Goal: Information Seeking & Learning: Check status

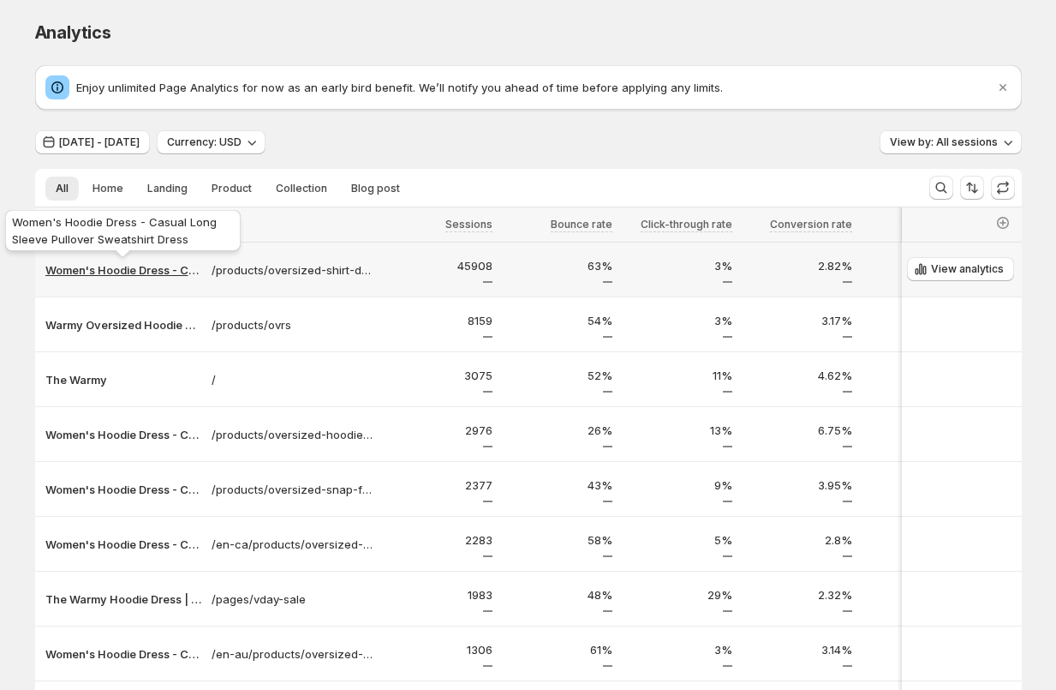
click at [139, 269] on p "Women's Hoodie Dress - Casual Long Sleeve Pullover Sweatshirt Dress" at bounding box center [123, 269] width 156 height 17
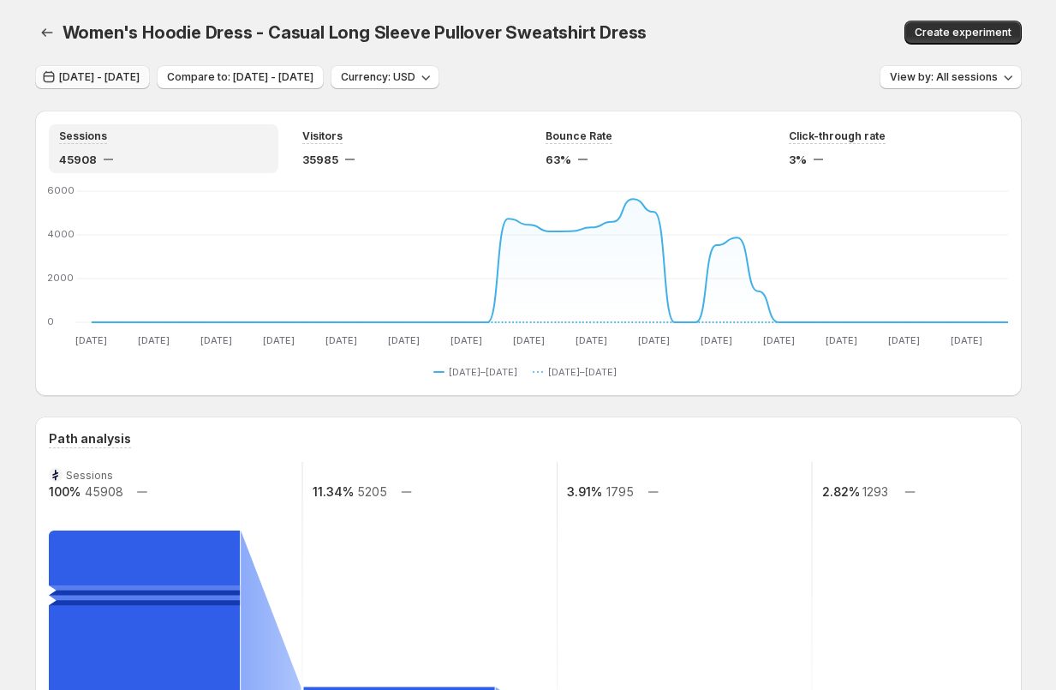
click at [140, 76] on span "Jun 30, 2025 - Aug 13, 2025" at bounding box center [99, 77] width 81 height 14
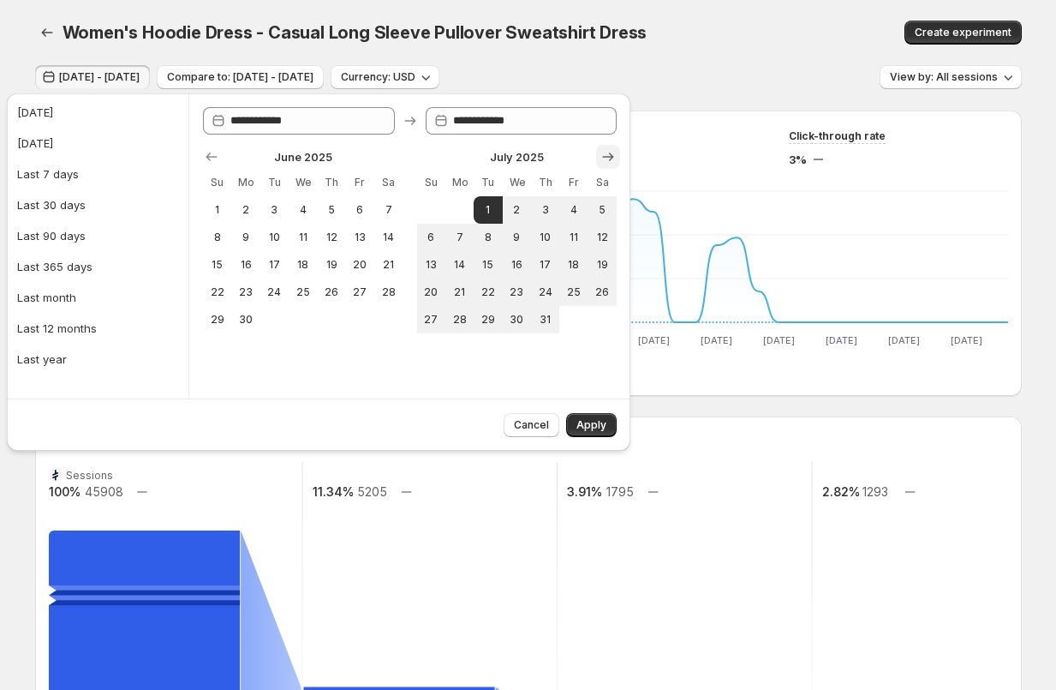
click at [611, 156] on icon "Show next month, August 2025" at bounding box center [608, 156] width 11 height 9
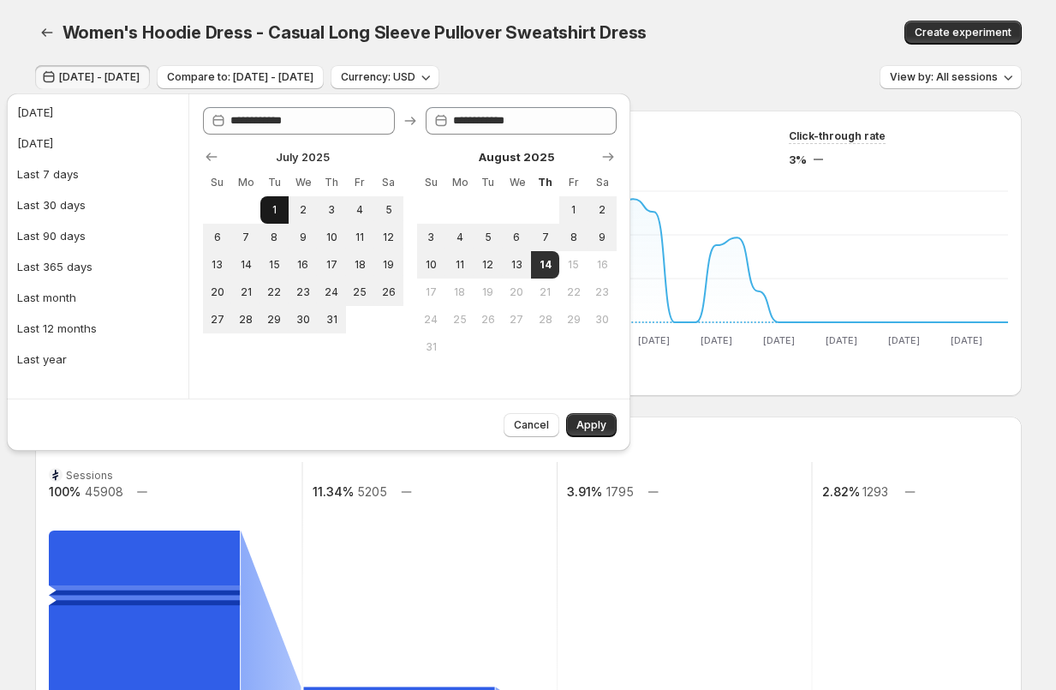
click at [273, 215] on span "1" at bounding box center [274, 210] width 15 height 14
click at [552, 267] on span "14" at bounding box center [545, 265] width 15 height 14
type input "**********"
click at [595, 420] on span "Apply" at bounding box center [592, 425] width 30 height 14
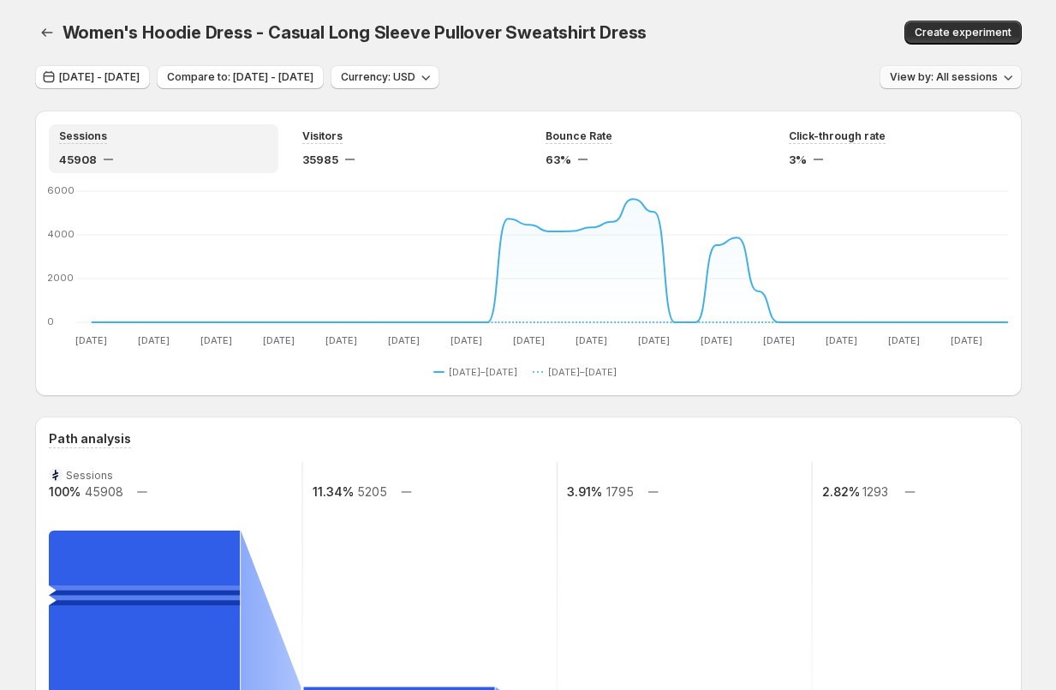
click at [931, 82] on span "View by: All sessions" at bounding box center [944, 77] width 108 height 14
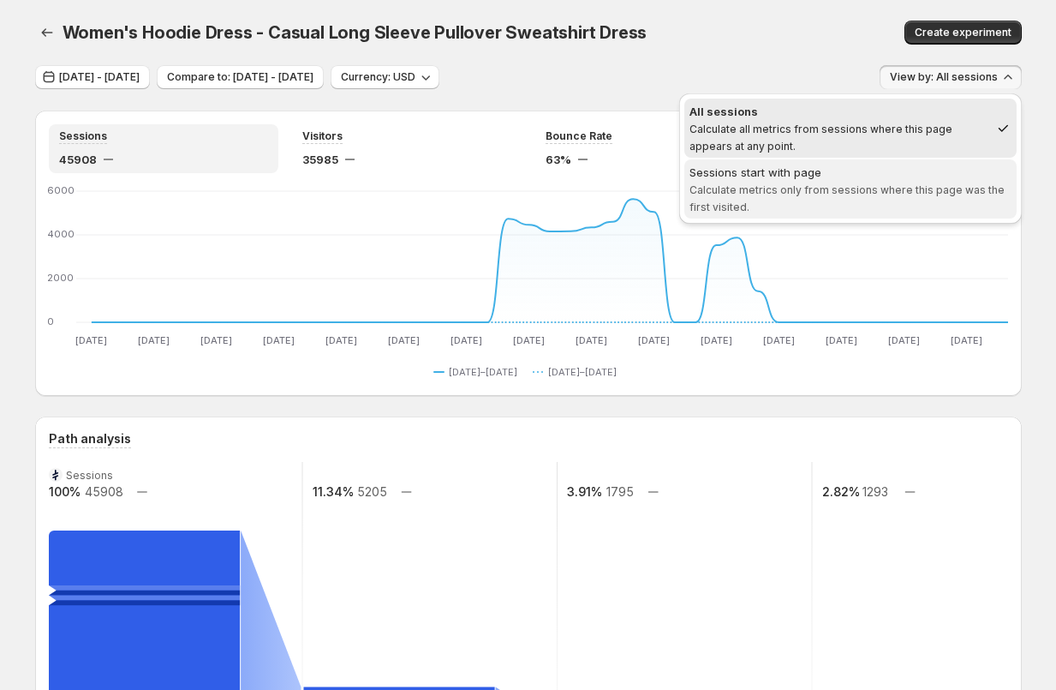
click at [851, 187] on span "Calculate metrics only from sessions where this page was the first visited." at bounding box center [847, 198] width 315 height 30
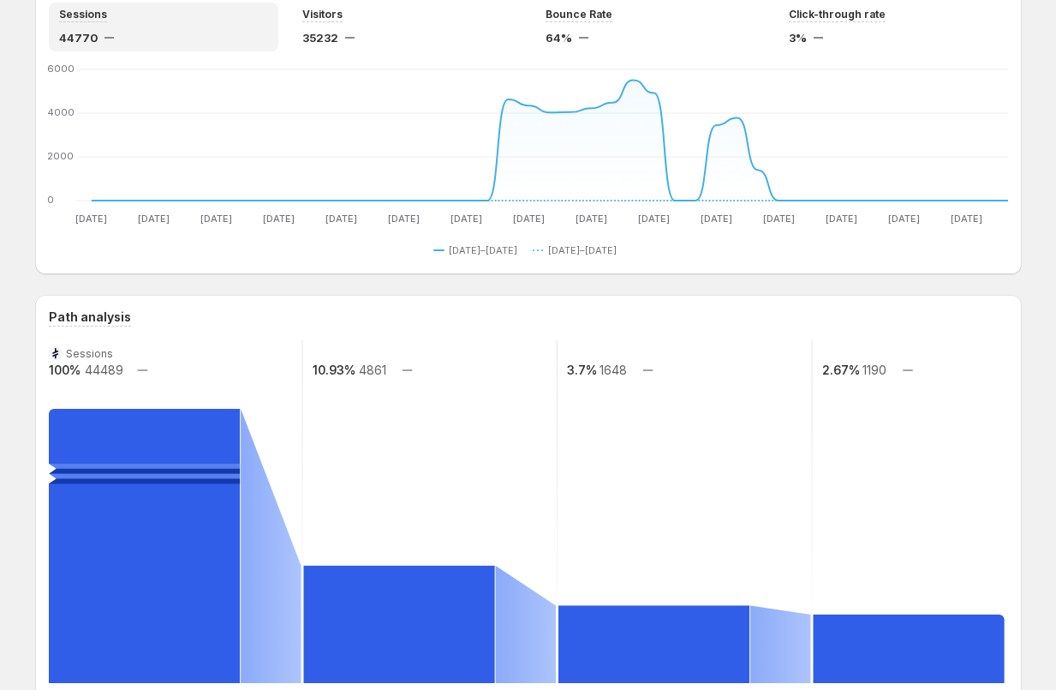
scroll to position [60, 0]
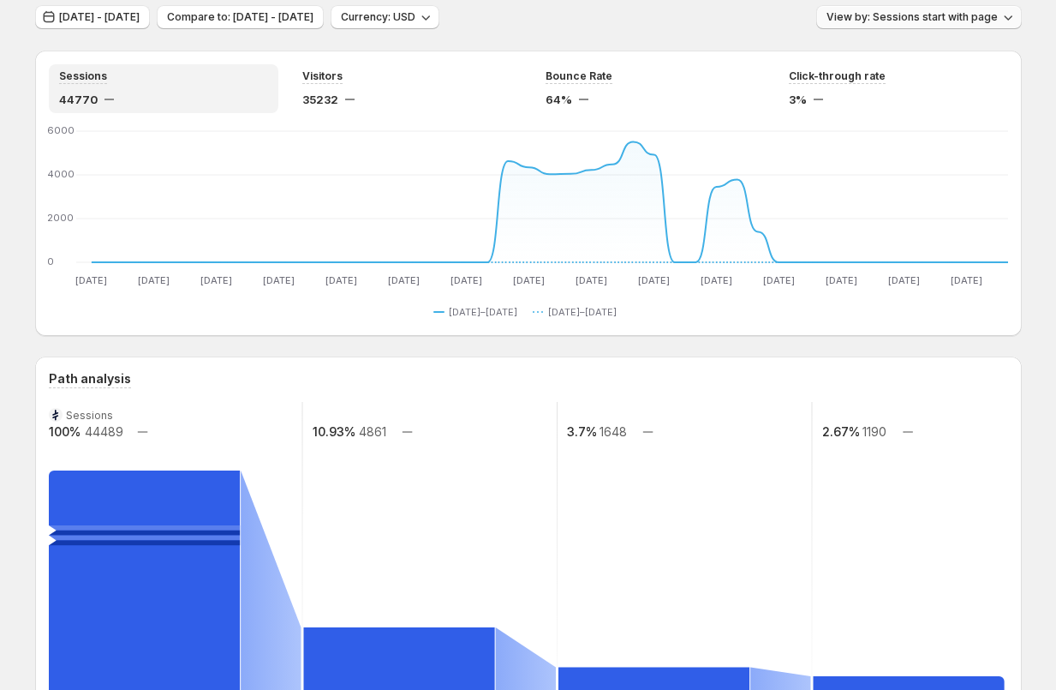
click at [928, 18] on span "View by: Sessions start with page" at bounding box center [912, 17] width 171 height 14
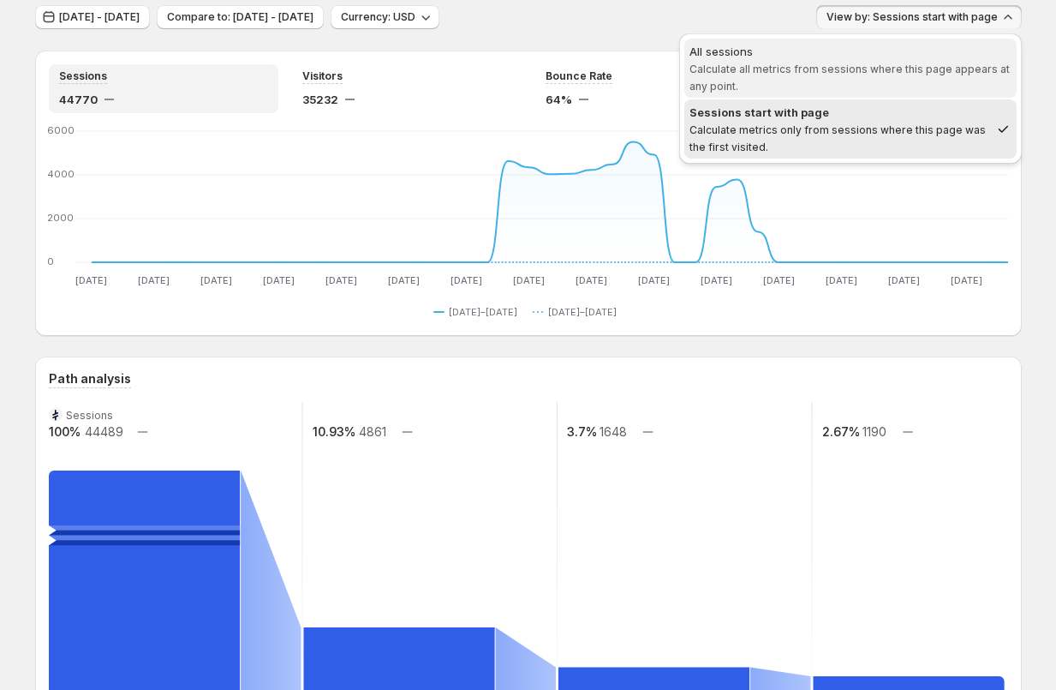
click at [903, 69] on span "Calculate all metrics from sessions where this page appears at any point." at bounding box center [850, 78] width 320 height 30
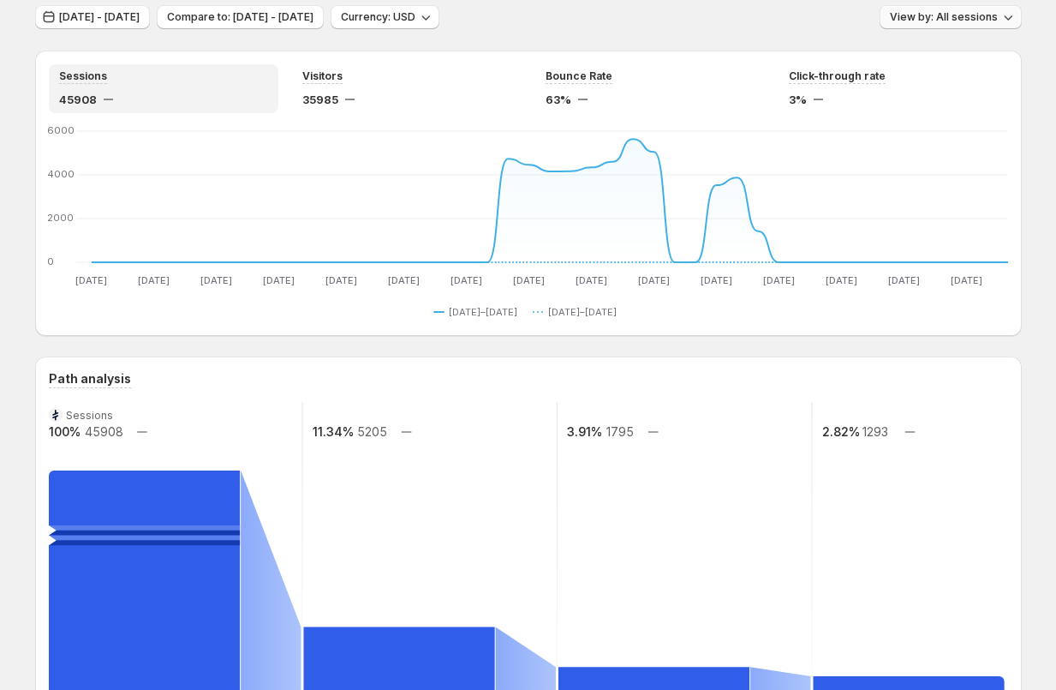
click at [947, 13] on span "View by: All sessions" at bounding box center [944, 17] width 108 height 14
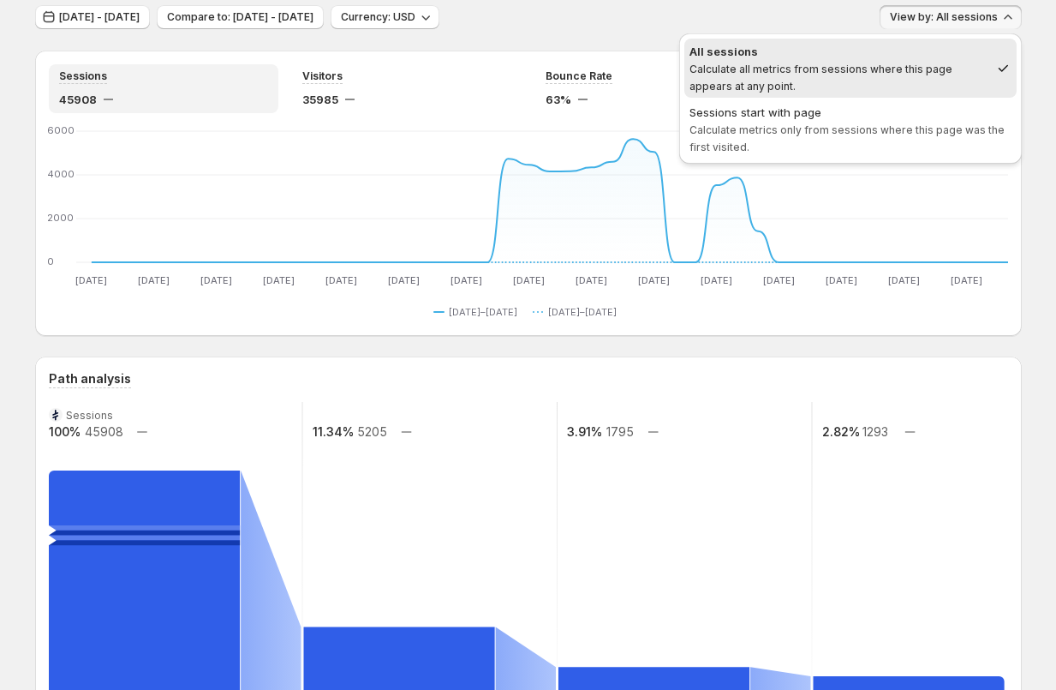
click at [864, 65] on span "Calculate all metrics from sessions where this page appears at any point." at bounding box center [821, 78] width 263 height 30
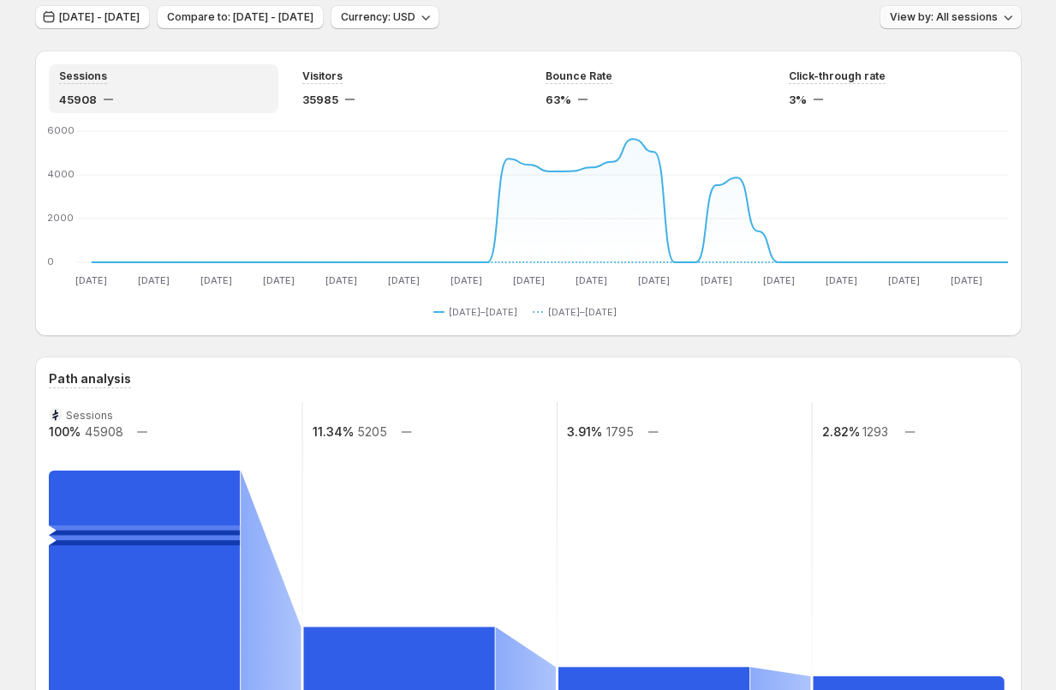
click at [950, 14] on span "View by: All sessions" at bounding box center [944, 17] width 108 height 14
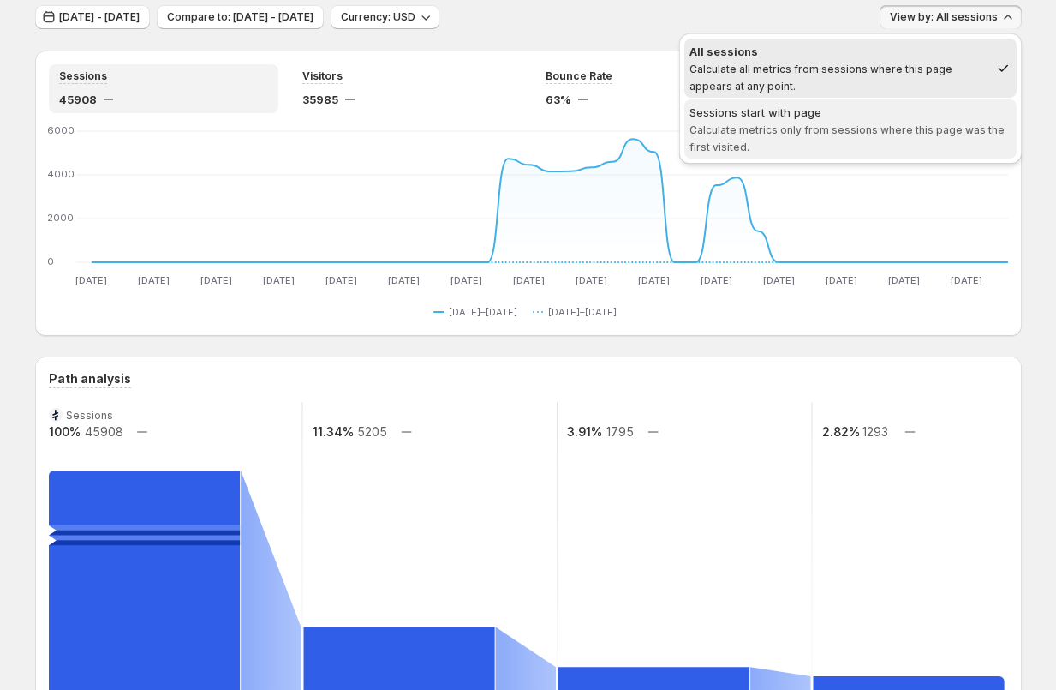
click at [901, 122] on span "Sessions start with page Calculate metrics only from sessions where this page w…" at bounding box center [851, 129] width 322 height 50
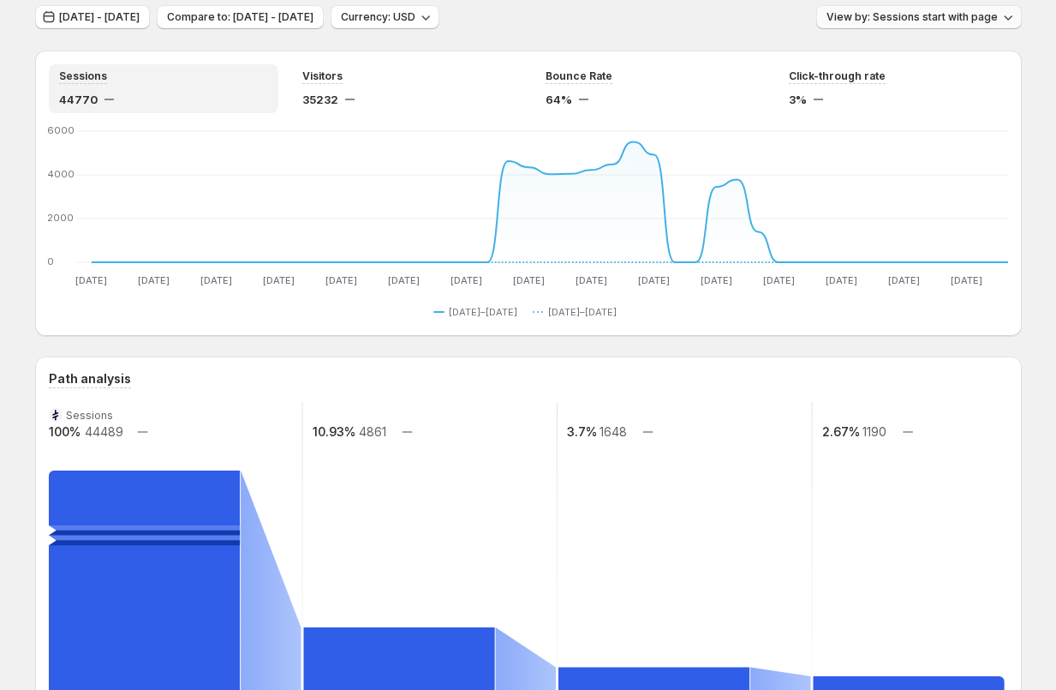
click at [945, 20] on span "View by: Sessions start with page" at bounding box center [912, 17] width 171 height 14
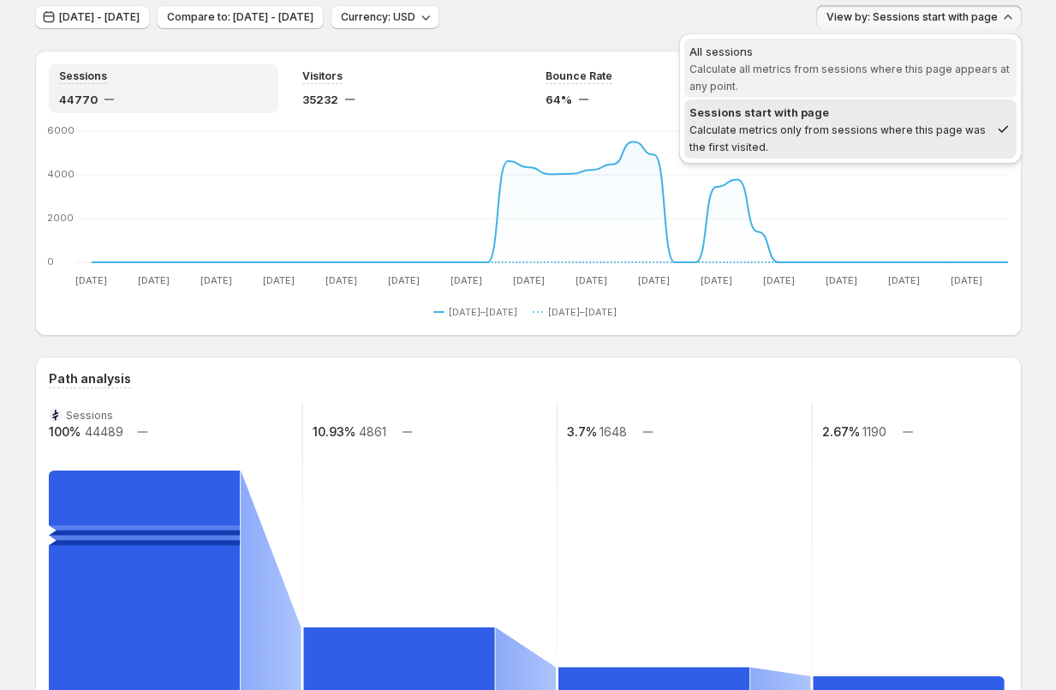
click at [854, 63] on span "Calculate all metrics from sessions where this page appears at any point." at bounding box center [850, 78] width 320 height 30
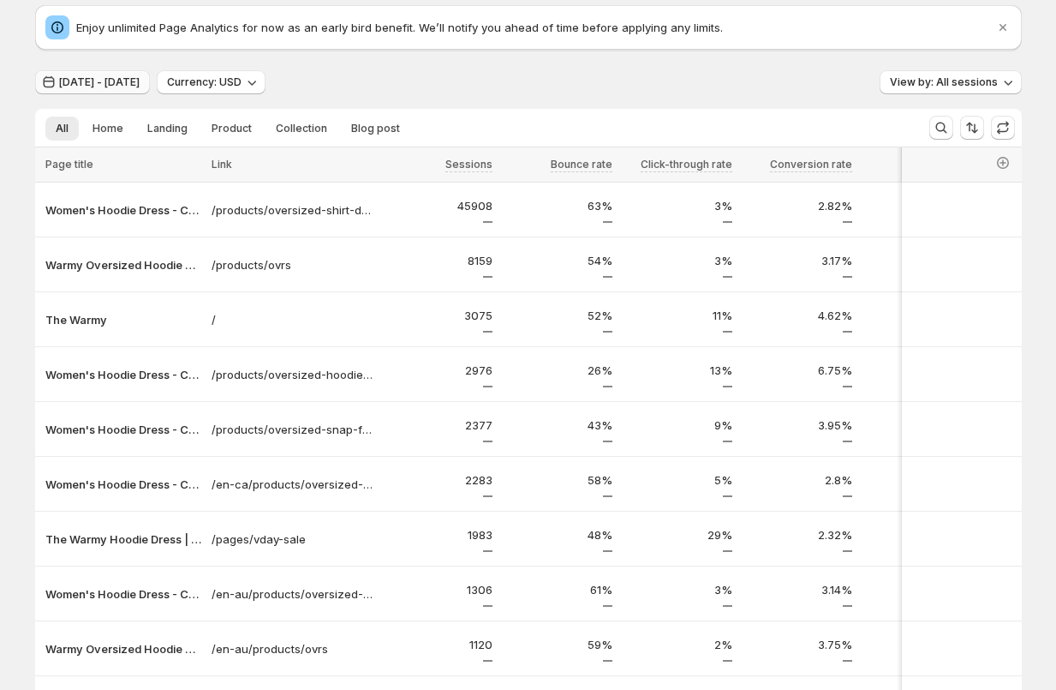
click at [105, 78] on span "[DATE] - [DATE]" at bounding box center [99, 82] width 81 height 14
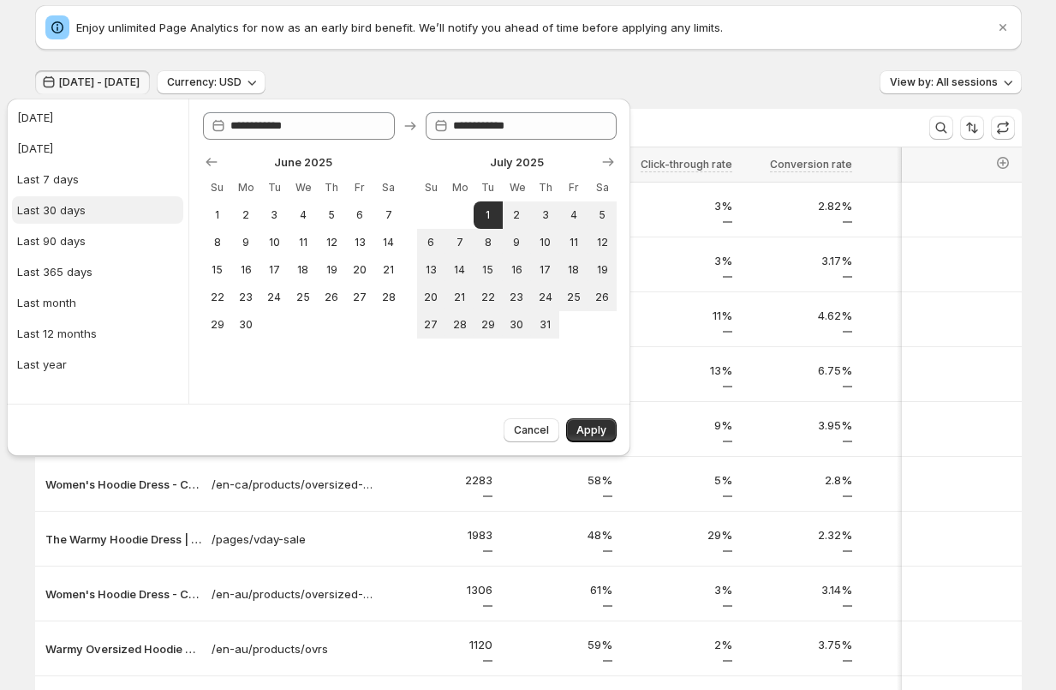
click at [42, 216] on div "Last 30 days" at bounding box center [51, 209] width 69 height 17
type input "**********"
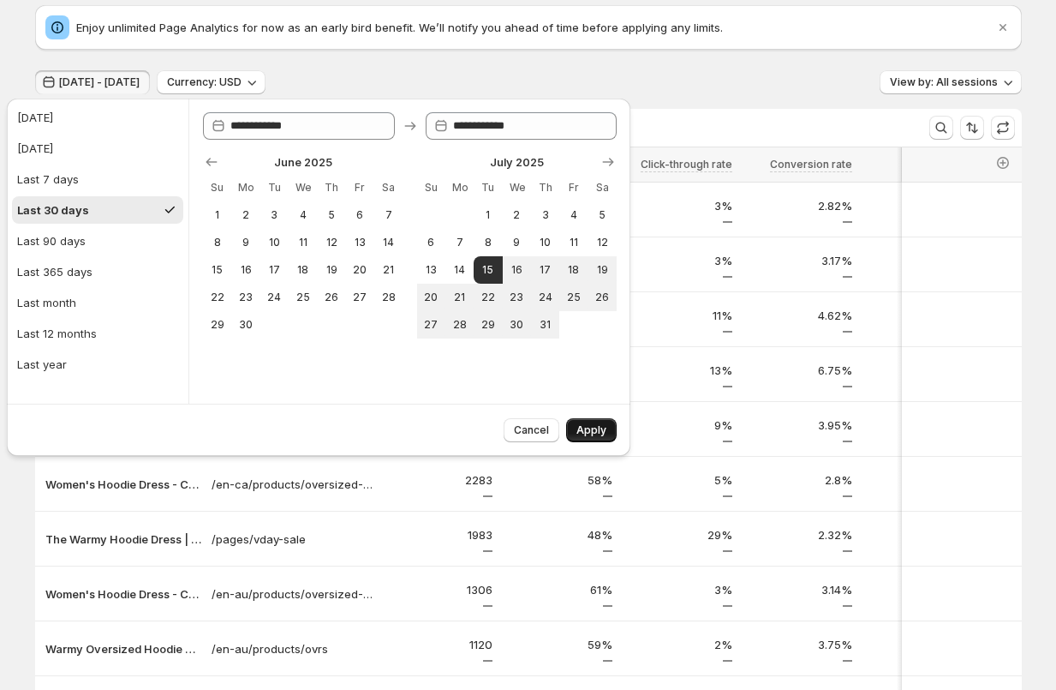
click at [590, 433] on span "Apply" at bounding box center [592, 430] width 30 height 14
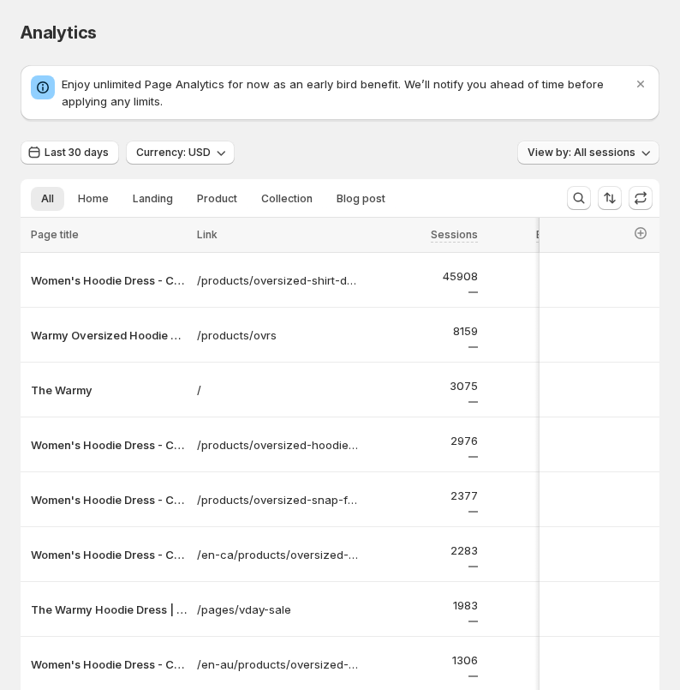
click at [618, 151] on span "View by: All sessions" at bounding box center [582, 153] width 108 height 14
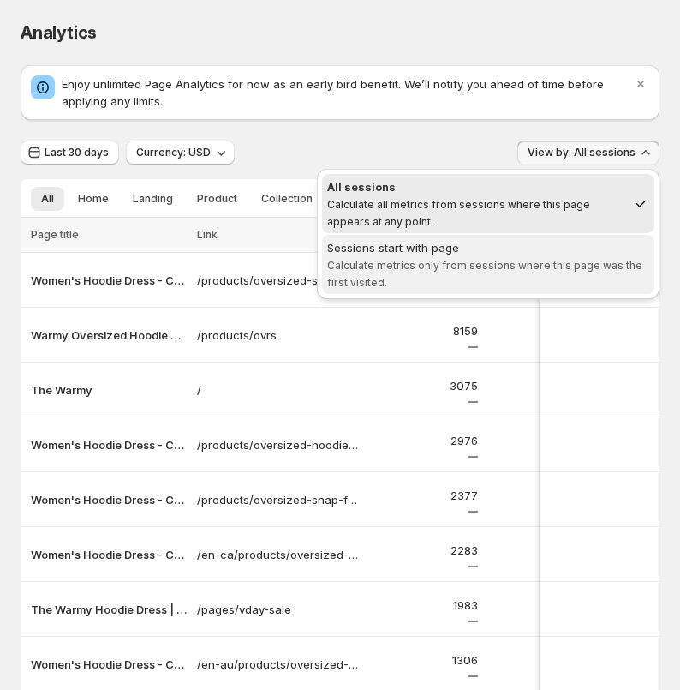
click at [569, 259] on span "Calculate metrics only from sessions where this page was the first visited." at bounding box center [484, 274] width 315 height 30
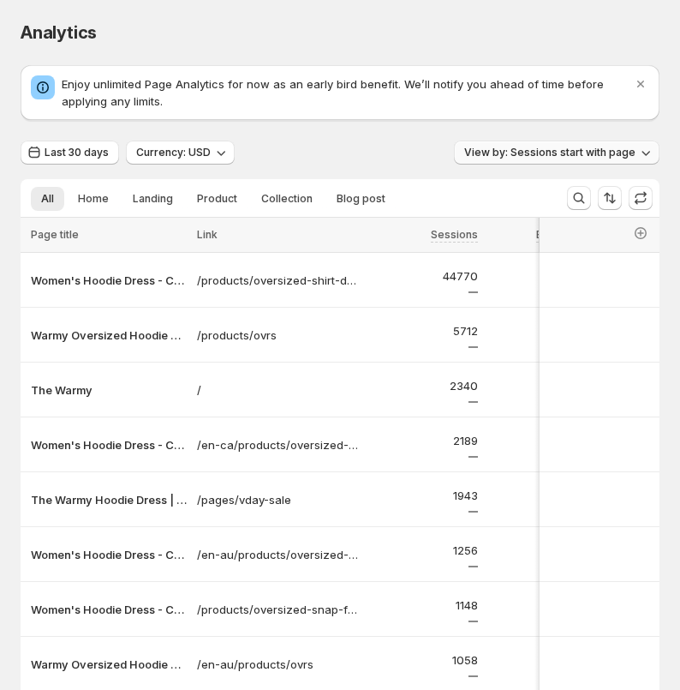
click at [542, 147] on span "View by: Sessions start with page" at bounding box center [549, 153] width 171 height 14
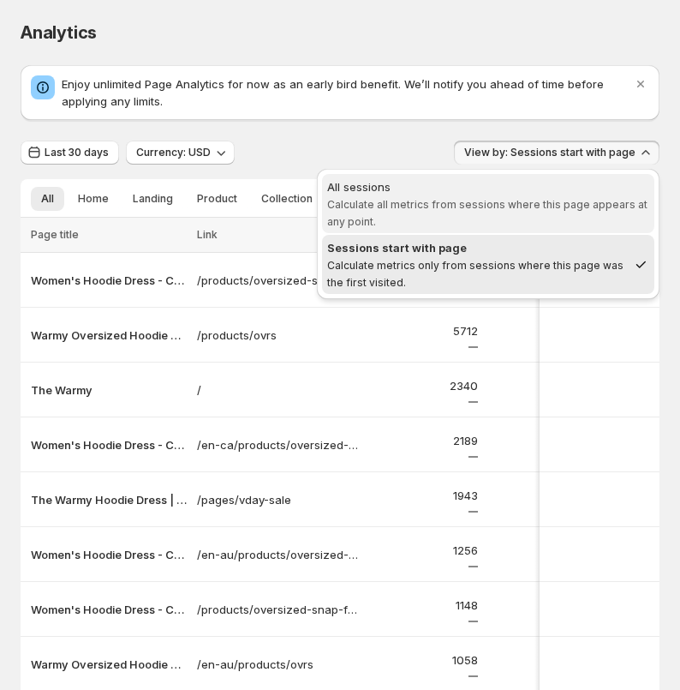
click at [541, 213] on span "All sessions Calculate all metrics from sessions where this page appears at any…" at bounding box center [488, 203] width 322 height 51
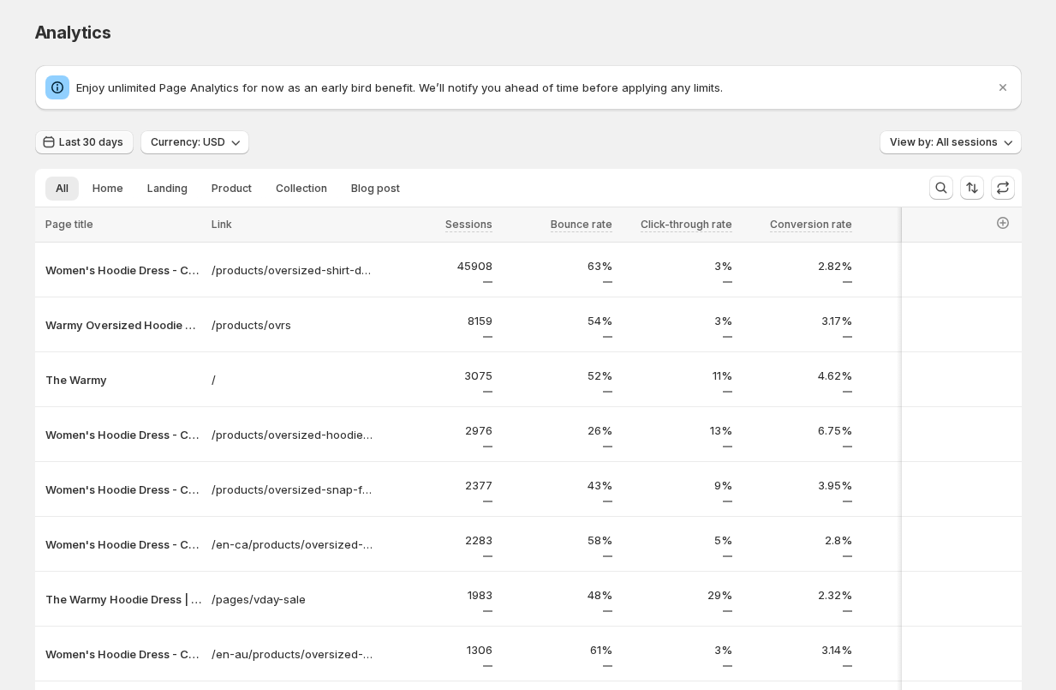
click at [100, 140] on span "Last 30 days" at bounding box center [91, 142] width 64 height 14
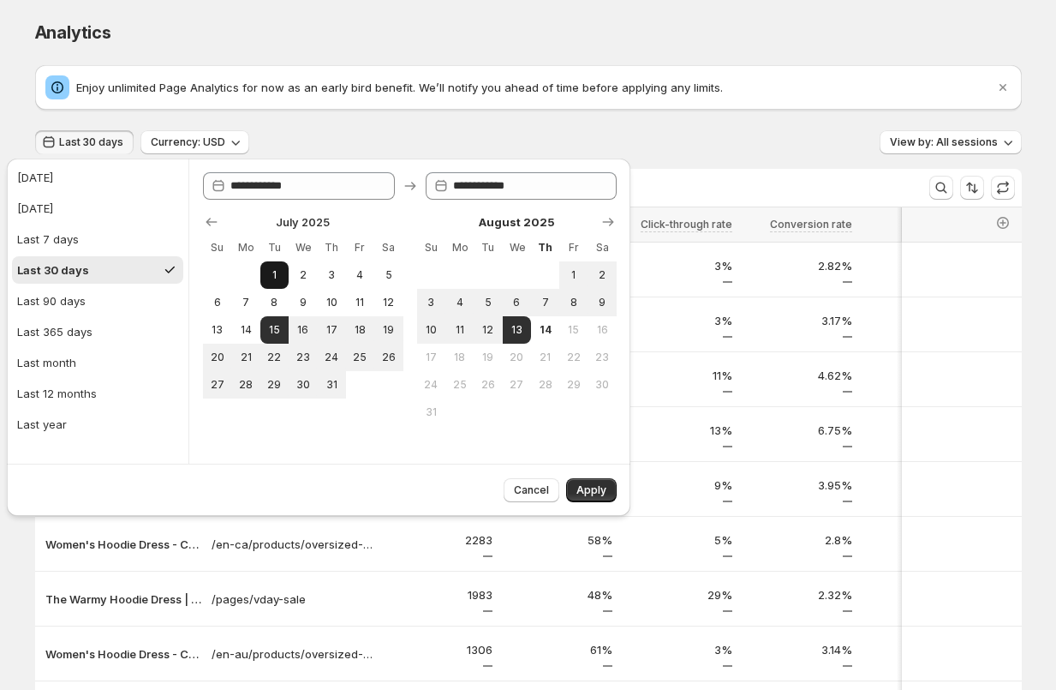
click at [277, 282] on button "1" at bounding box center [274, 274] width 28 height 27
type input "**********"
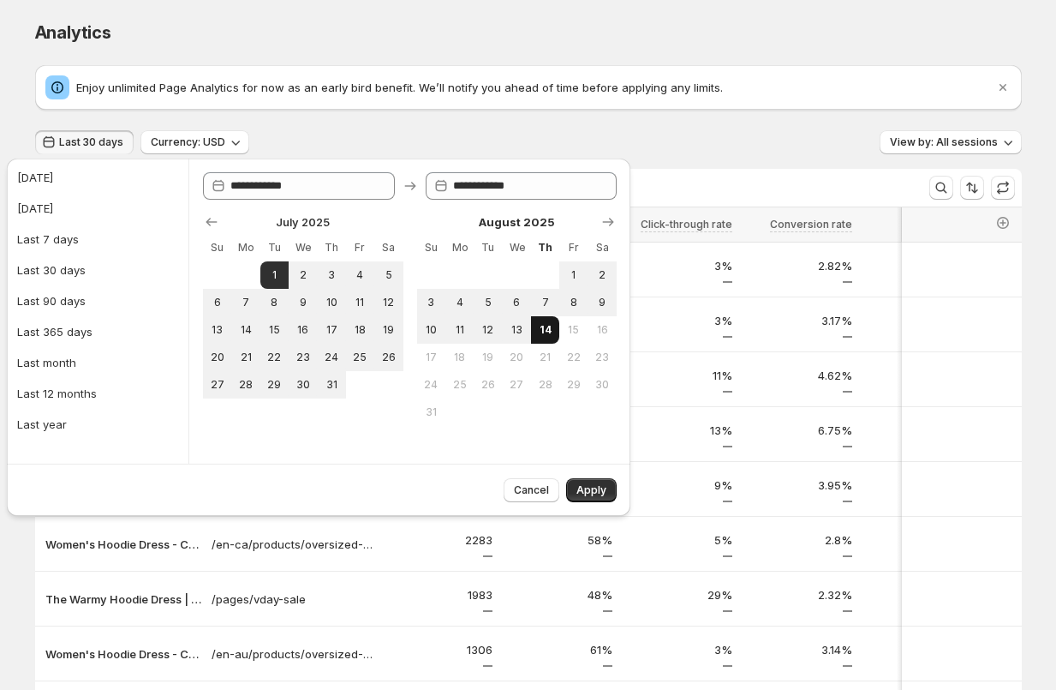
click at [543, 326] on span "14" at bounding box center [545, 330] width 15 height 14
type input "**********"
click at [518, 335] on span "13" at bounding box center [517, 330] width 15 height 14
type input "**********"
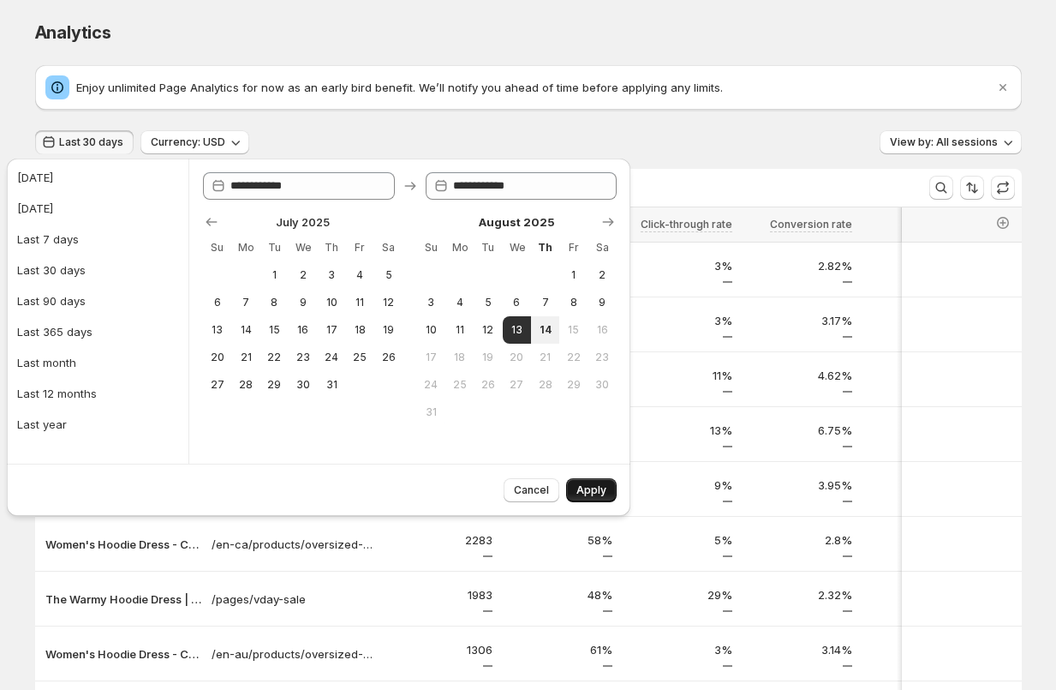
click at [585, 488] on span "Apply" at bounding box center [592, 490] width 30 height 14
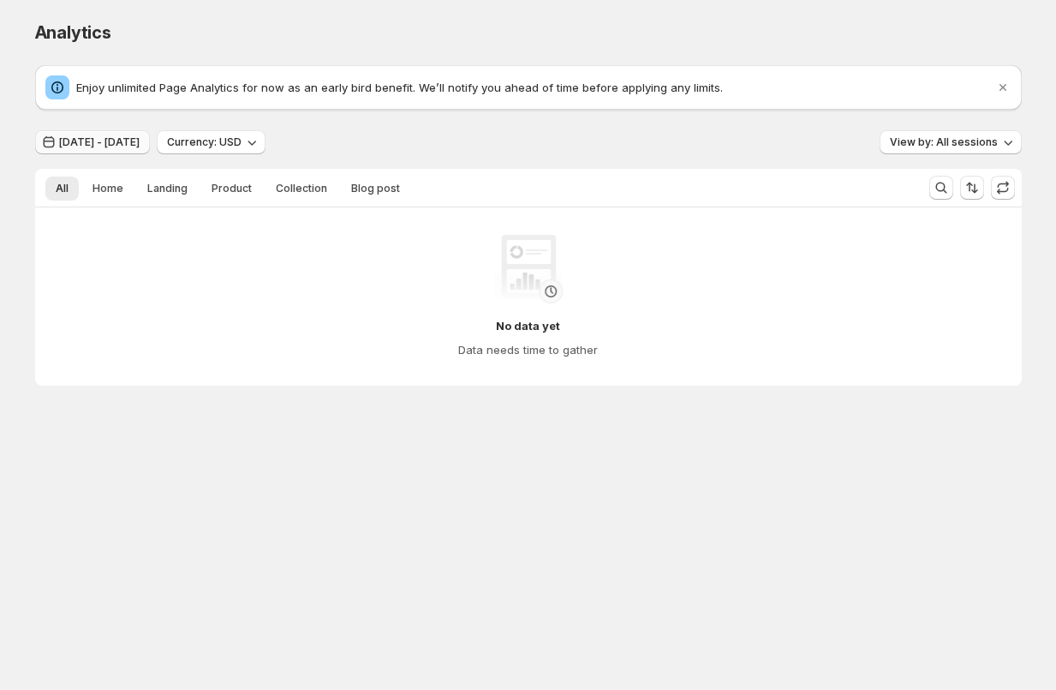
click at [140, 140] on span "Aug 12, 2025 - Aug 12, 2025" at bounding box center [99, 142] width 81 height 14
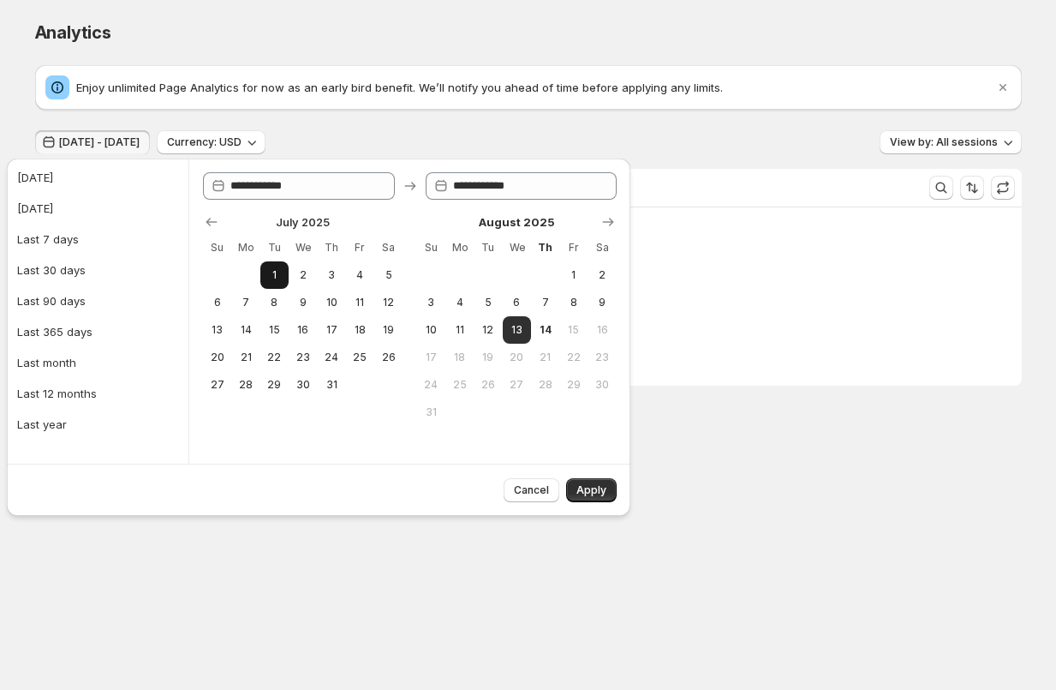
click at [267, 273] on span "1" at bounding box center [274, 275] width 15 height 14
type input "**********"
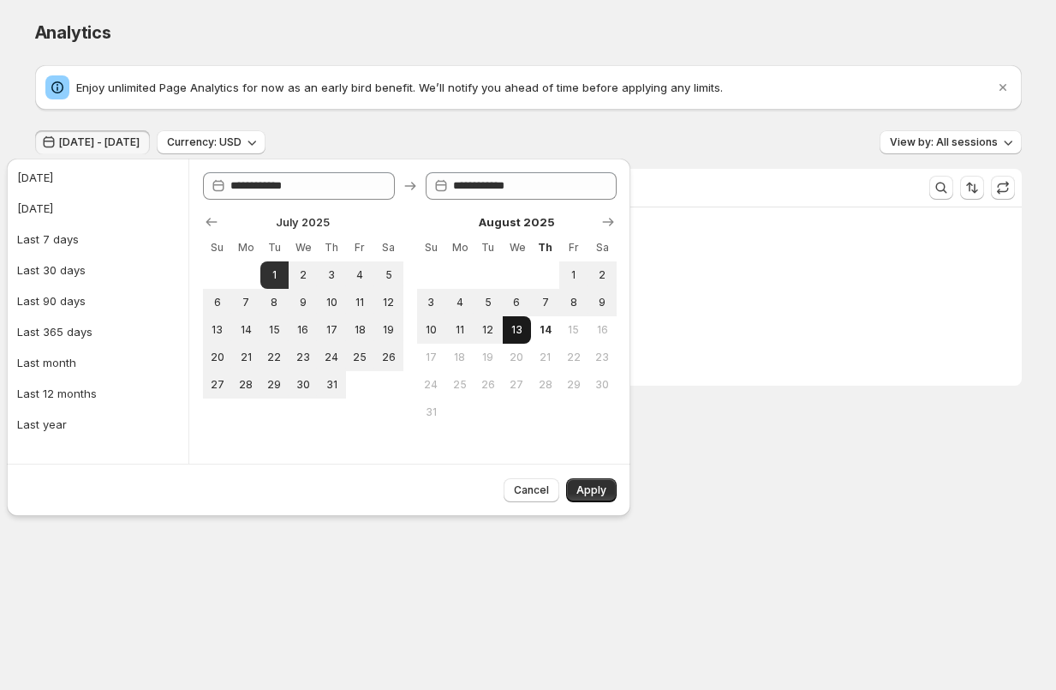
click at [507, 336] on button "13" at bounding box center [517, 329] width 28 height 27
type input "**********"
click at [580, 491] on span "Apply" at bounding box center [592, 490] width 30 height 14
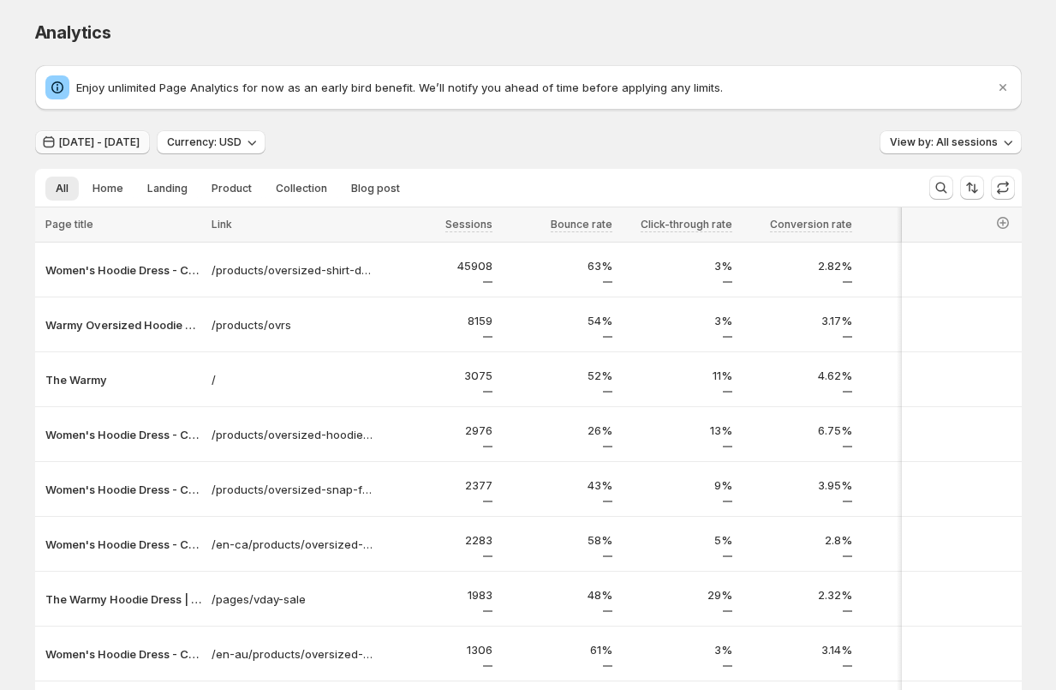
click at [140, 145] on span "Jun 30, 2025 - Aug 12, 2025" at bounding box center [99, 142] width 81 height 14
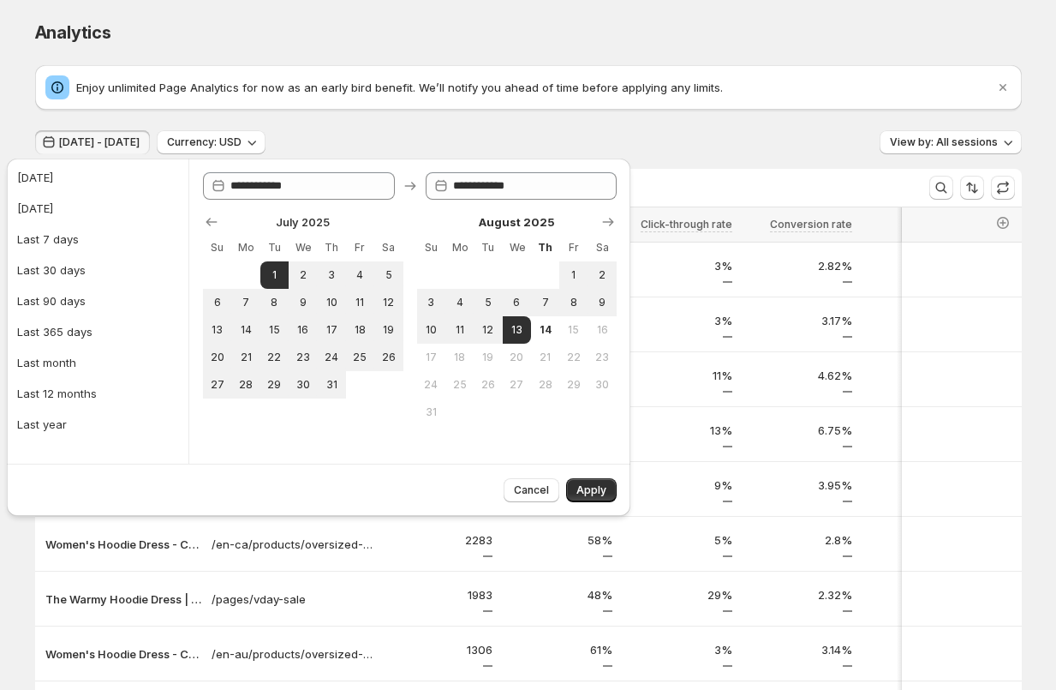
click at [475, 35] on div "Analytics" at bounding box center [528, 33] width 987 height 24
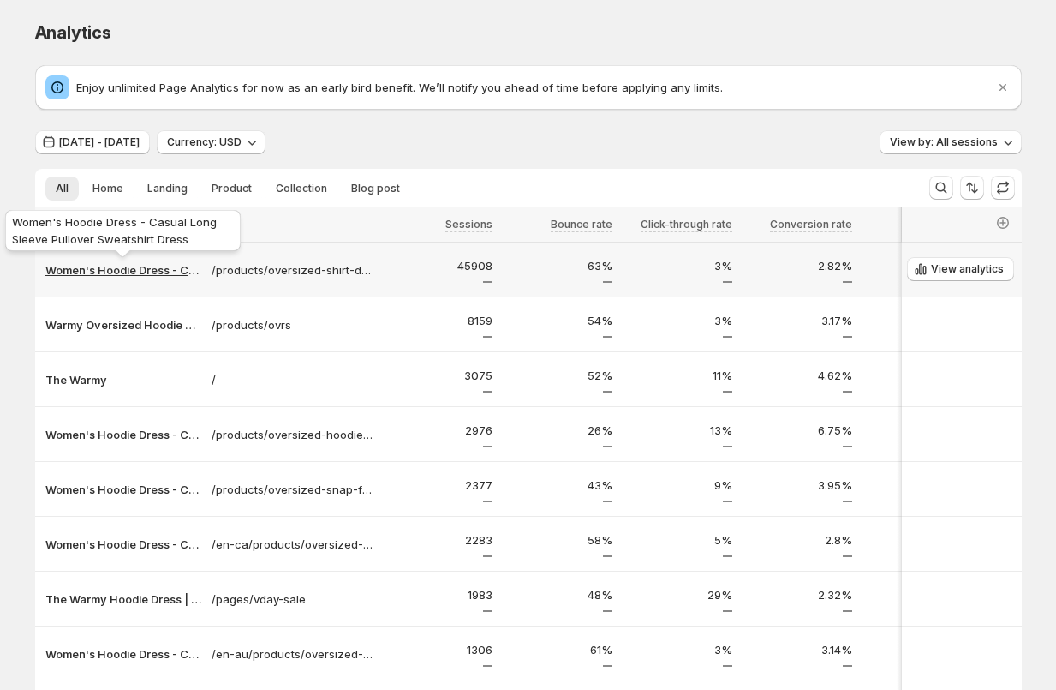
click at [71, 266] on p "Women's Hoodie Dress - Casual Long Sleeve Pullover Sweatshirt Dress" at bounding box center [123, 269] width 156 height 17
click at [146, 269] on p "Women's Hoodie Dress - Casual Long Sleeve Pullover Sweatshirt Dress" at bounding box center [123, 269] width 156 height 17
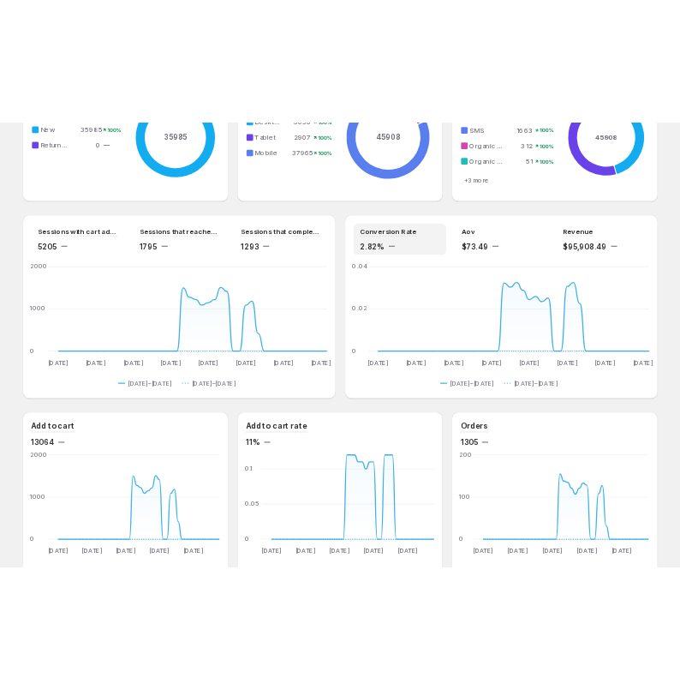
scroll to position [902, 0]
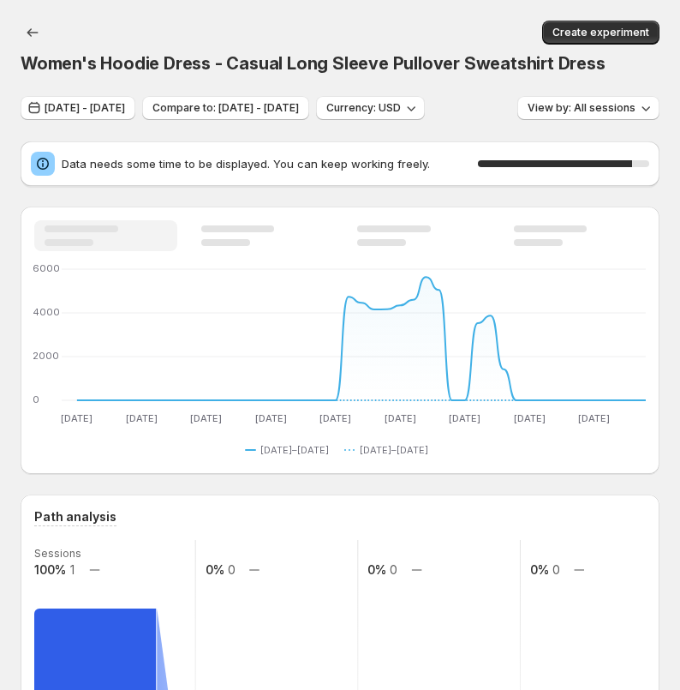
click at [559, 121] on div "Jun 30, 2025 - Aug 12, 2025 Compare to: May 17, 2025 - Jun 29, 2025 Currency: U…" at bounding box center [340, 108] width 639 height 25
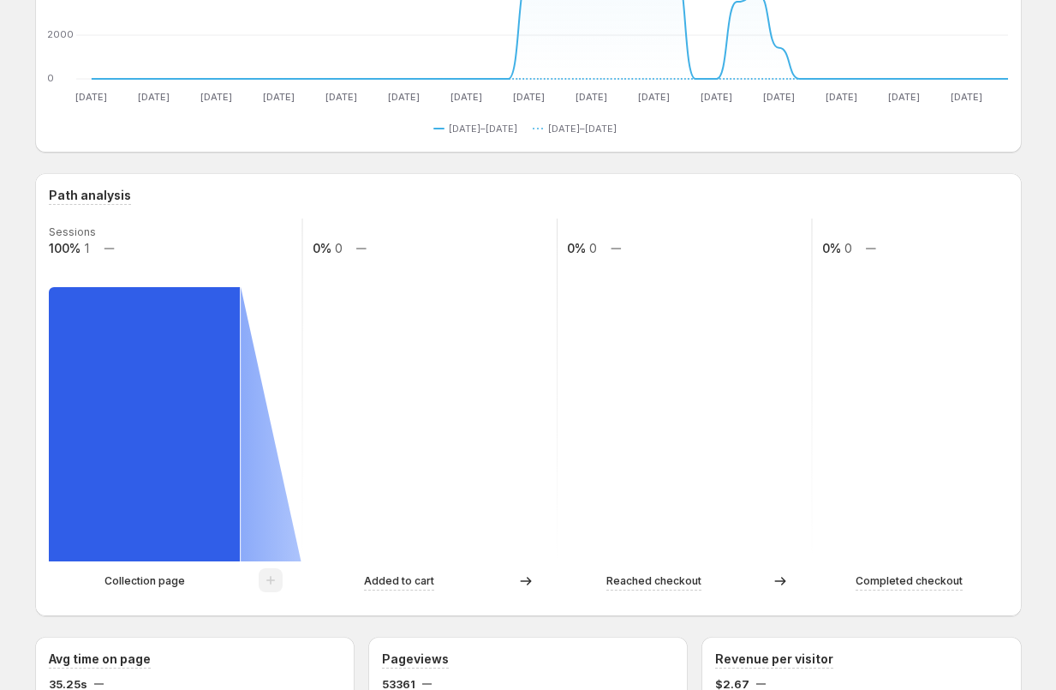
scroll to position [56, 0]
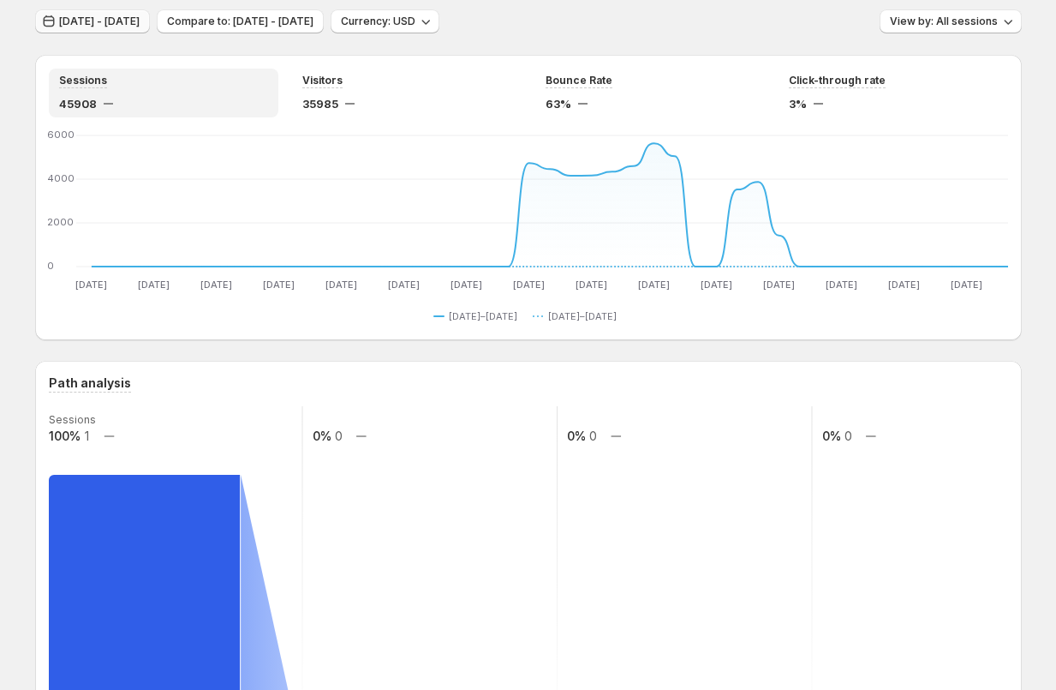
click at [140, 21] on span "Jun 30, 2025 - Aug 12, 2025" at bounding box center [99, 22] width 81 height 14
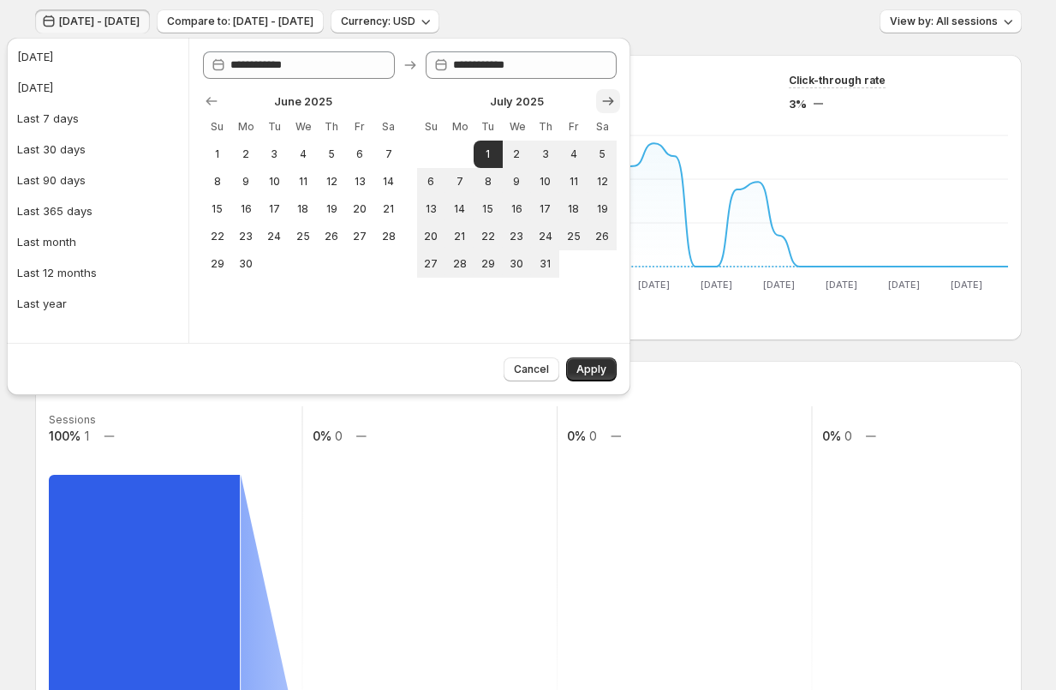
click at [611, 96] on icon "Show next month, August 2025" at bounding box center [608, 101] width 17 height 17
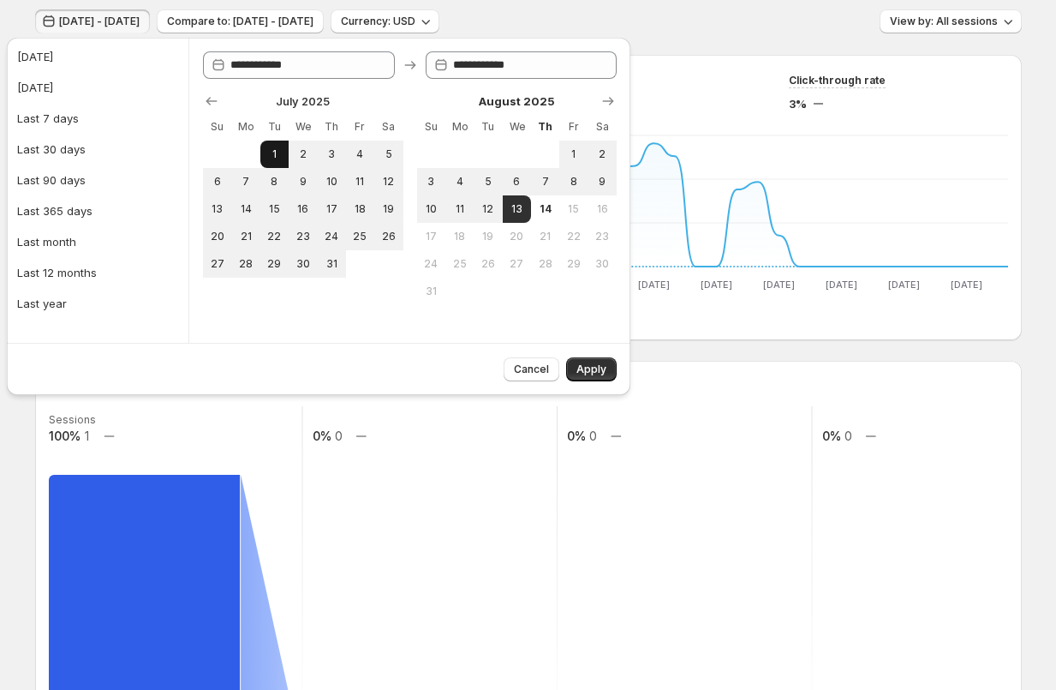
click at [276, 147] on span "1" at bounding box center [274, 154] width 15 height 14
click at [481, 211] on span "12" at bounding box center [488, 209] width 15 height 14
type input "**********"
click at [587, 367] on span "Apply" at bounding box center [592, 369] width 30 height 14
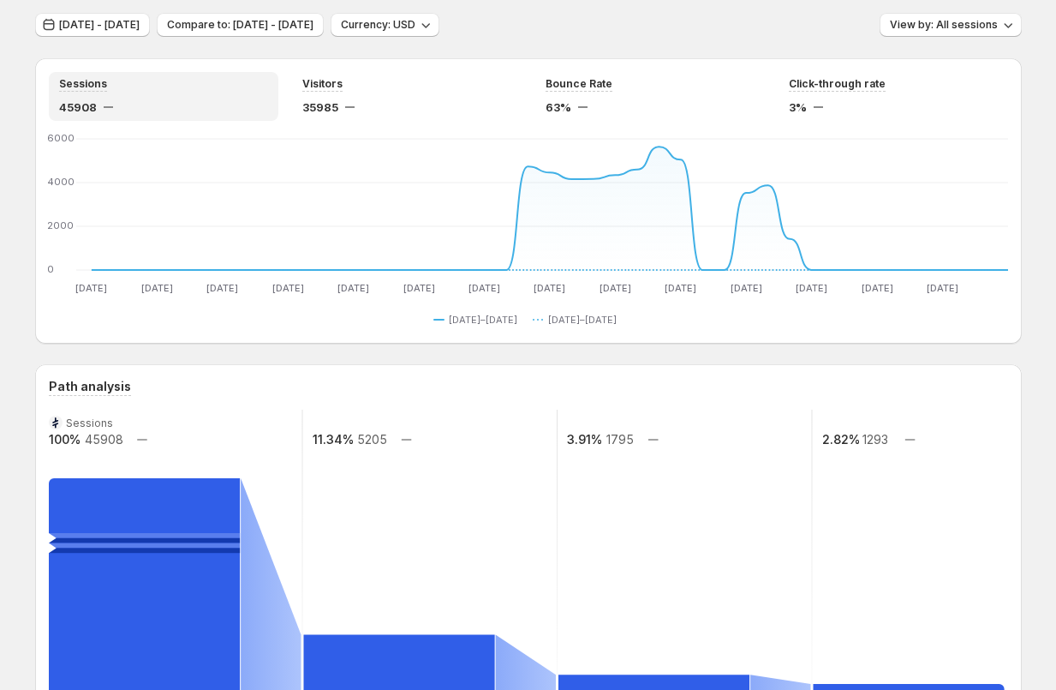
scroll to position [61, 0]
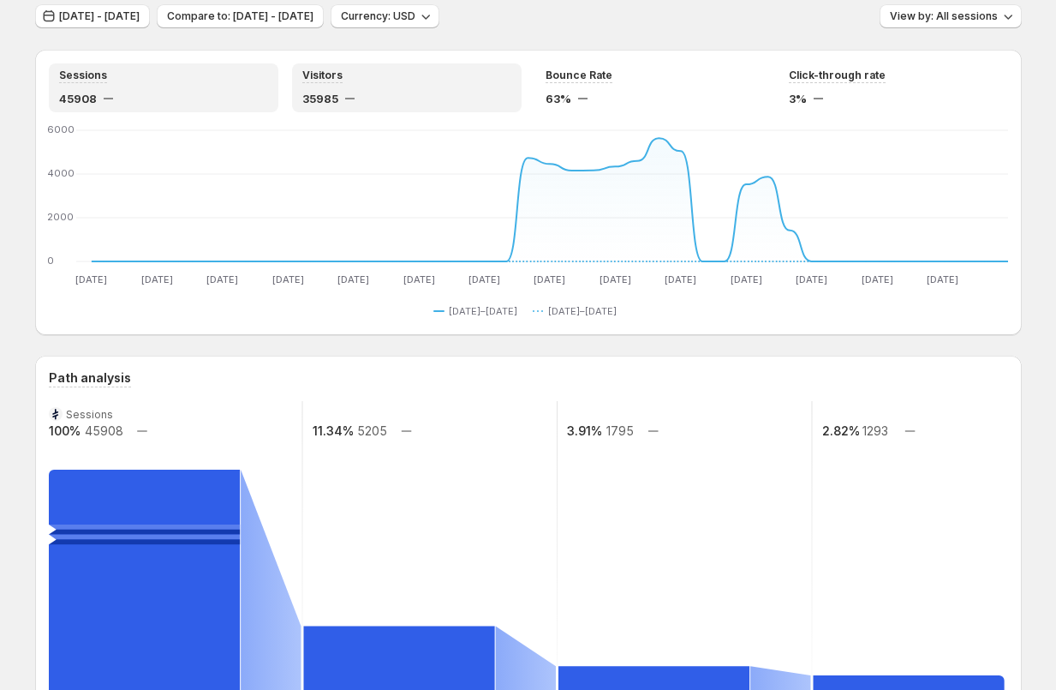
click at [466, 102] on div "35985" at bounding box center [406, 98] width 209 height 17
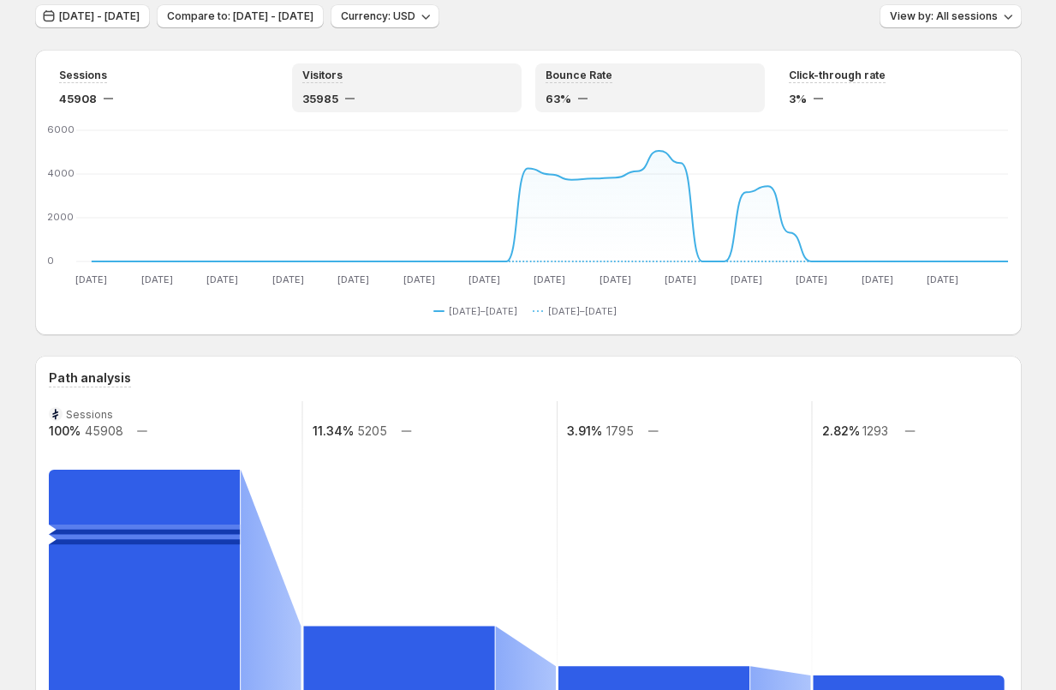
click at [643, 95] on div "63%" at bounding box center [650, 98] width 209 height 17
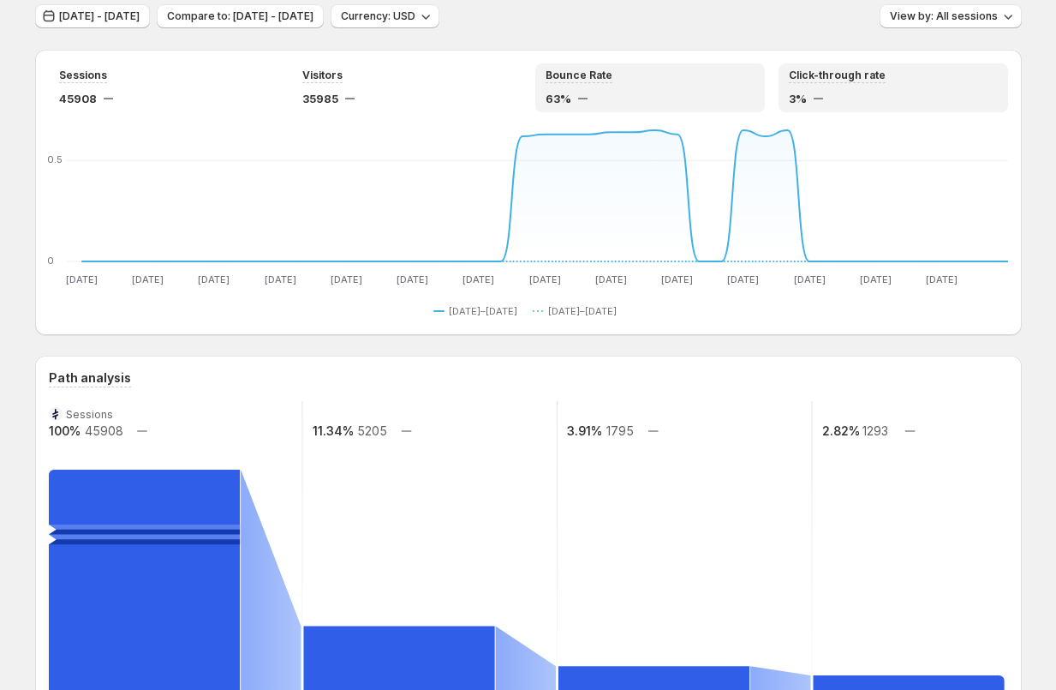
click at [679, 84] on div "Click-through rate 3%" at bounding box center [893, 88] width 209 height 39
click at [583, 65] on div "Bounce Rate 63%" at bounding box center [650, 87] width 230 height 49
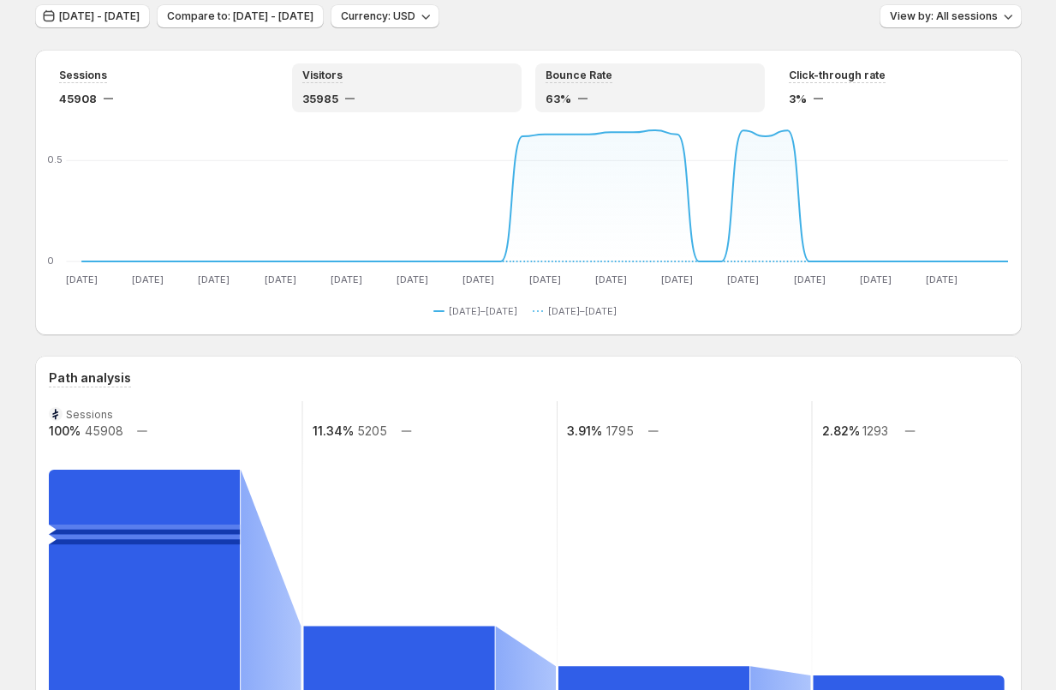
click at [344, 78] on div "Visitors" at bounding box center [406, 76] width 209 height 15
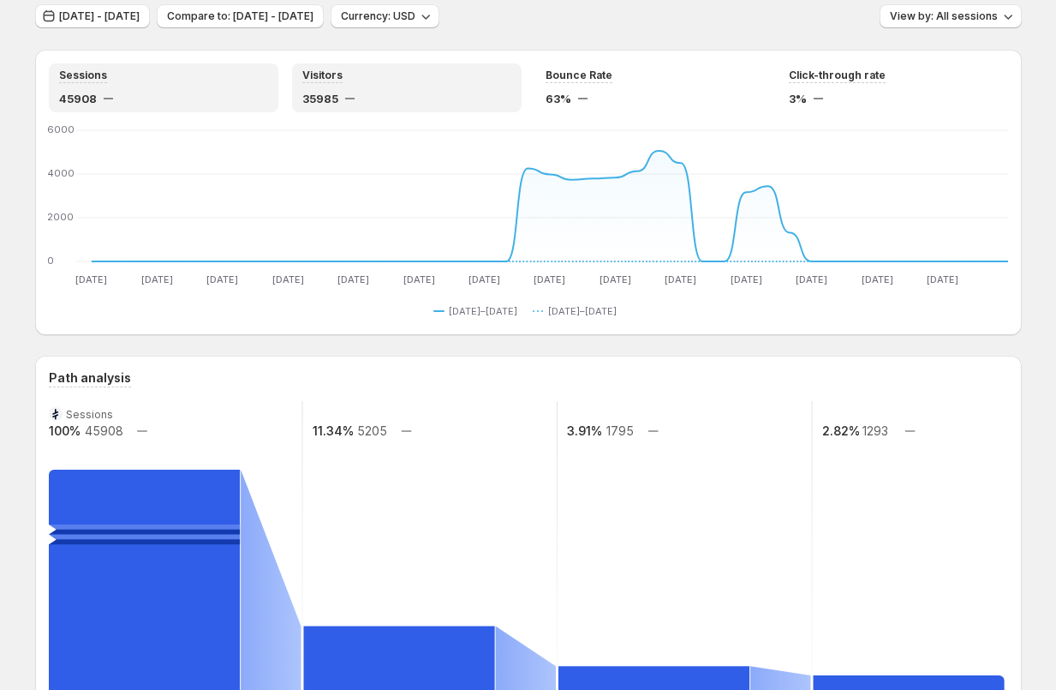
click at [144, 83] on div "Sessions" at bounding box center [163, 76] width 209 height 15
click at [379, 75] on div "Visitors" at bounding box center [406, 76] width 209 height 15
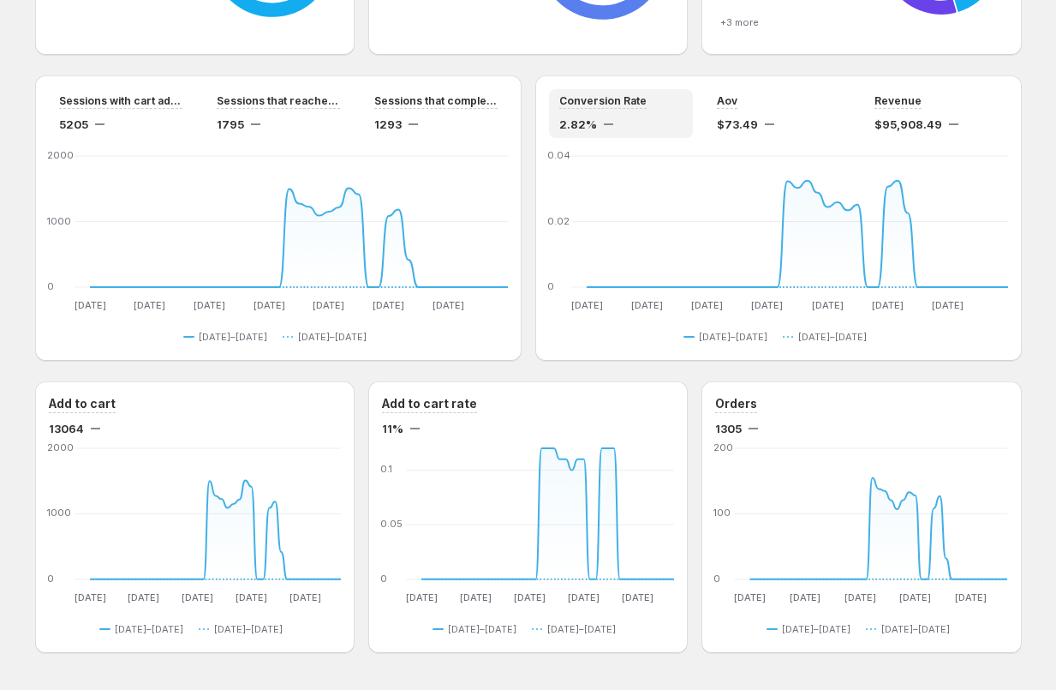
scroll to position [1300, 0]
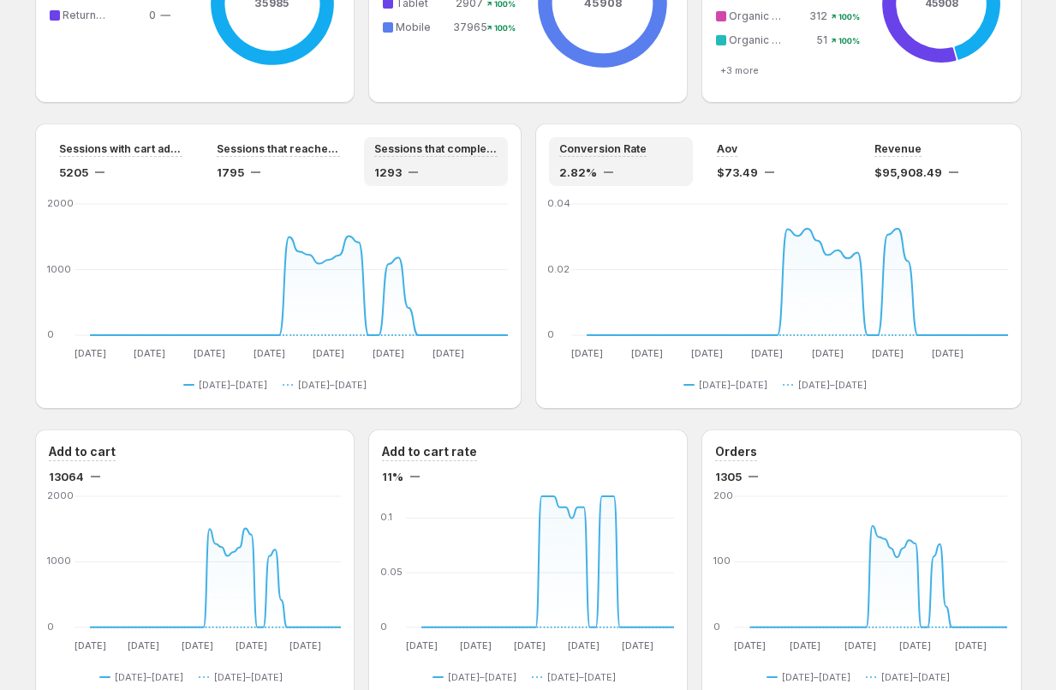
click at [452, 160] on div "Sessions that completed checkout 1293" at bounding box center [435, 161] width 123 height 39
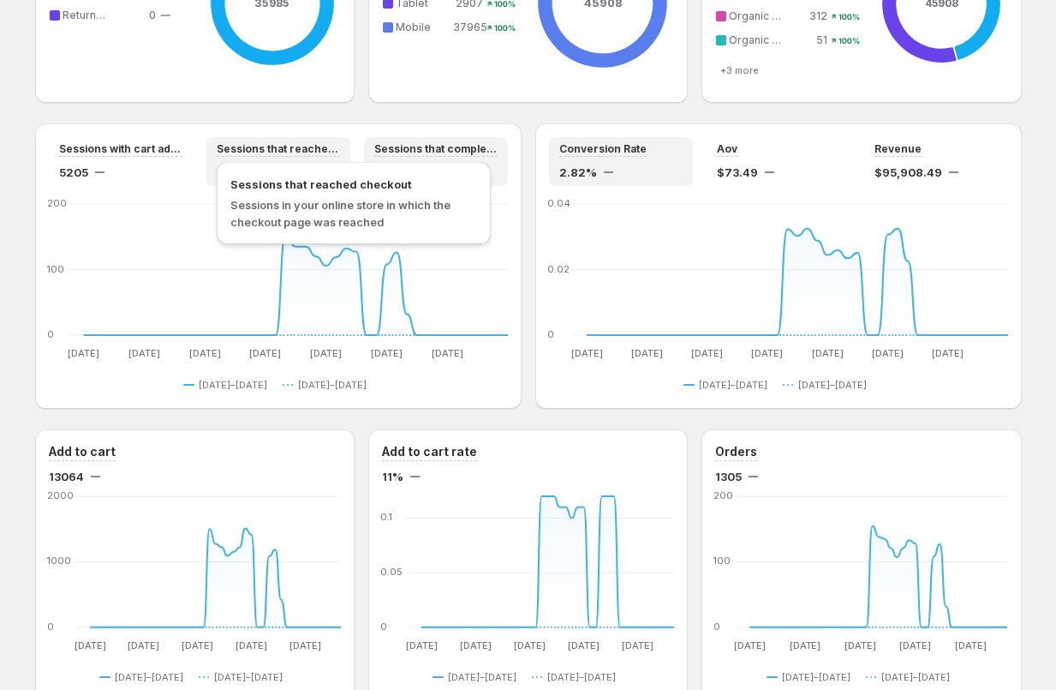
click at [314, 154] on span "Sessions that reached checkout" at bounding box center [278, 149] width 123 height 14
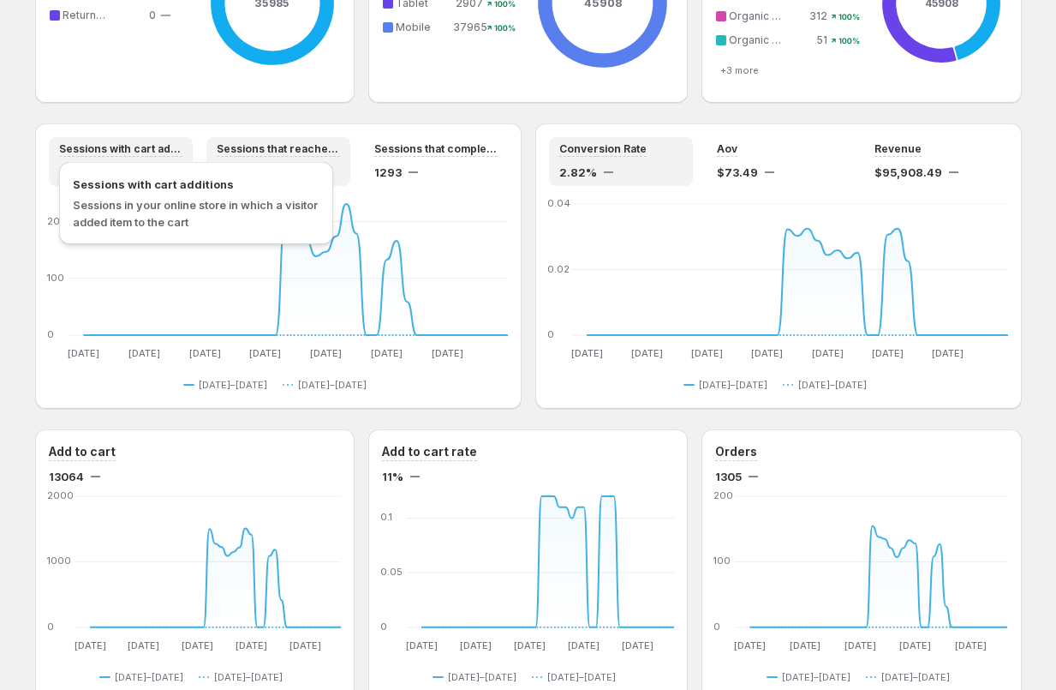
click at [117, 146] on span "Sessions with cart additions" at bounding box center [120, 149] width 123 height 14
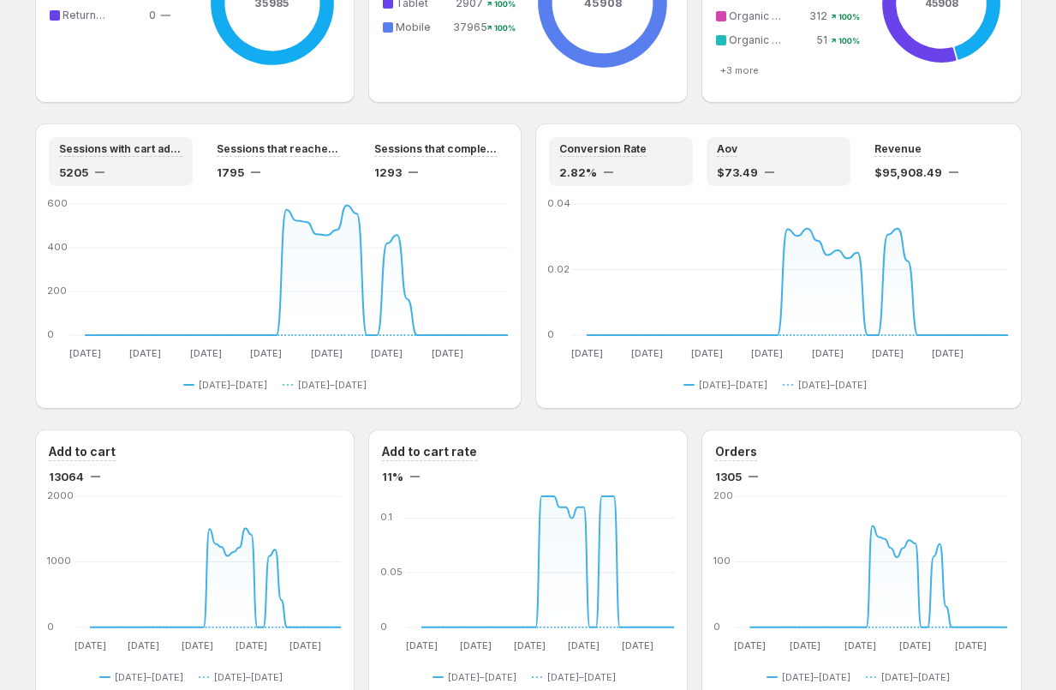
click at [679, 155] on div "Aov" at bounding box center [778, 149] width 123 height 15
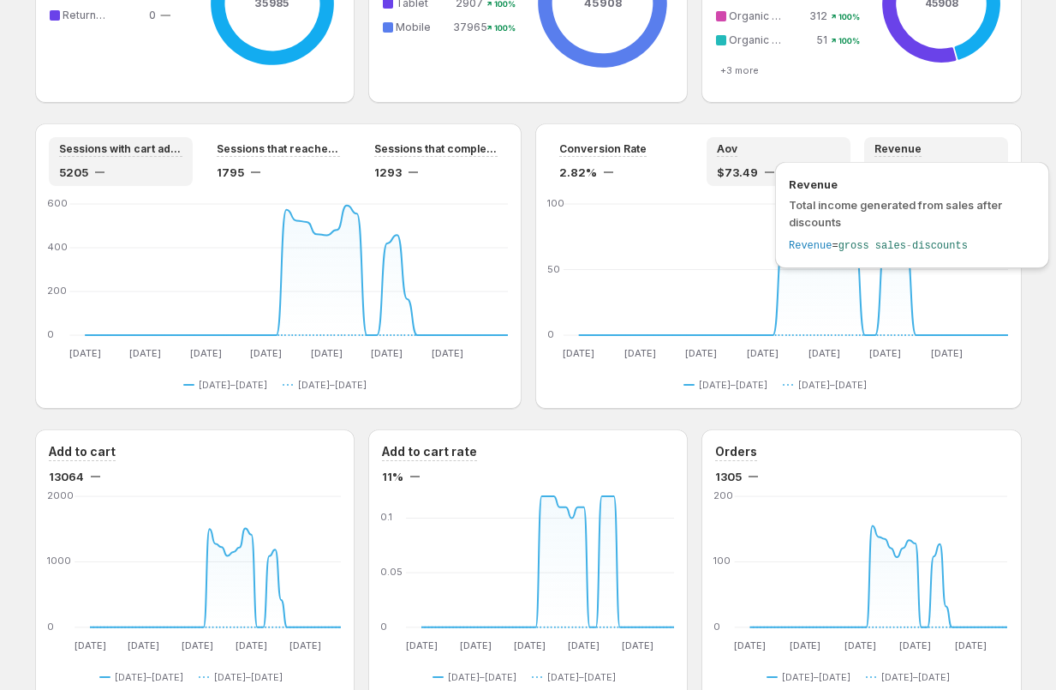
click at [679, 149] on span "Revenue" at bounding box center [898, 149] width 47 height 14
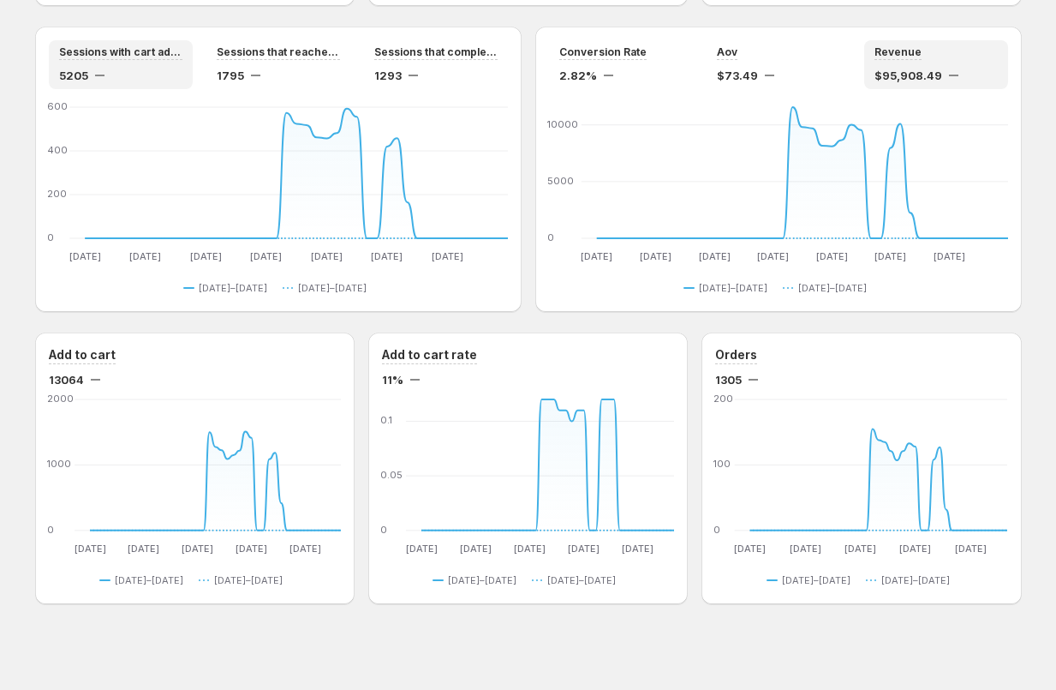
scroll to position [1394, 0]
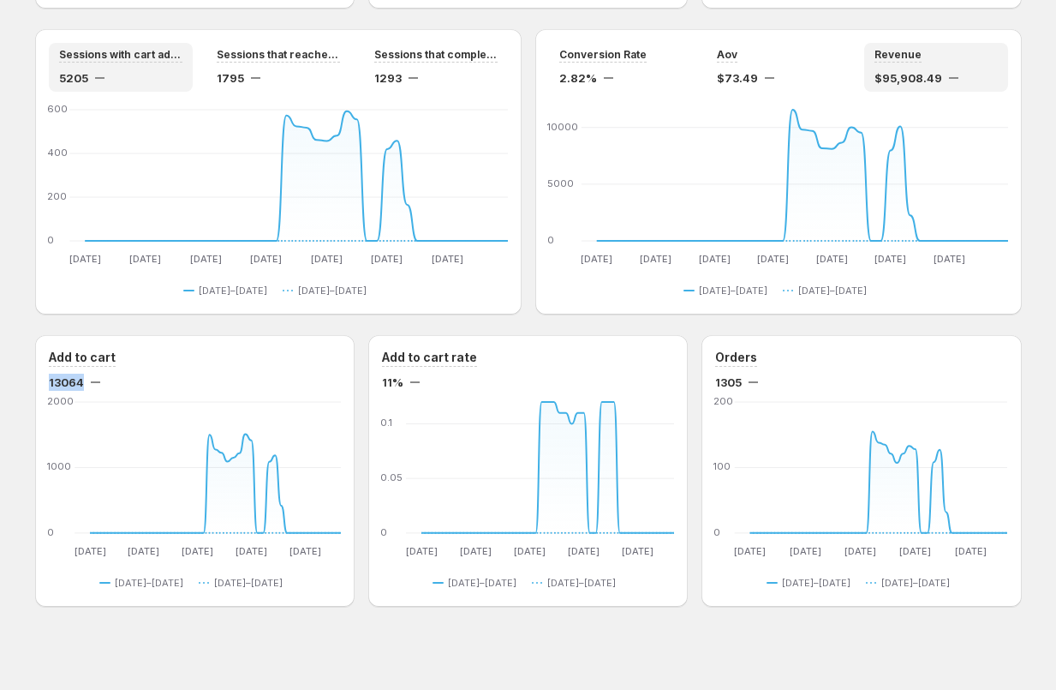
drag, startPoint x: 35, startPoint y: 380, endPoint x: 117, endPoint y: 381, distance: 82.2
click at [117, 380] on div "Add to cart 13064 Jun 30 Jun 30 Jul 9 Jul 9 Jul 18 Jul 18 Jul 27 Jul 27 Aug 5 A…" at bounding box center [195, 471] width 320 height 272
click at [54, 435] on icon "Jun 30 Jun 30 Jul 9 Jul 9 Jul 18 Jul 18 Jul 27 Jul 27 Aug 5 Aug 5 0 1000 2000 J…" at bounding box center [195, 477] width 292 height 161
drag, startPoint x: 44, startPoint y: 380, endPoint x: 96, endPoint y: 379, distance: 52.3
click at [96, 379] on div "Add to cart 13064 Jun 30 Jun 30 Jul 9 Jul 9 Jul 18 Jul 18 Jul 27 Jul 27 Aug 5 A…" at bounding box center [195, 471] width 320 height 272
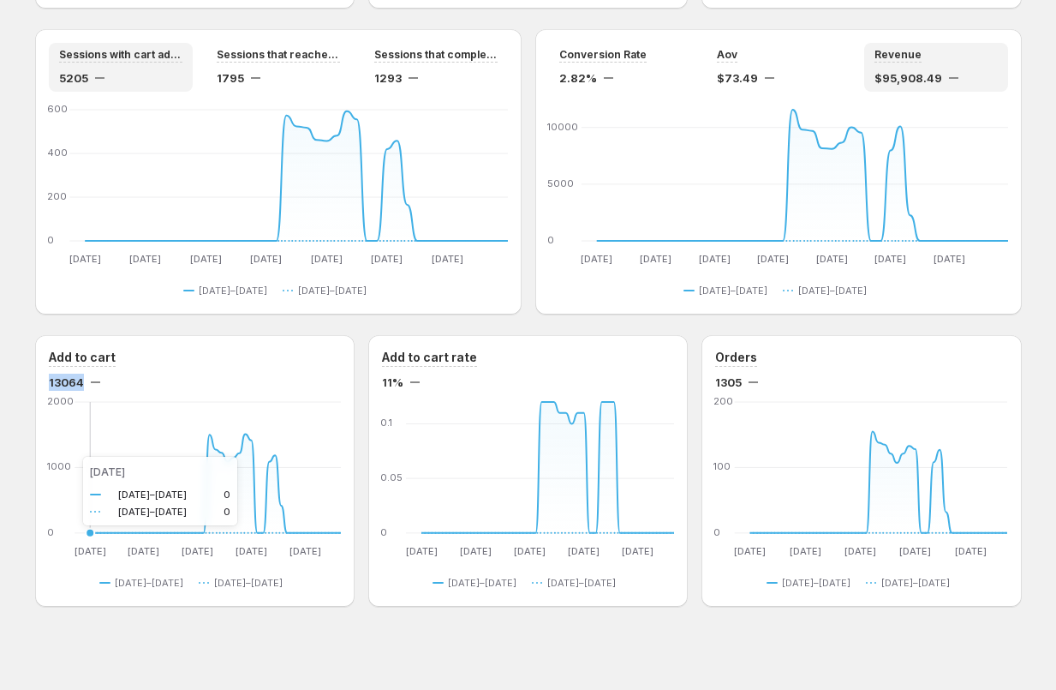
click at [66, 457] on icon "Jun 30 Jun 30 Jul 9 Jul 9 Jul 18 Jul 18 Jul 27 Jul 27 Aug 5 Aug 5 0 1000 2000 J…" at bounding box center [195, 477] width 292 height 161
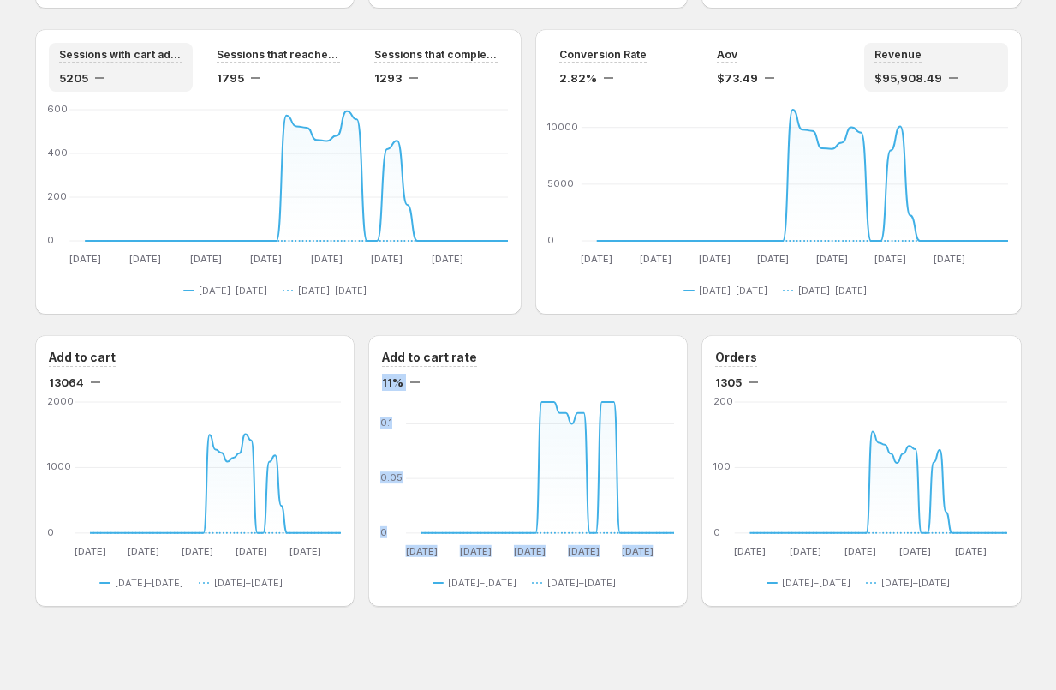
drag, startPoint x: 378, startPoint y: 387, endPoint x: 427, endPoint y: 387, distance: 49.7
click at [427, 387] on div "Add to cart rate 11% Jun 30 Jun 30 Jul 9 Jul 9 Jul 18 Jul 18 Jul 27 Jul 27 Aug …" at bounding box center [528, 471] width 320 height 272
click at [289, 407] on icon "Jun 30 Jun 30 Jul 9 Jul 9 Jul 18 Jul 18 Jul 27 Jul 27 Aug 5 Aug 5 0 1000 2000 J…" at bounding box center [195, 477] width 292 height 161
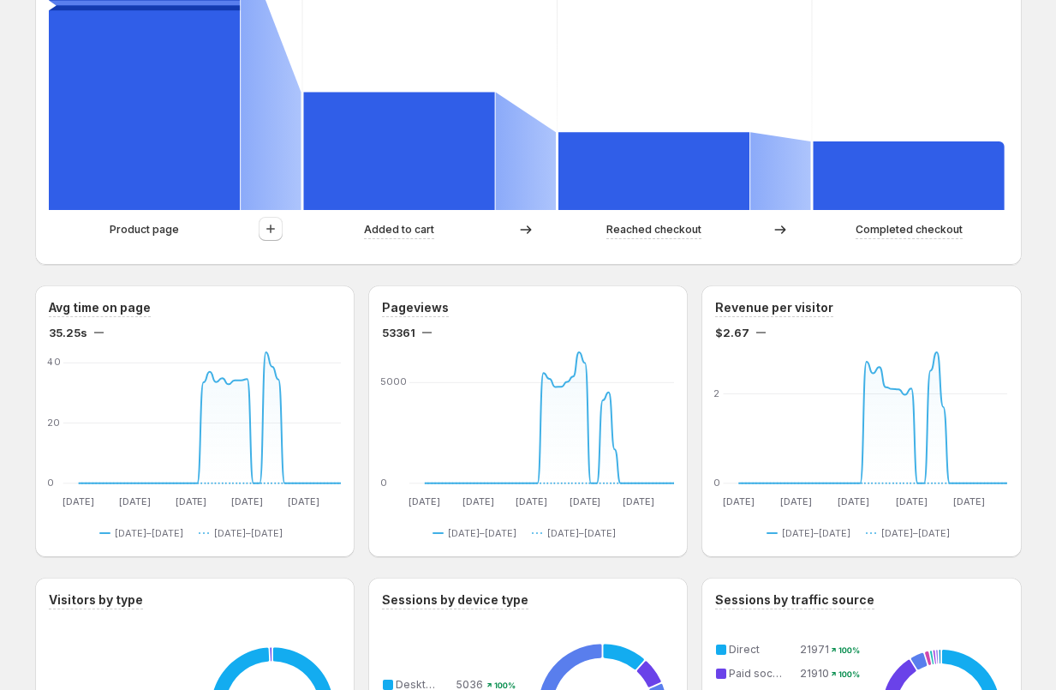
scroll to position [0, 0]
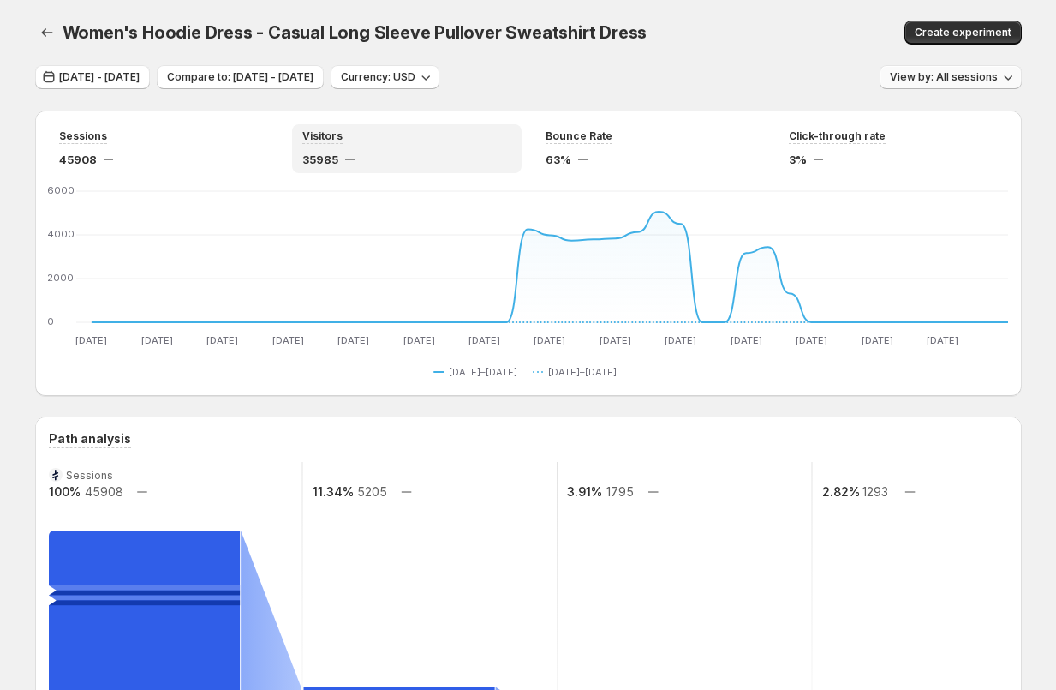
click at [679, 78] on span "View by: All sessions" at bounding box center [944, 77] width 108 height 14
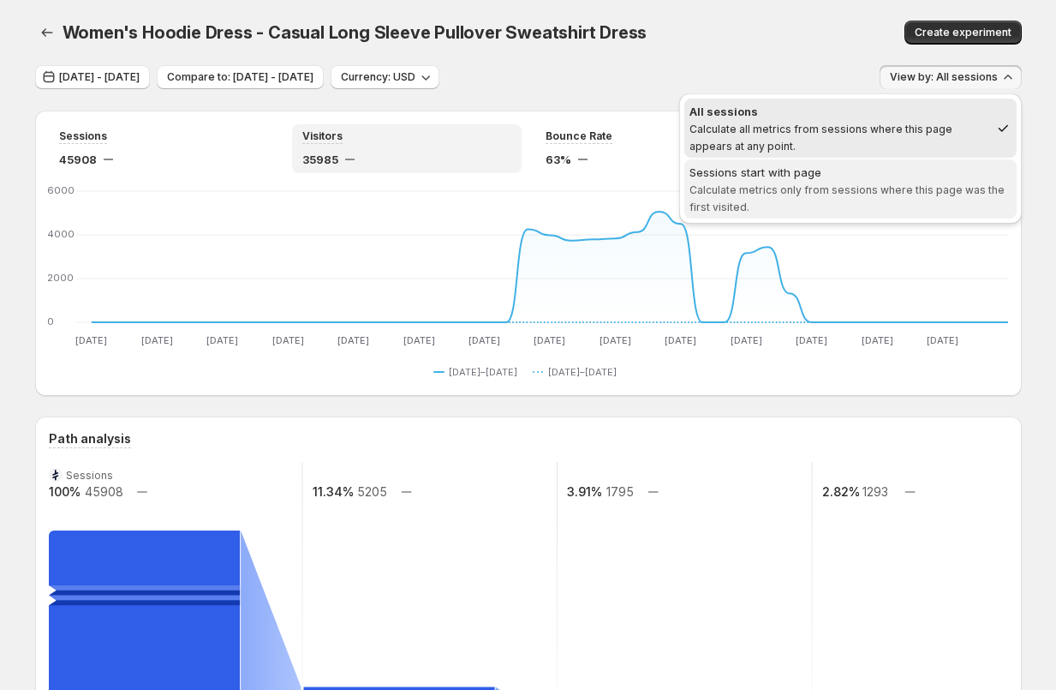
click at [679, 176] on div "Sessions start with page" at bounding box center [851, 172] width 322 height 17
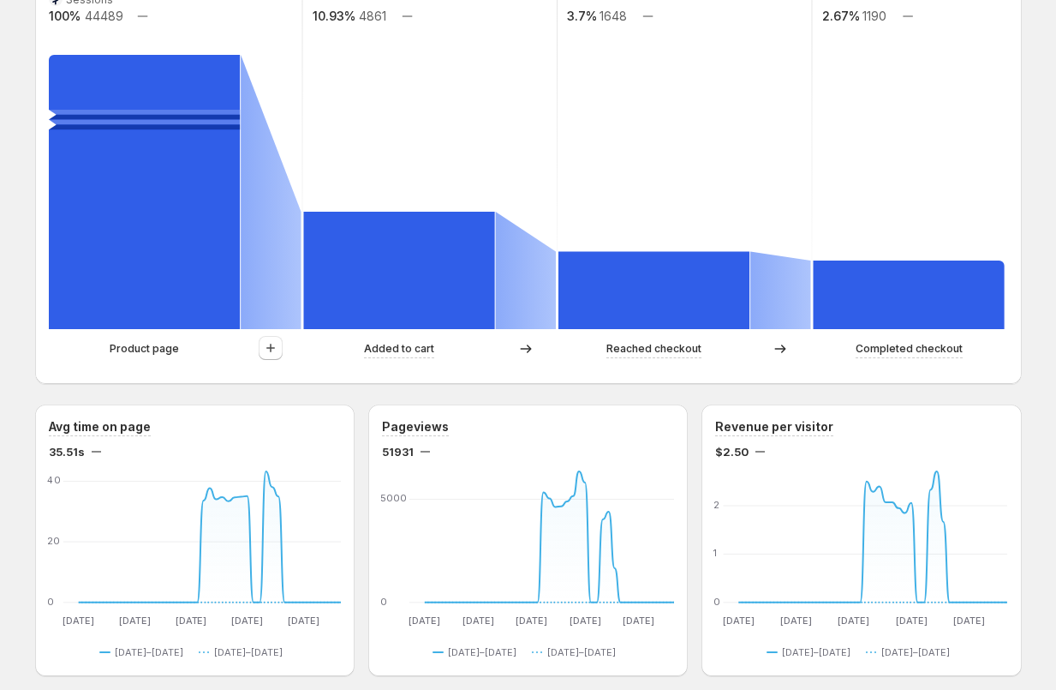
scroll to position [490, 0]
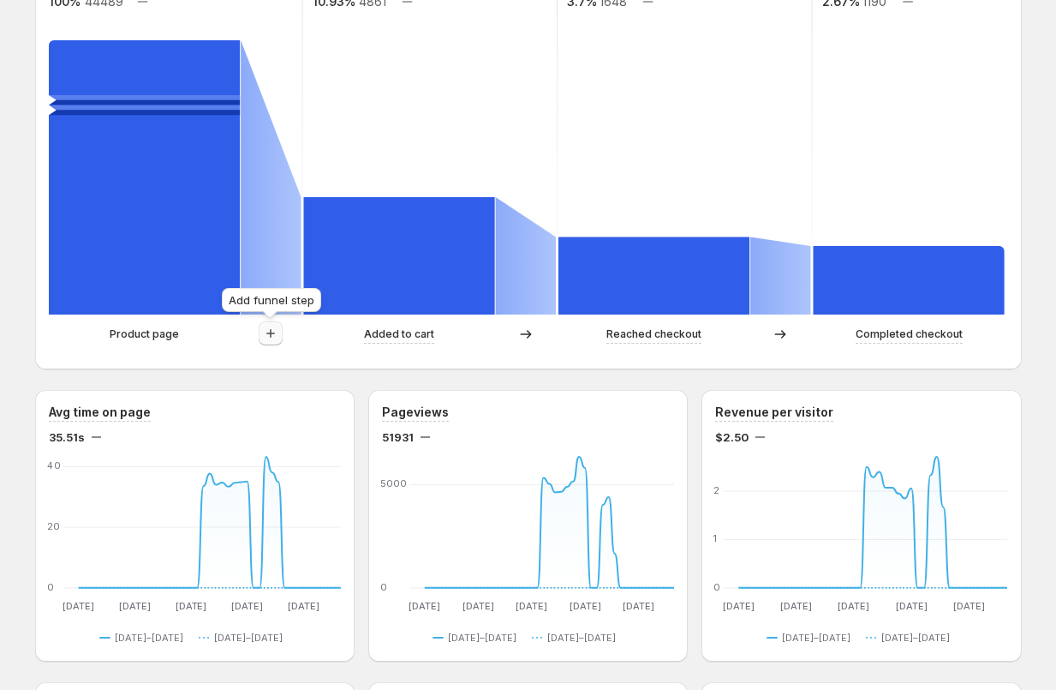
click at [267, 338] on icon "button" at bounding box center [270, 333] width 17 height 17
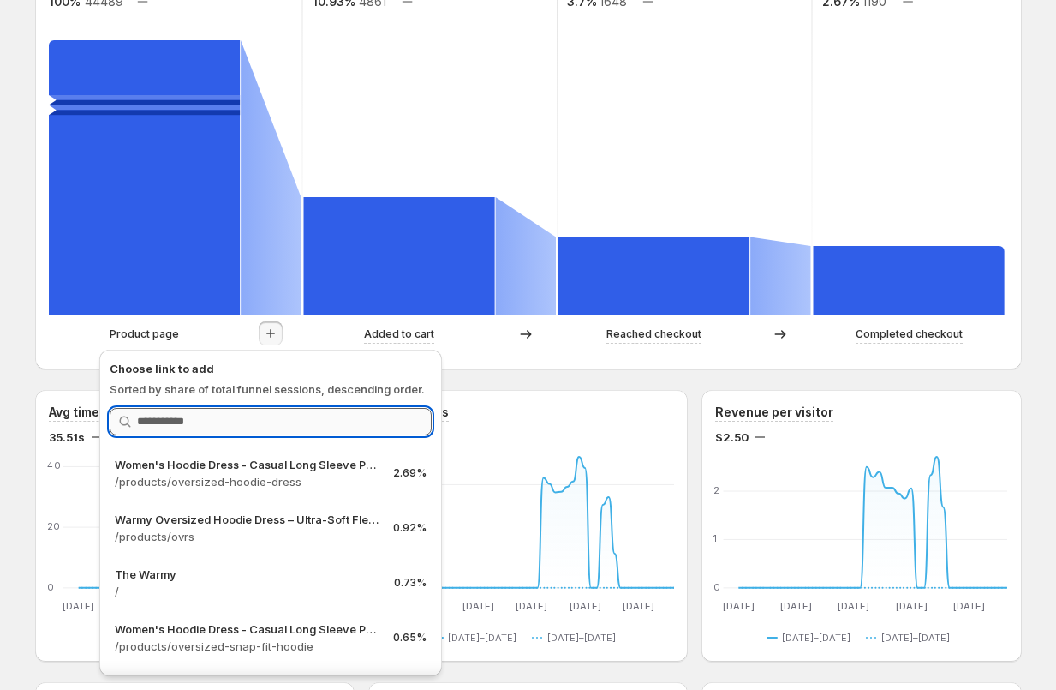
click at [211, 430] on input "Search link" at bounding box center [284, 421] width 295 height 27
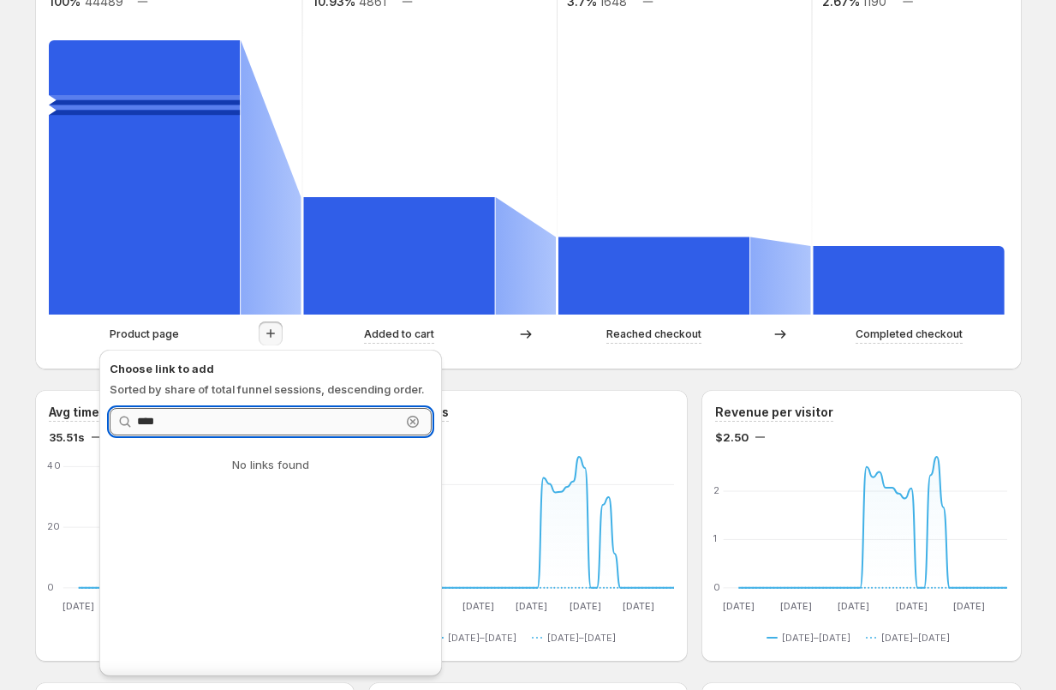
type input "***"
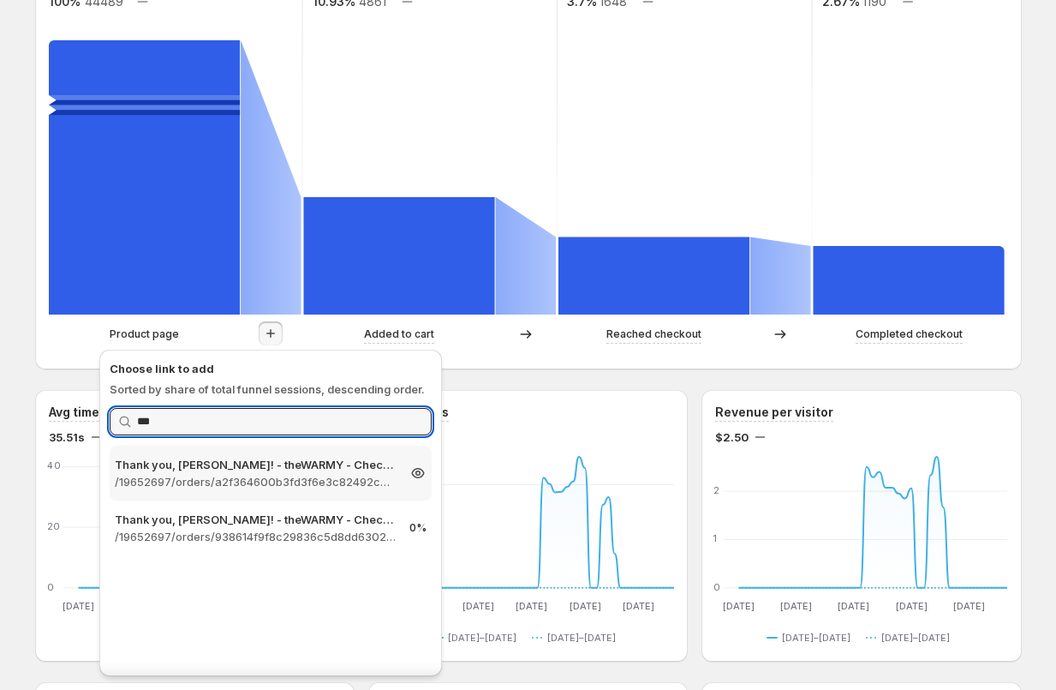
click at [176, 483] on p "/19652697/orders/a2f364600b3fd3f6e3c82492ceac1997" at bounding box center [255, 481] width 281 height 17
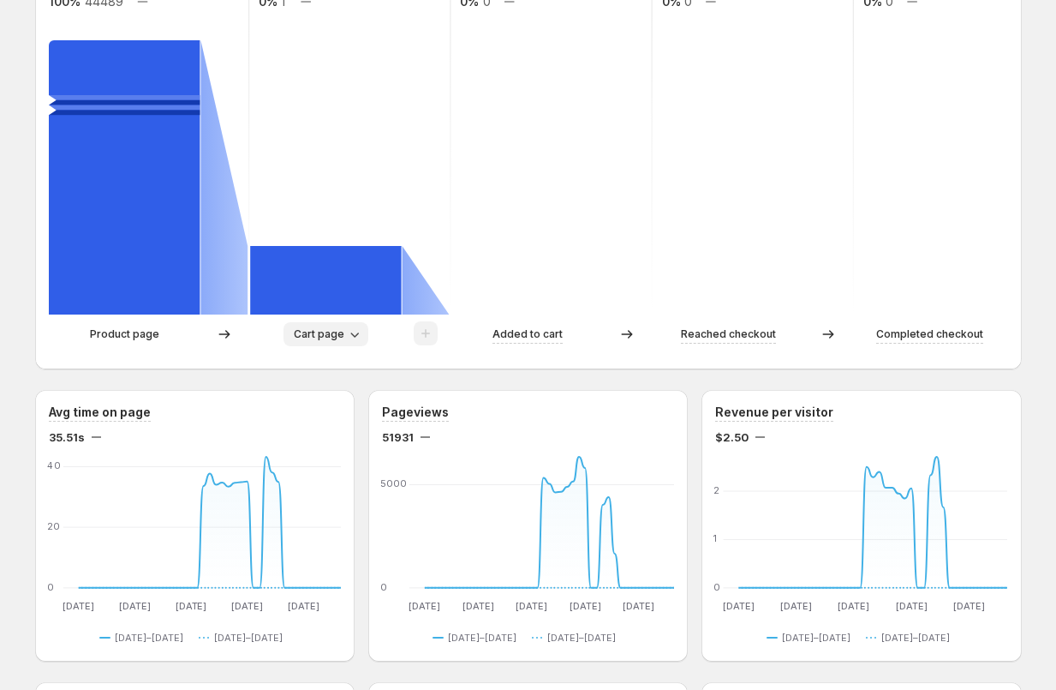
click at [325, 338] on span "Cart page" at bounding box center [319, 334] width 51 height 14
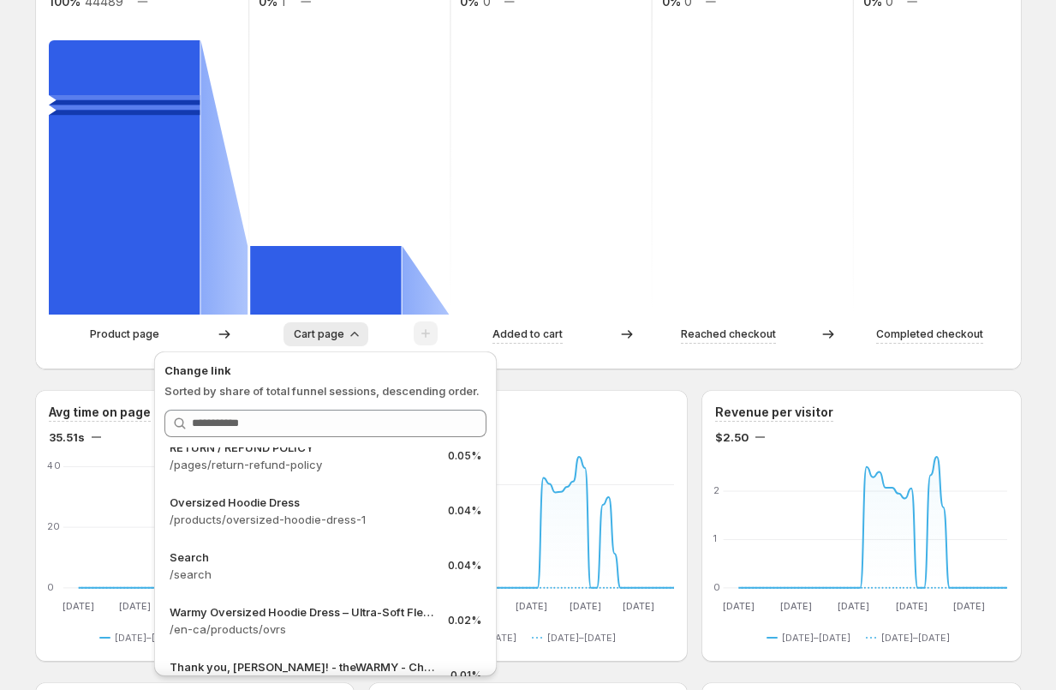
scroll to position [711, 0]
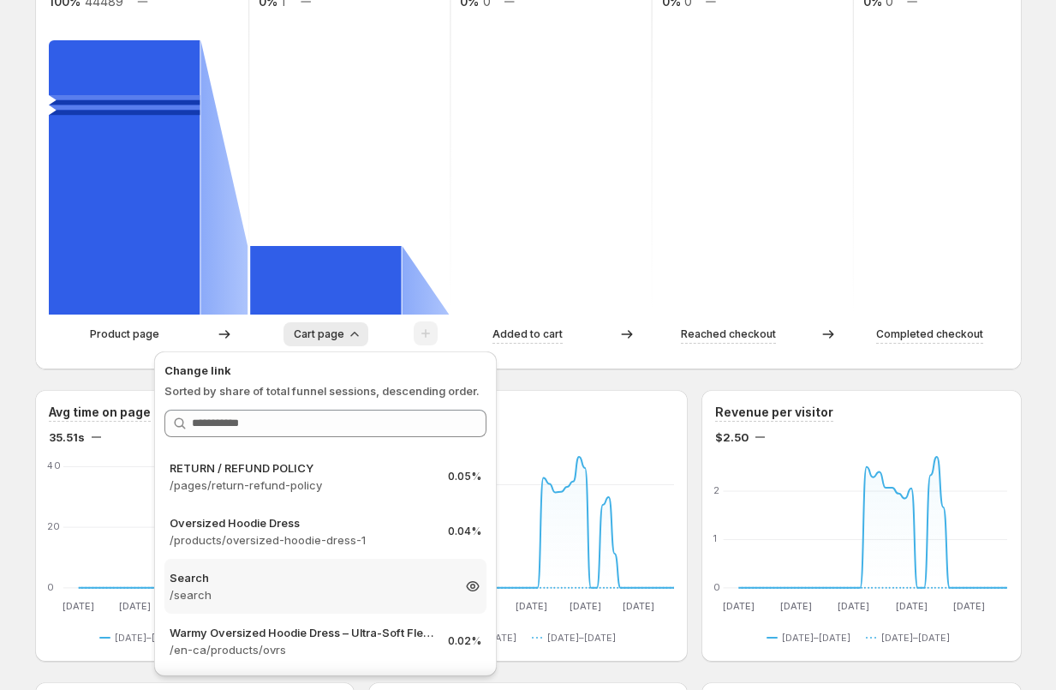
click at [230, 586] on p "/search" at bounding box center [310, 594] width 281 height 17
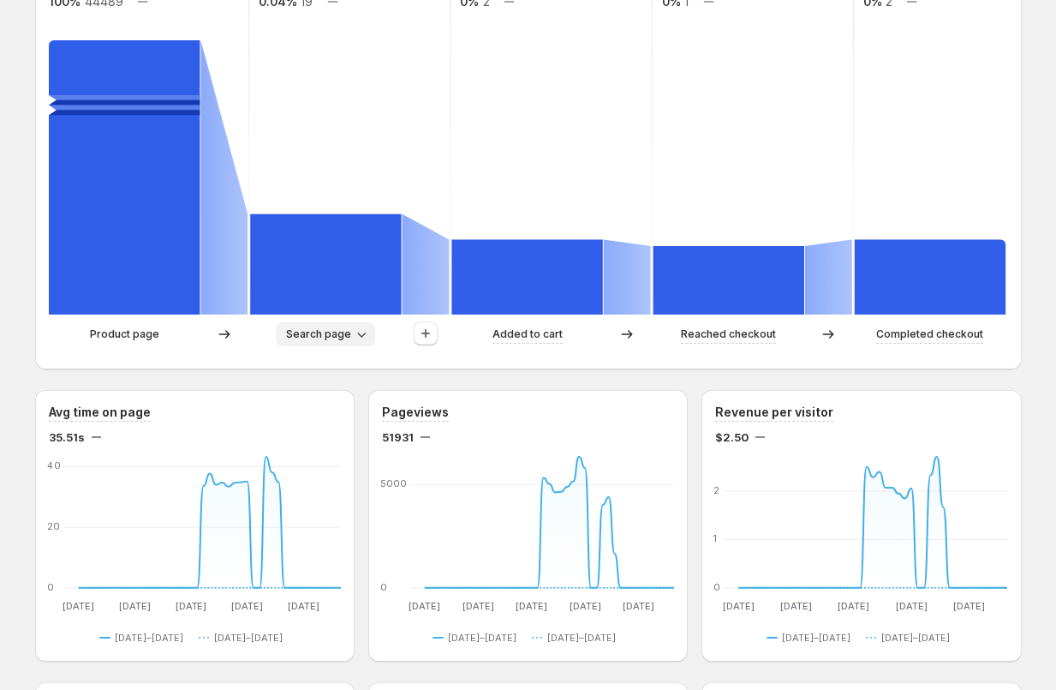
click at [317, 335] on span "Search page" at bounding box center [318, 334] width 65 height 14
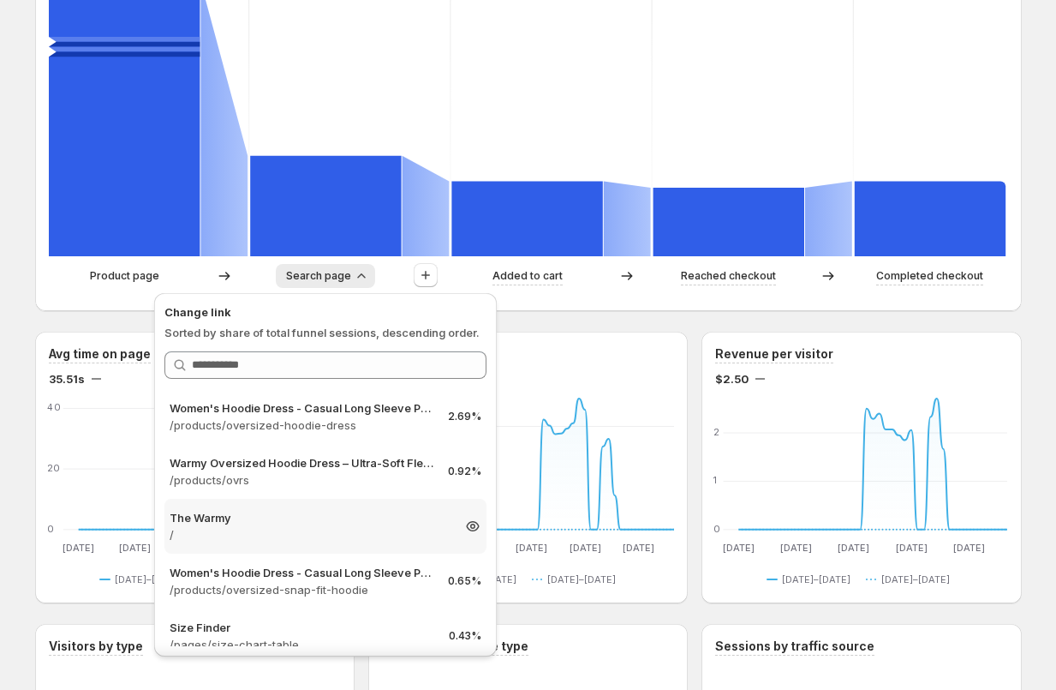
scroll to position [572, 0]
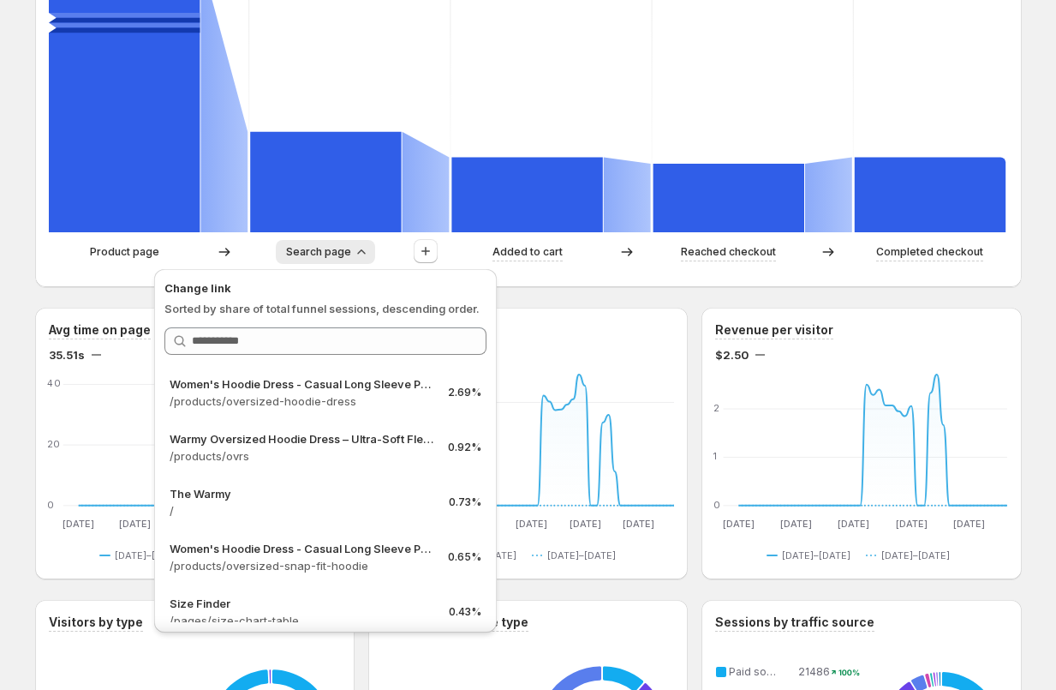
click at [344, 253] on span "Search page" at bounding box center [318, 252] width 65 height 14
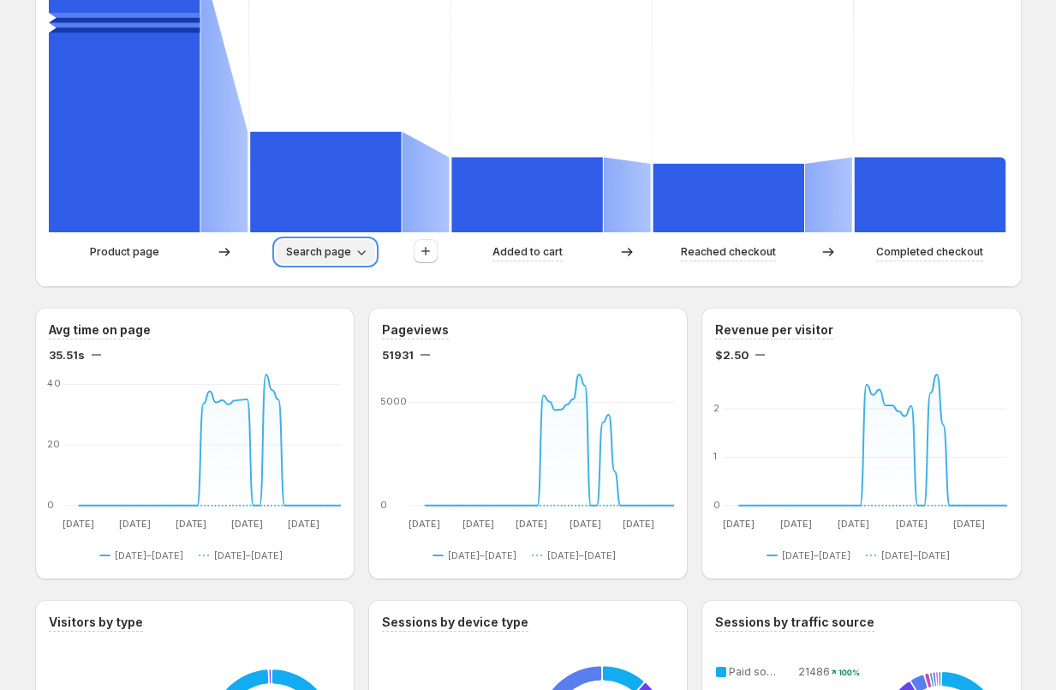
click at [344, 253] on span "Search page" at bounding box center [318, 252] width 65 height 14
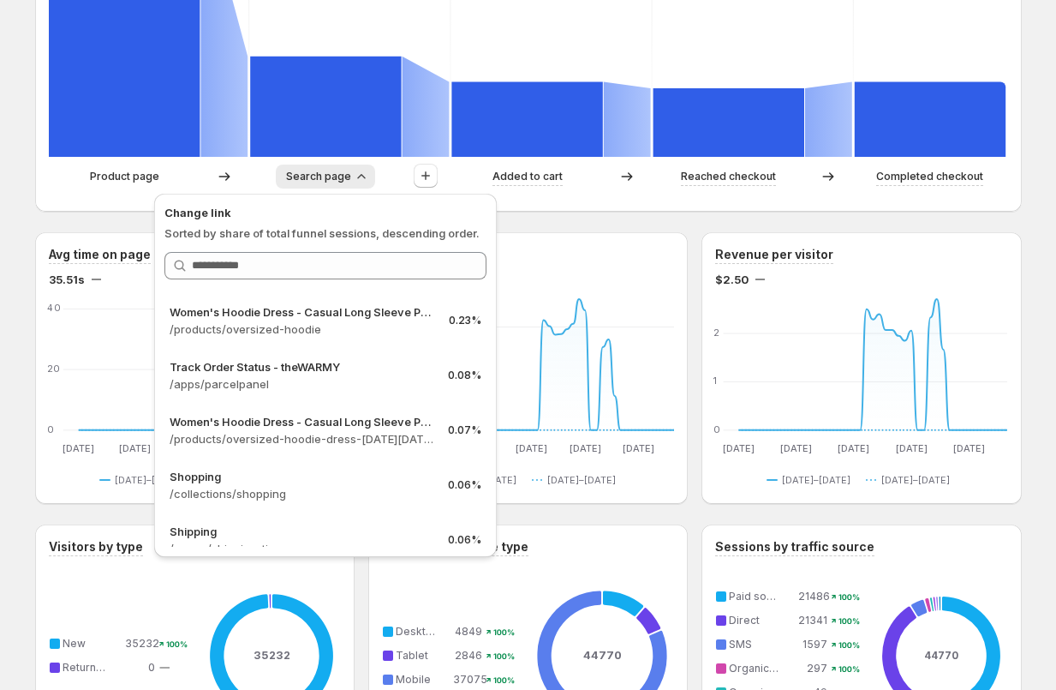
scroll to position [375, 0]
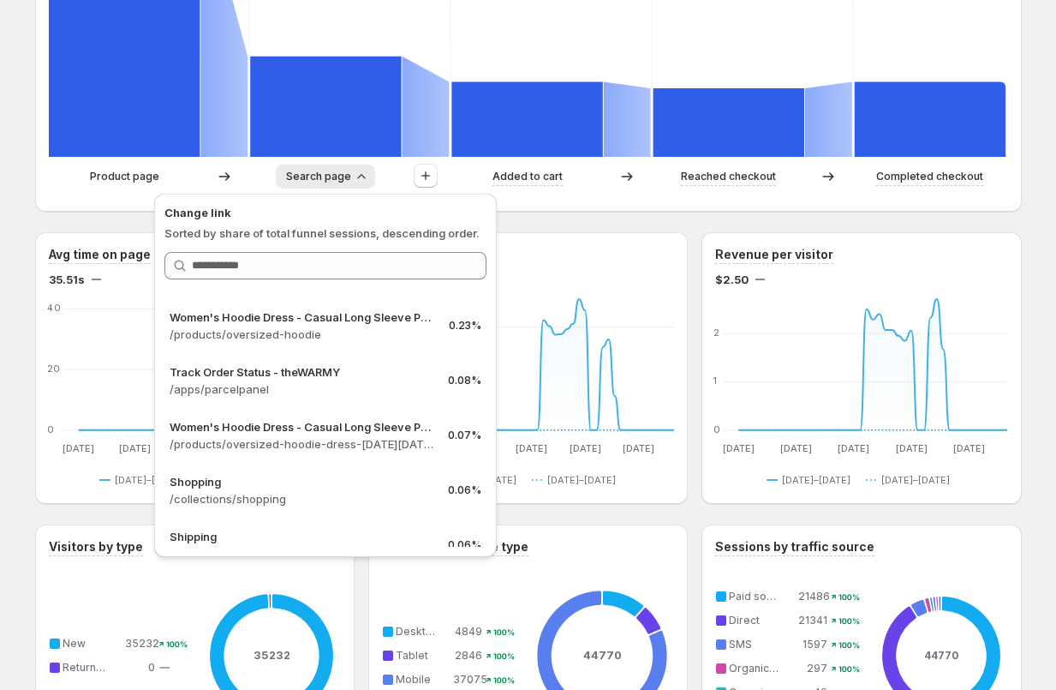
click at [189, 385] on p "/apps/parcelpanel" at bounding box center [302, 388] width 265 height 17
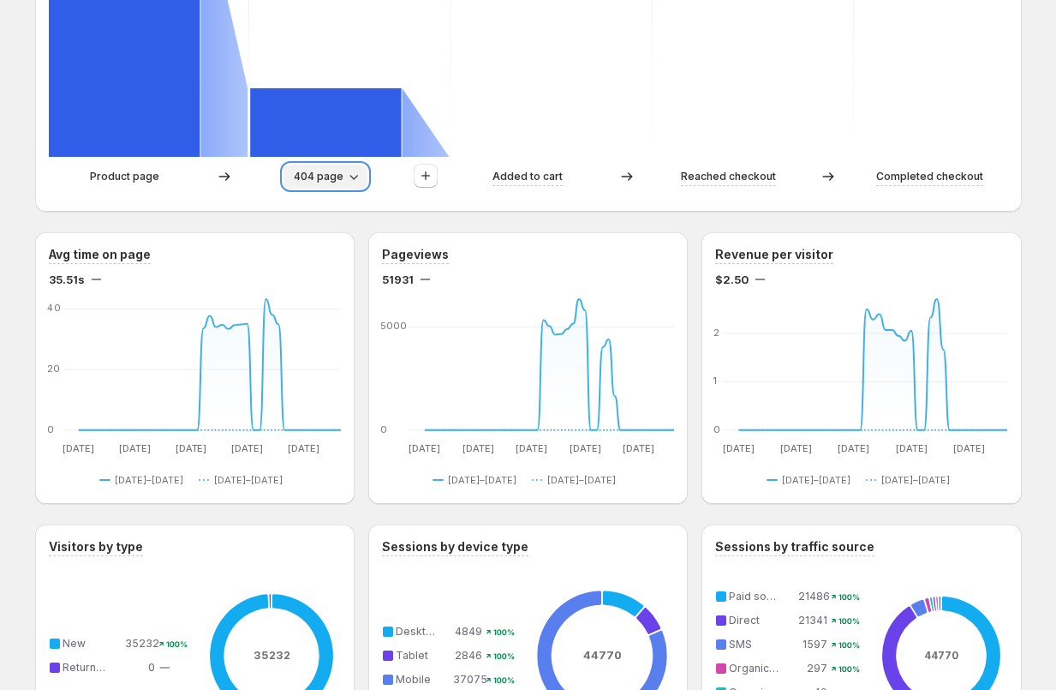
click at [302, 177] on span "404 page" at bounding box center [319, 177] width 50 height 14
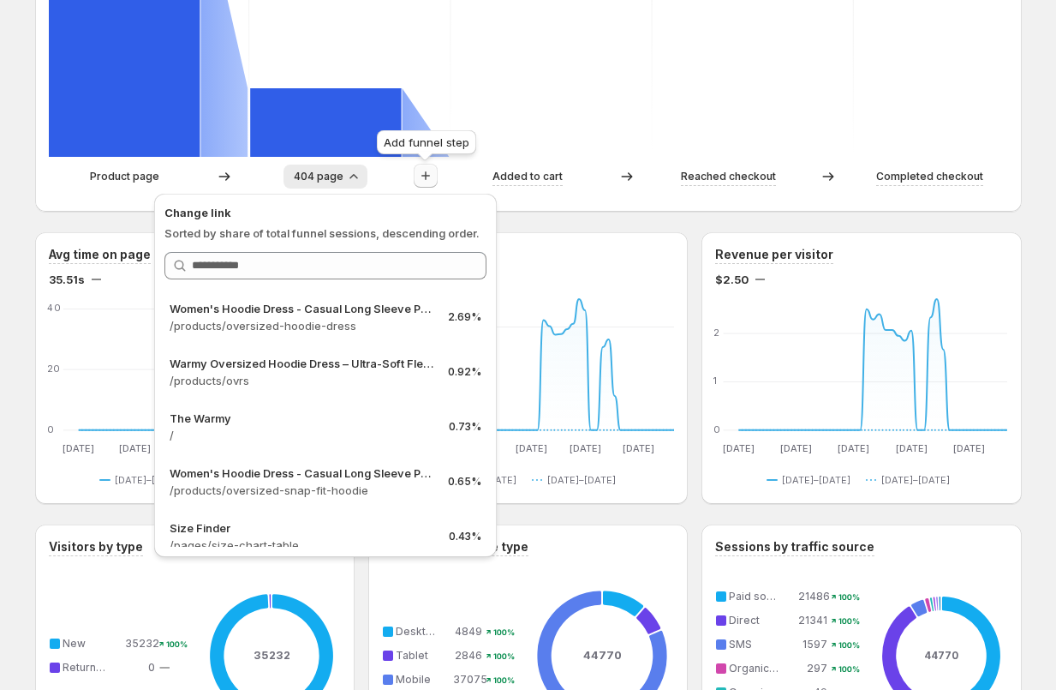
click at [422, 176] on icon "button" at bounding box center [425, 175] width 9 height 9
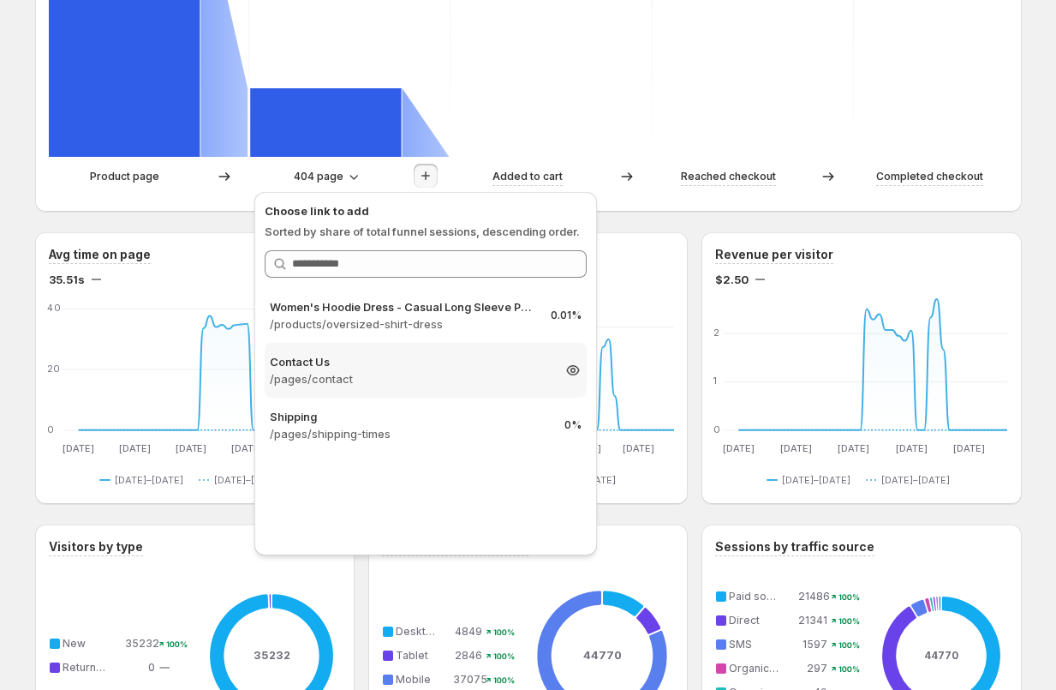
click at [364, 380] on p "/pages/contact" at bounding box center [410, 378] width 281 height 17
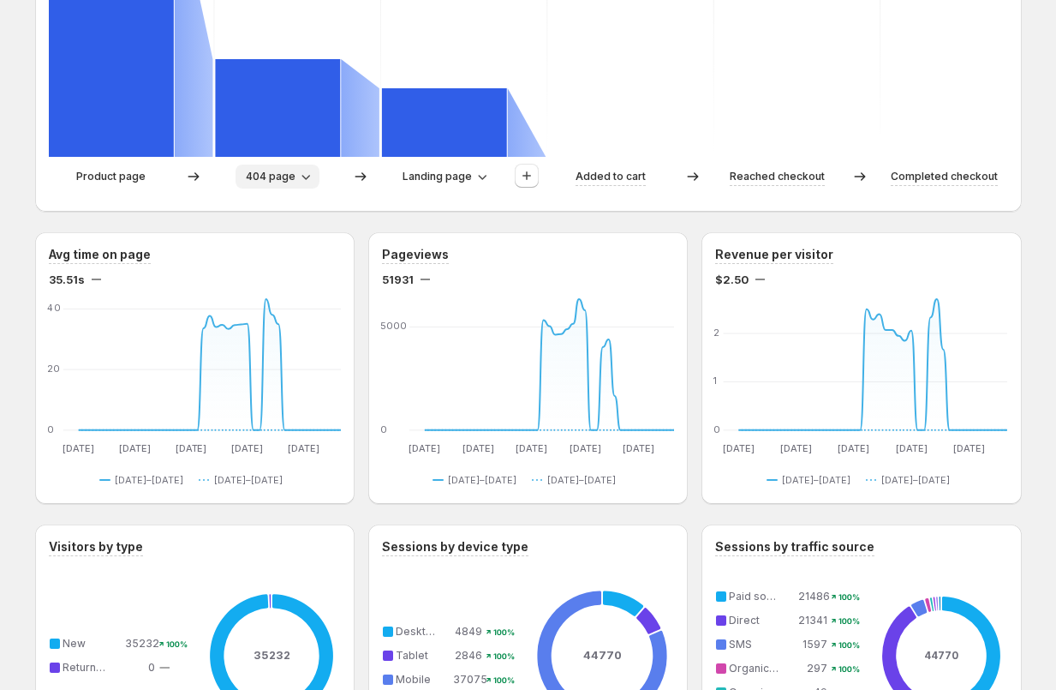
click at [306, 179] on icon "button" at bounding box center [305, 176] width 17 height 17
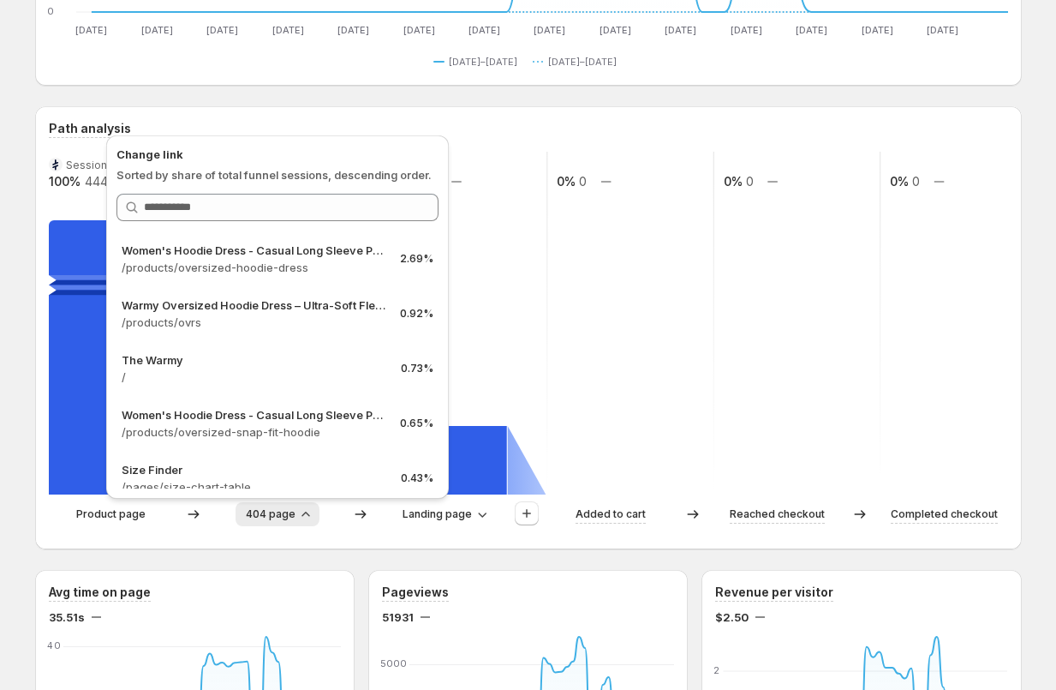
scroll to position [284, 0]
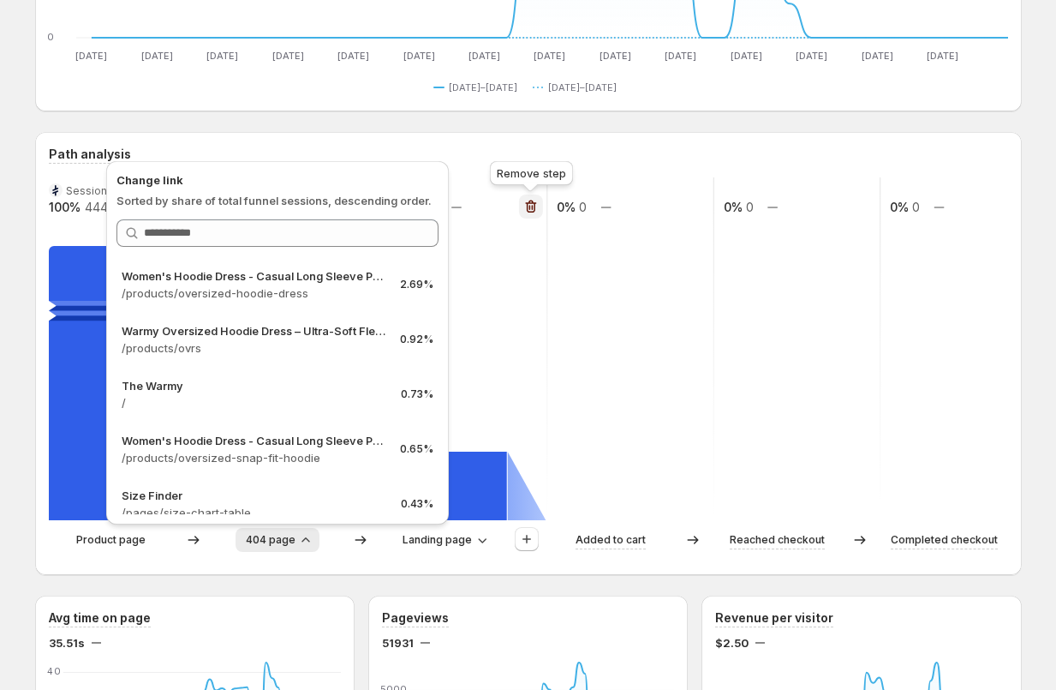
click at [529, 210] on icon "button" at bounding box center [530, 207] width 2 height 5
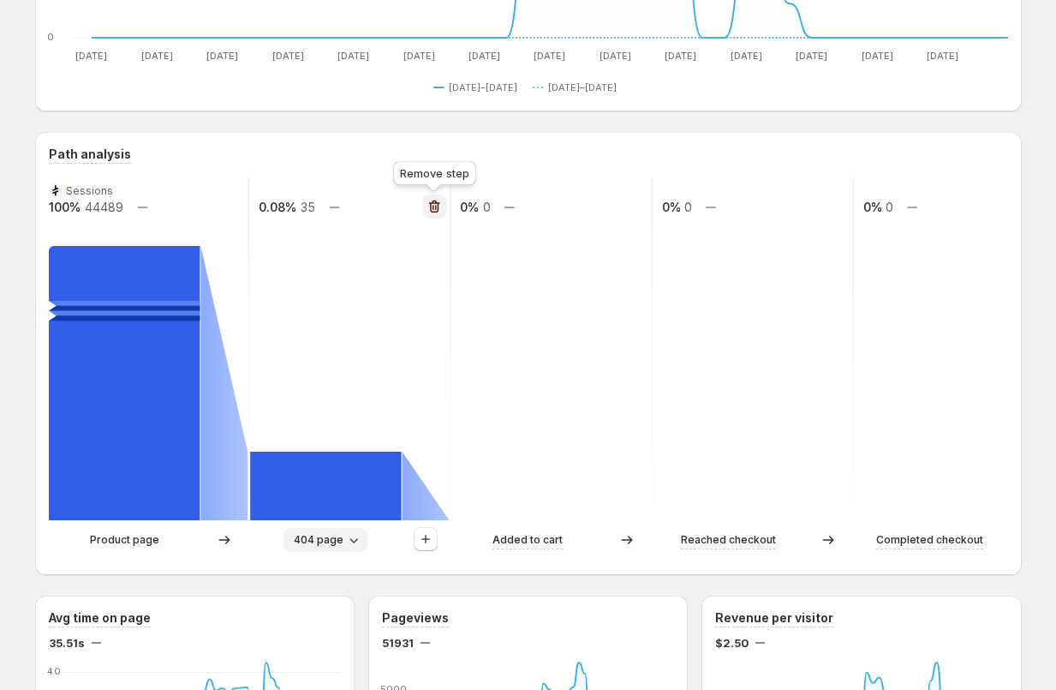
click at [435, 210] on icon "button" at bounding box center [436, 207] width 2 height 5
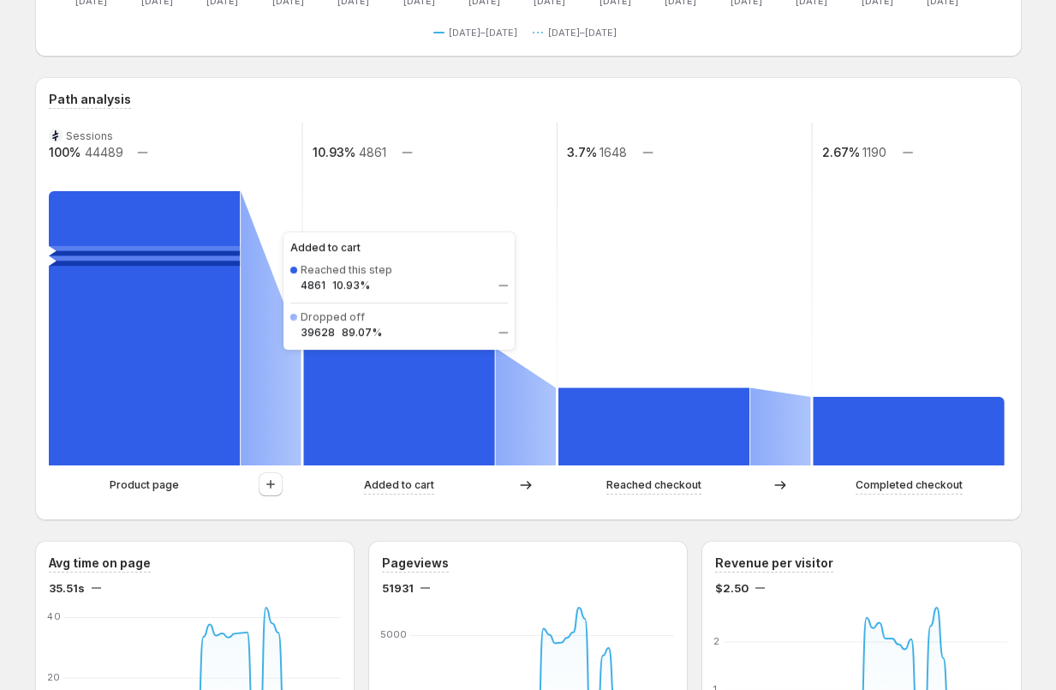
scroll to position [343, 0]
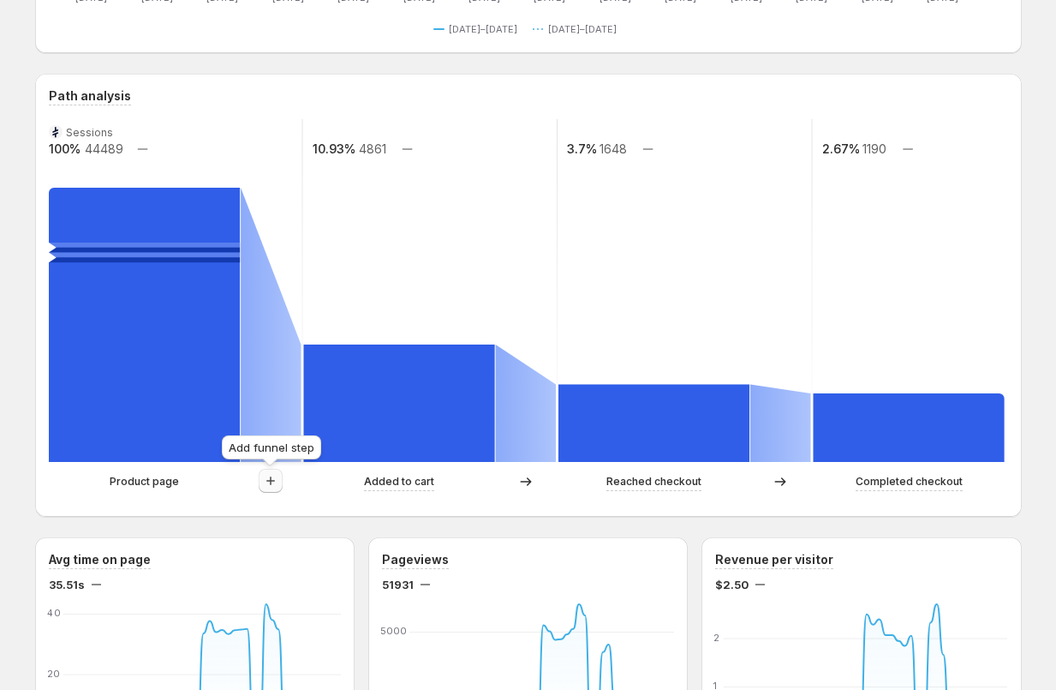
click at [274, 481] on icon "button" at bounding box center [270, 480] width 9 height 9
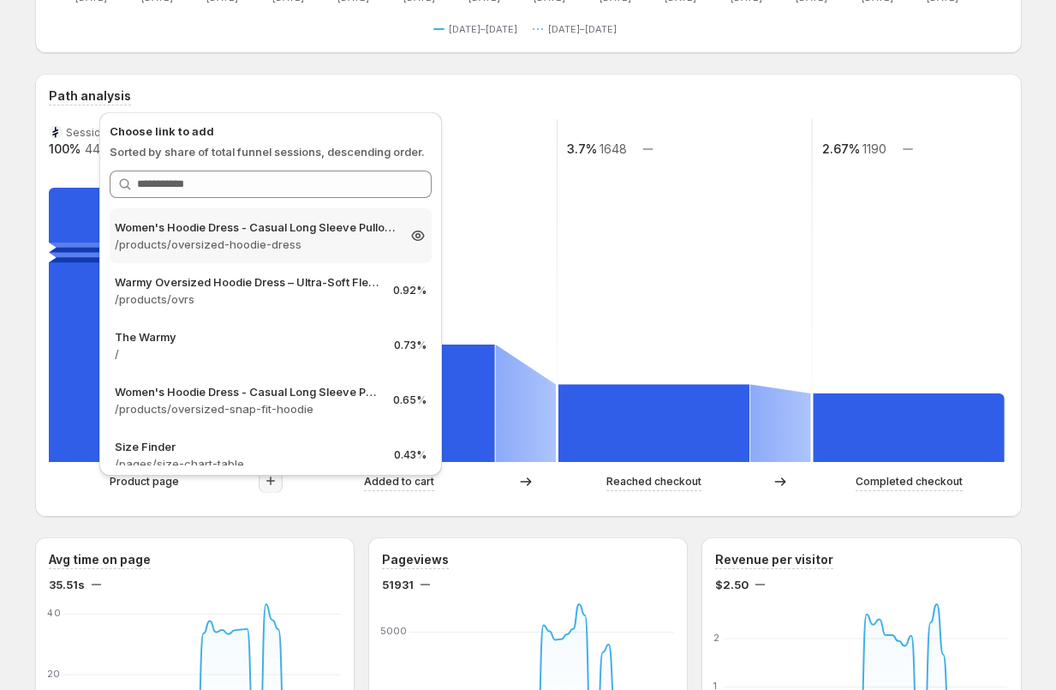
click at [214, 231] on p "Women's Hoodie Dress - Casual Long Sleeve Pullover Sweatshirt Dress" at bounding box center [255, 226] width 281 height 17
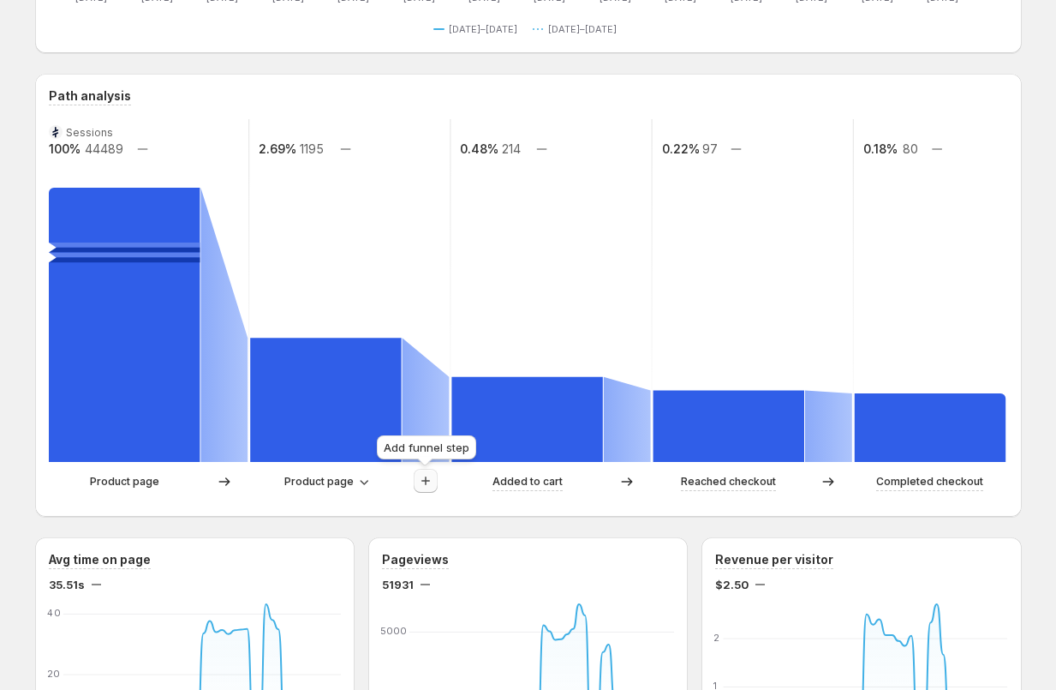
click at [424, 481] on icon "button" at bounding box center [425, 480] width 17 height 17
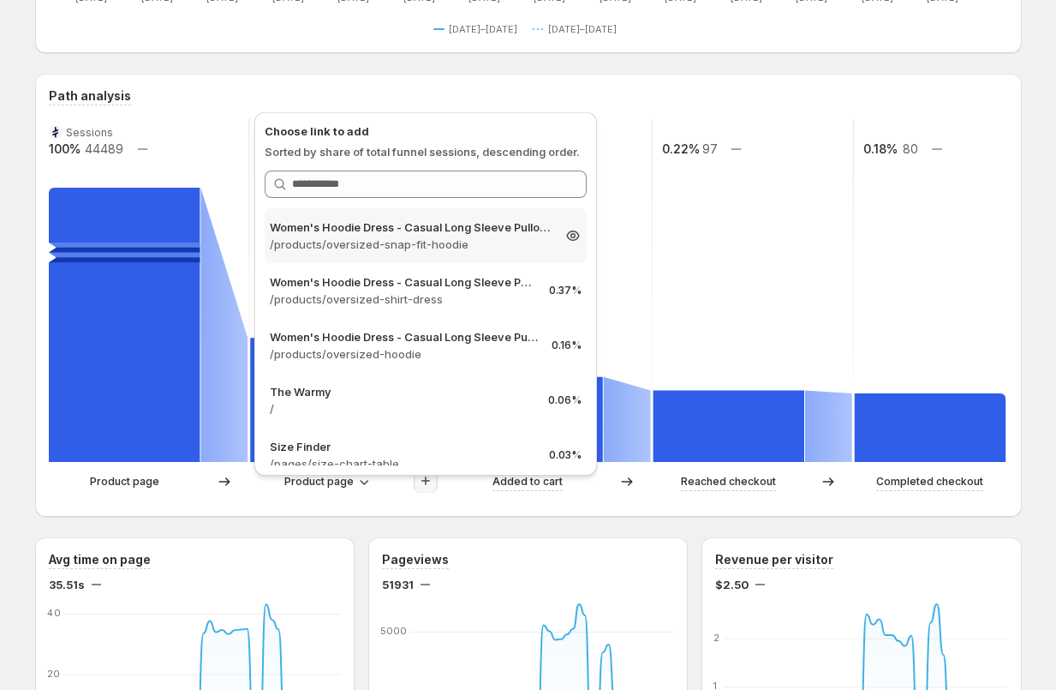
click at [362, 239] on p "/products/oversized-snap-fit-hoodie" at bounding box center [410, 244] width 281 height 17
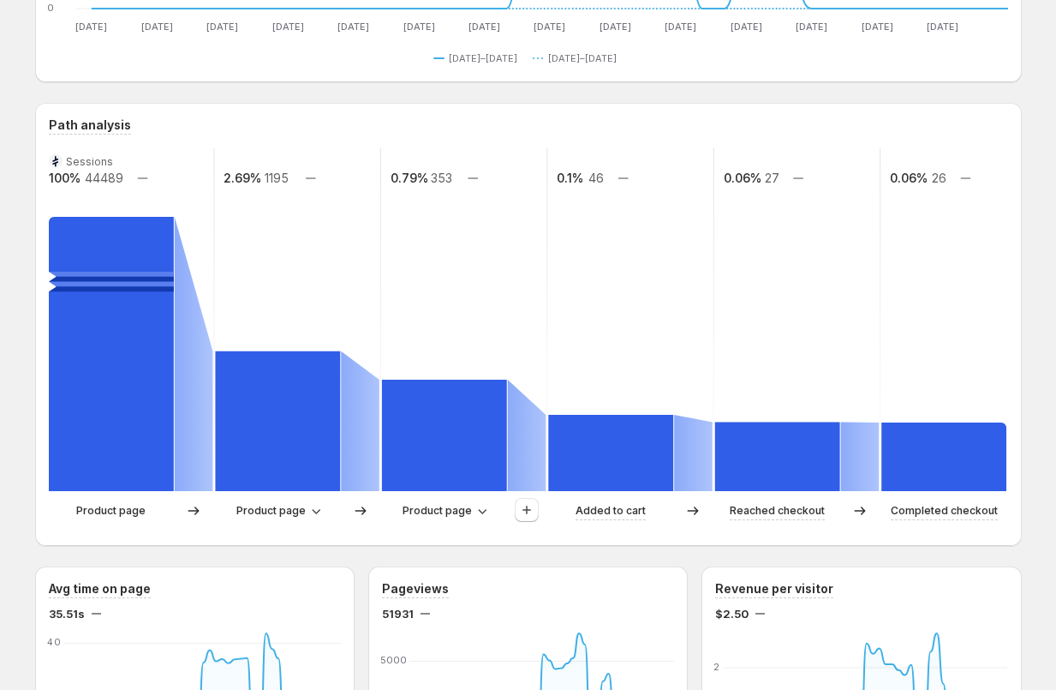
scroll to position [334, 0]
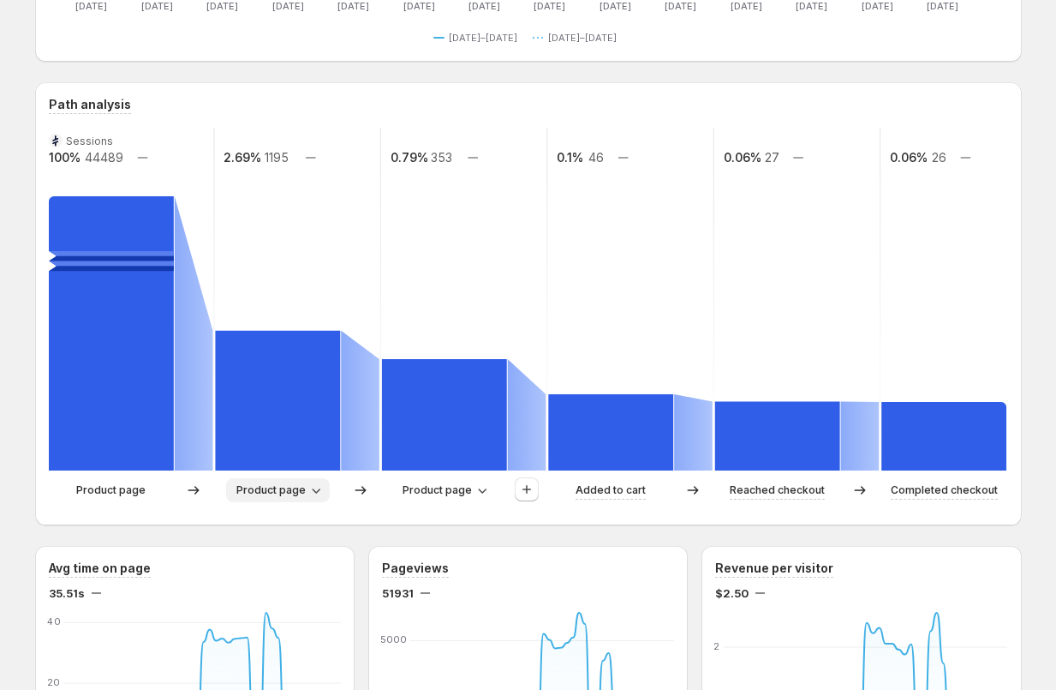
click at [294, 492] on span "Product page" at bounding box center [270, 490] width 69 height 14
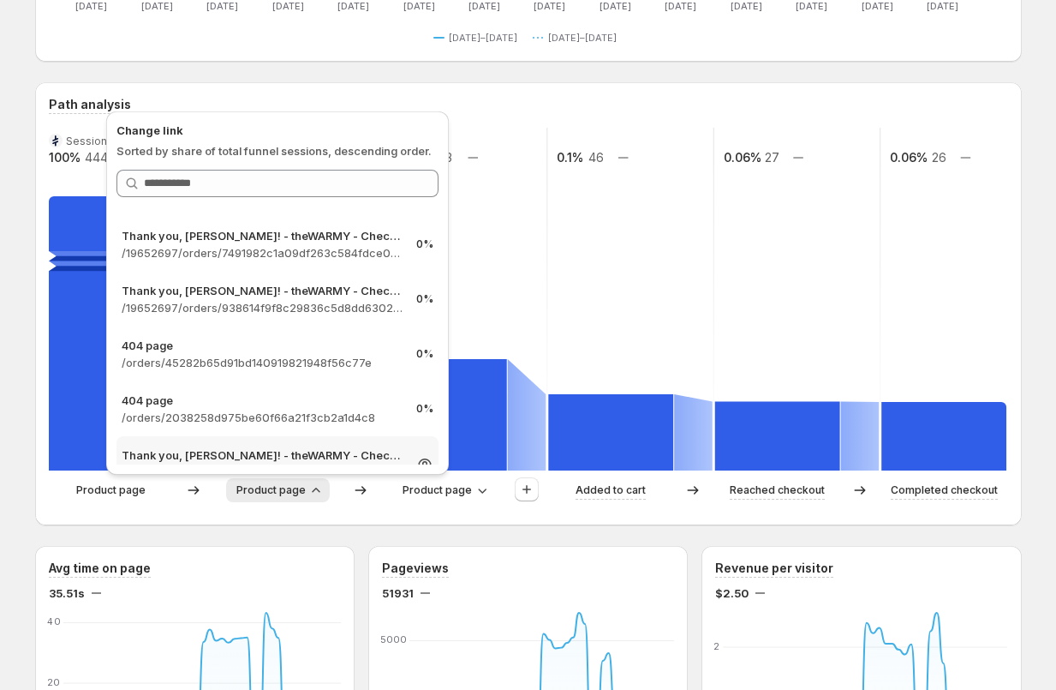
scroll to position [3128, 0]
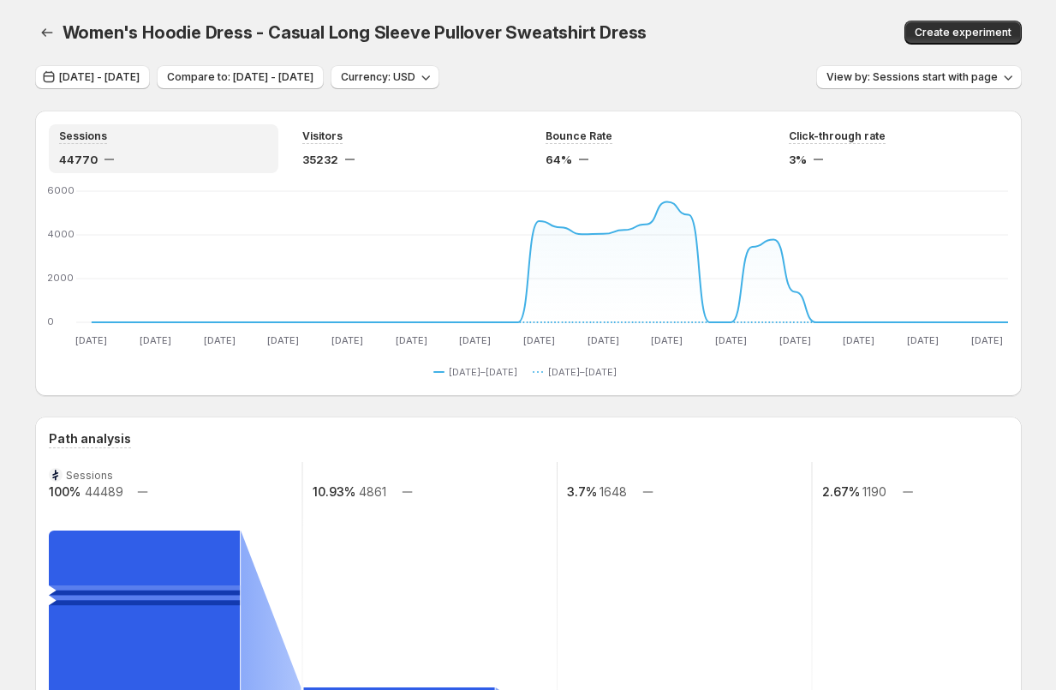
click at [948, 63] on div "Women's Hoodie Dress - Casual Long Sleeve Pullover Sweatshirt Dress. This page …" at bounding box center [528, 32] width 987 height 65
click at [948, 86] on button "View by: Sessions start with page" at bounding box center [919, 77] width 206 height 24
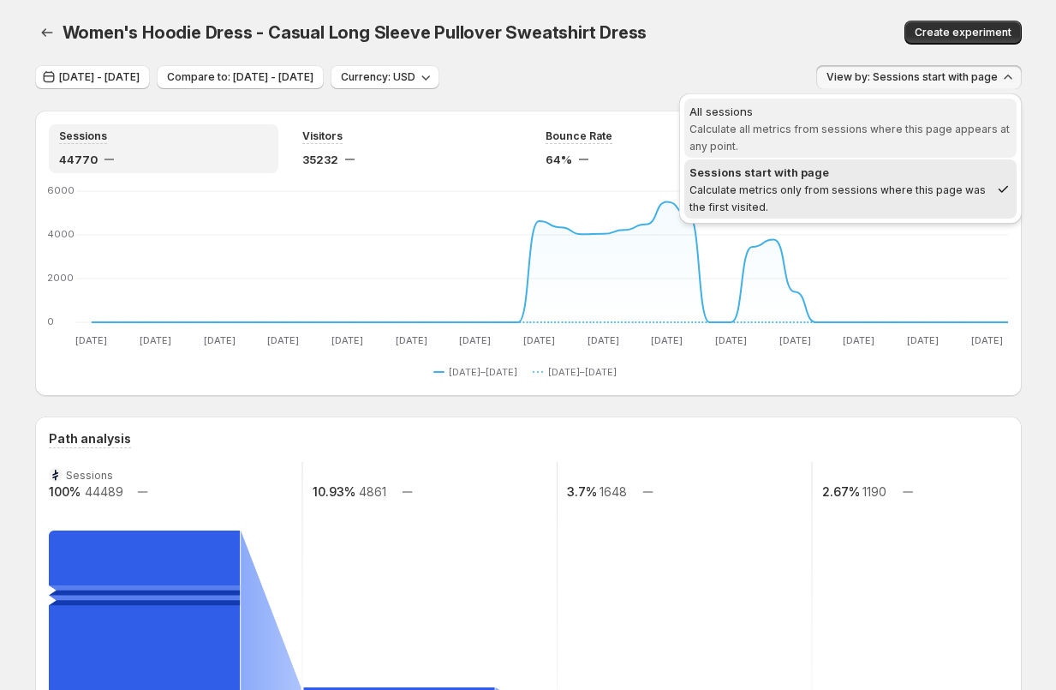
click at [873, 141] on span "All sessions Calculate all metrics from sessions where this page appears at any…" at bounding box center [851, 128] width 322 height 51
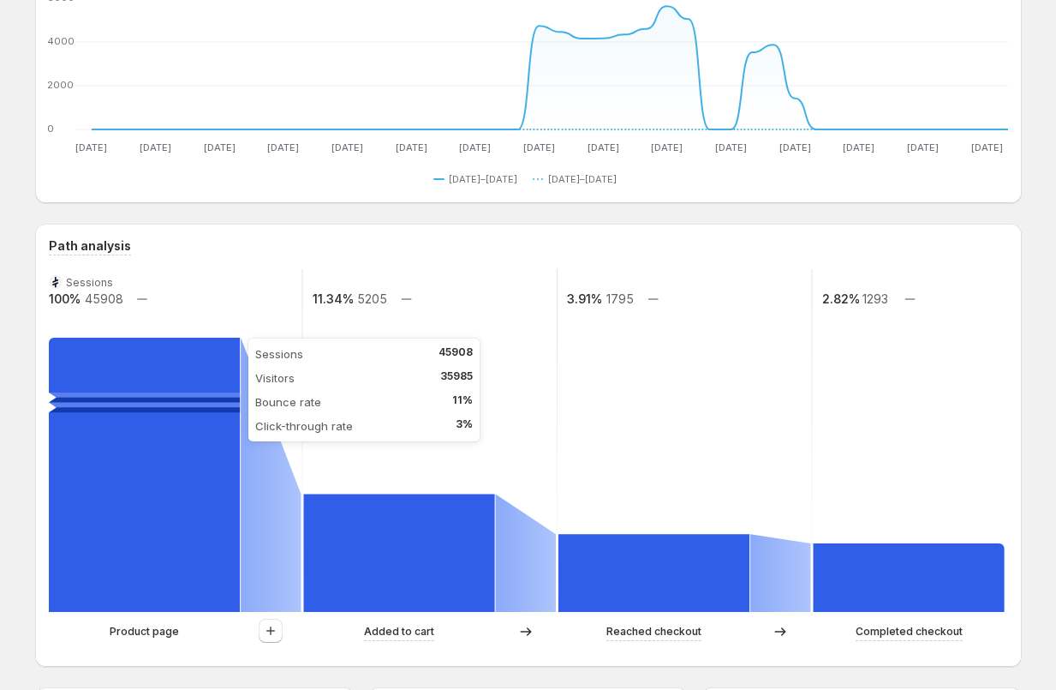
scroll to position [414, 0]
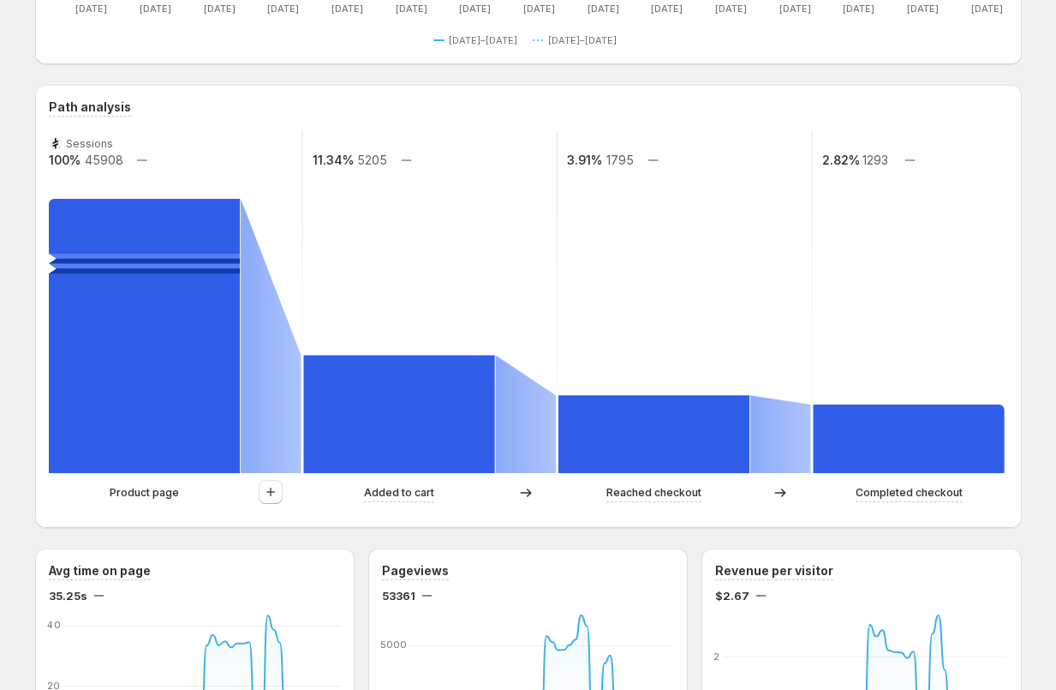
scroll to position [320, 0]
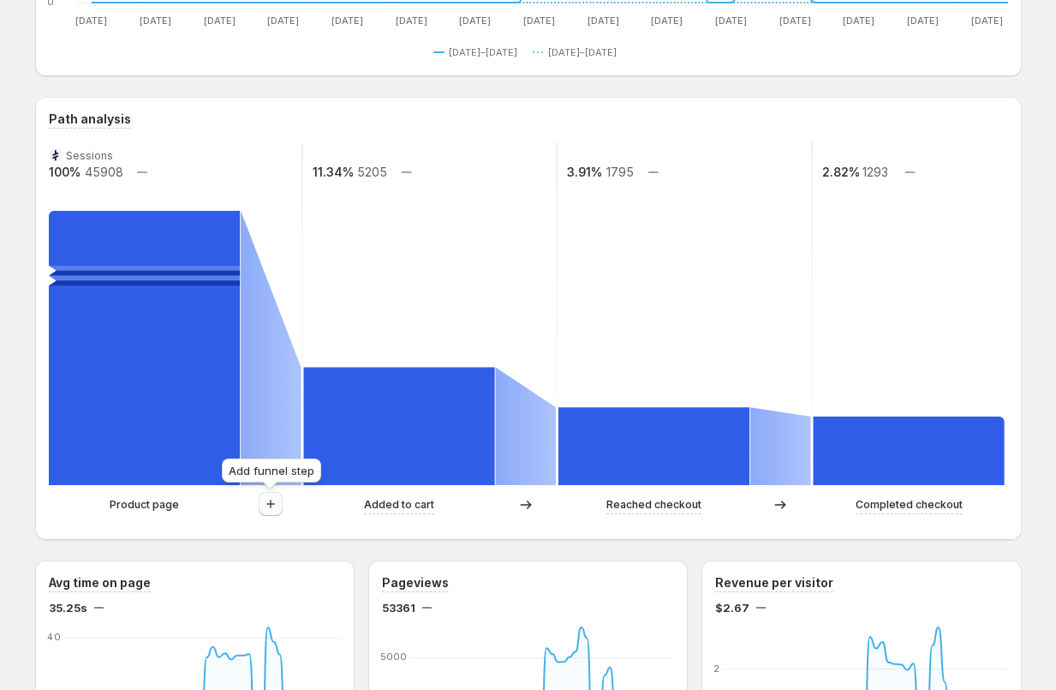
click at [274, 514] on button "button" at bounding box center [271, 504] width 24 height 24
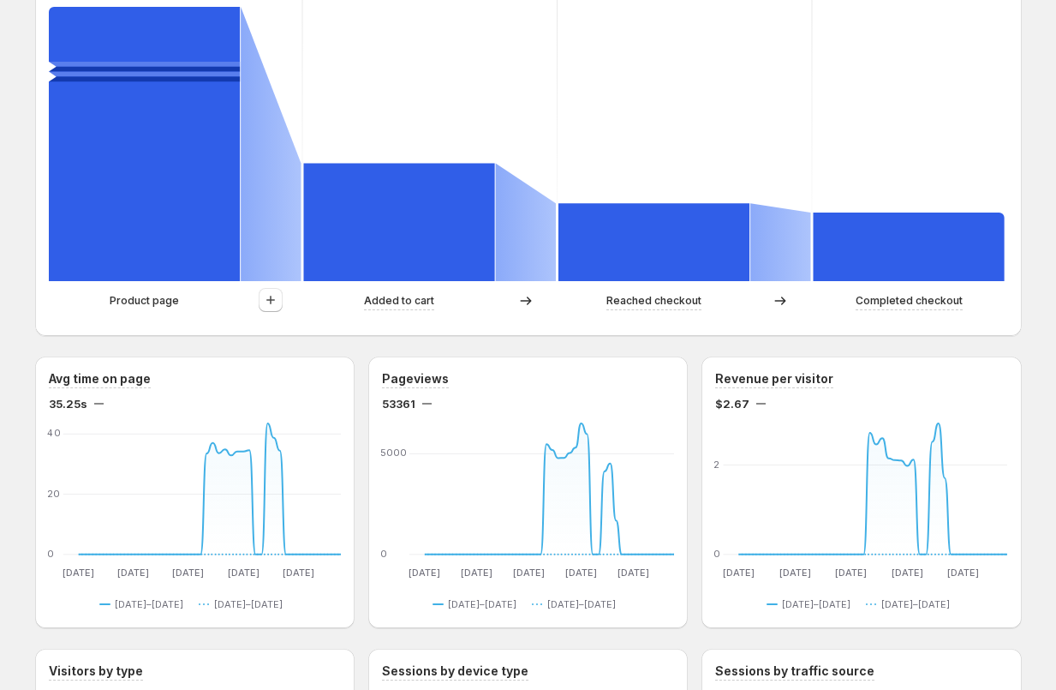
scroll to position [579, 0]
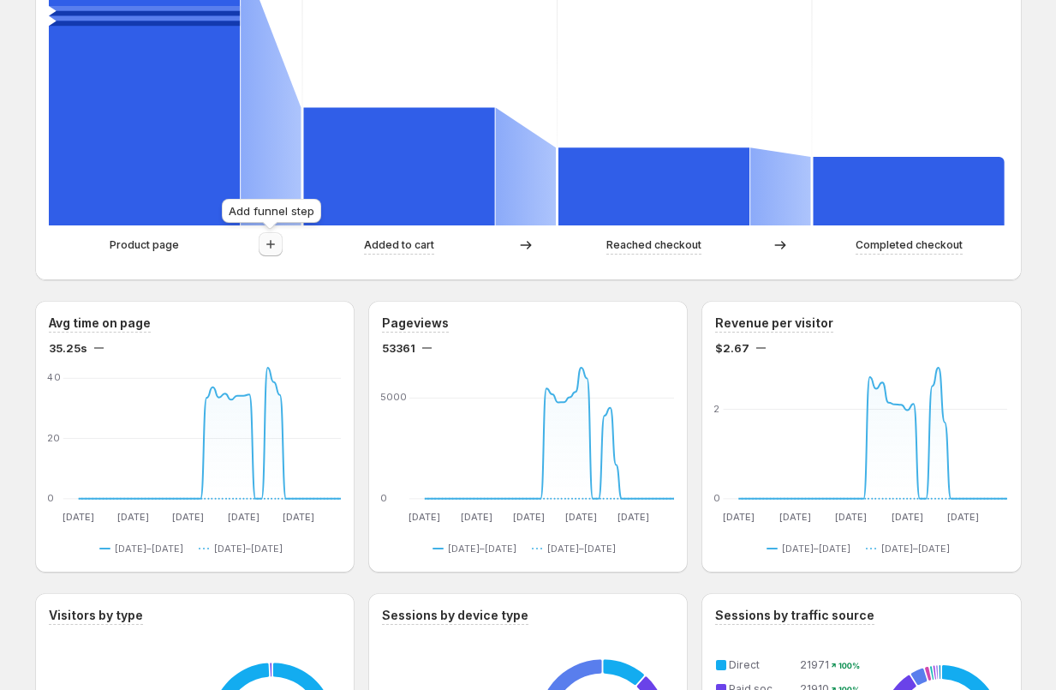
click at [266, 248] on icon "button" at bounding box center [270, 244] width 17 height 17
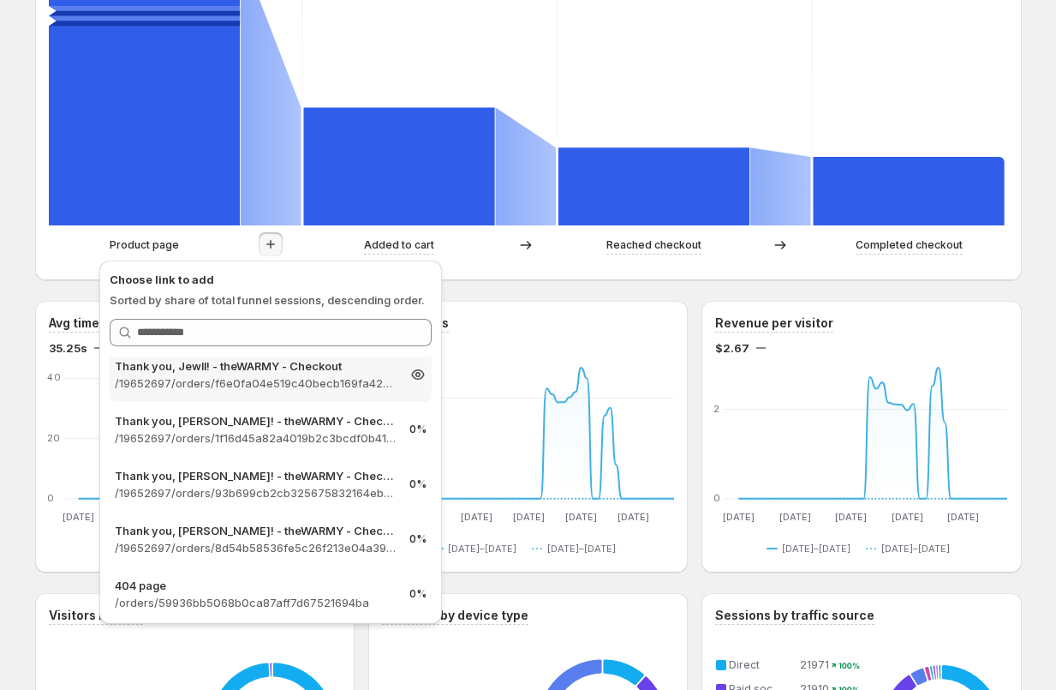
scroll to position [3800, 0]
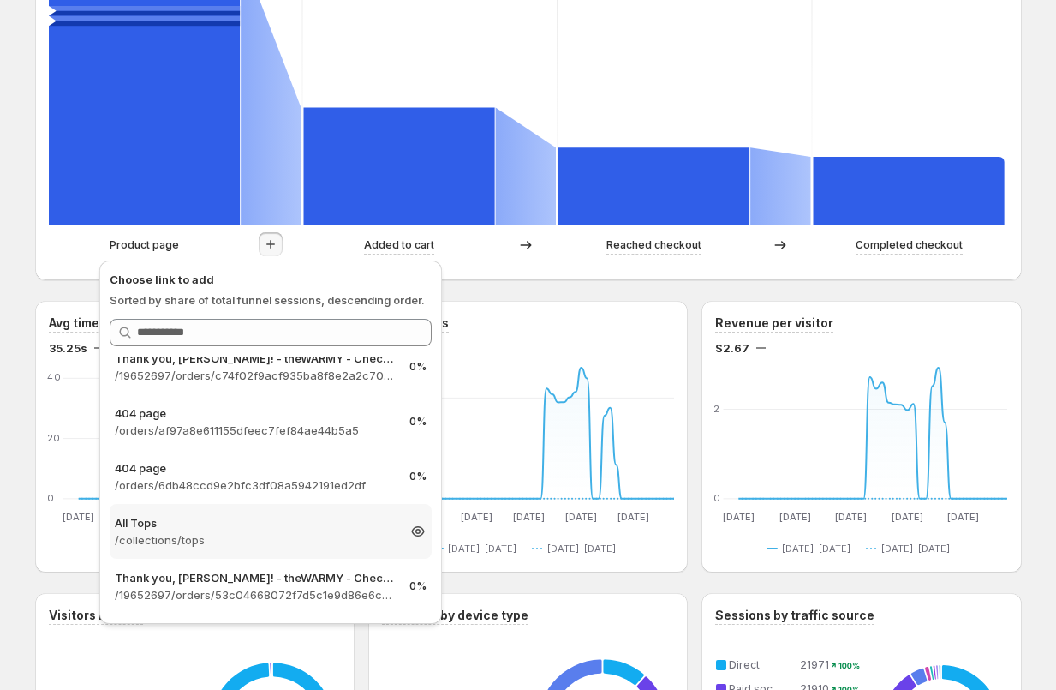
click at [296, 531] on p "/collections/tops" at bounding box center [255, 539] width 281 height 17
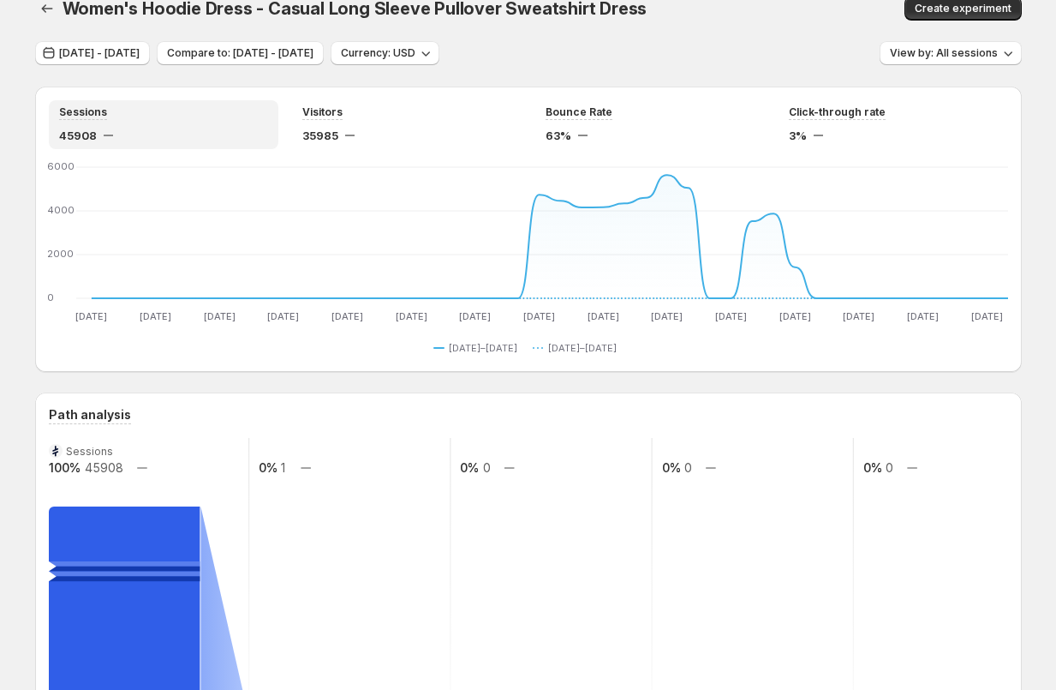
scroll to position [0, 0]
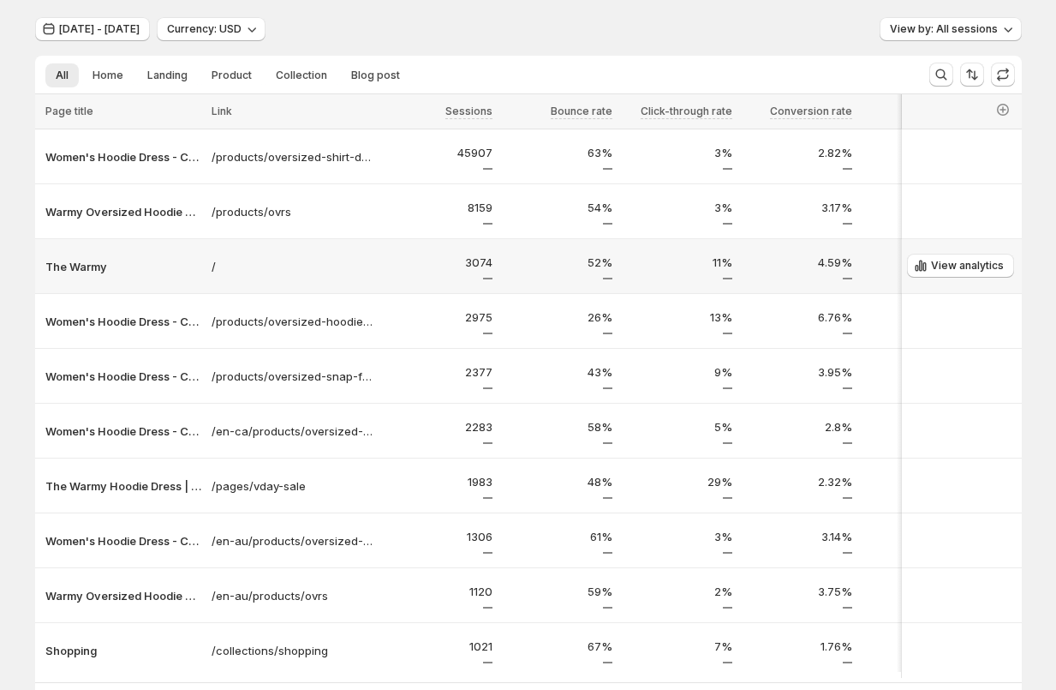
scroll to position [104, 0]
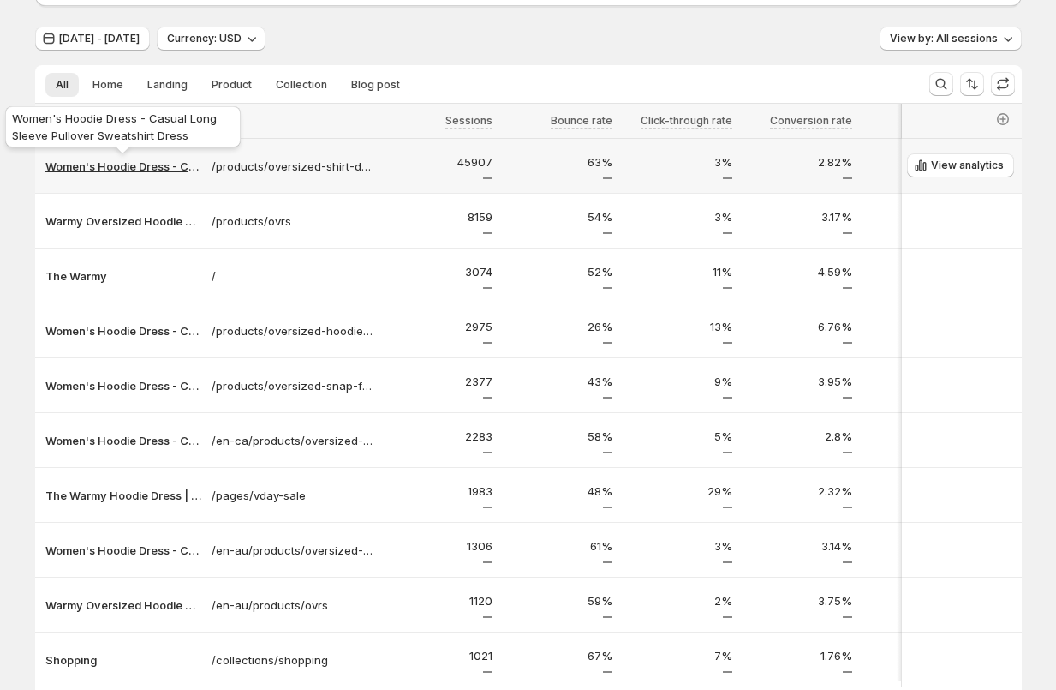
click at [118, 168] on p "Women's Hoodie Dress - Casual Long Sleeve Pullover Sweatshirt Dress" at bounding box center [123, 166] width 156 height 17
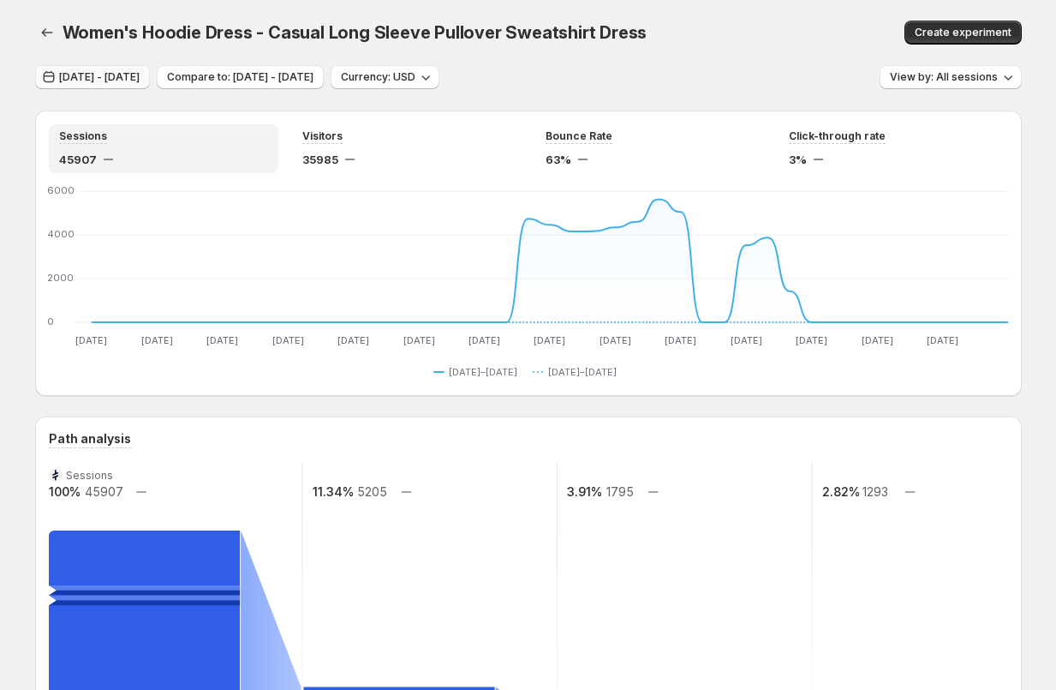
click at [139, 75] on span "[DATE] - [DATE]" at bounding box center [99, 77] width 81 height 14
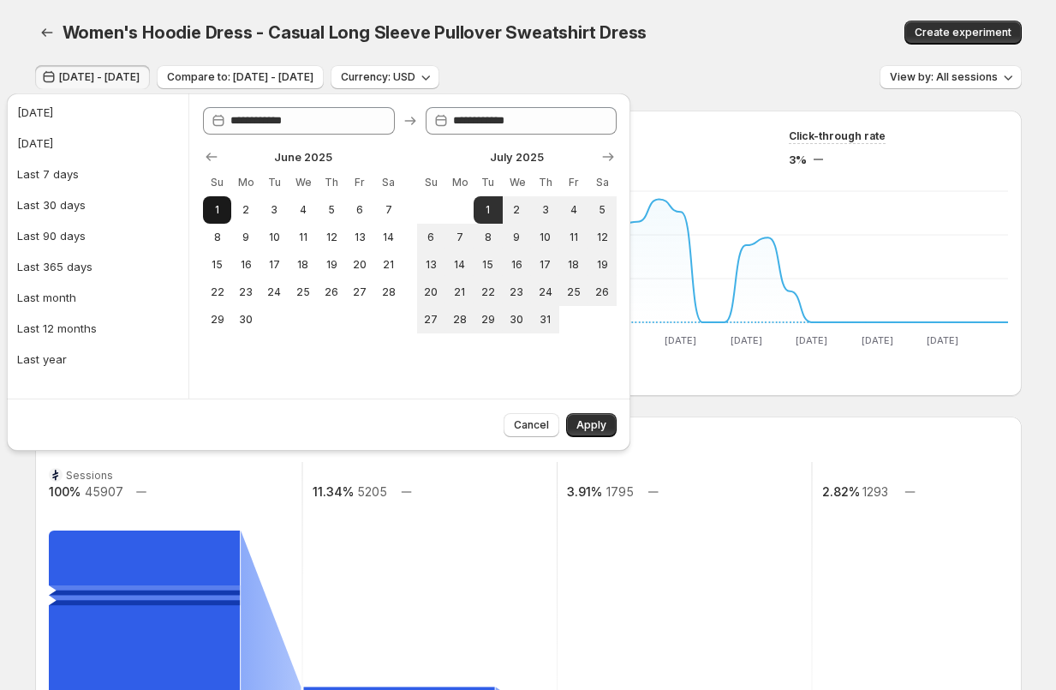
click at [220, 212] on span "1" at bounding box center [217, 210] width 15 height 14
type input "**********"
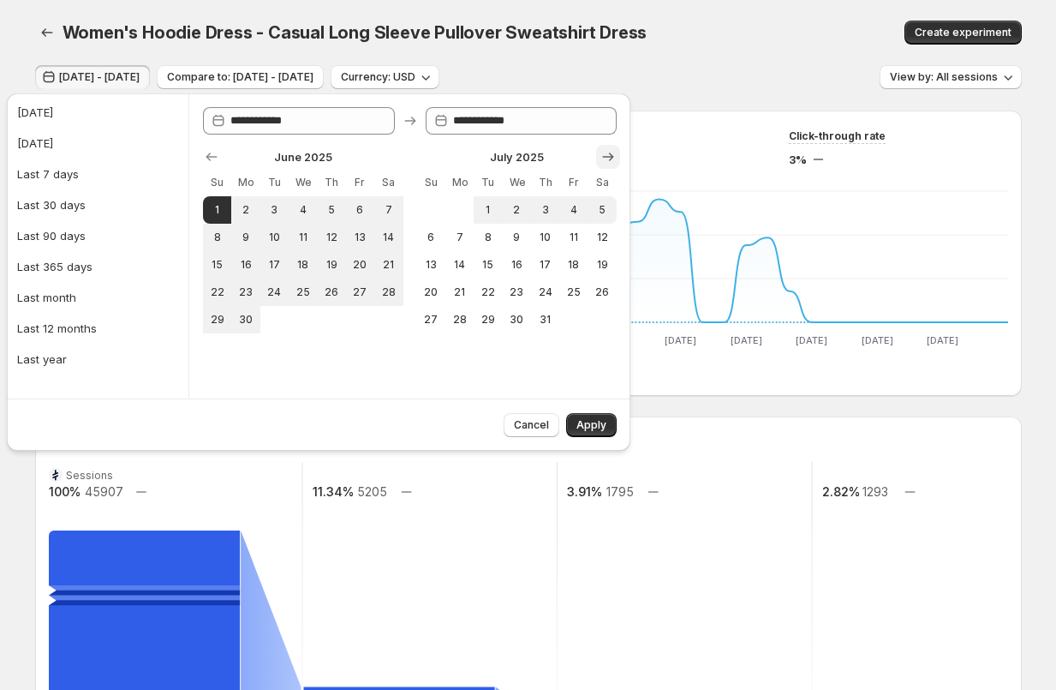
click at [611, 162] on icon "Show next month, August 2025" at bounding box center [608, 156] width 17 height 17
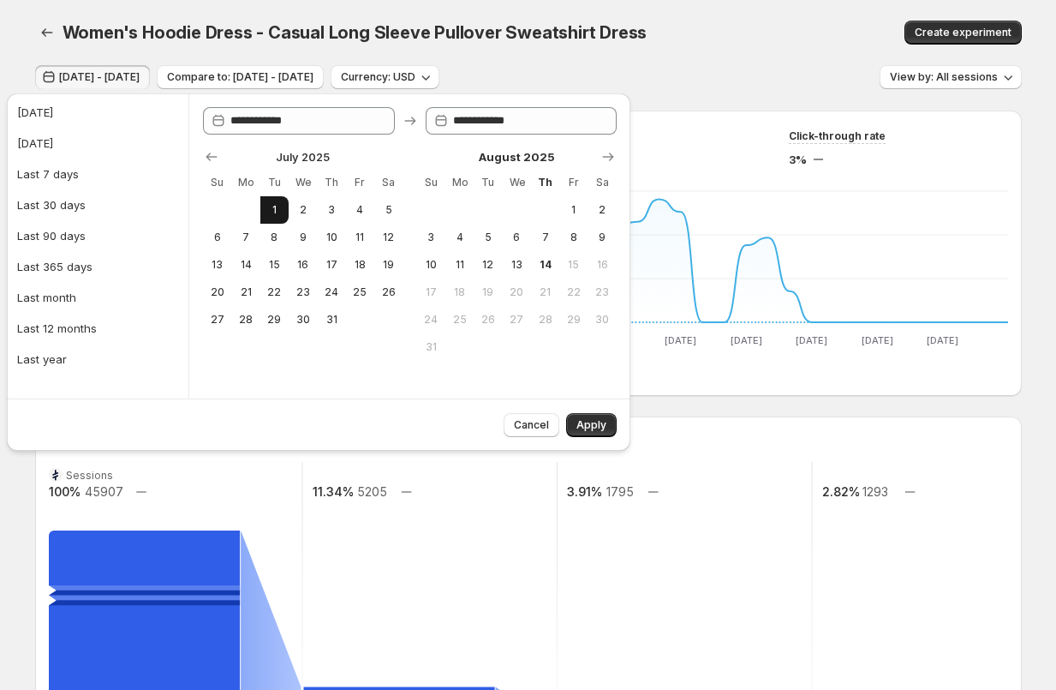
click at [260, 206] on button "1" at bounding box center [274, 209] width 28 height 27
type input "**********"
click at [454, 260] on span "11" at bounding box center [459, 265] width 15 height 14
type input "**********"
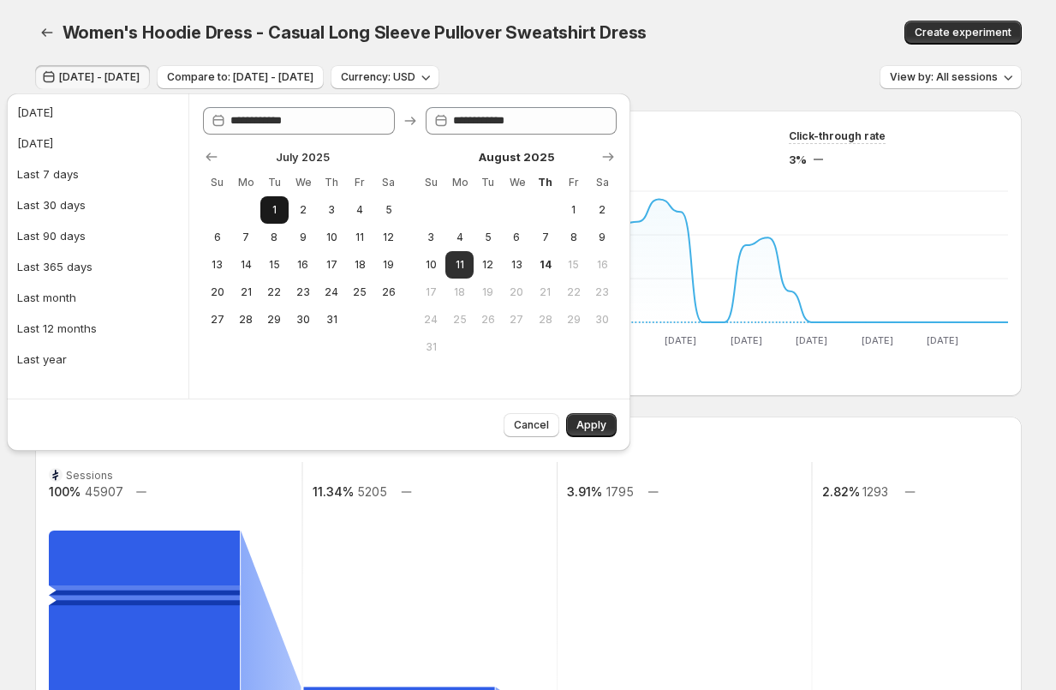
click at [280, 212] on span "1" at bounding box center [274, 210] width 15 height 14
type input "**********"
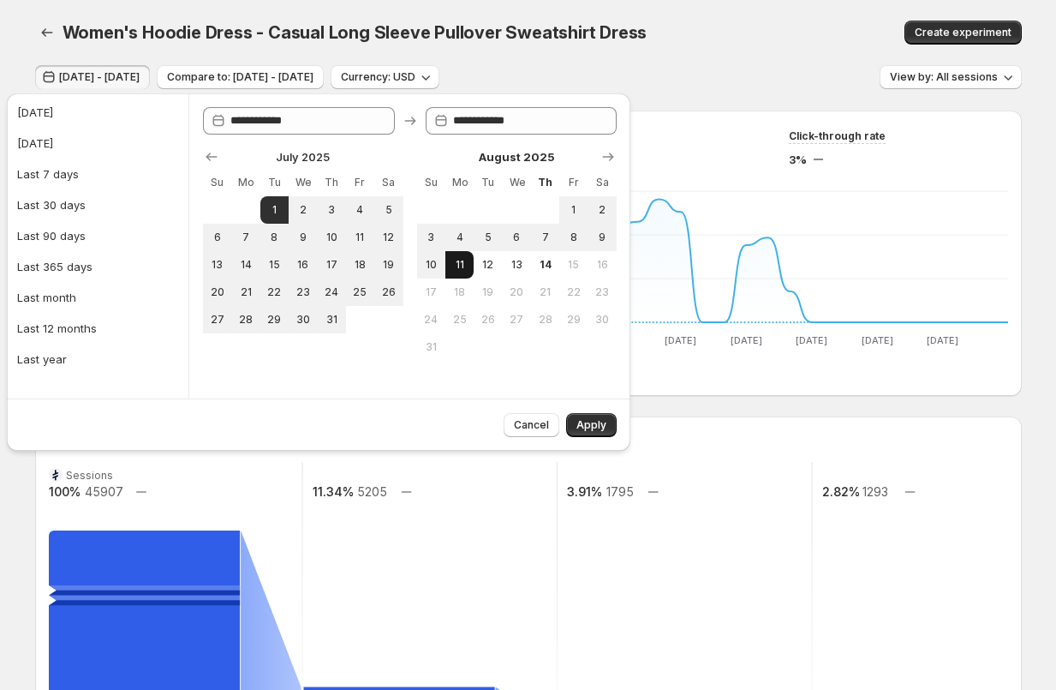
click at [458, 263] on span "11" at bounding box center [459, 265] width 15 height 14
type input "**********"
click at [583, 422] on span "Apply" at bounding box center [592, 425] width 30 height 14
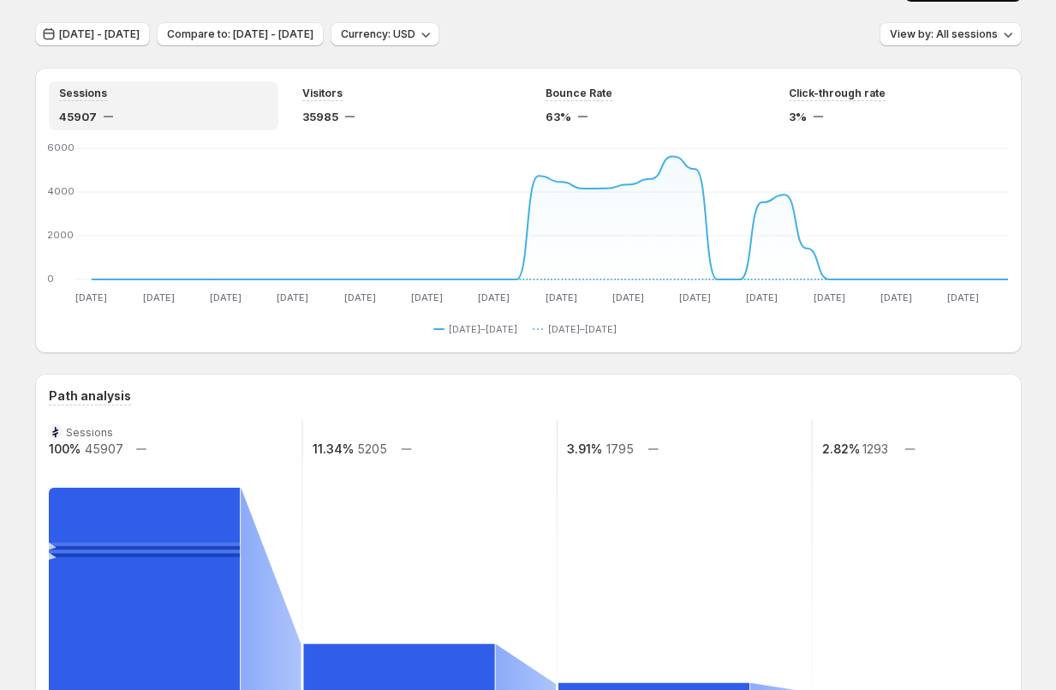
scroll to position [50, 0]
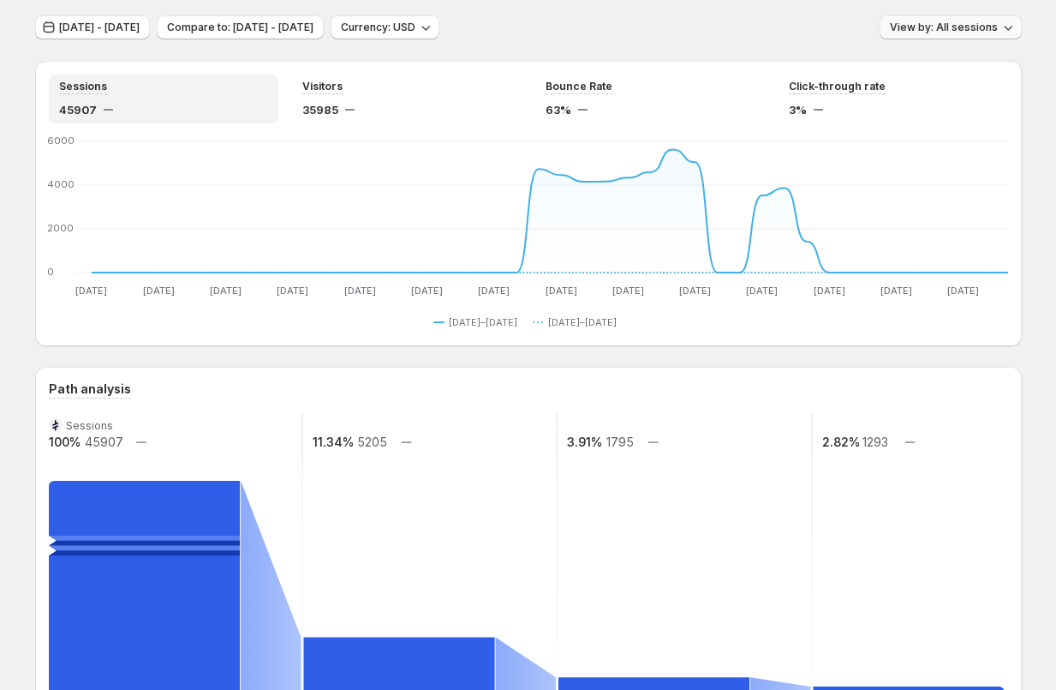
click at [948, 21] on span "View by: All sessions" at bounding box center [944, 28] width 108 height 14
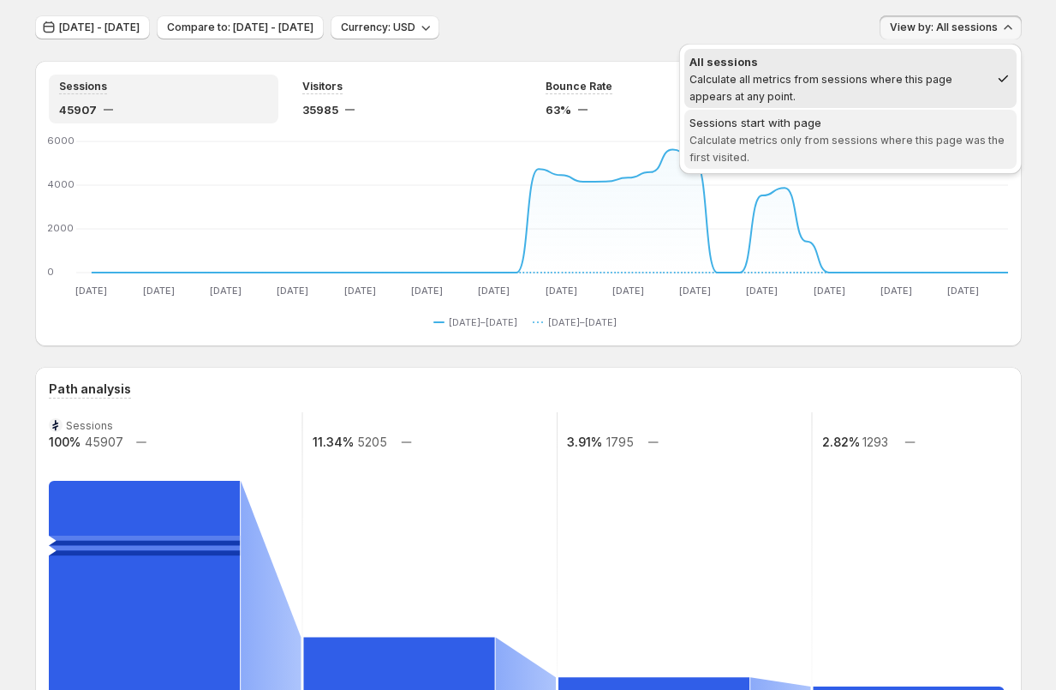
click at [888, 126] on div "Sessions start with page" at bounding box center [851, 122] width 322 height 17
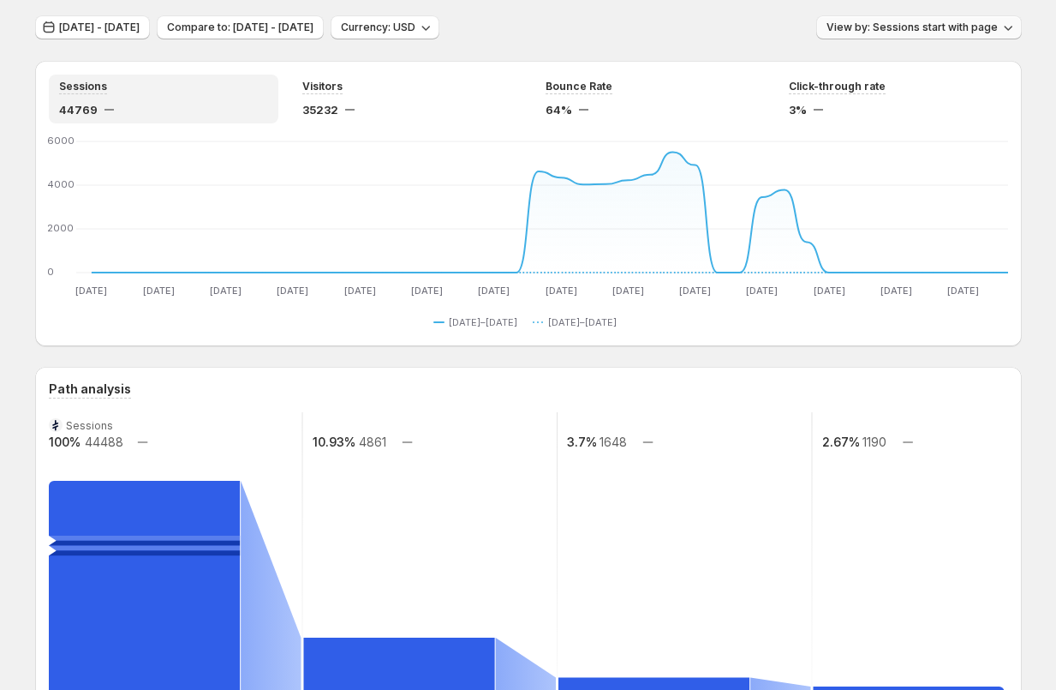
click at [948, 19] on button "View by: Sessions start with page" at bounding box center [919, 27] width 206 height 24
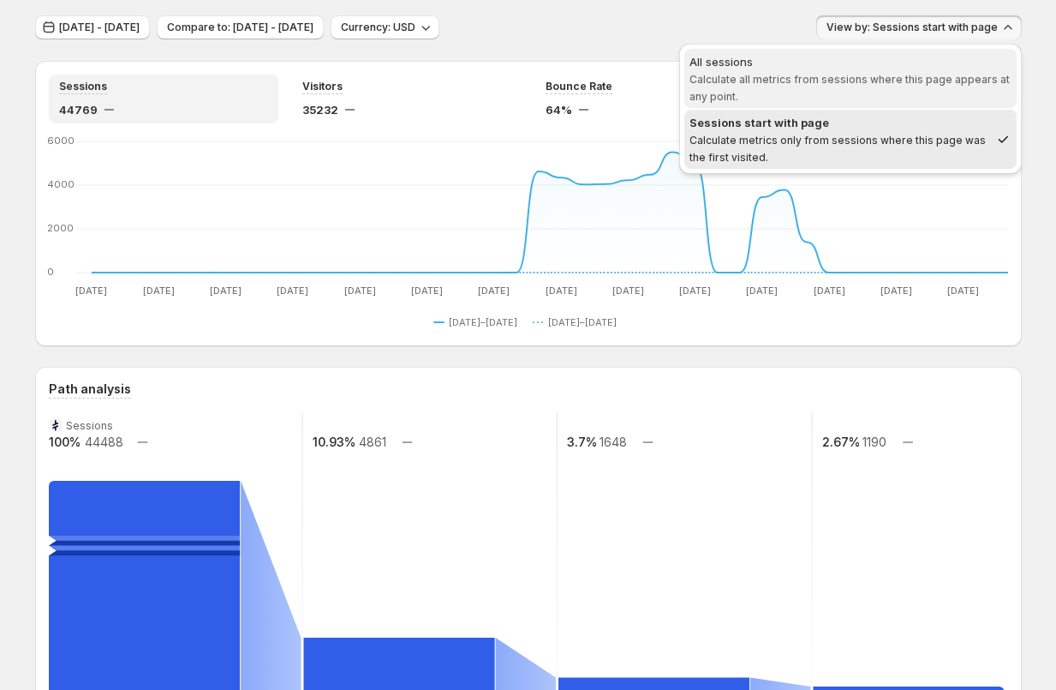
click at [923, 88] on span "All sessions Calculate all metrics from sessions where this page appears at any…" at bounding box center [851, 78] width 322 height 51
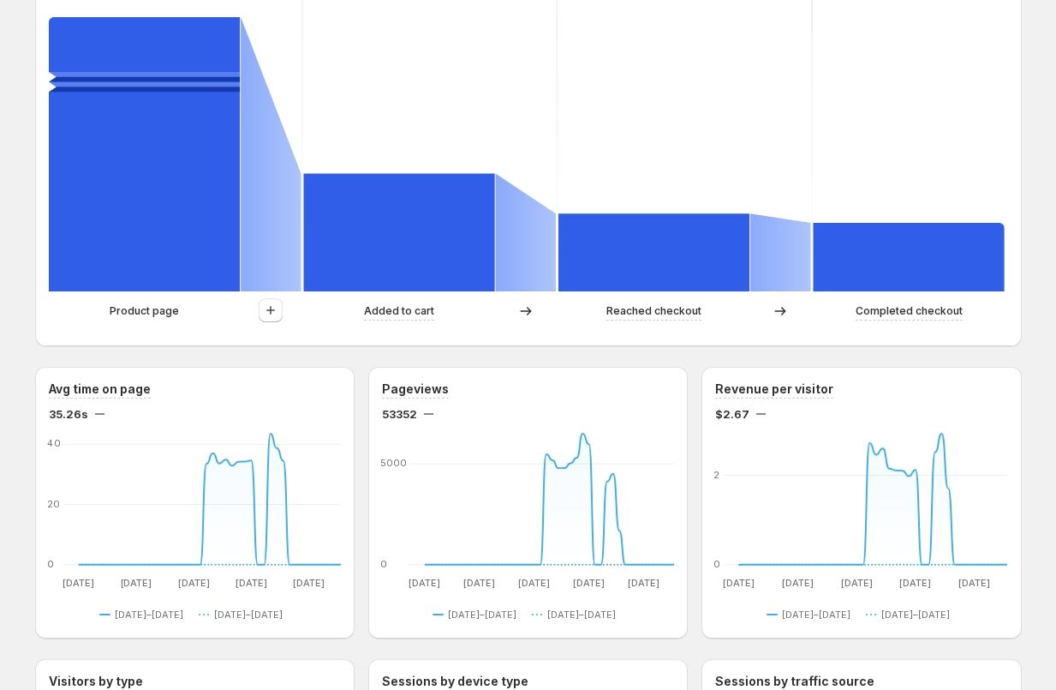
scroll to position [0, 0]
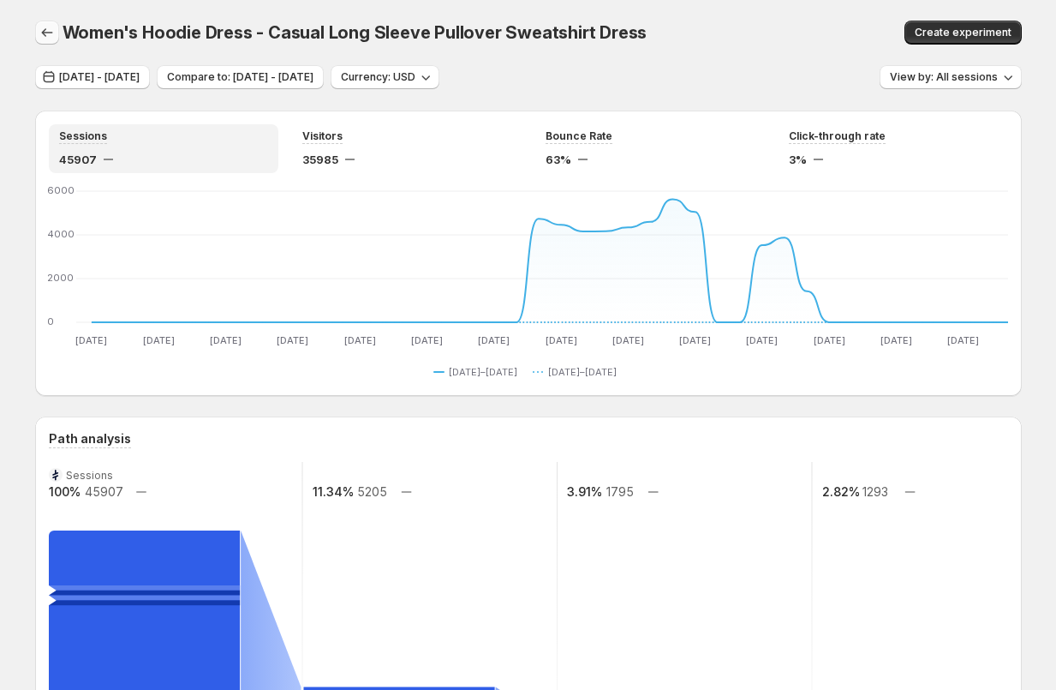
click at [42, 41] on button "button" at bounding box center [47, 33] width 24 height 24
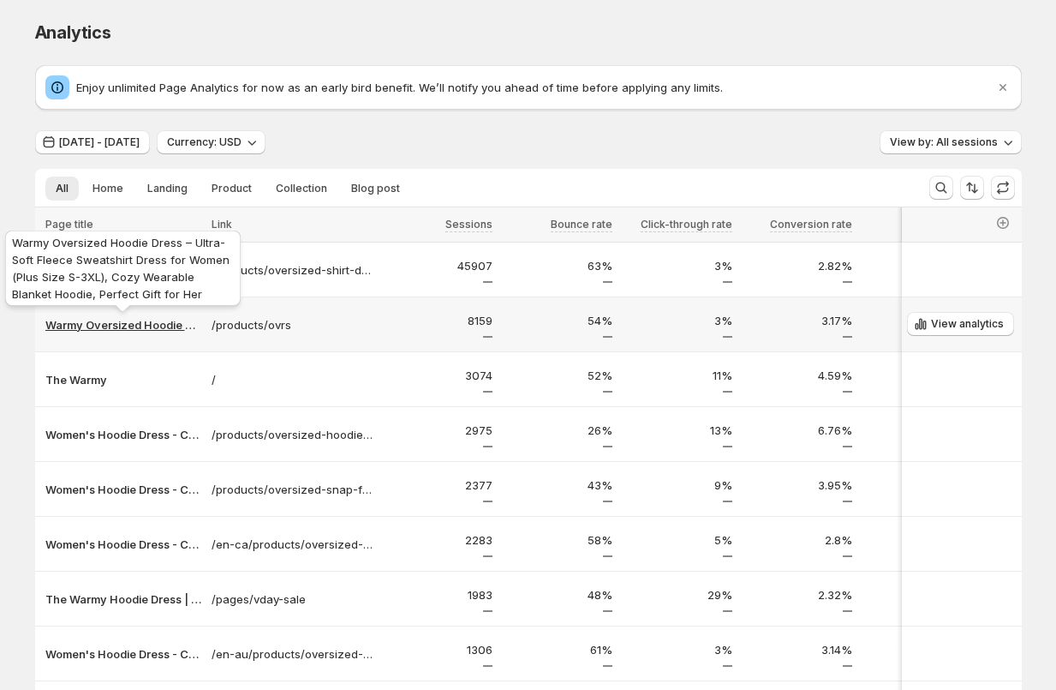
click at [116, 327] on p "Warmy Oversized Hoodie Dress – Ultra-Soft Fleece Sweatshirt Dress for Women (Pl…" at bounding box center [123, 324] width 156 height 17
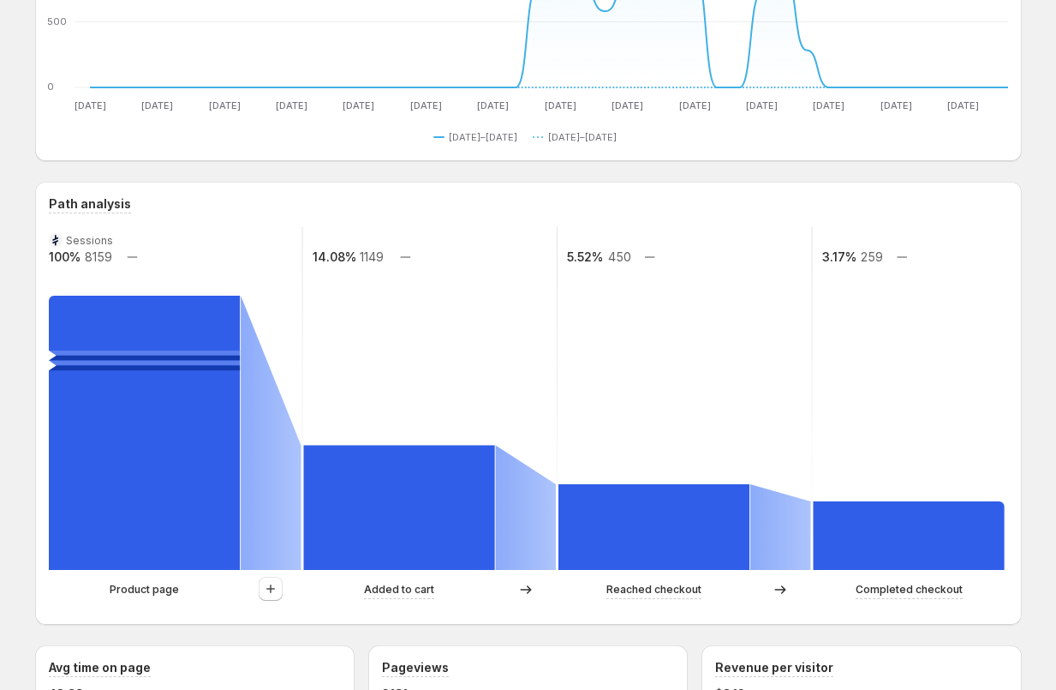
scroll to position [259, 0]
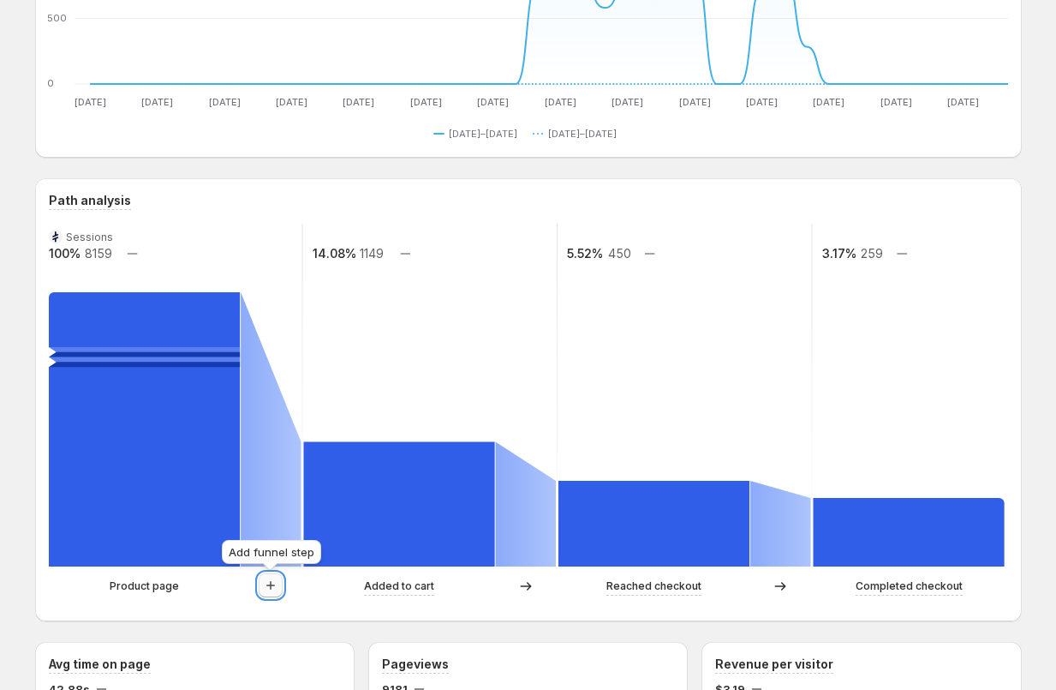
click at [271, 586] on icon "button" at bounding box center [270, 585] width 9 height 9
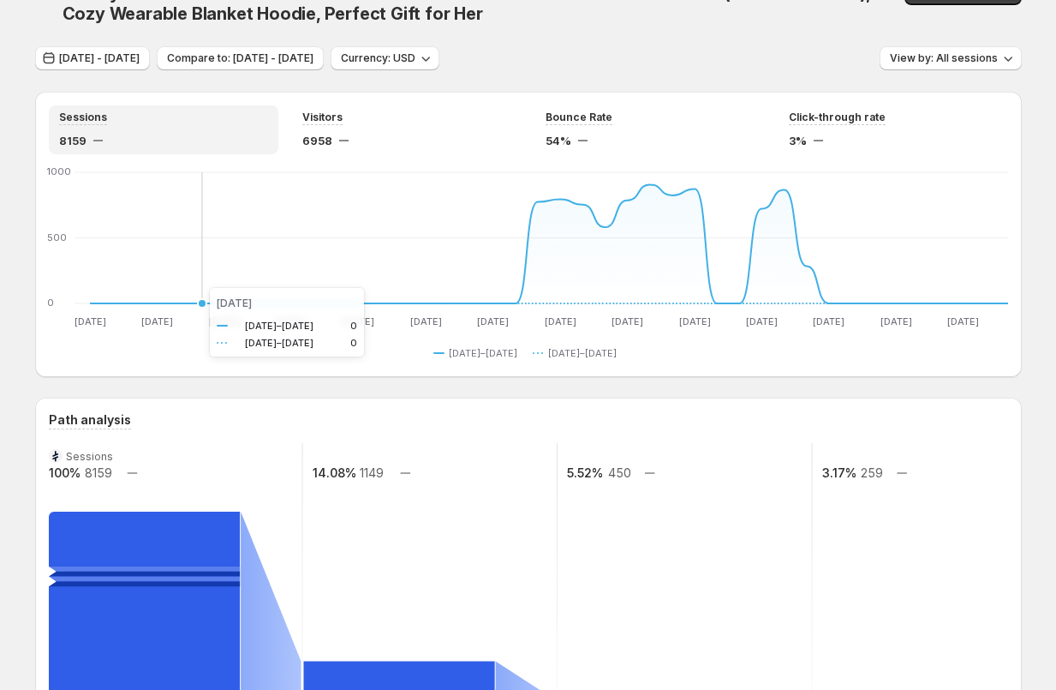
scroll to position [48, 0]
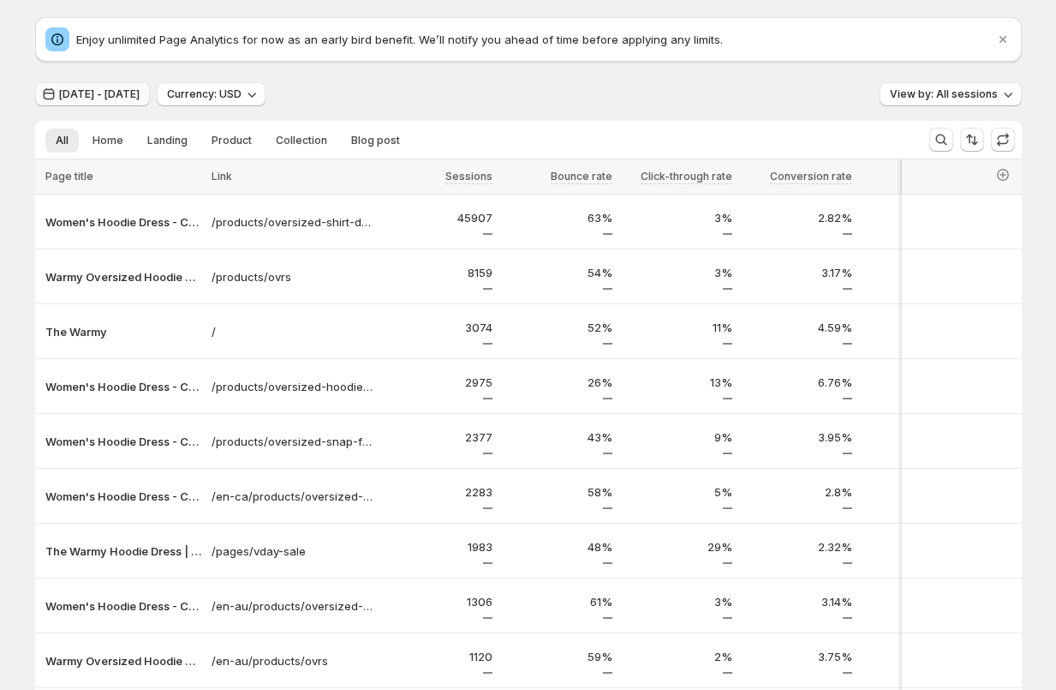
click at [136, 90] on span "Jun 30, 2025 - Aug 10, 2025" at bounding box center [99, 94] width 81 height 14
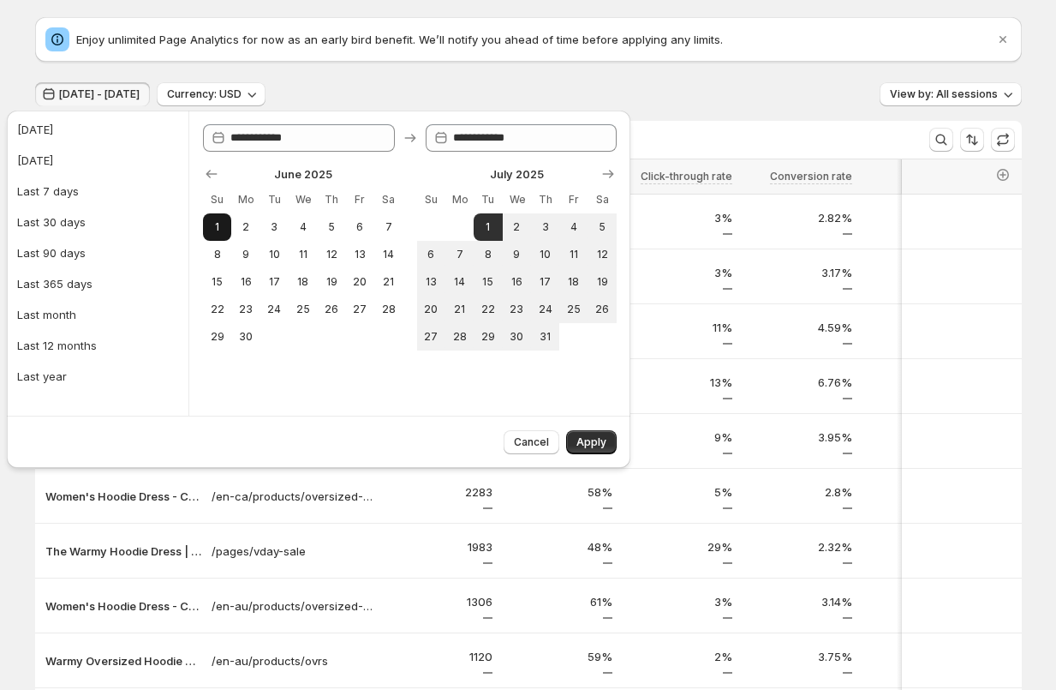
click at [217, 230] on span "1" at bounding box center [217, 227] width 15 height 14
type input "**********"
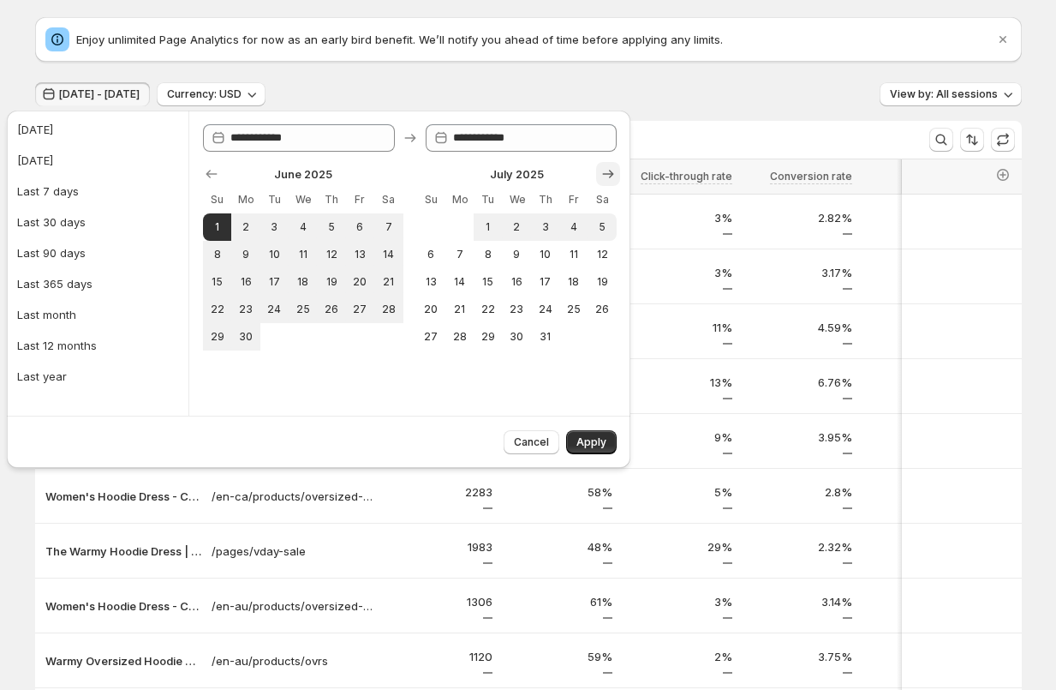
click at [602, 170] on icon "Show next month, August 2025" at bounding box center [608, 173] width 17 height 17
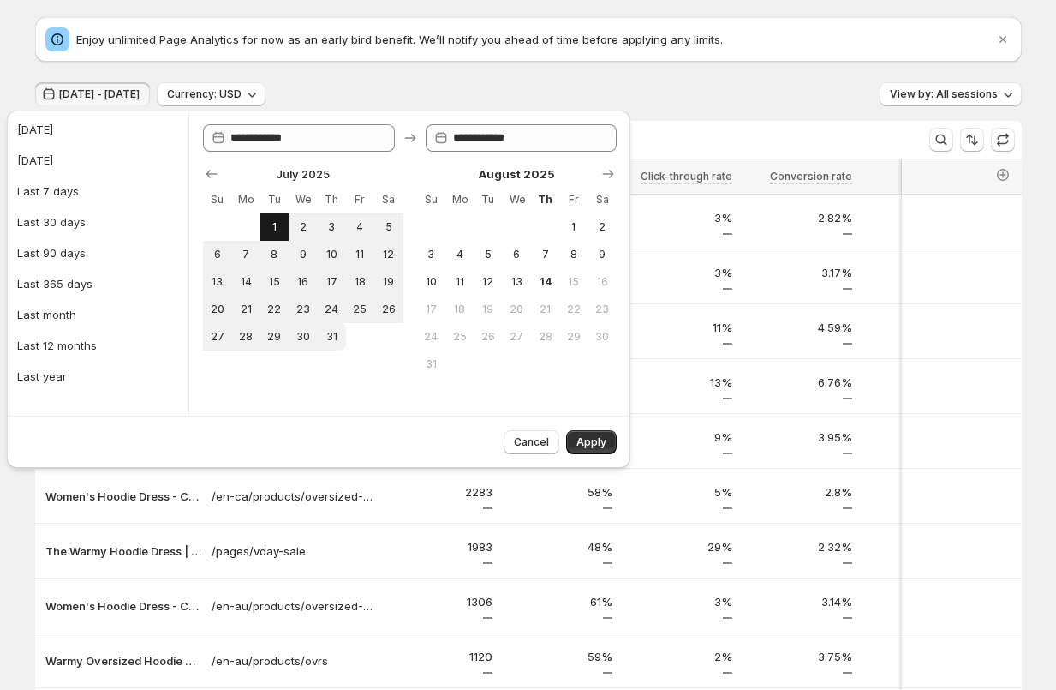
click at [261, 216] on button "1" at bounding box center [274, 226] width 28 height 27
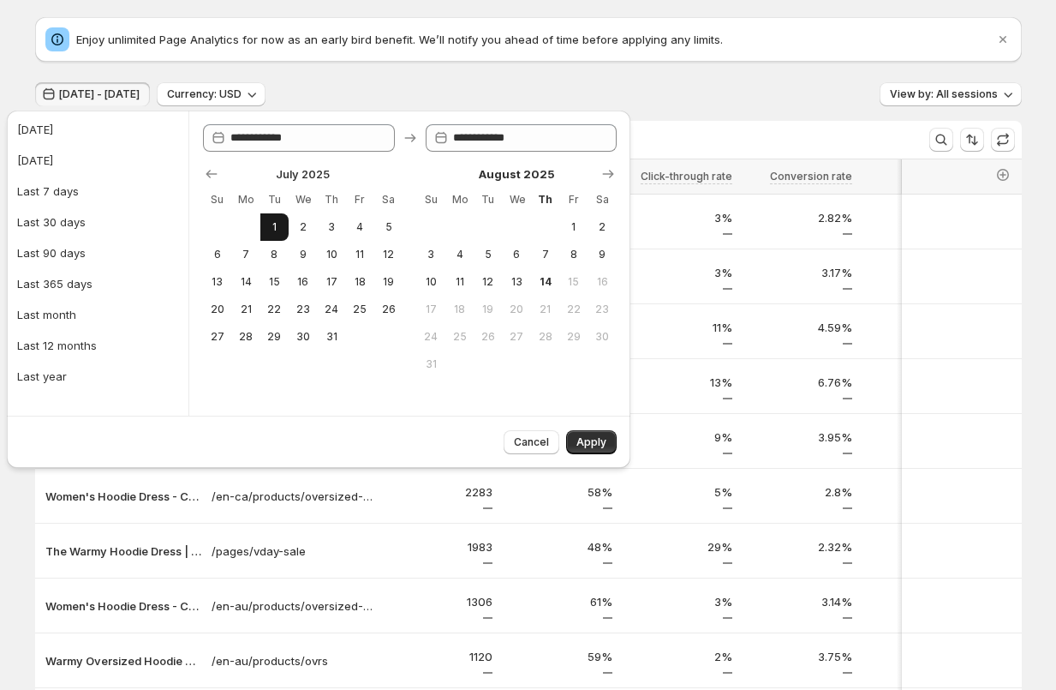
type input "**********"
click at [464, 282] on span "11" at bounding box center [459, 282] width 15 height 14
type input "**********"
click at [278, 230] on span "1" at bounding box center [274, 227] width 15 height 14
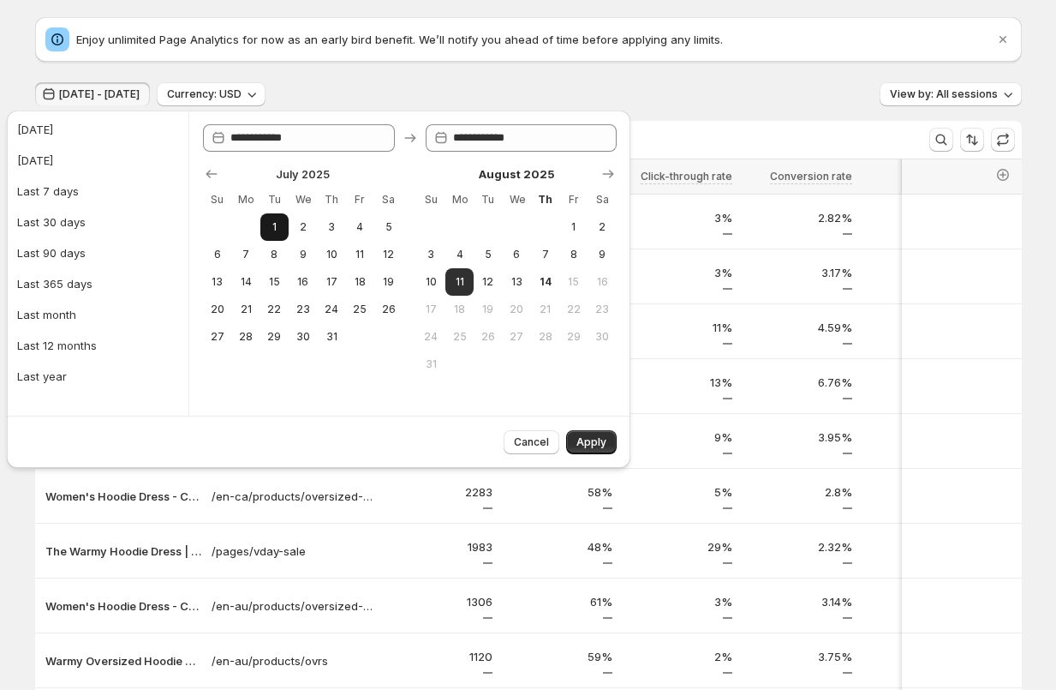
type input "**********"
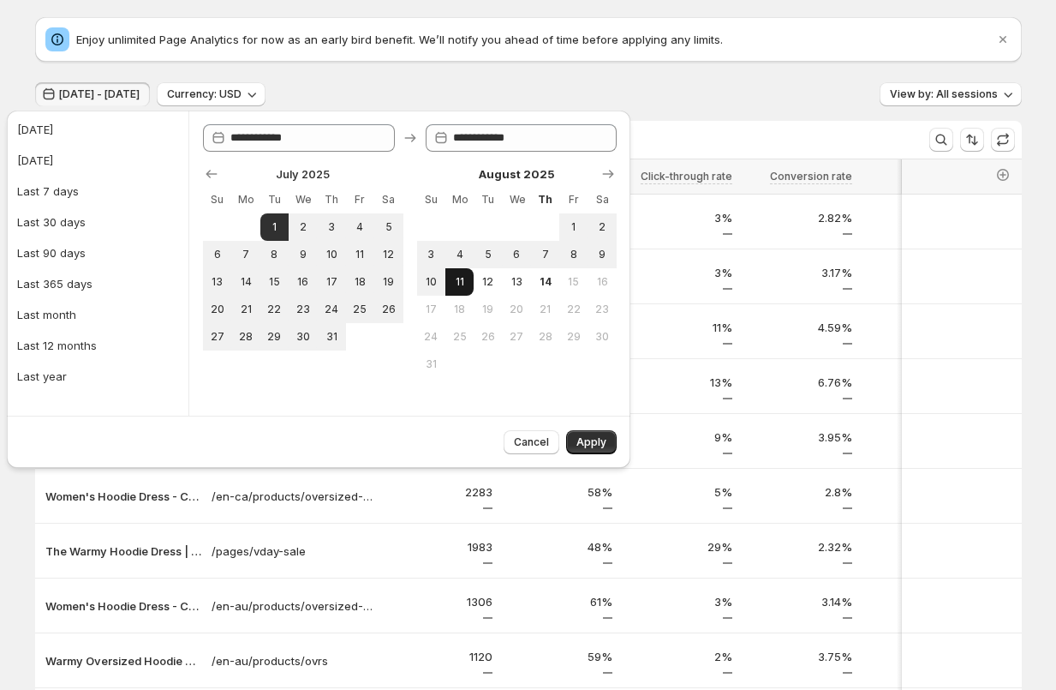
click at [456, 285] on span "11" at bounding box center [459, 282] width 15 height 14
type input "**********"
click at [600, 438] on span "Apply" at bounding box center [592, 442] width 30 height 14
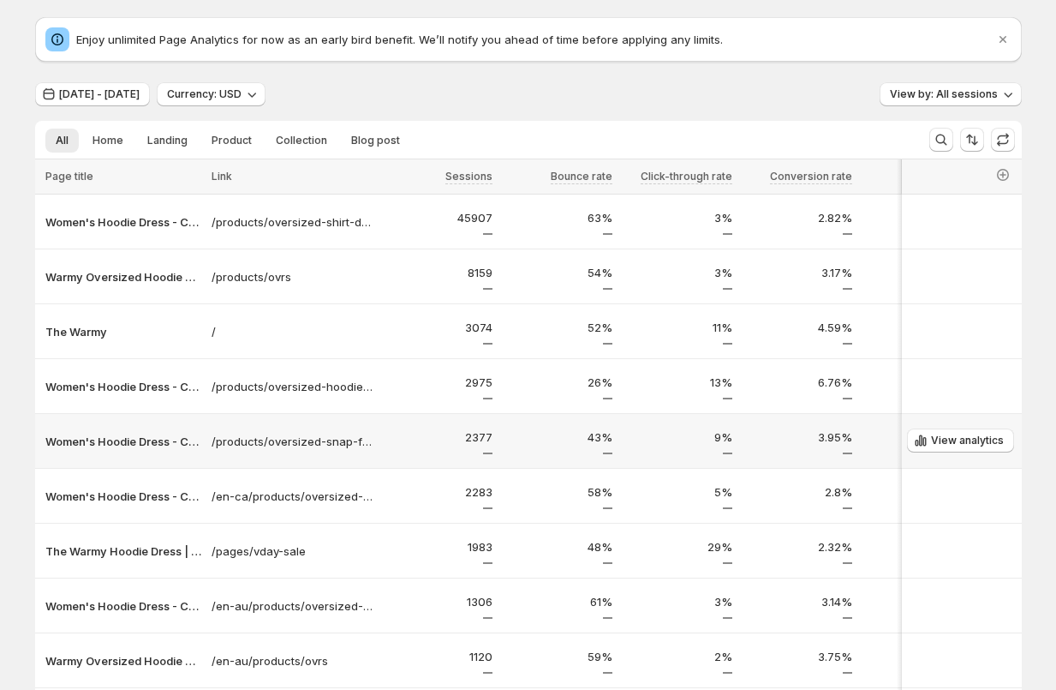
scroll to position [74, 0]
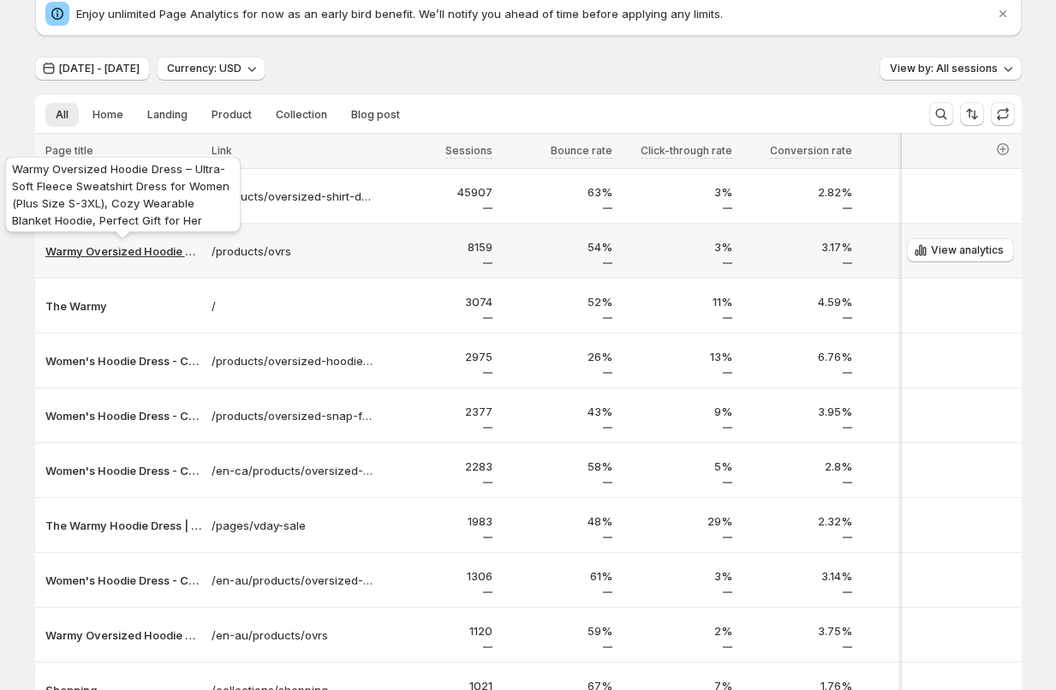
click at [137, 253] on p "Warmy Oversized Hoodie Dress – Ultra-Soft Fleece Sweatshirt Dress for Women (Pl…" at bounding box center [123, 250] width 156 height 17
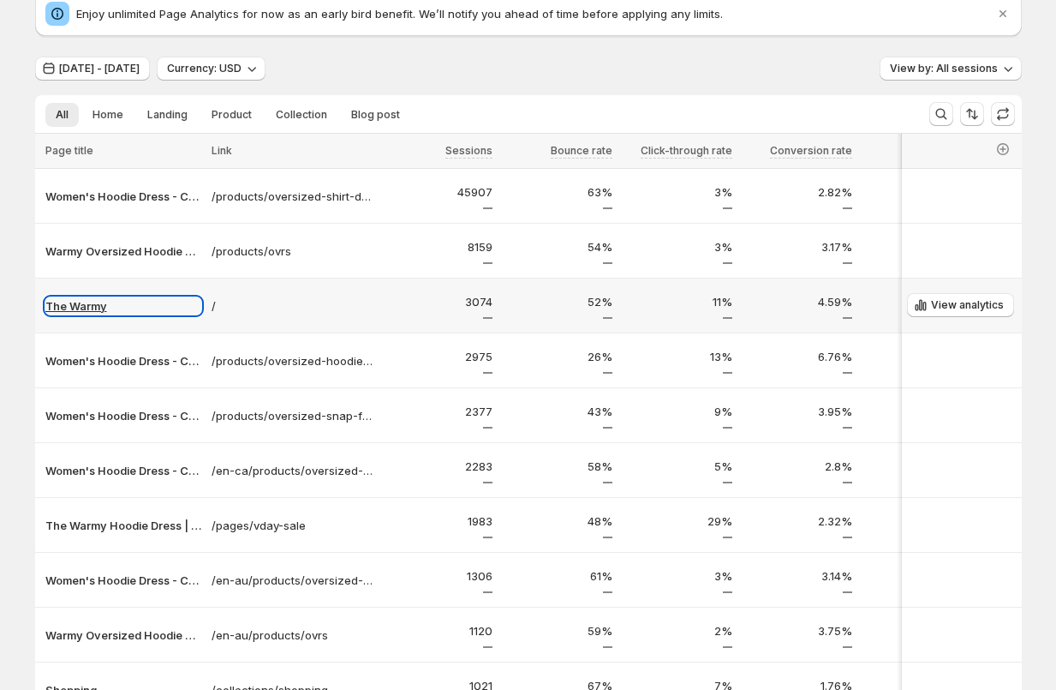
click at [82, 308] on p "The Warmy" at bounding box center [123, 305] width 156 height 17
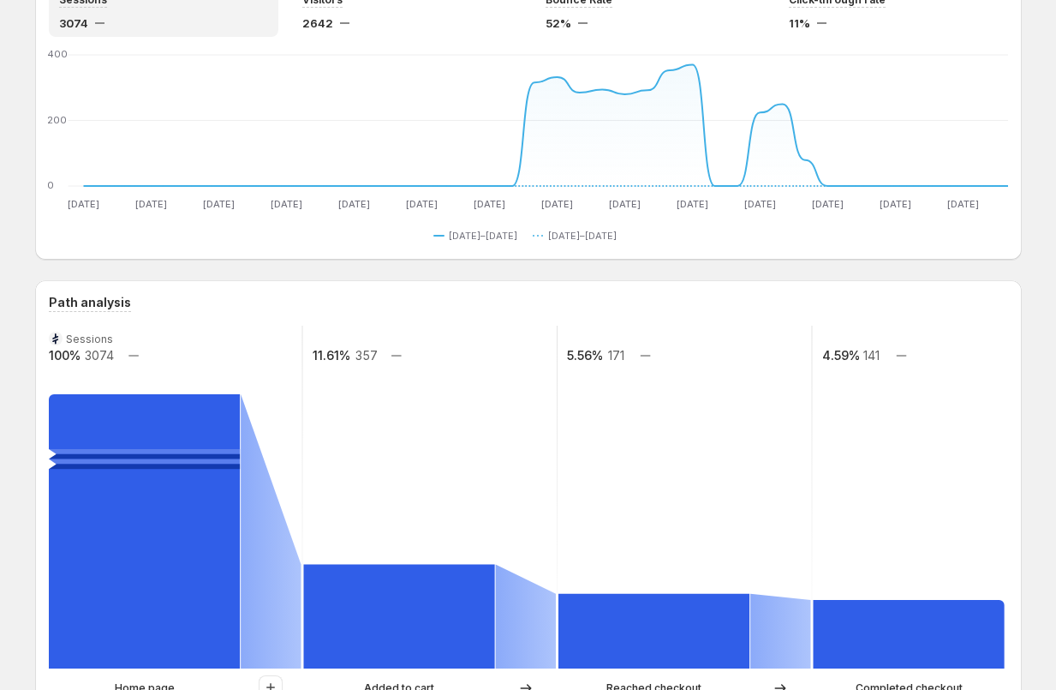
scroll to position [101, 0]
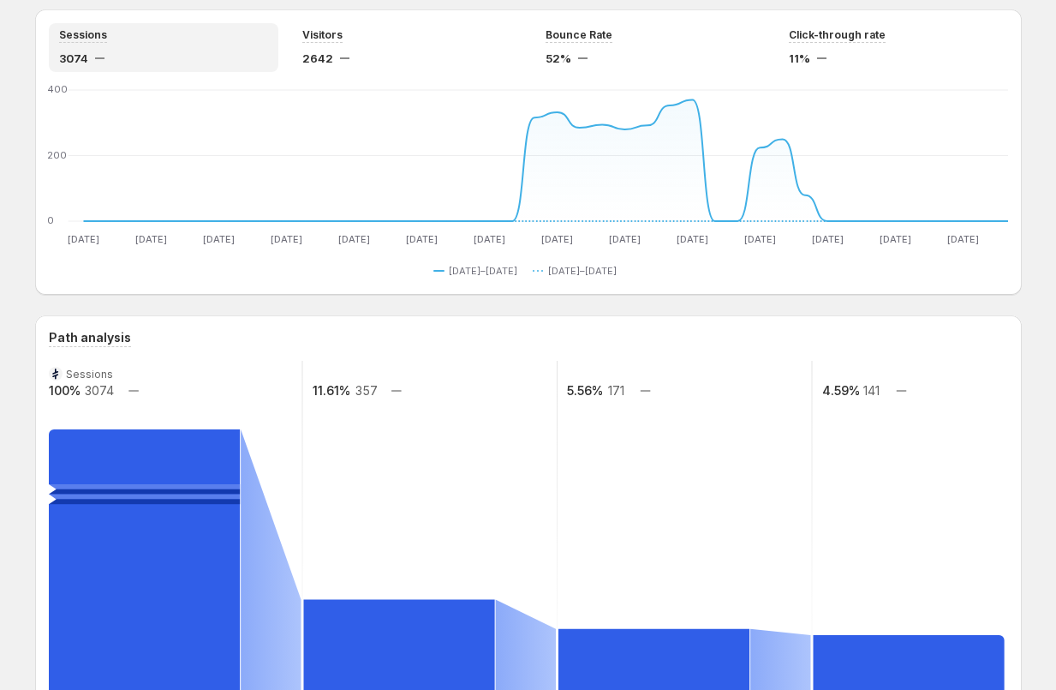
scroll to position [74, 0]
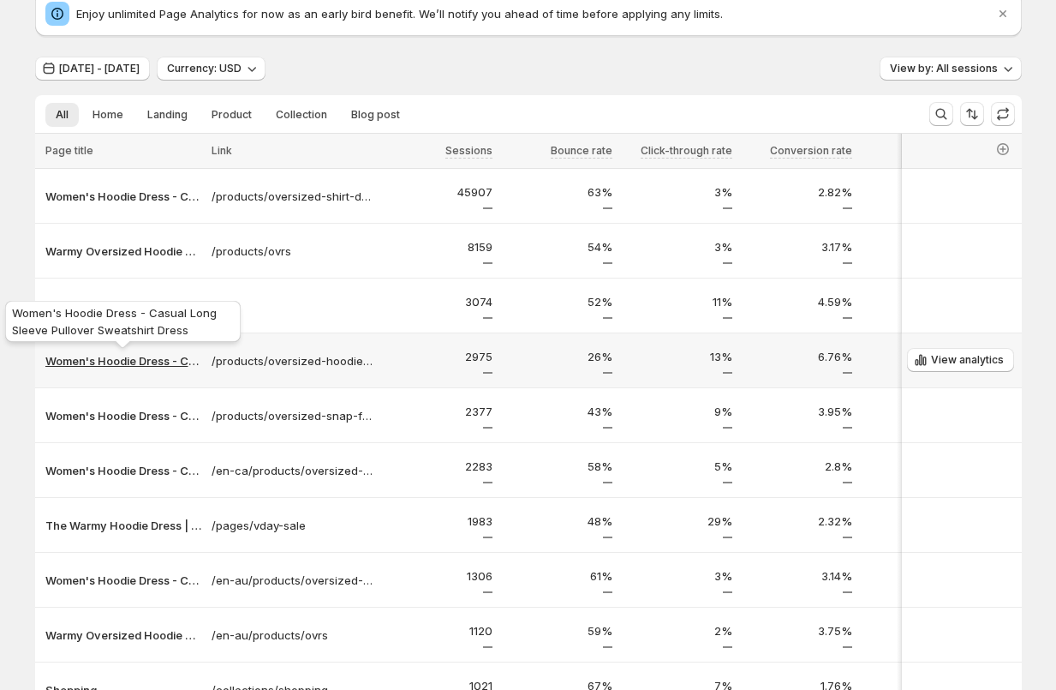
click at [98, 362] on p "Women's Hoodie Dress - Casual Long Sleeve Pullover Sweatshirt Dress" at bounding box center [123, 360] width 156 height 17
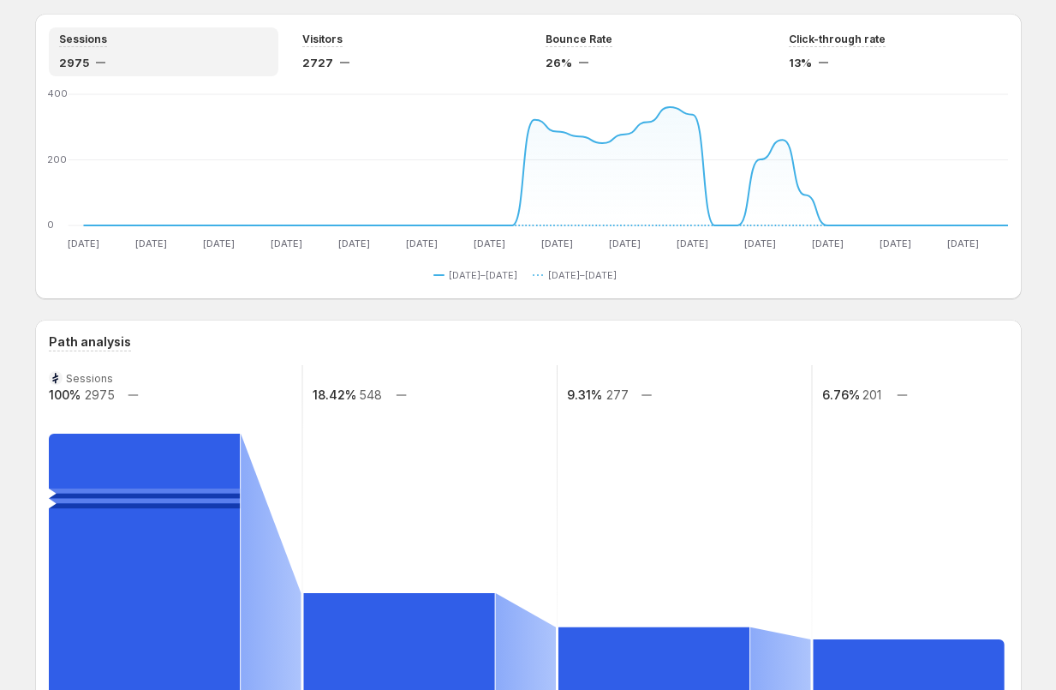
scroll to position [70, 0]
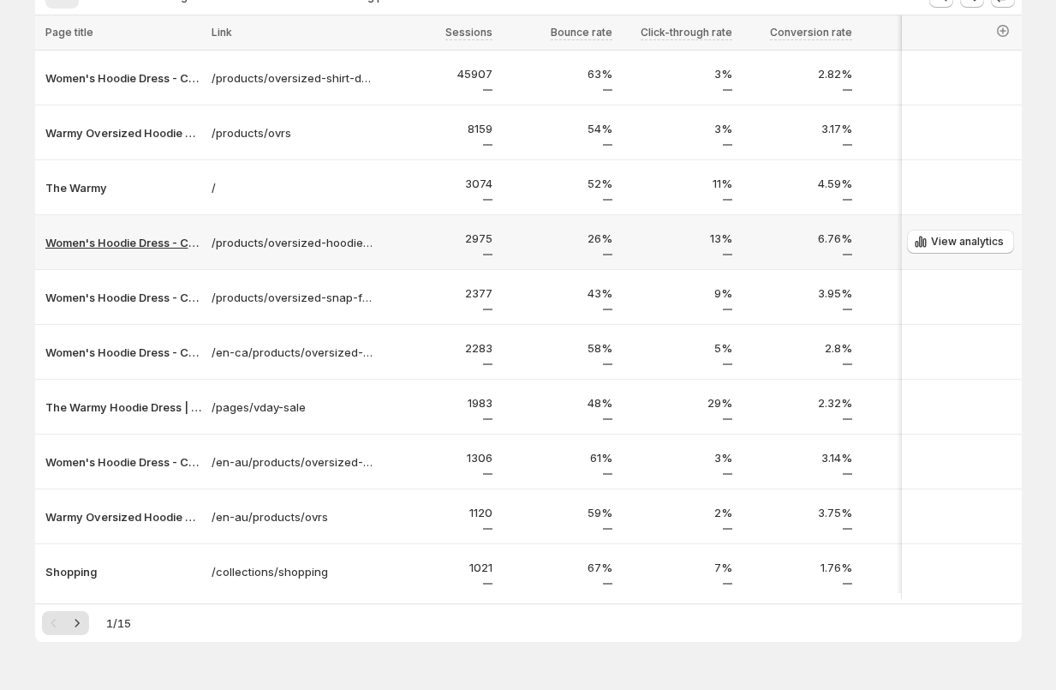
scroll to position [204, 0]
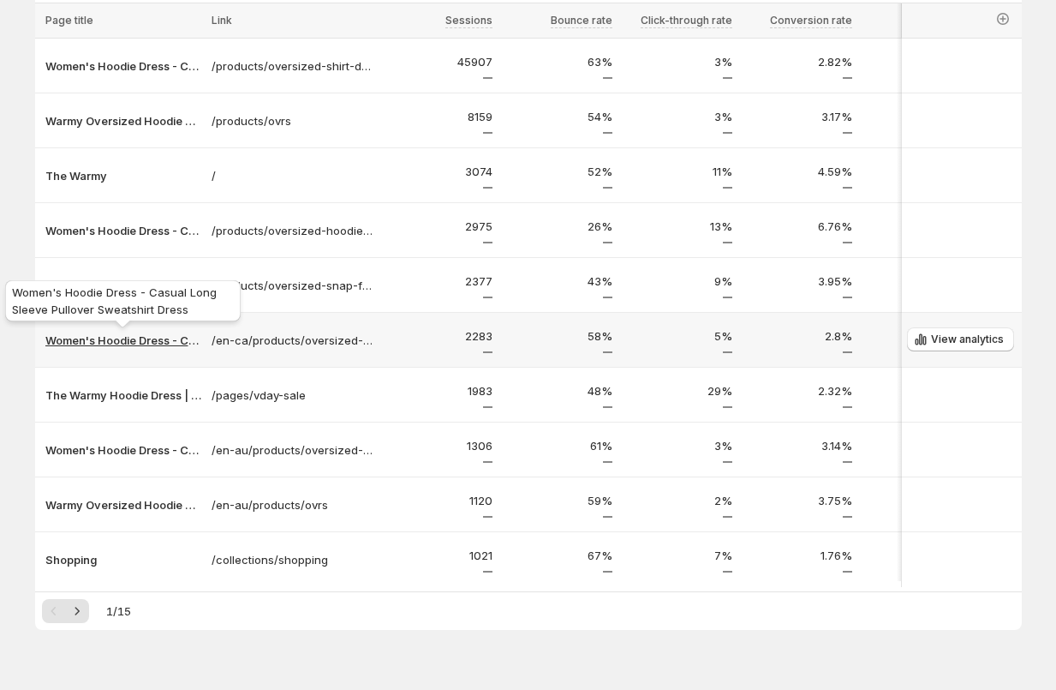
click at [114, 344] on p "Women's Hoodie Dress - Casual Long Sleeve Pullover Sweatshirt Dress" at bounding box center [123, 340] width 156 height 17
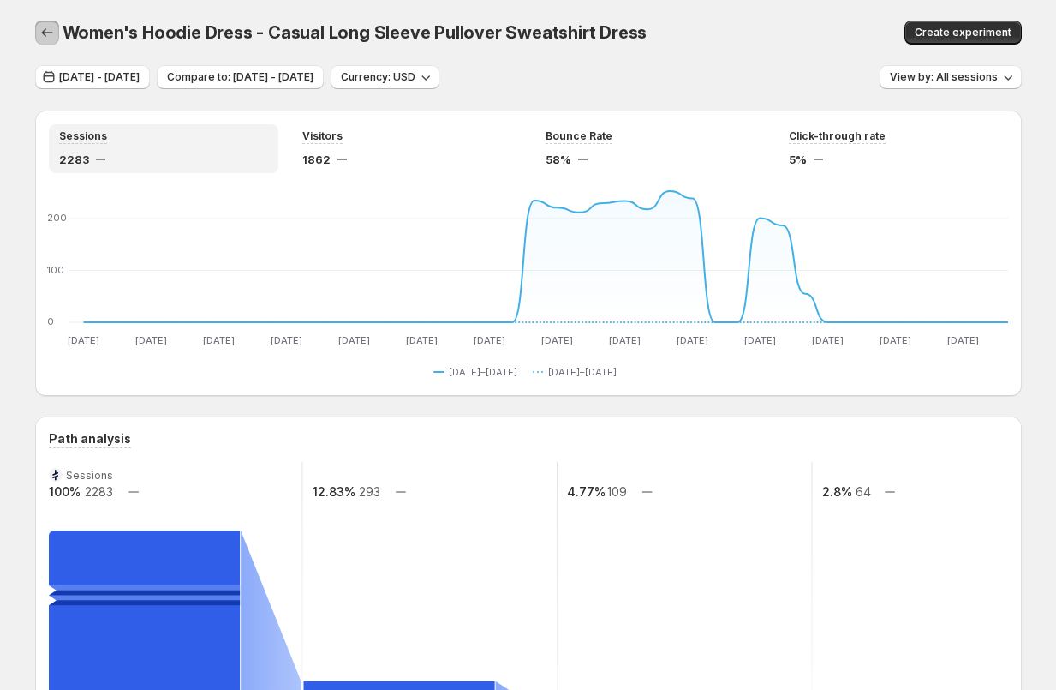
click at [41, 36] on icon "button" at bounding box center [47, 32] width 17 height 17
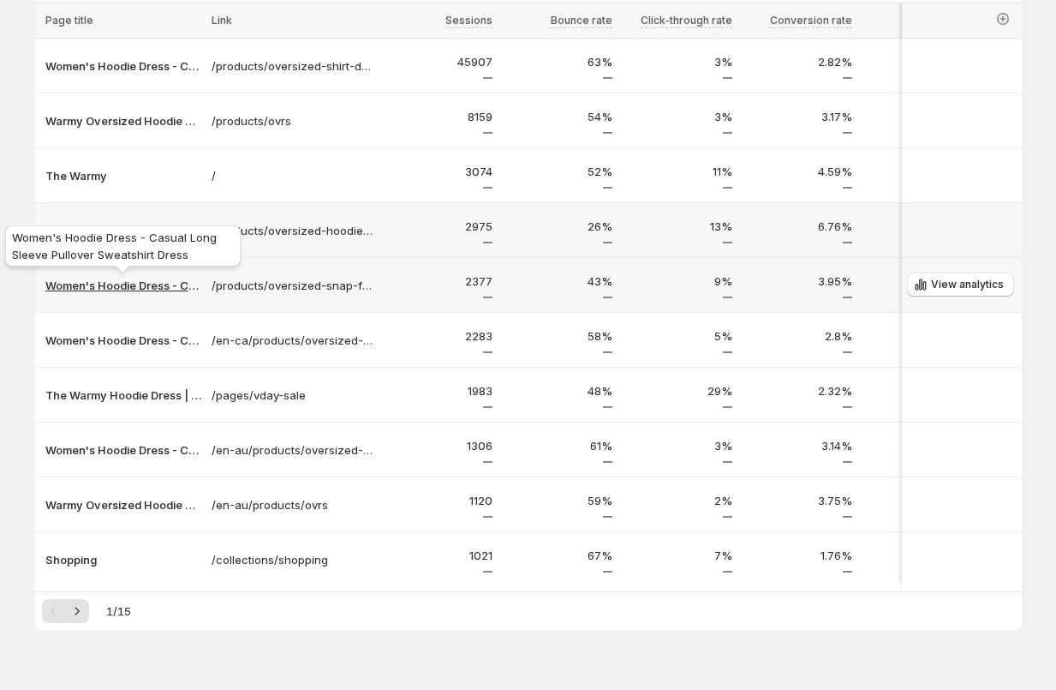
click at [127, 290] on p "Women's Hoodie Dress - Casual Long Sleeve Pullover Sweatshirt Dress" at bounding box center [123, 285] width 156 height 17
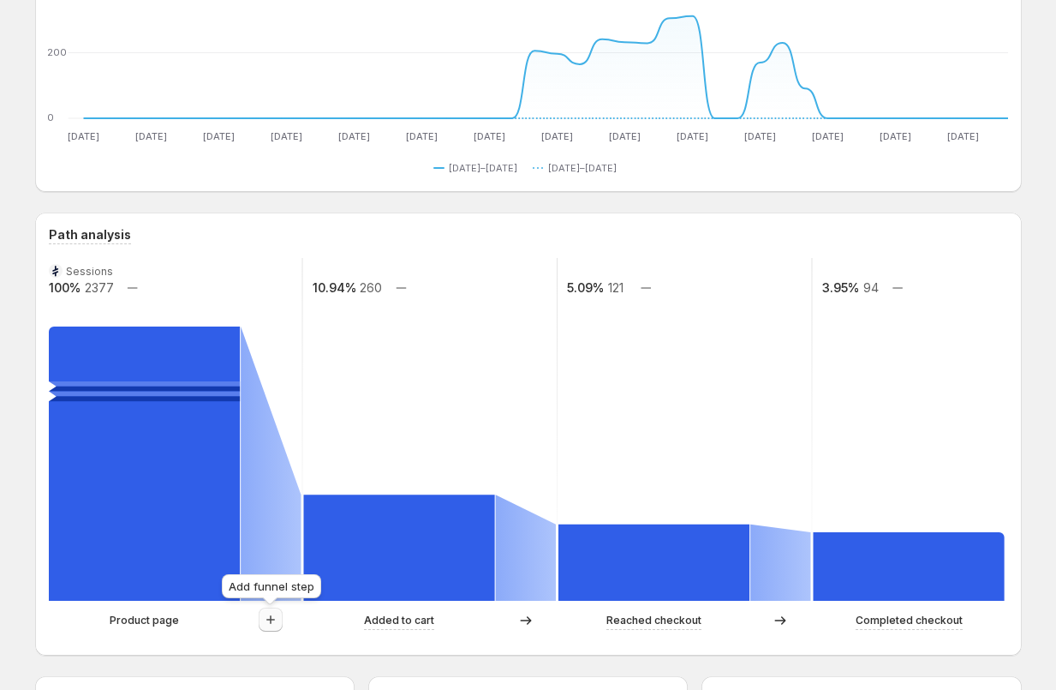
click at [272, 621] on icon "button" at bounding box center [270, 619] width 17 height 17
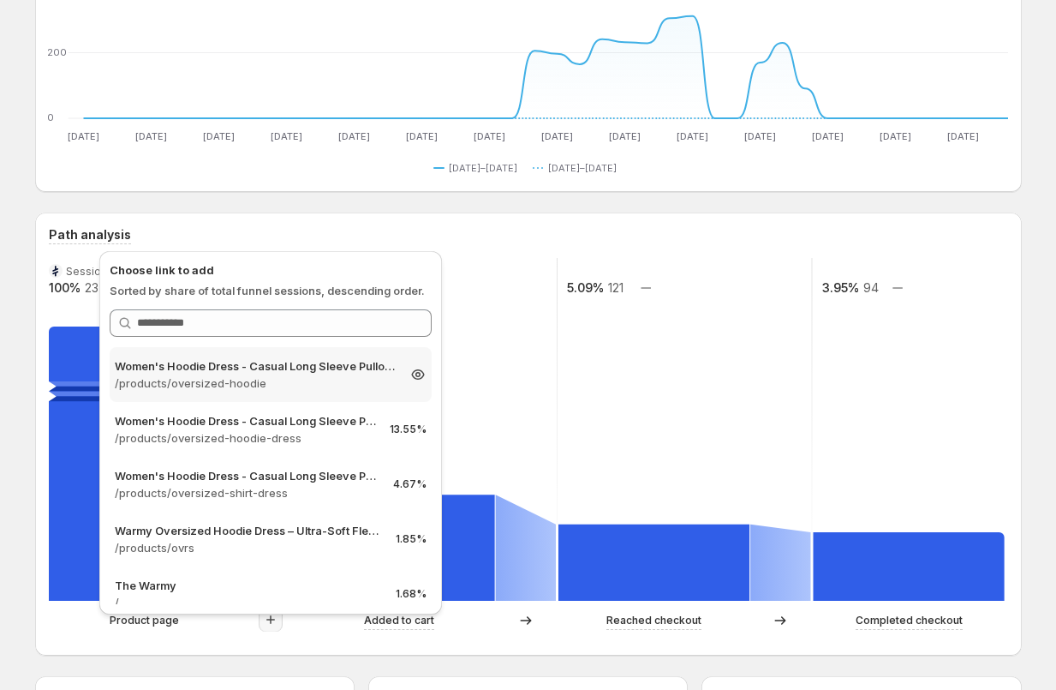
click at [252, 372] on p "Women's Hoodie Dress - Casual Long Sleeve Pullover Sweatshirt Dress" at bounding box center [255, 365] width 281 height 17
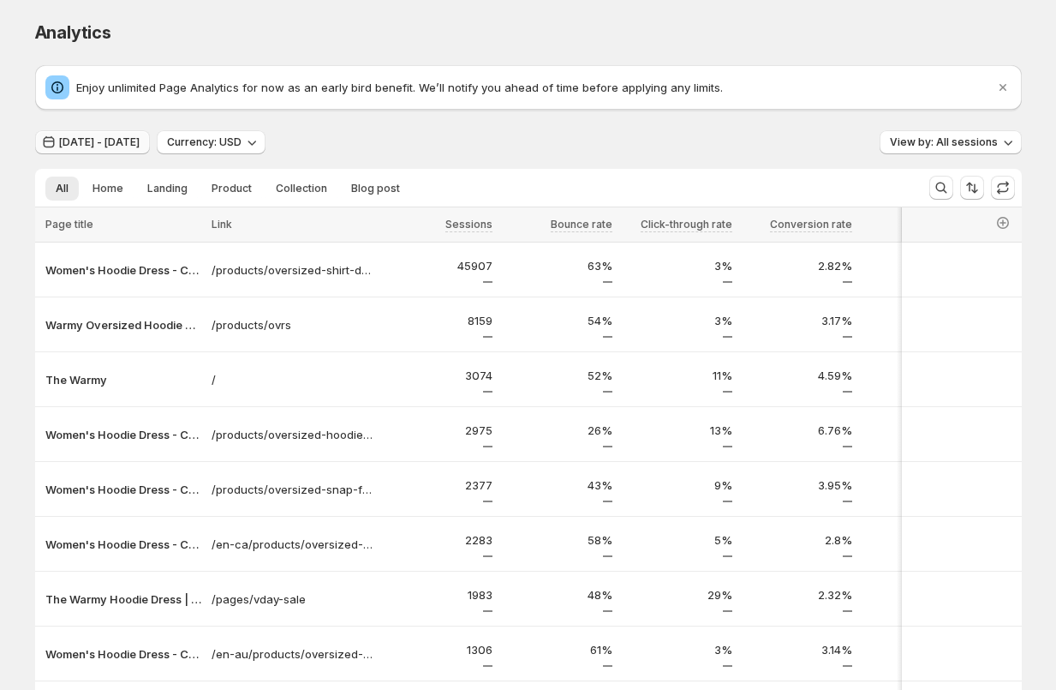
click at [134, 152] on button "[DATE] - [DATE]" at bounding box center [92, 142] width 115 height 24
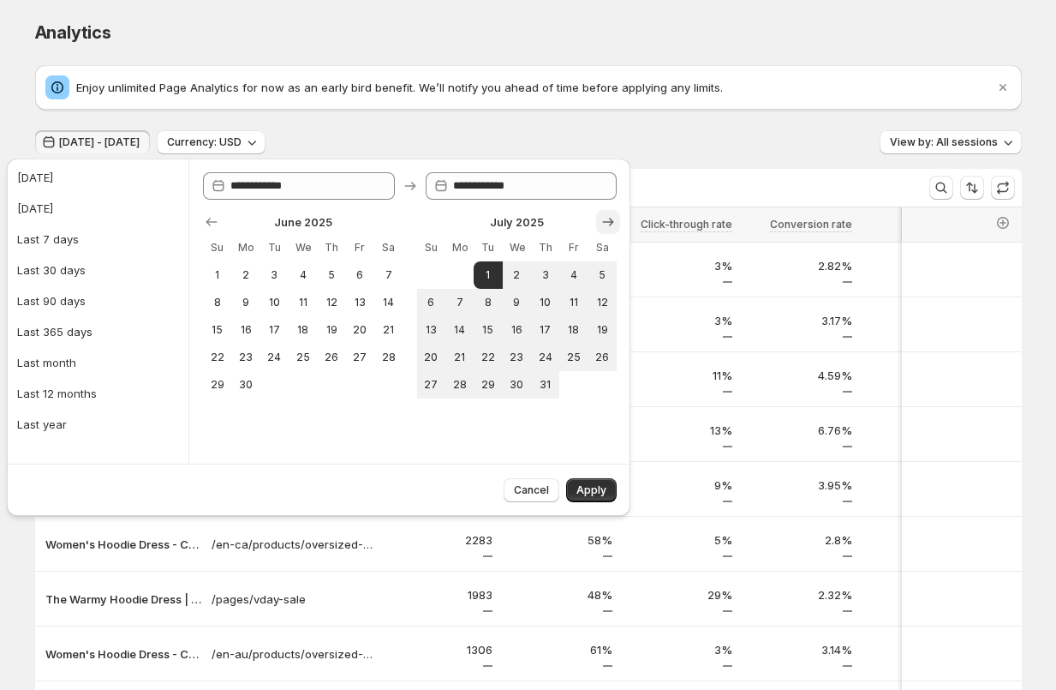
click at [616, 224] on icon "Show next month, August 2025" at bounding box center [608, 221] width 17 height 17
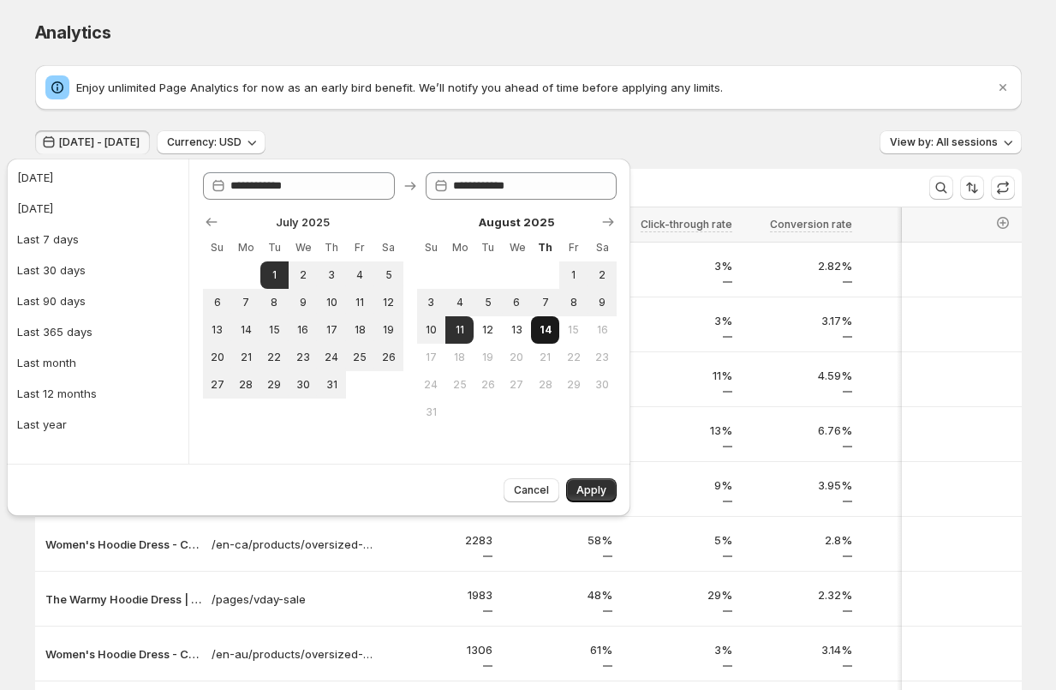
click at [543, 327] on span "14" at bounding box center [545, 330] width 15 height 14
type input "**********"
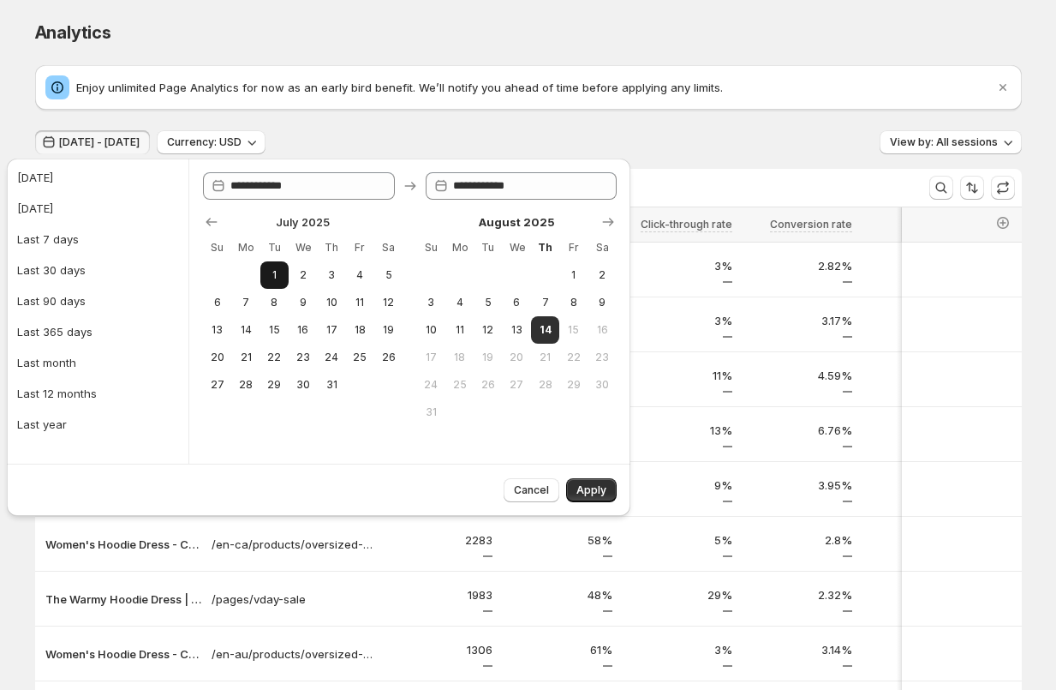
click at [277, 266] on button "1" at bounding box center [274, 274] width 28 height 27
type input "**********"
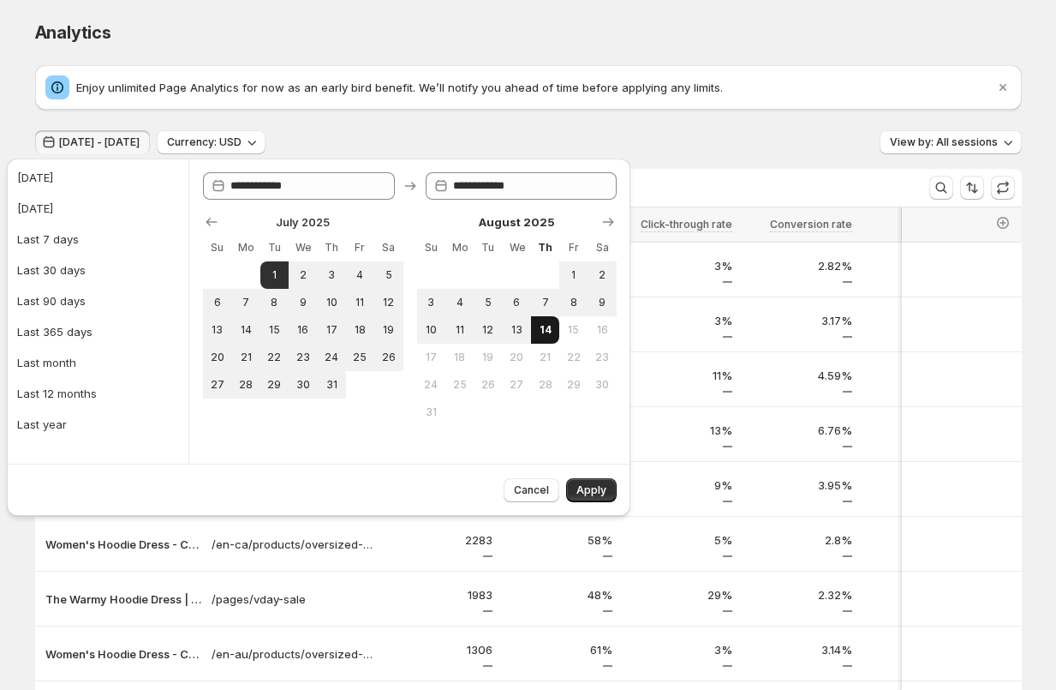
click at [552, 323] on span "14" at bounding box center [545, 330] width 15 height 14
type input "**********"
click at [593, 487] on span "Apply" at bounding box center [592, 490] width 30 height 14
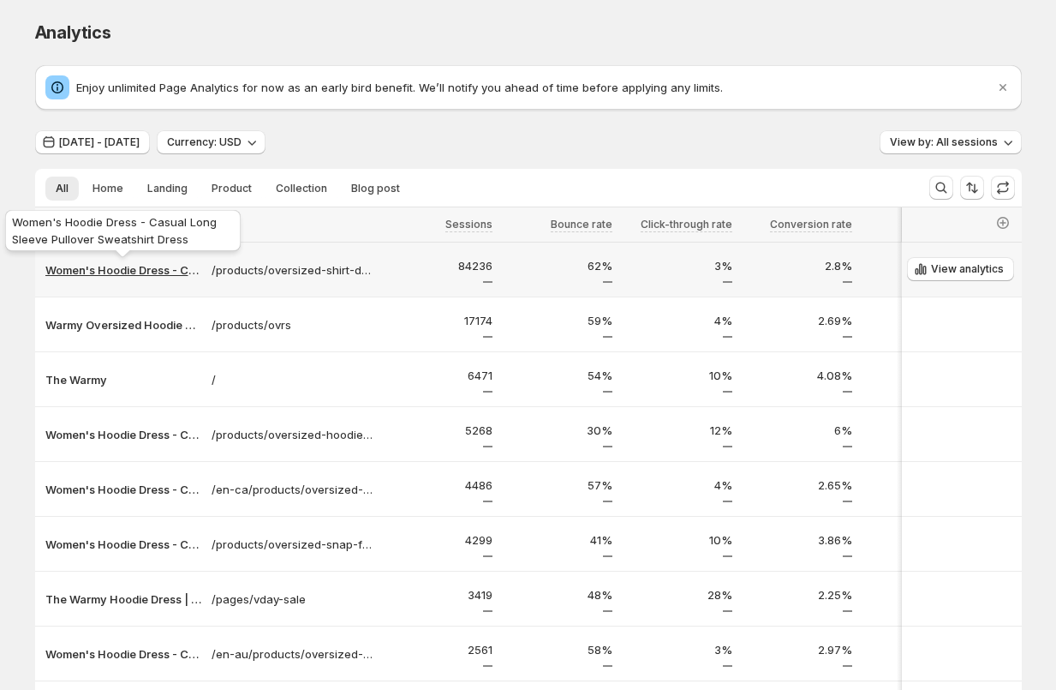
click at [131, 272] on p "Women's Hoodie Dress - Casual Long Sleeve Pullover Sweatshirt Dress" at bounding box center [123, 269] width 156 height 17
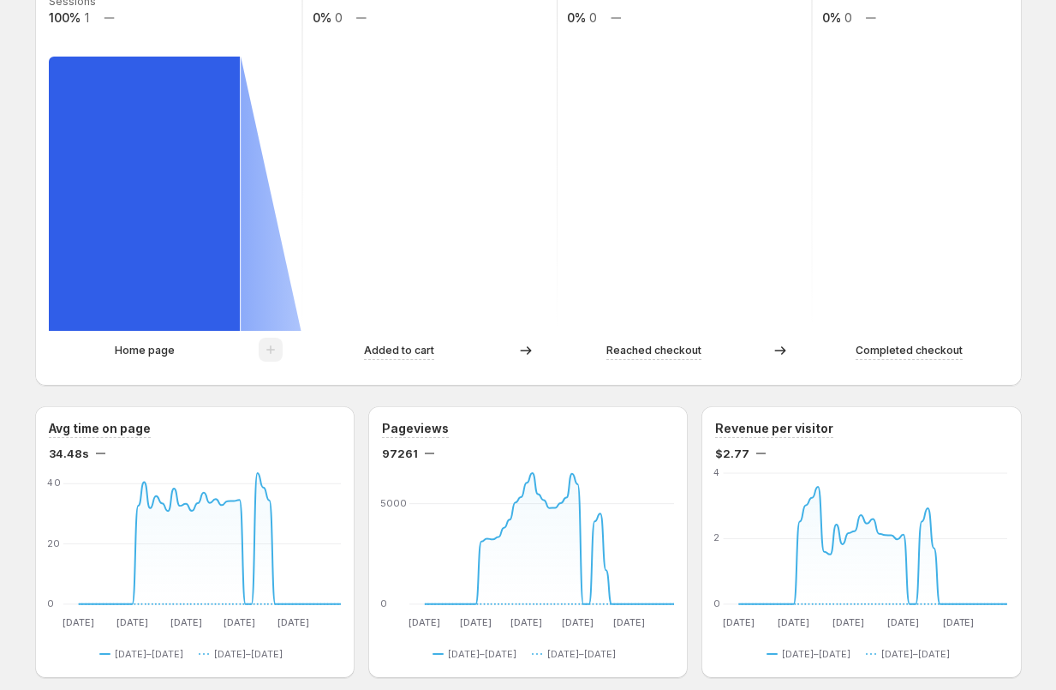
scroll to position [455, 0]
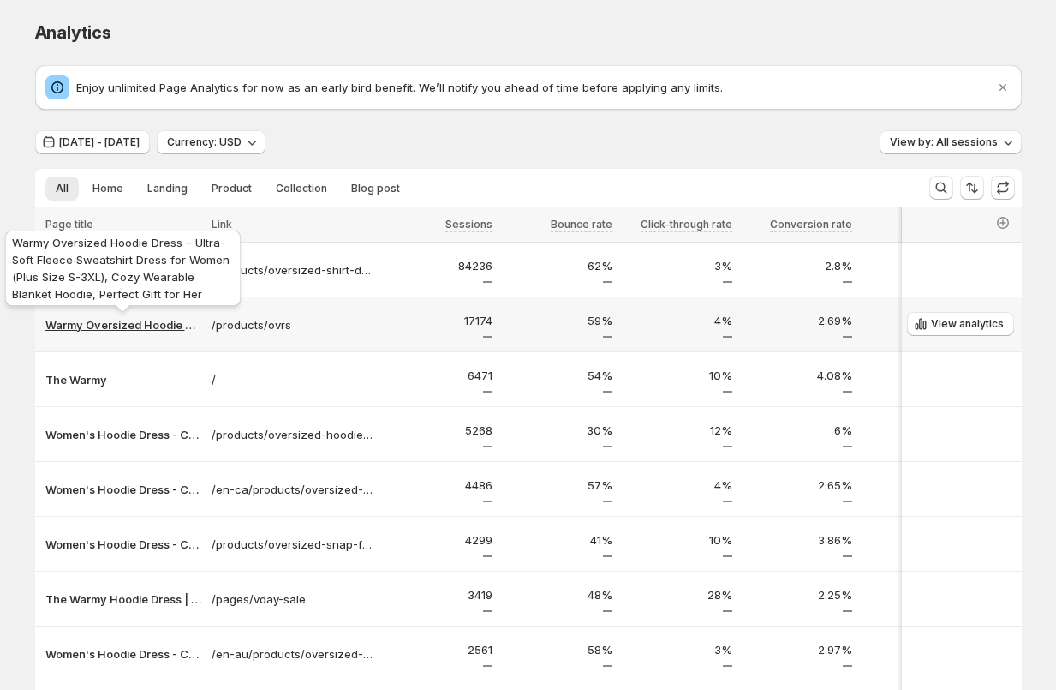
click at [92, 328] on p "Warmy Oversized Hoodie Dress – Ultra-Soft Fleece Sweatshirt Dress for Women (Pl…" at bounding box center [123, 324] width 156 height 17
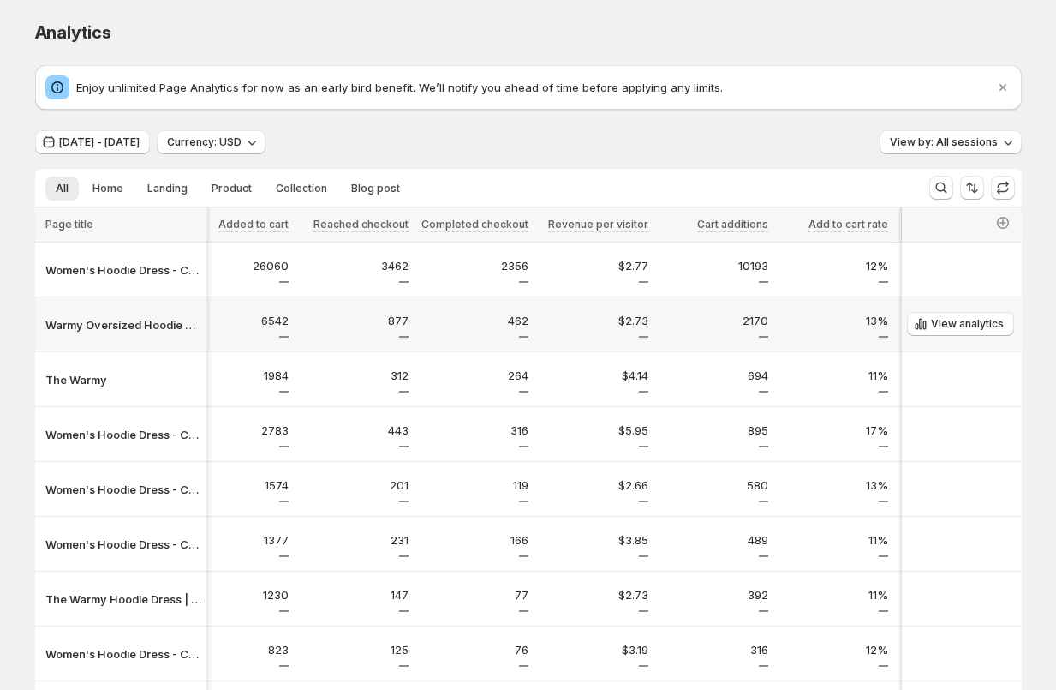
scroll to position [0, 1047]
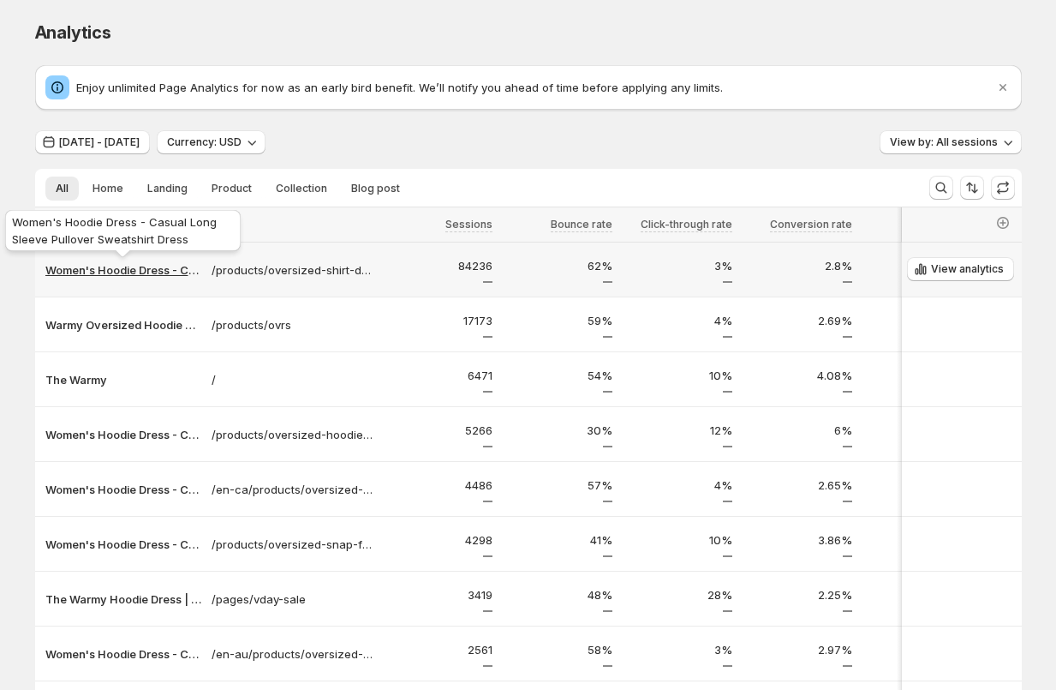
click at [101, 276] on p "Women's Hoodie Dress - Casual Long Sleeve Pullover Sweatshirt Dress" at bounding box center [123, 269] width 156 height 17
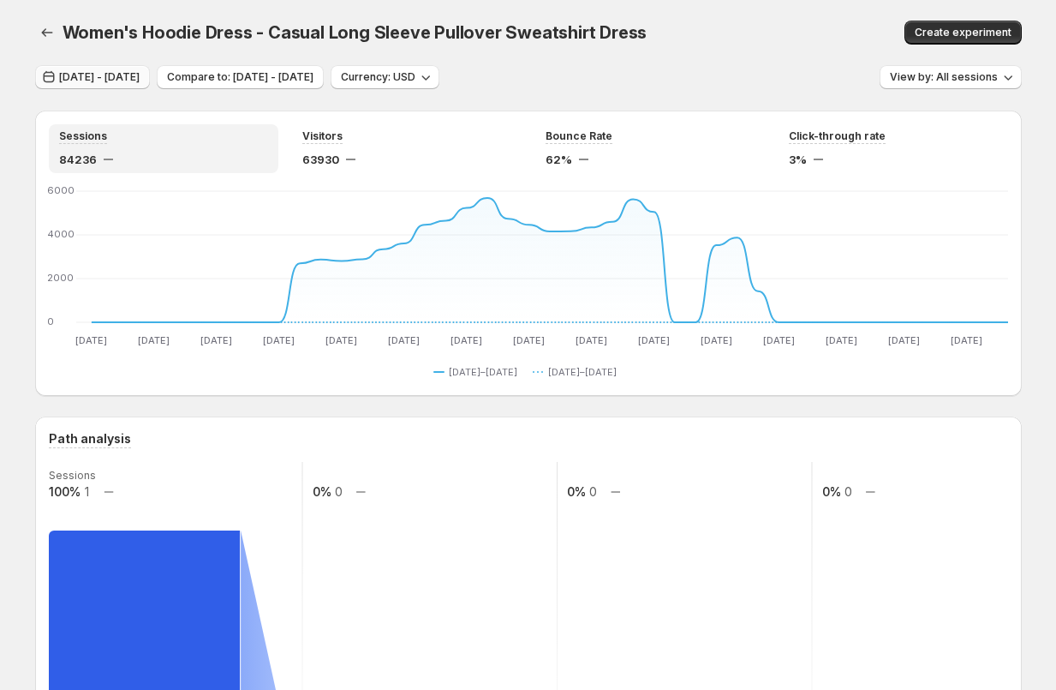
click at [140, 80] on span "[DATE] - [DATE]" at bounding box center [99, 77] width 81 height 14
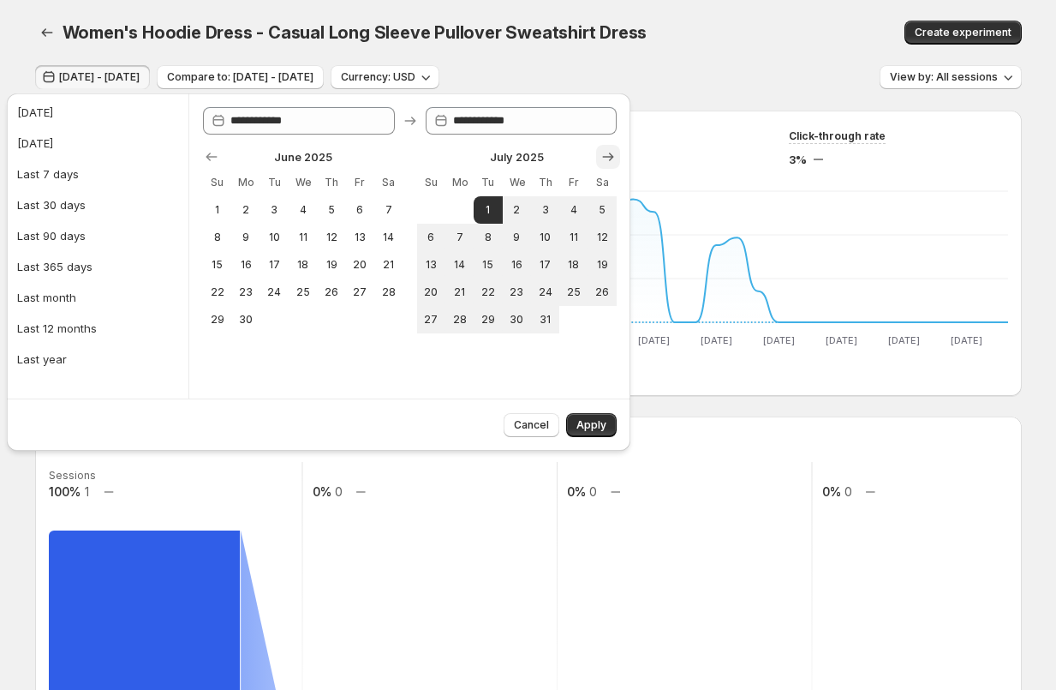
click at [619, 151] on button "Show next month, August 2025" at bounding box center [608, 157] width 24 height 24
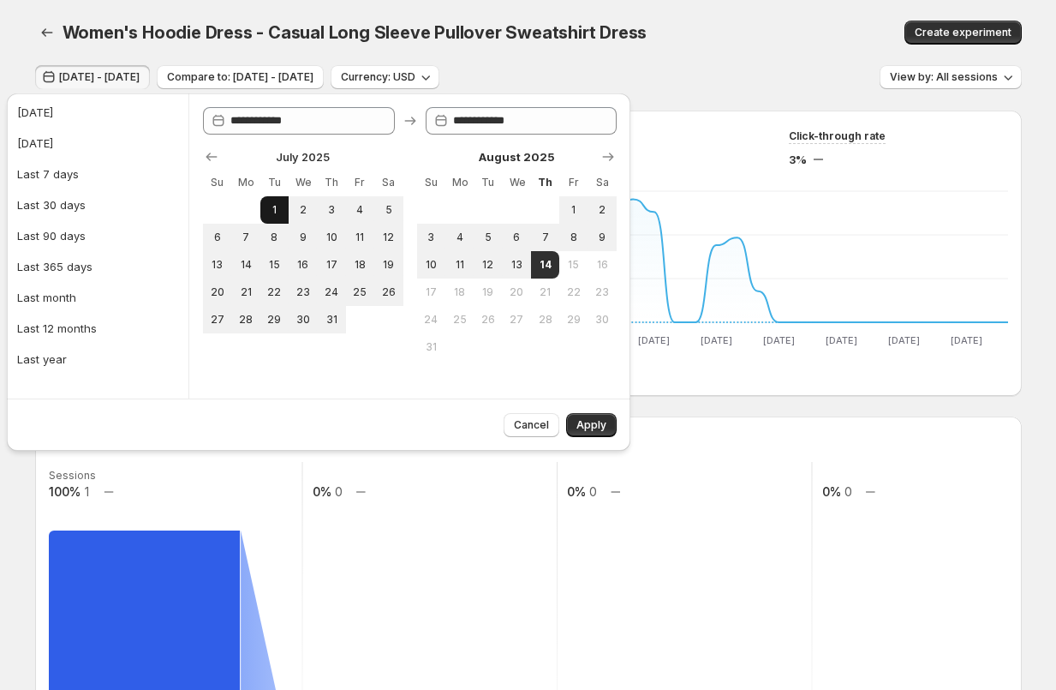
click at [265, 217] on button "1" at bounding box center [274, 209] width 28 height 27
click at [511, 264] on span "13" at bounding box center [517, 265] width 15 height 14
type input "**********"
click at [589, 427] on span "Apply" at bounding box center [592, 425] width 30 height 14
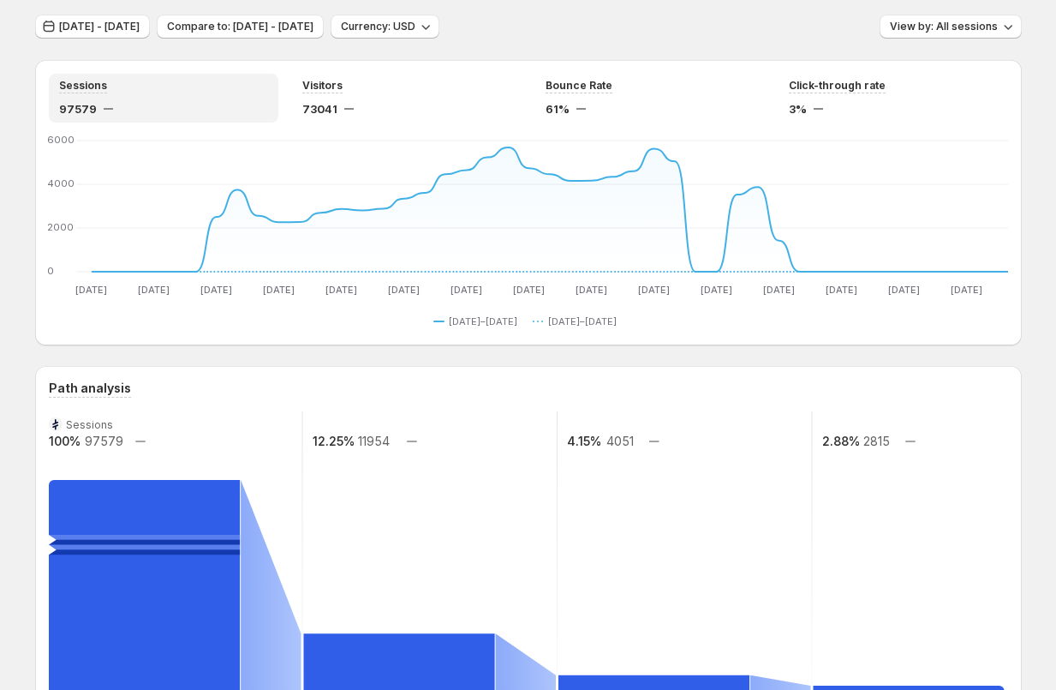
scroll to position [21, 0]
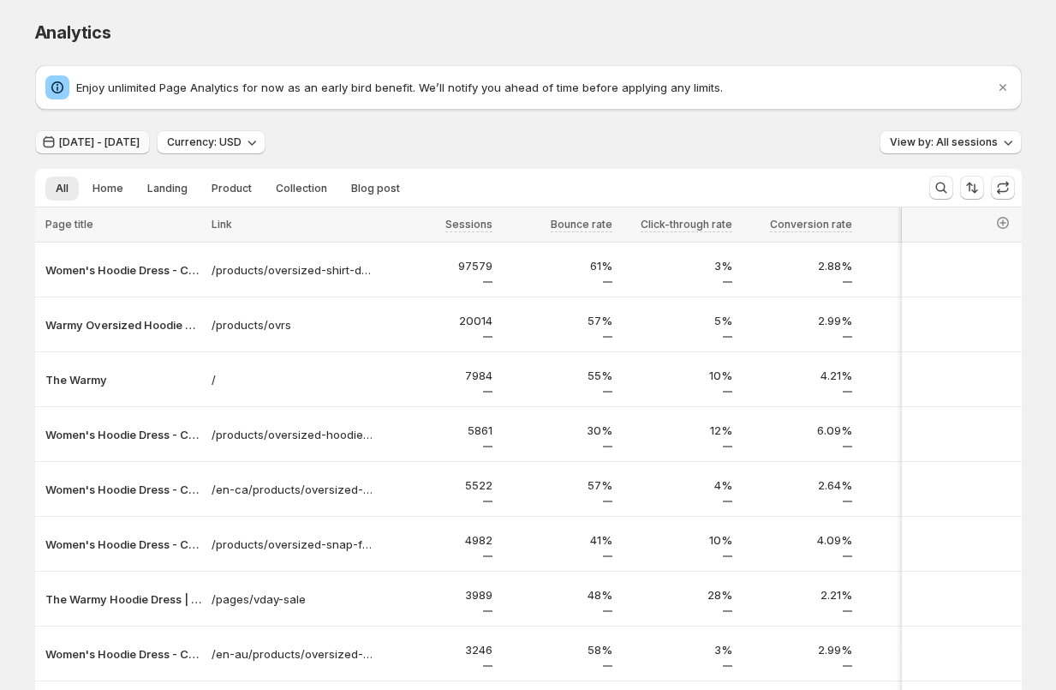
click at [110, 151] on button "Jun 30, 2025 - Aug 12, 2025" at bounding box center [92, 142] width 115 height 24
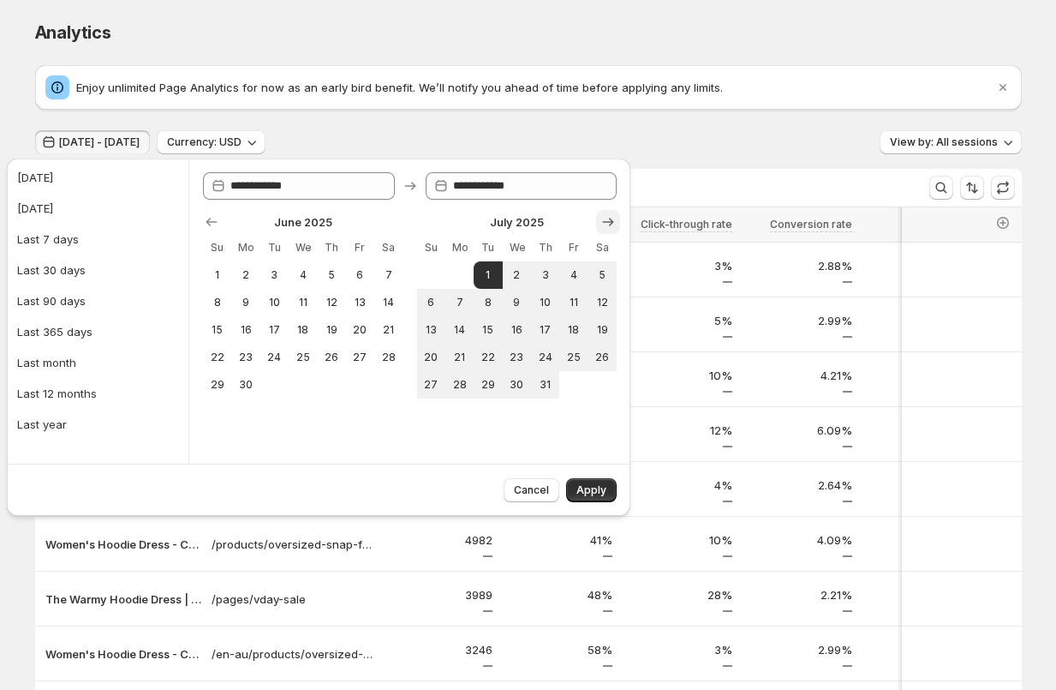
click at [612, 225] on icon "Show next month, August 2025" at bounding box center [608, 221] width 17 height 17
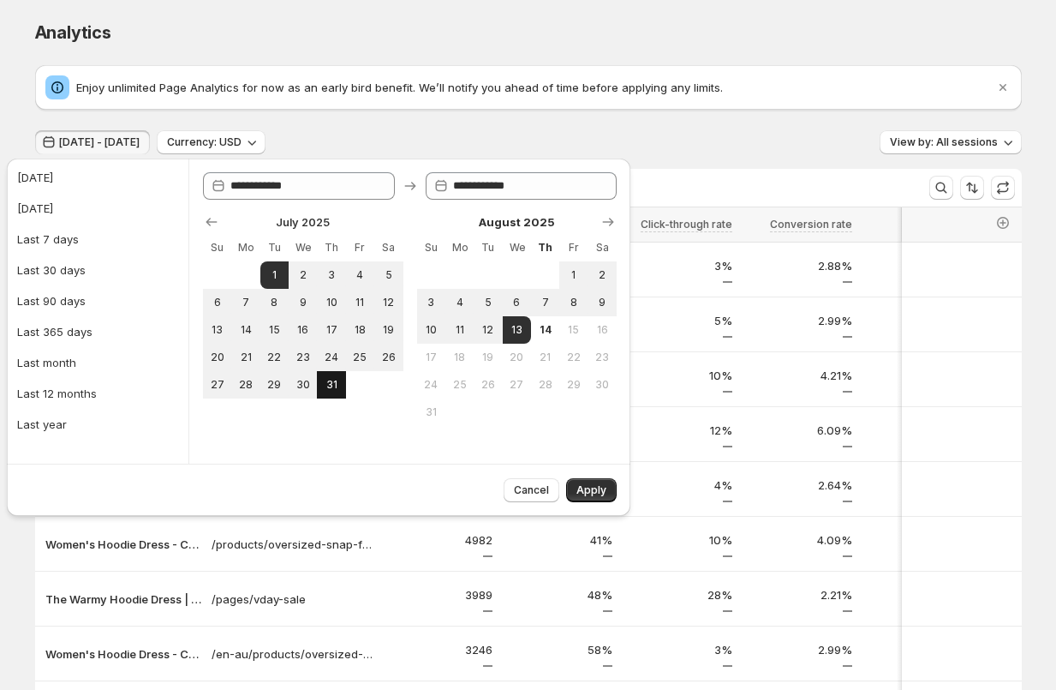
click at [338, 388] on span "31" at bounding box center [331, 385] width 15 height 14
type input "**********"
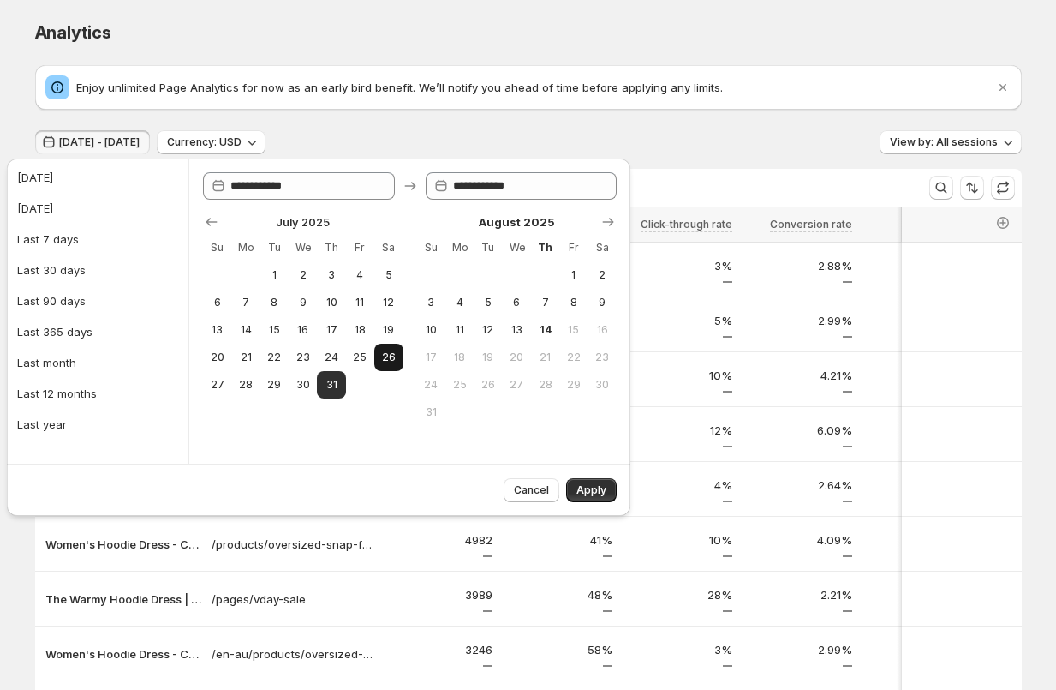
click at [393, 365] on button "26" at bounding box center [388, 357] width 28 height 27
type input "**********"
click at [222, 361] on span "20" at bounding box center [217, 357] width 15 height 14
type input "**********"
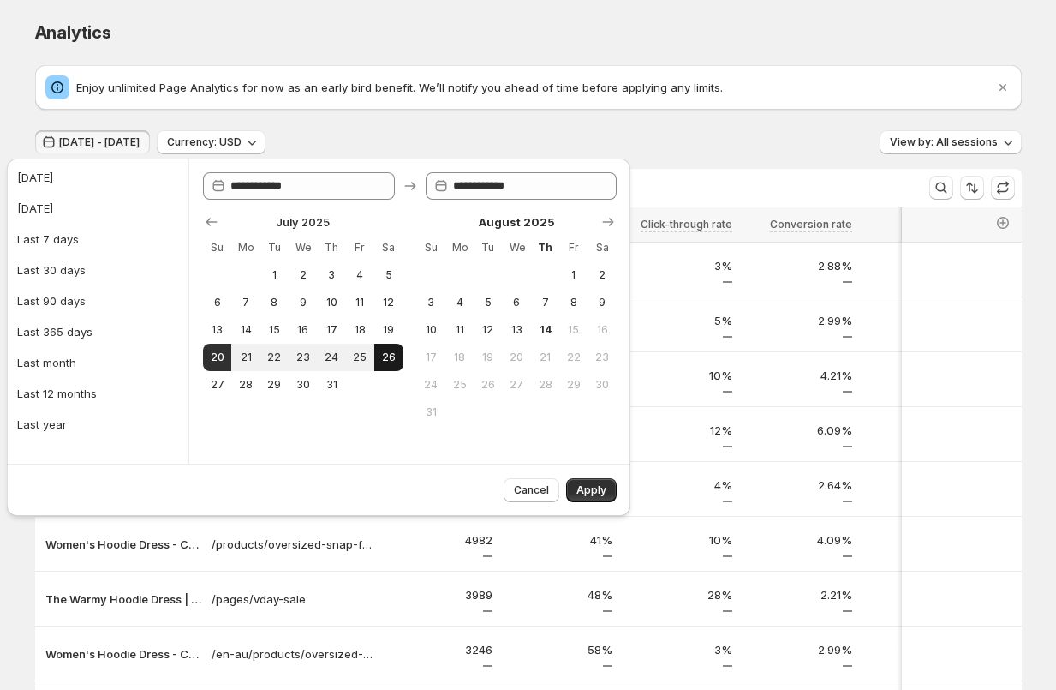
click at [395, 361] on span "26" at bounding box center [388, 357] width 15 height 14
type input "**********"
click at [597, 487] on span "Apply" at bounding box center [592, 490] width 30 height 14
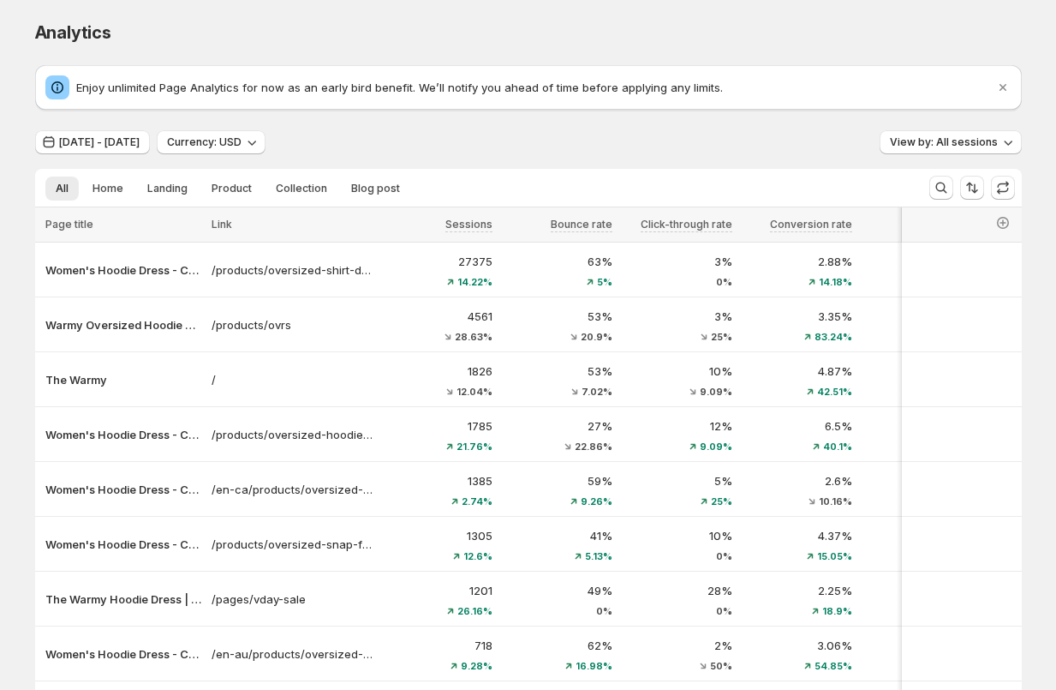
click at [399, 138] on div "Jul 19, 2025 - Jul 25, 2025 Currency: USD View by: All sessions" at bounding box center [528, 142] width 987 height 25
click at [111, 136] on span "[DATE] - [DATE]" at bounding box center [99, 142] width 81 height 14
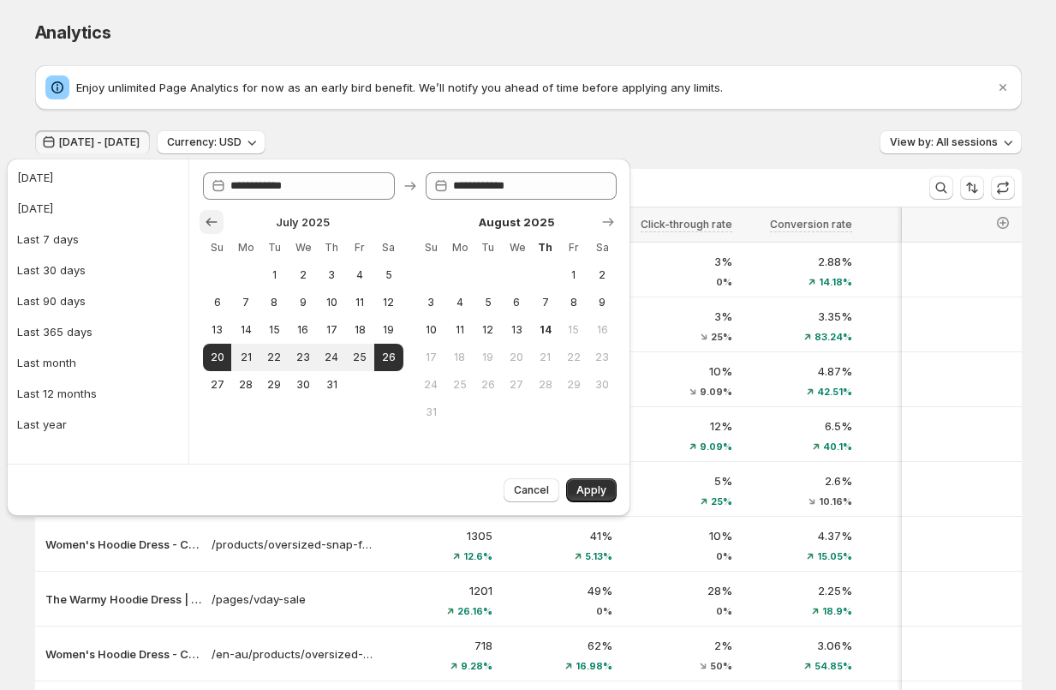
click at [207, 223] on icon "Show previous month, June 2025" at bounding box center [211, 222] width 11 height 9
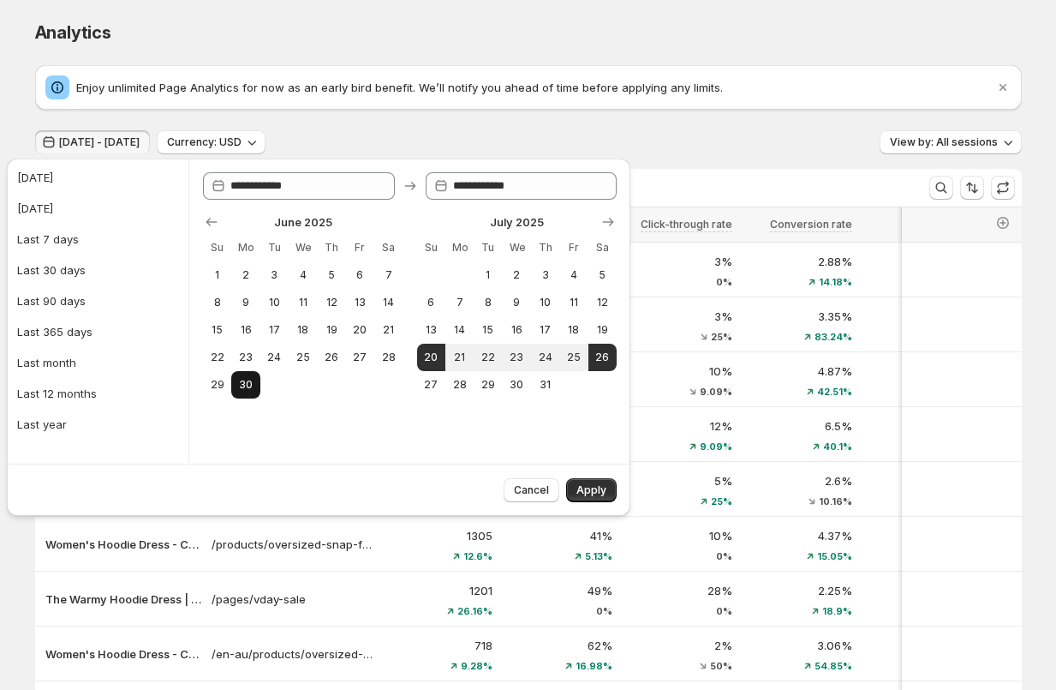
click at [244, 391] on button "30" at bounding box center [245, 384] width 28 height 27
type input "**********"
click at [609, 214] on icon "Show next month, August 2025" at bounding box center [608, 221] width 17 height 17
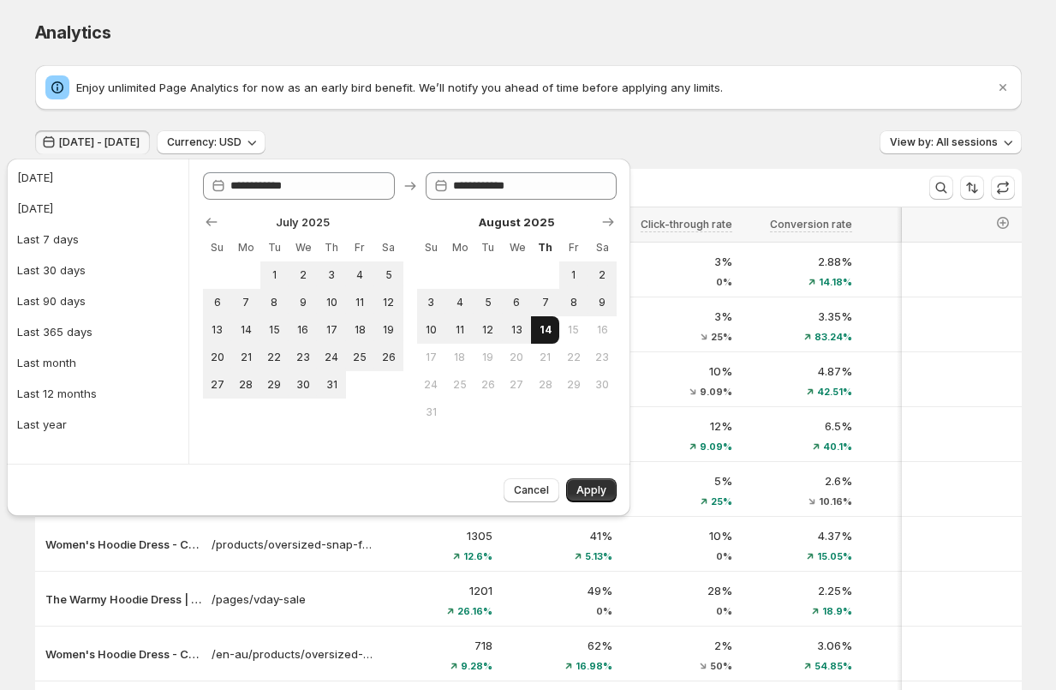
click at [543, 331] on span "14" at bounding box center [545, 330] width 15 height 14
type input "**********"
click at [601, 493] on span "Apply" at bounding box center [592, 490] width 30 height 14
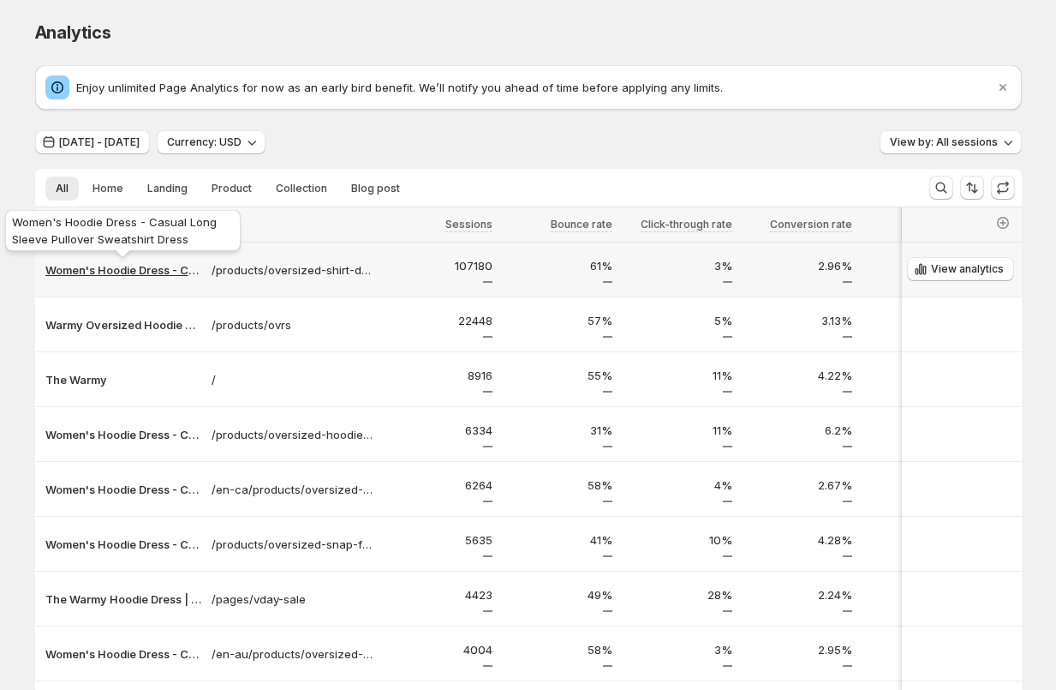
click at [117, 271] on p "Women's Hoodie Dress - Casual Long Sleeve Pullover Sweatshirt Dress" at bounding box center [123, 269] width 156 height 17
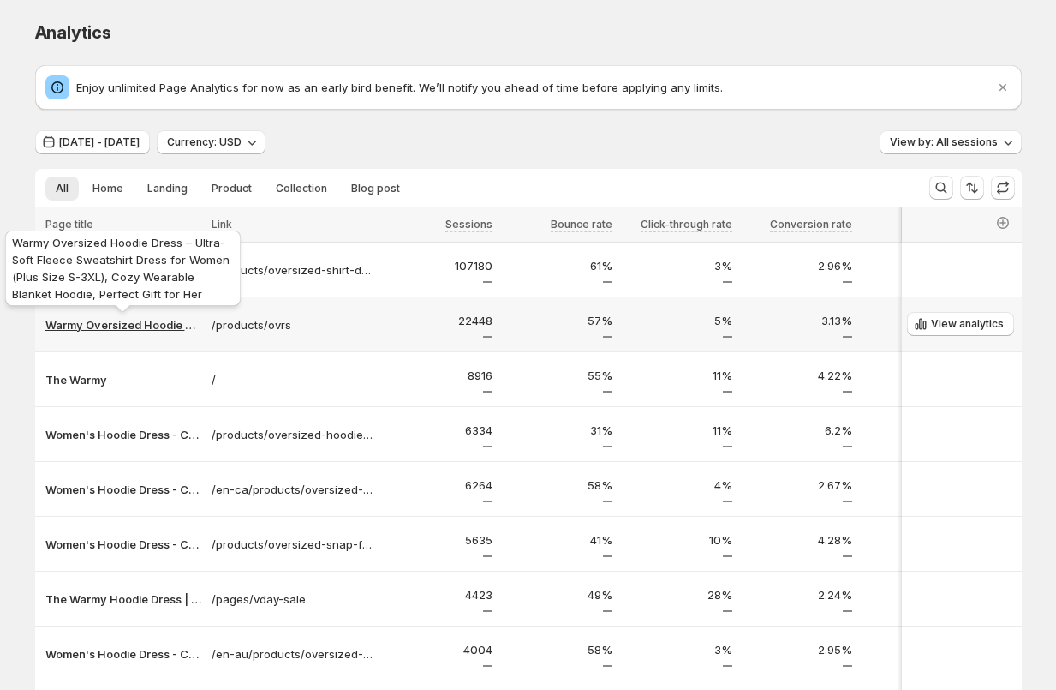
click at [114, 326] on p "Warmy Oversized Hoodie Dress – Ultra-Soft Fleece Sweatshirt Dress for Women (Pl…" at bounding box center [123, 324] width 156 height 17
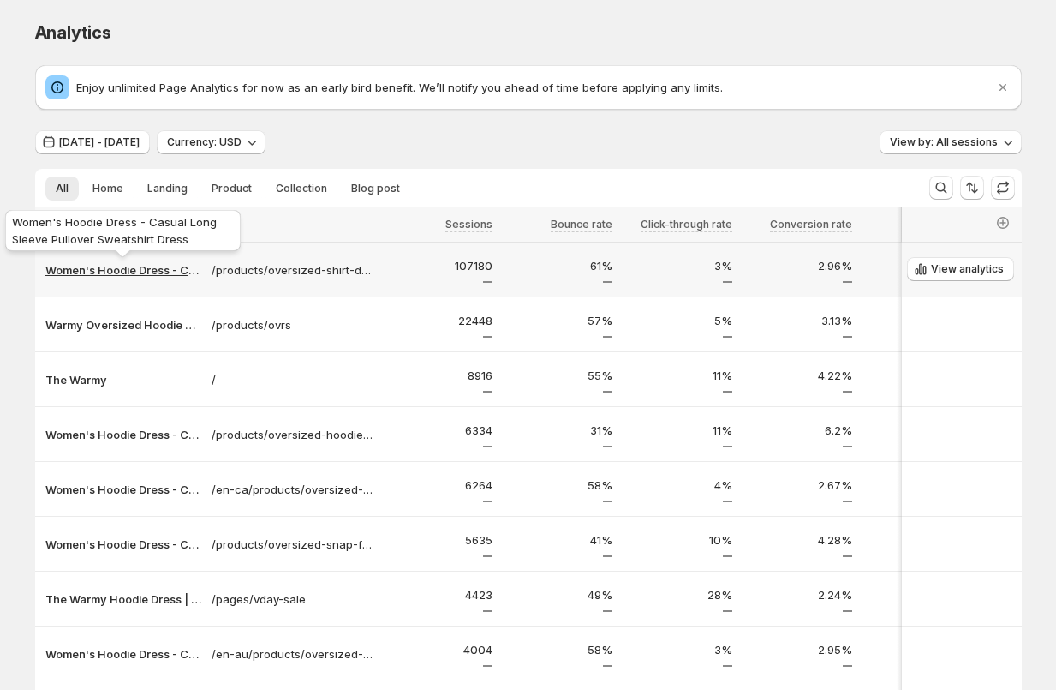
click at [110, 268] on p "Women's Hoodie Dress - Casual Long Sleeve Pullover Sweatshirt Dress" at bounding box center [123, 269] width 156 height 17
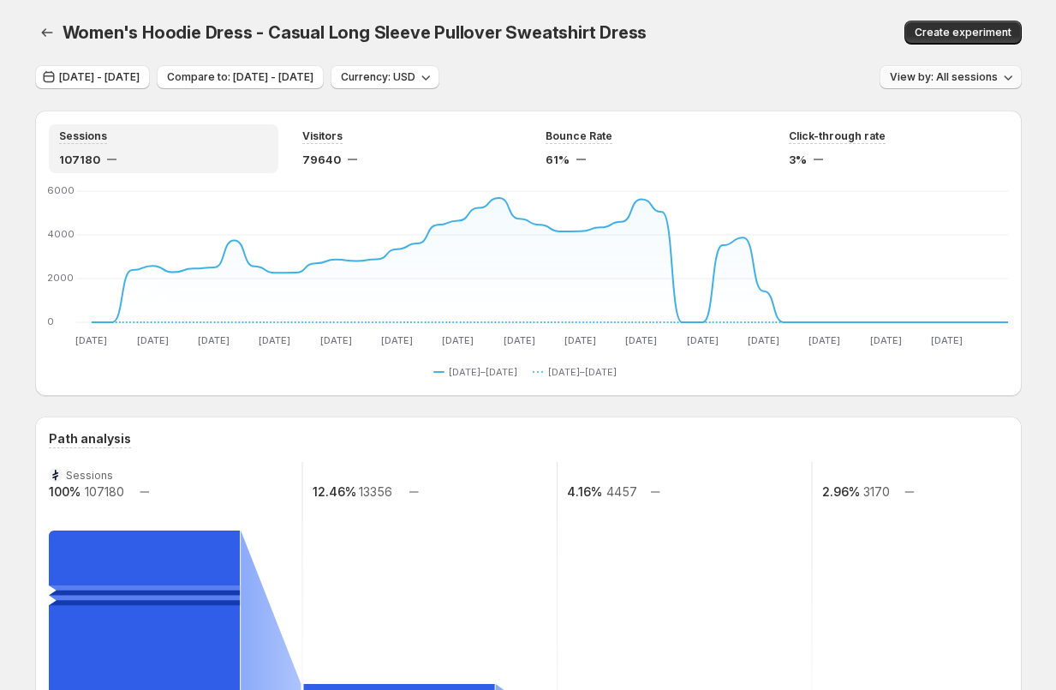
click at [943, 78] on span "View by: All sessions" at bounding box center [944, 77] width 108 height 14
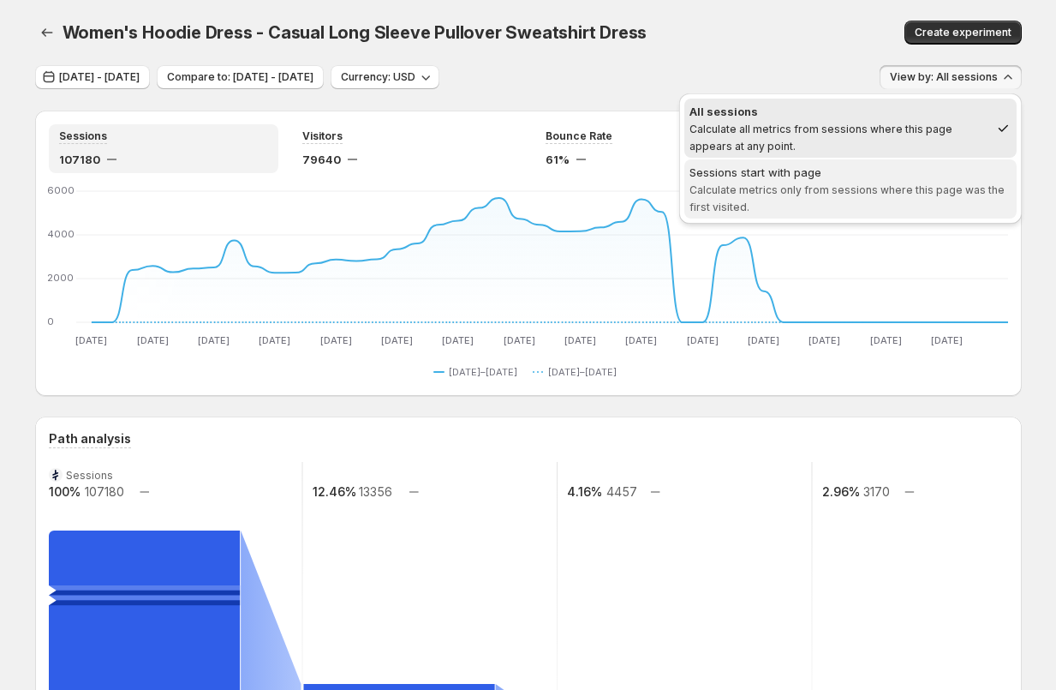
click at [921, 194] on span "Calculate metrics only from sessions where this page was the first visited." at bounding box center [847, 198] width 315 height 30
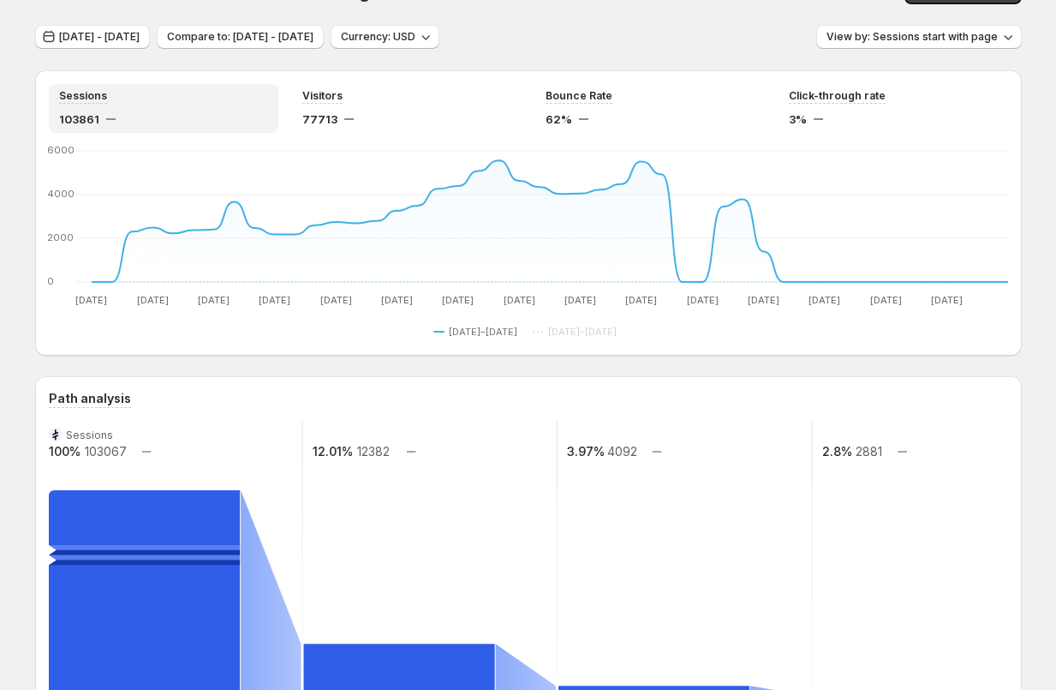
scroll to position [43, 0]
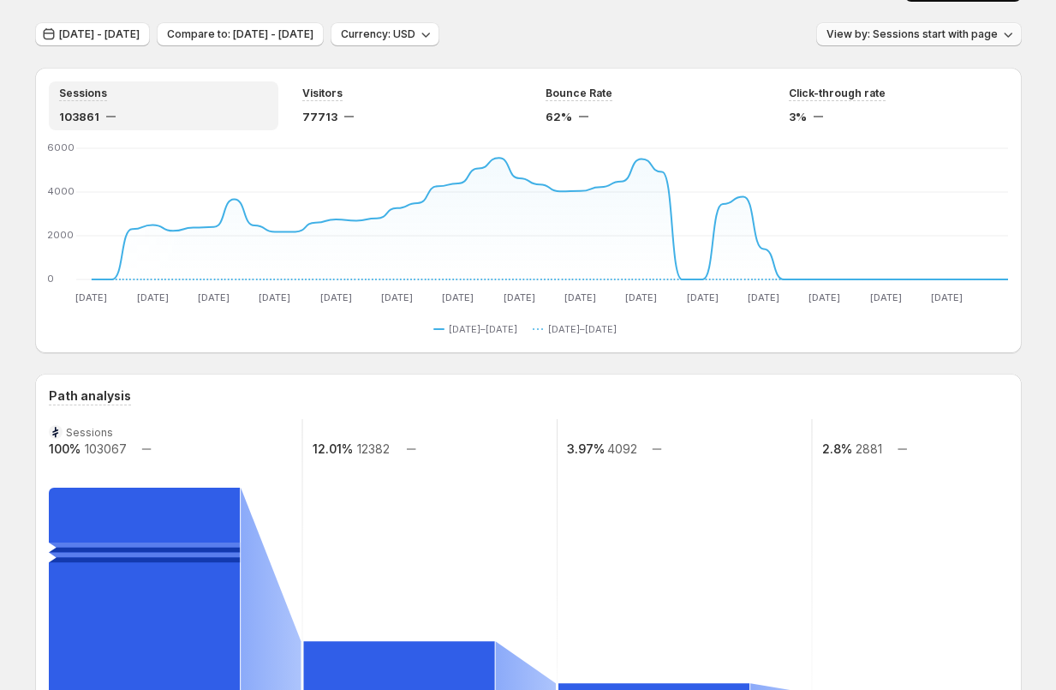
click at [881, 33] on span "View by: Sessions start with page" at bounding box center [912, 34] width 171 height 14
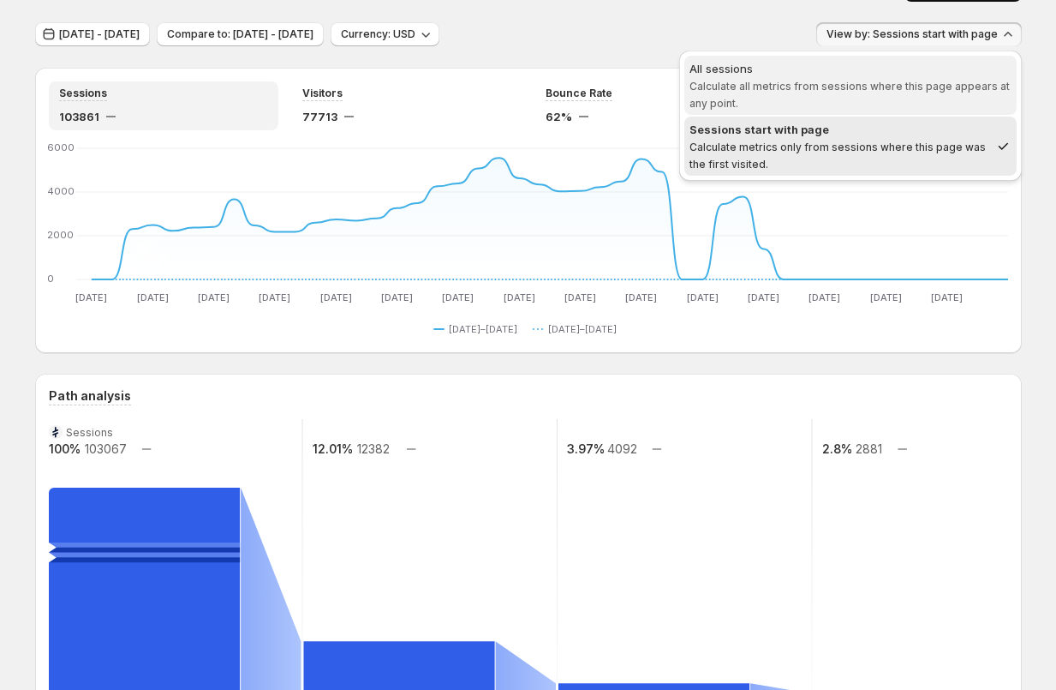
click at [814, 97] on span "All sessions Calculate all metrics from sessions where this page appears at any…" at bounding box center [851, 85] width 322 height 51
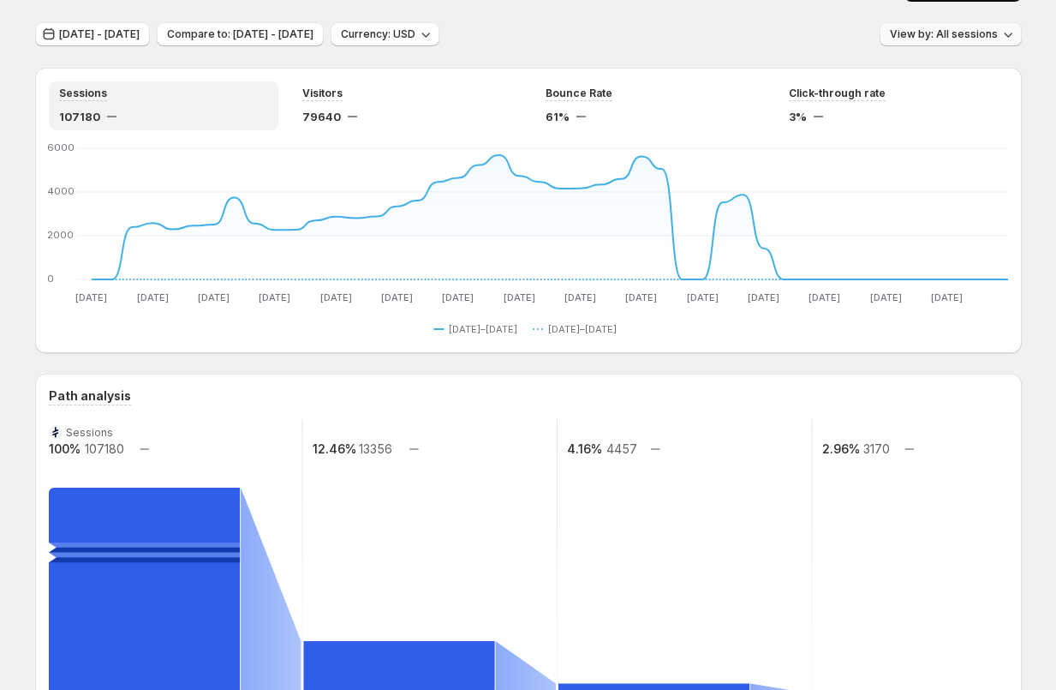
click at [933, 32] on span "View by: All sessions" at bounding box center [944, 34] width 108 height 14
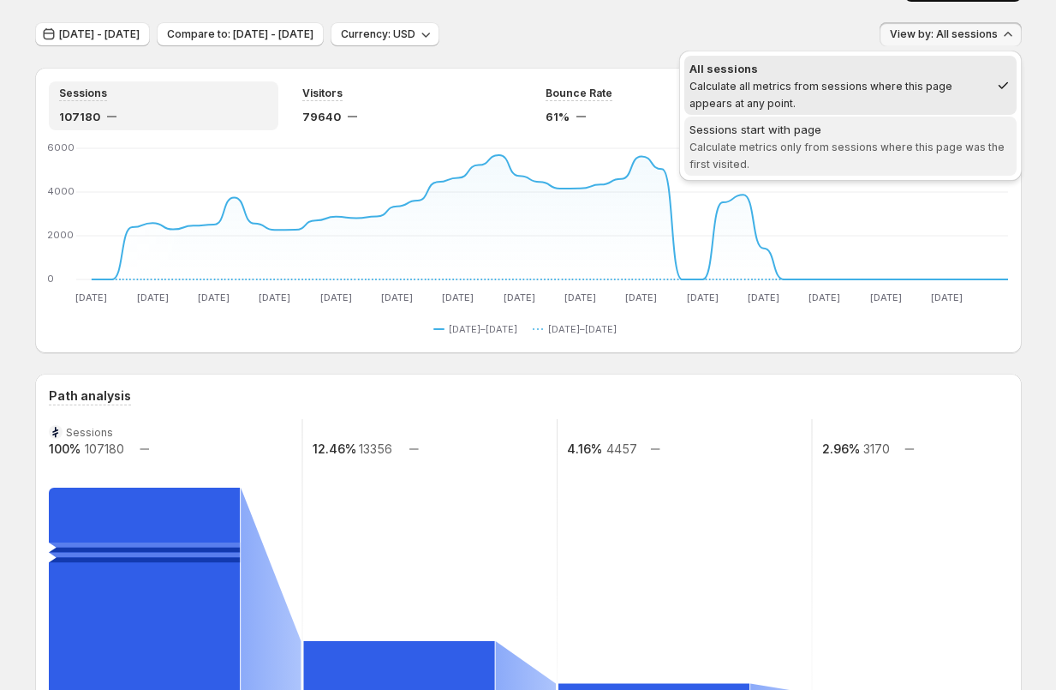
click at [845, 156] on span "Sessions start with page Calculate metrics only from sessions where this page w…" at bounding box center [851, 146] width 322 height 51
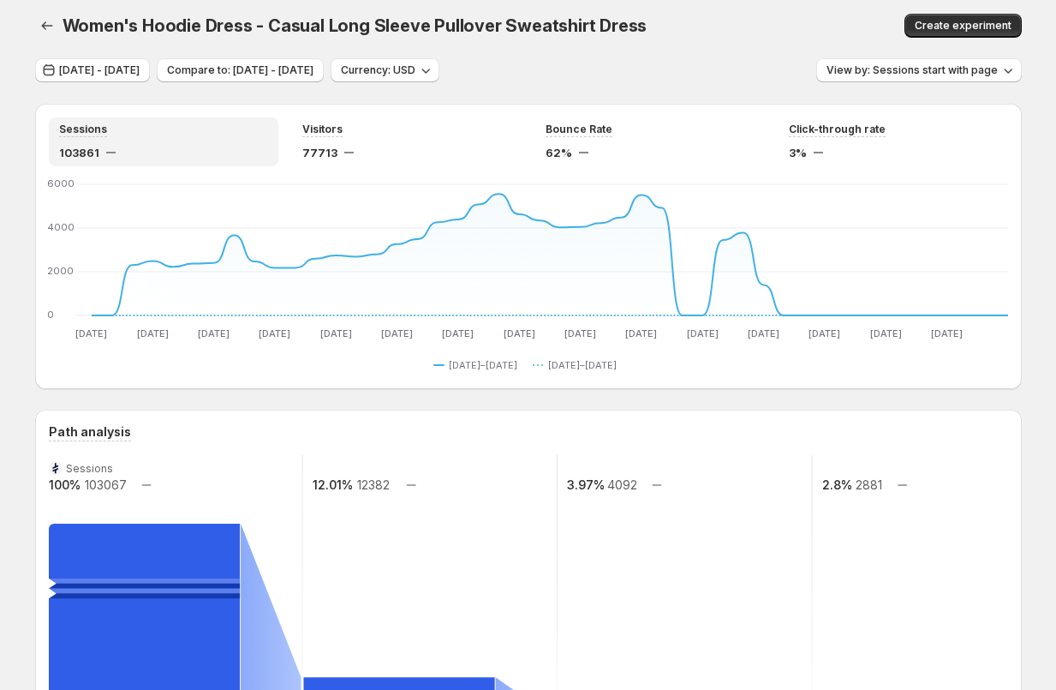
scroll to position [0, 0]
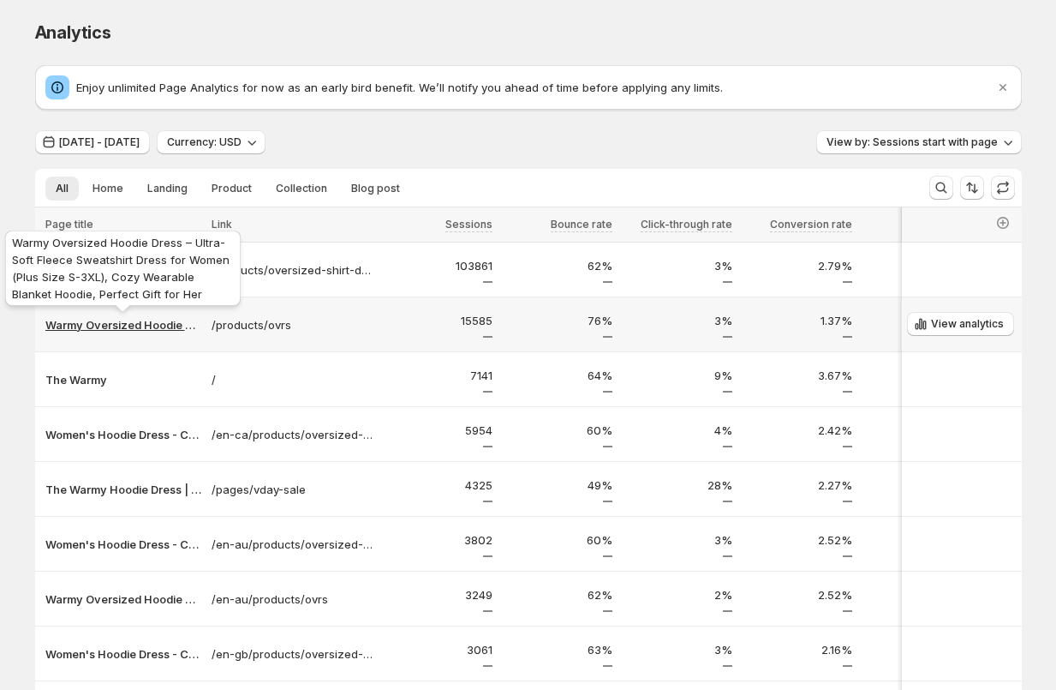
click at [117, 328] on p "Warmy Oversized Hoodie Dress – Ultra-Soft Fleece Sweatshirt Dress for Women (Pl…" at bounding box center [123, 324] width 156 height 17
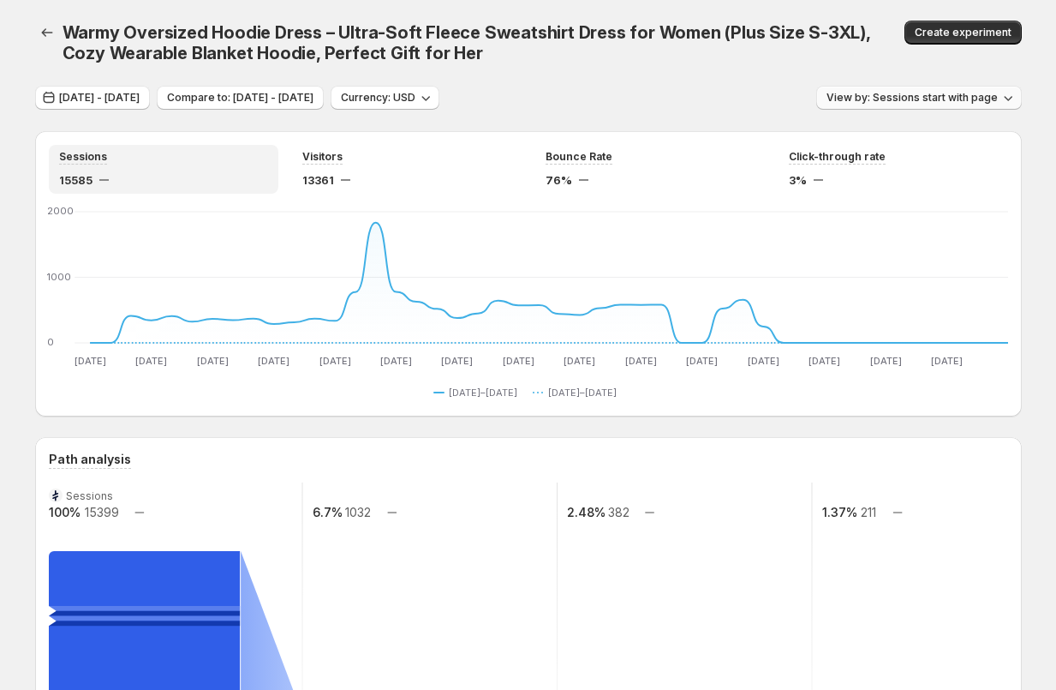
click at [923, 96] on span "View by: Sessions start with page" at bounding box center [912, 98] width 171 height 14
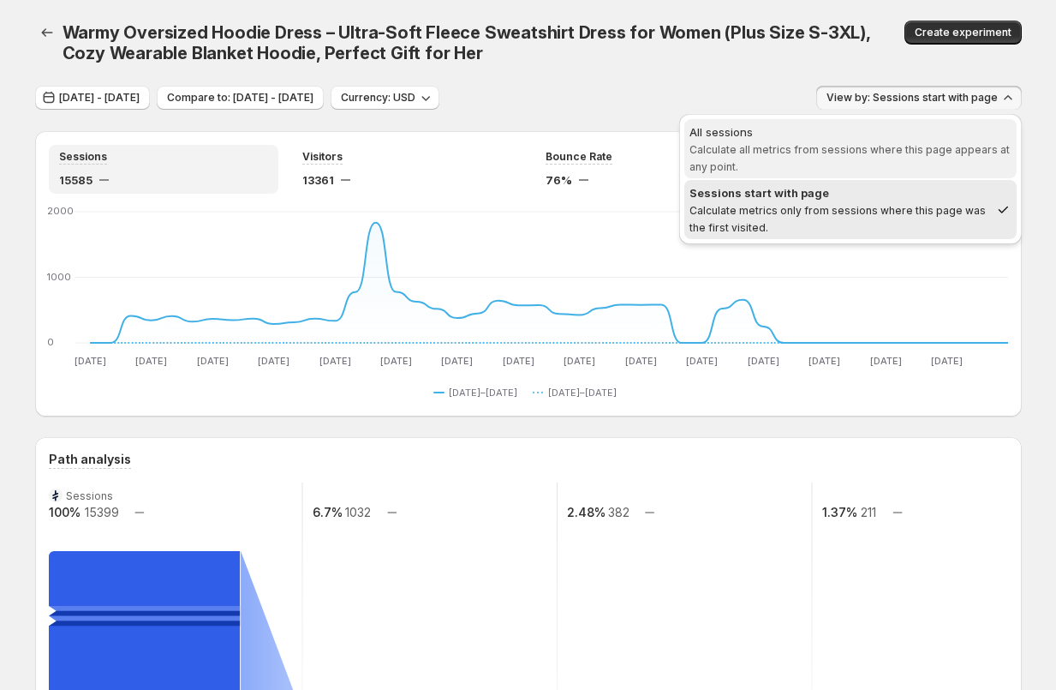
click at [875, 139] on div "All sessions" at bounding box center [851, 131] width 322 height 17
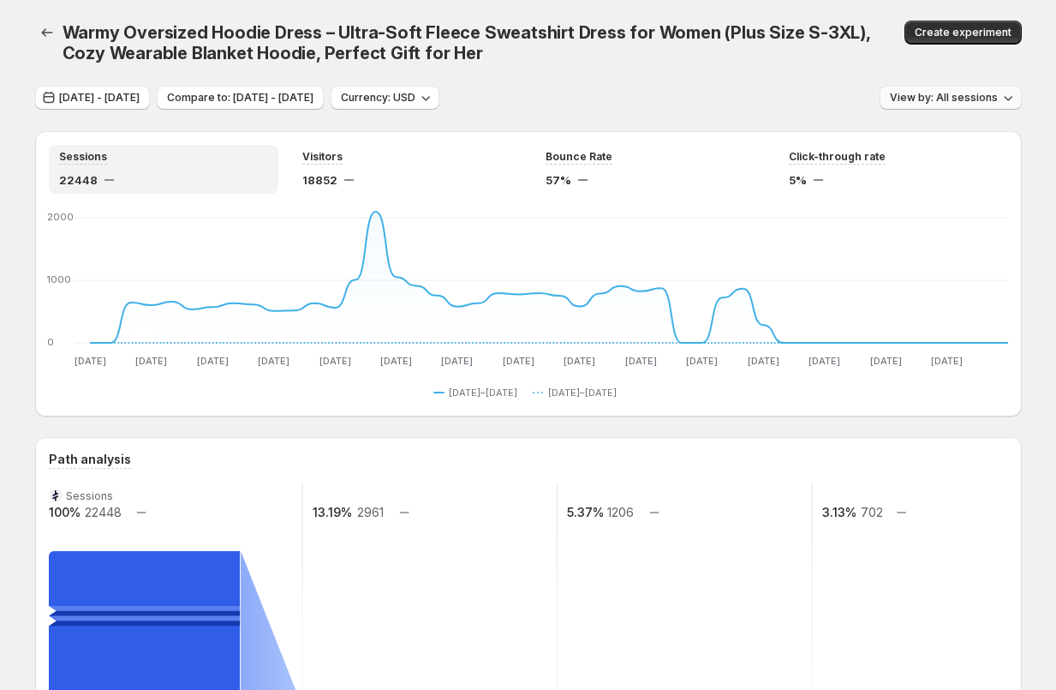
click at [907, 97] on span "View by: All sessions" at bounding box center [944, 98] width 108 height 14
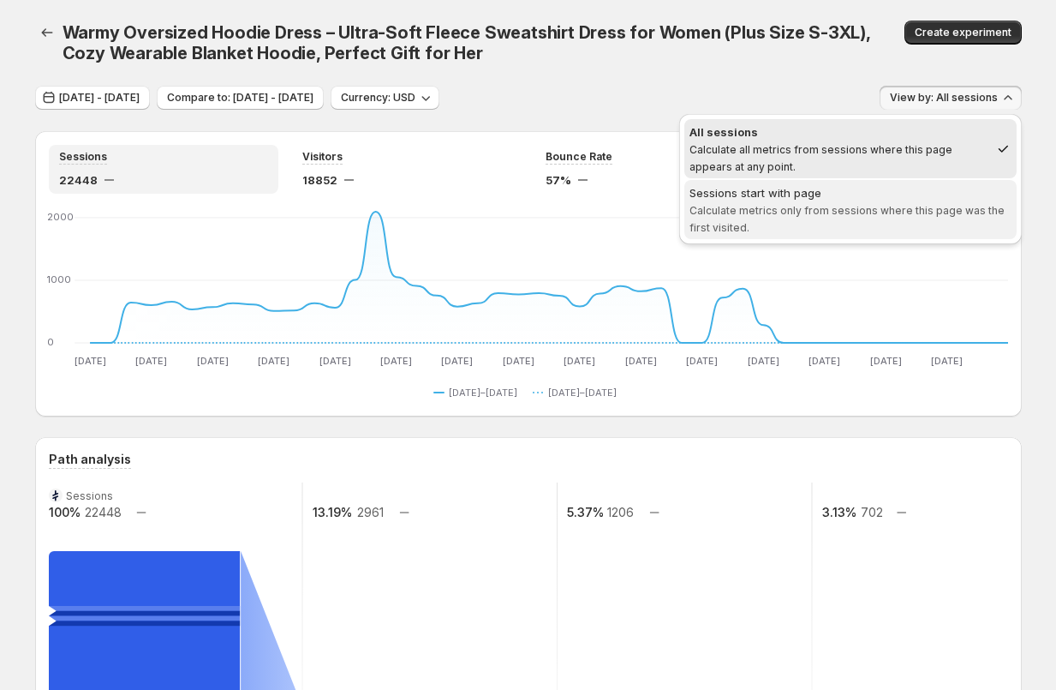
click at [875, 204] on span "Calculate metrics only from sessions where this page was the first visited." at bounding box center [847, 219] width 315 height 30
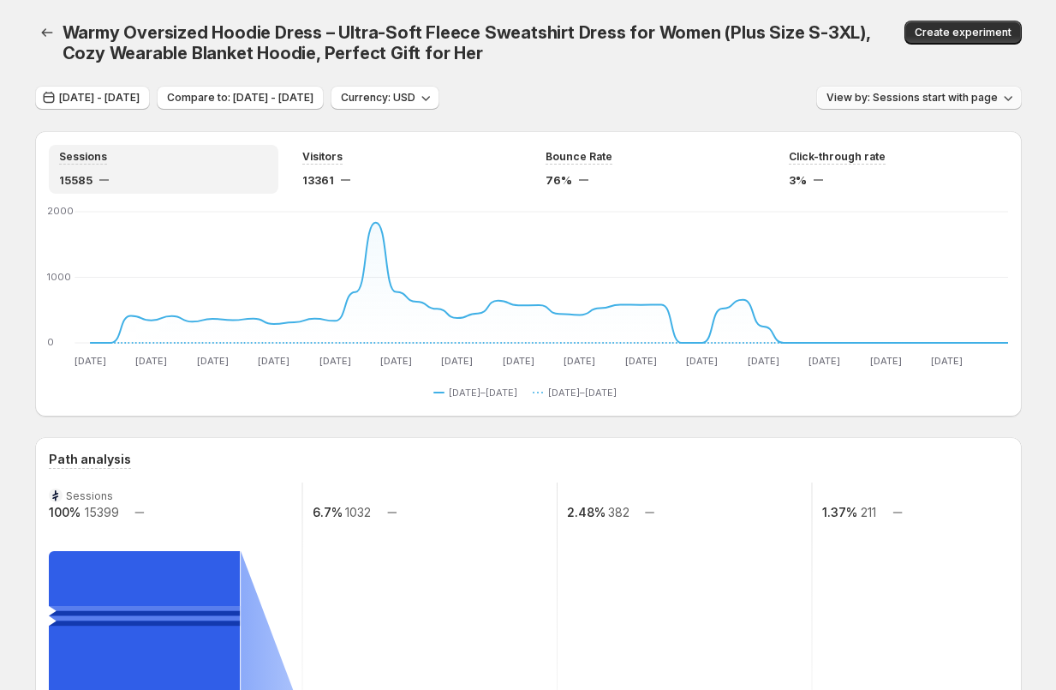
click at [947, 98] on span "View by: Sessions start with page" at bounding box center [912, 98] width 171 height 14
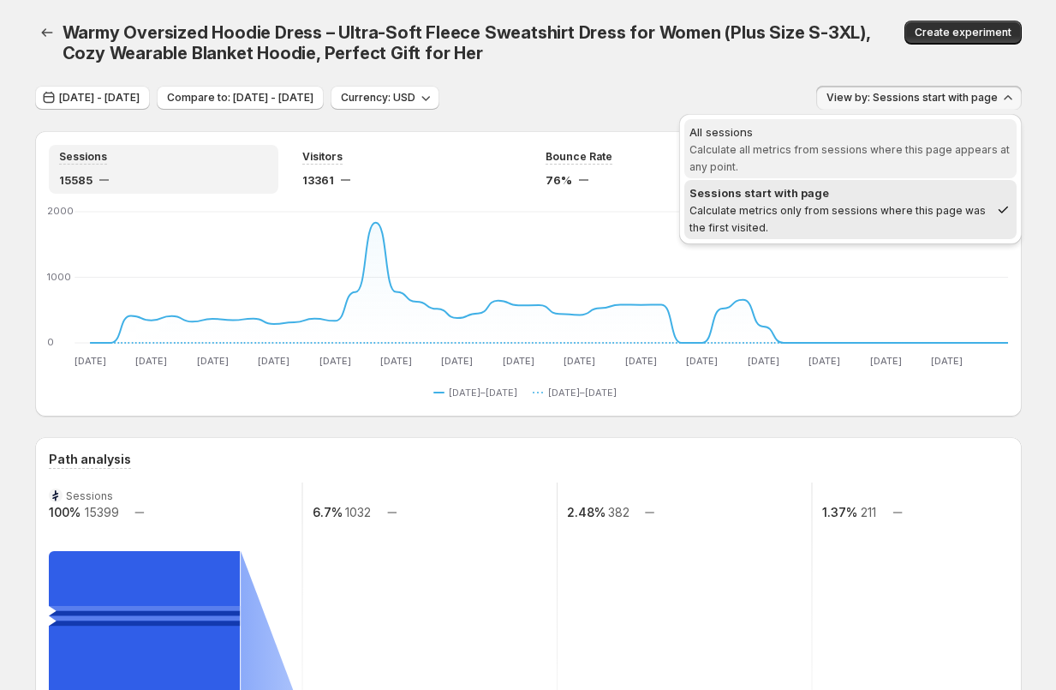
click at [880, 147] on span "Calculate all metrics from sessions where this page appears at any point." at bounding box center [850, 158] width 320 height 30
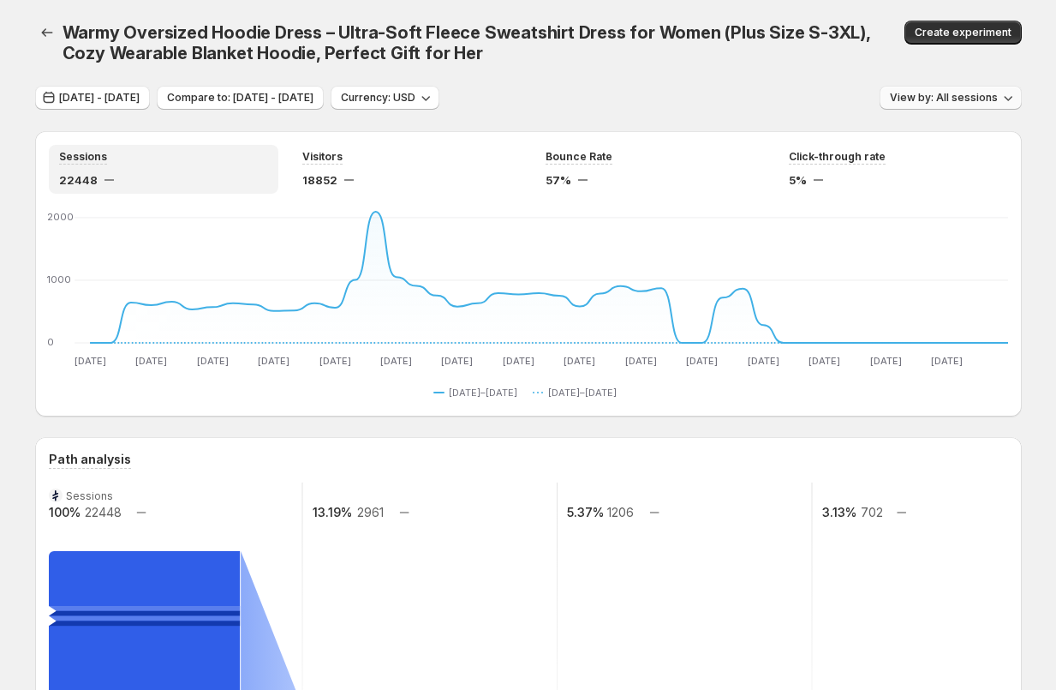
click at [919, 106] on button "View by: All sessions" at bounding box center [951, 98] width 142 height 24
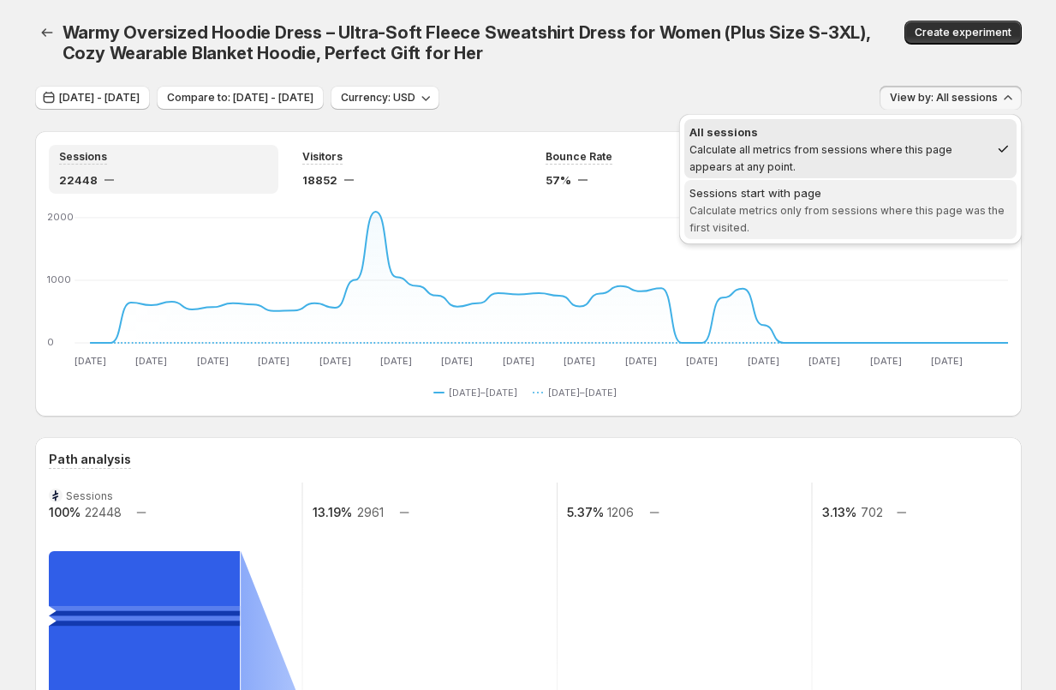
click at [880, 215] on span "Calculate metrics only from sessions where this page was the first visited." at bounding box center [847, 219] width 315 height 30
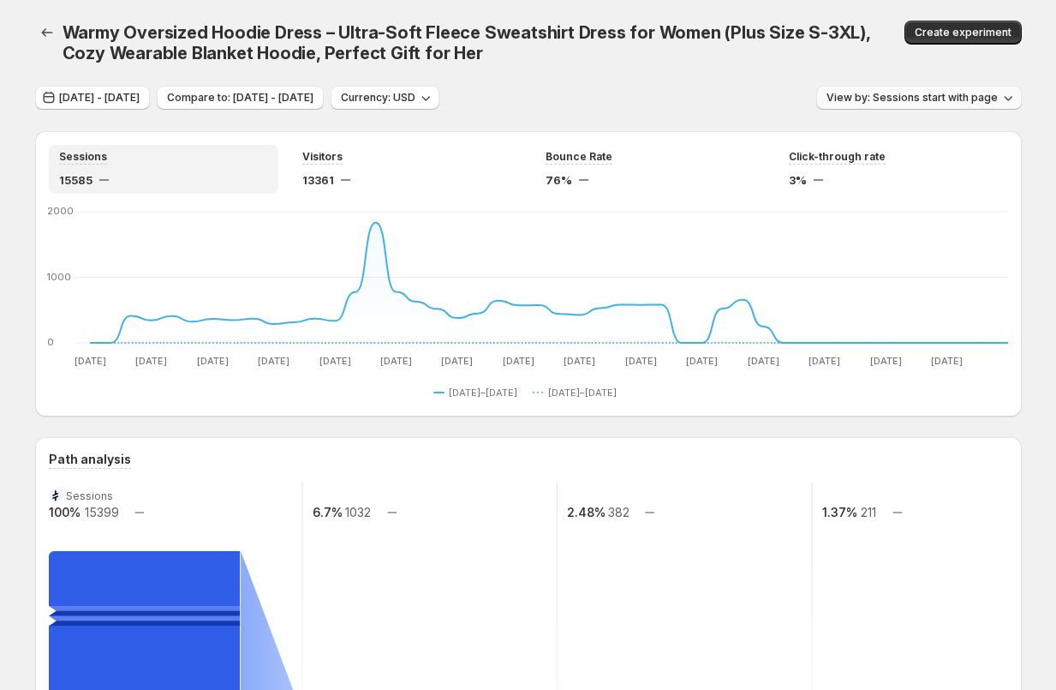
click at [936, 95] on span "View by: Sessions start with page" at bounding box center [912, 98] width 171 height 14
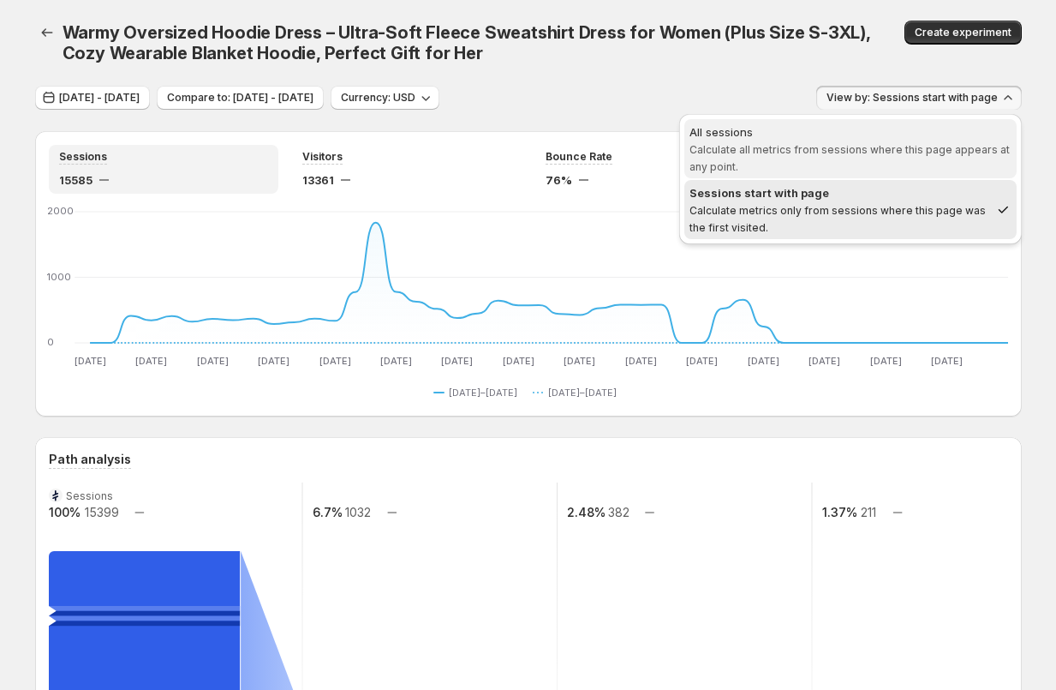
click at [864, 146] on span "Calculate all metrics from sessions where this page appears at any point." at bounding box center [850, 158] width 320 height 30
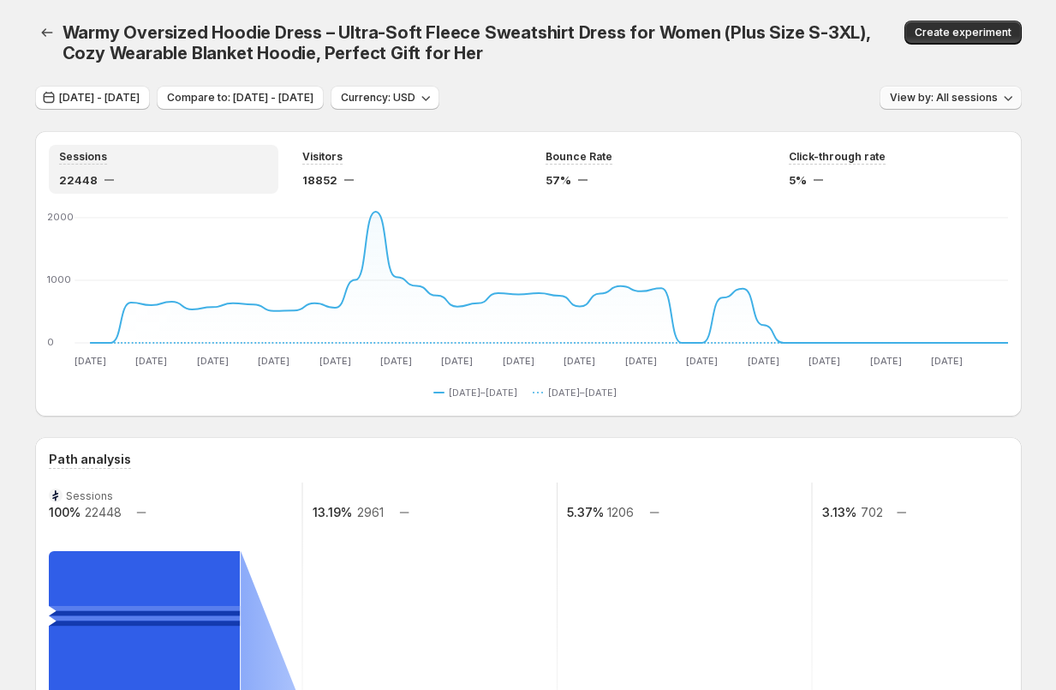
click at [924, 101] on span "View by: All sessions" at bounding box center [944, 98] width 108 height 14
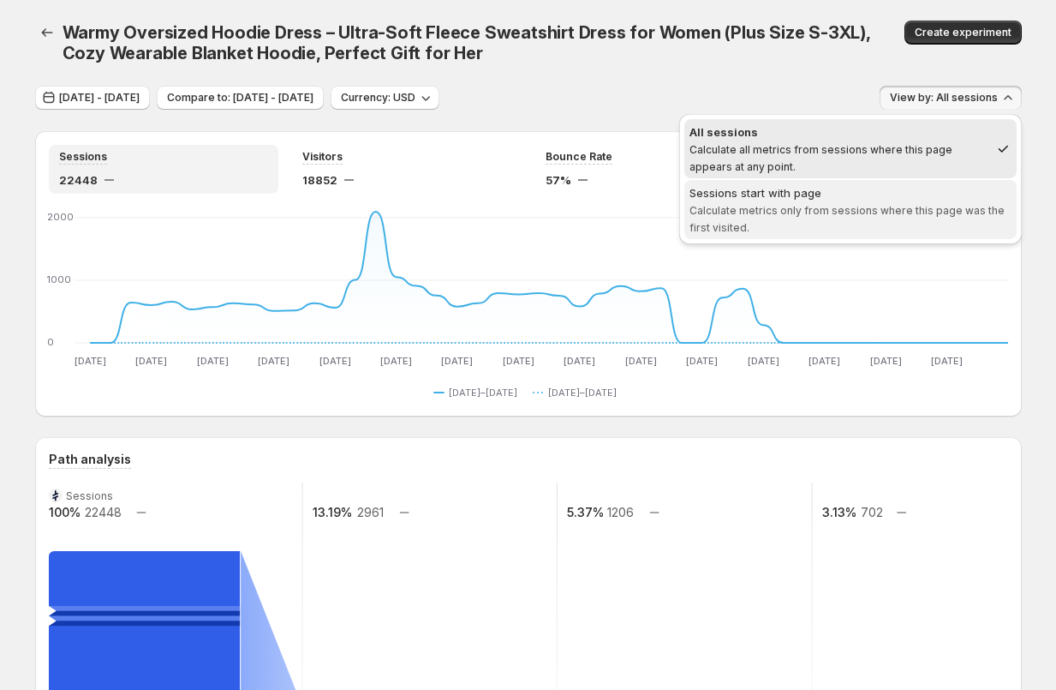
click at [890, 195] on div "Sessions start with page" at bounding box center [851, 192] width 322 height 17
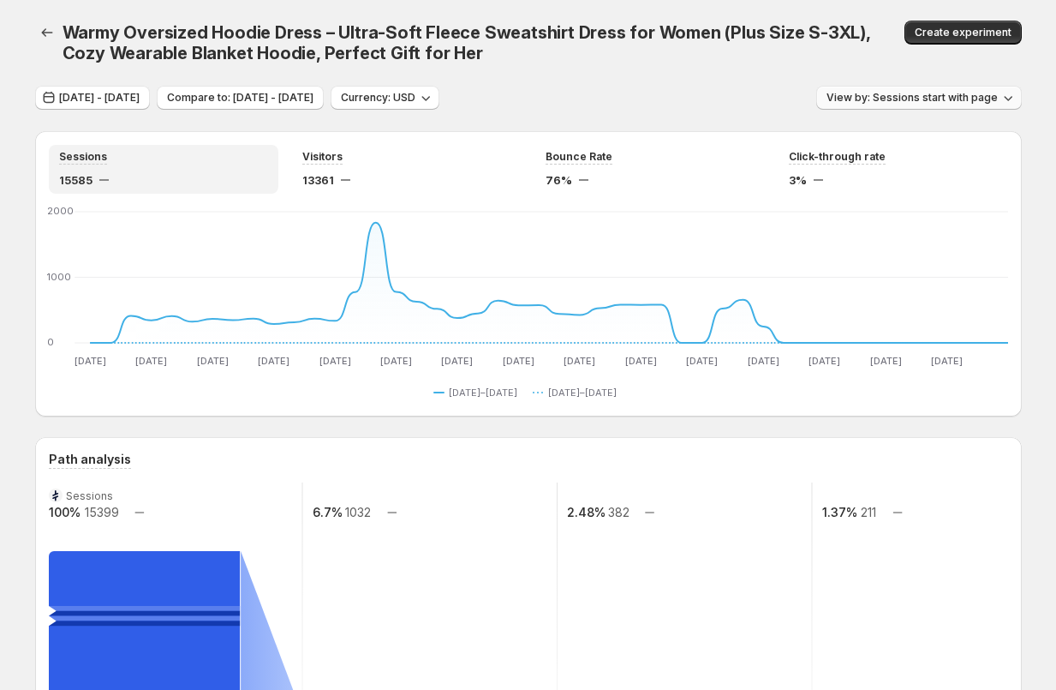
click at [955, 98] on span "View by: Sessions start with page" at bounding box center [912, 98] width 171 height 14
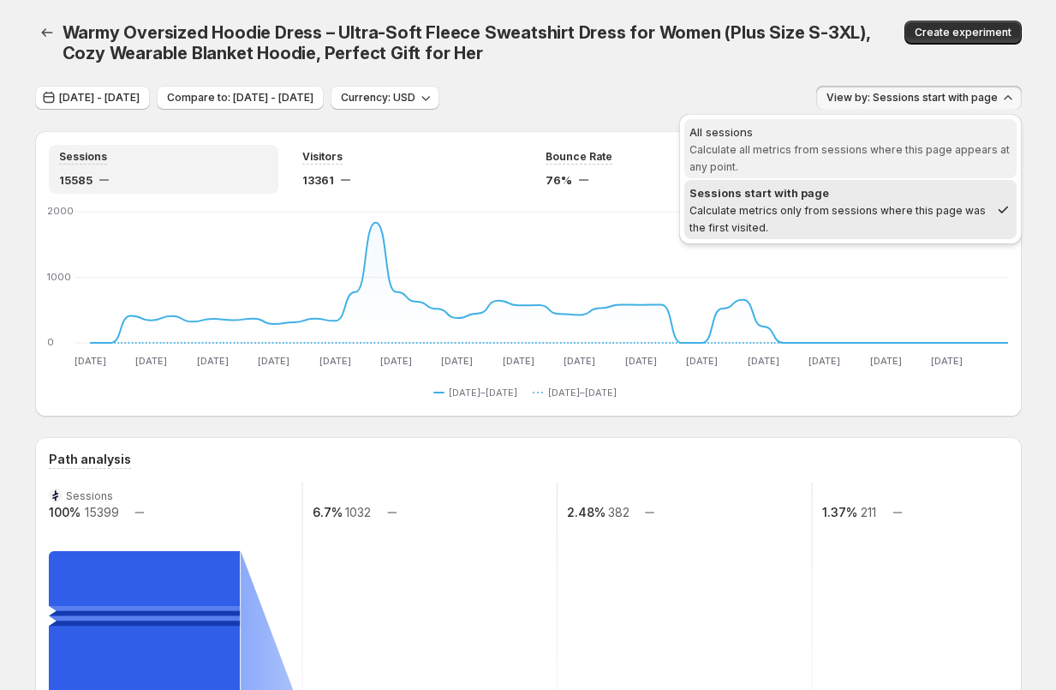
click at [860, 138] on div "All sessions" at bounding box center [851, 131] width 322 height 17
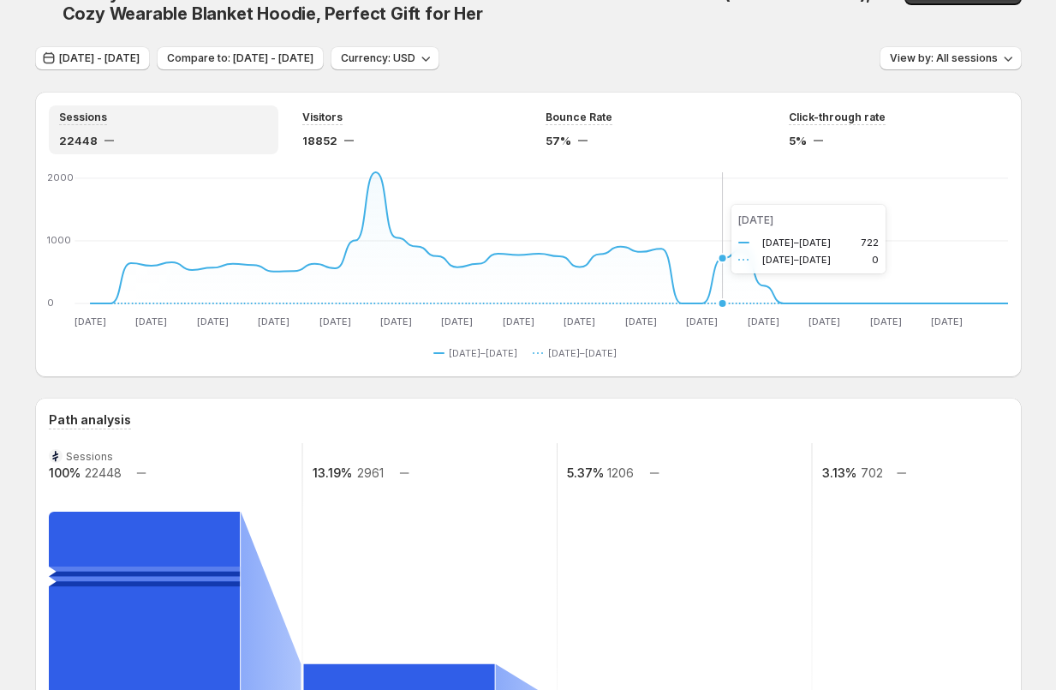
scroll to position [7, 0]
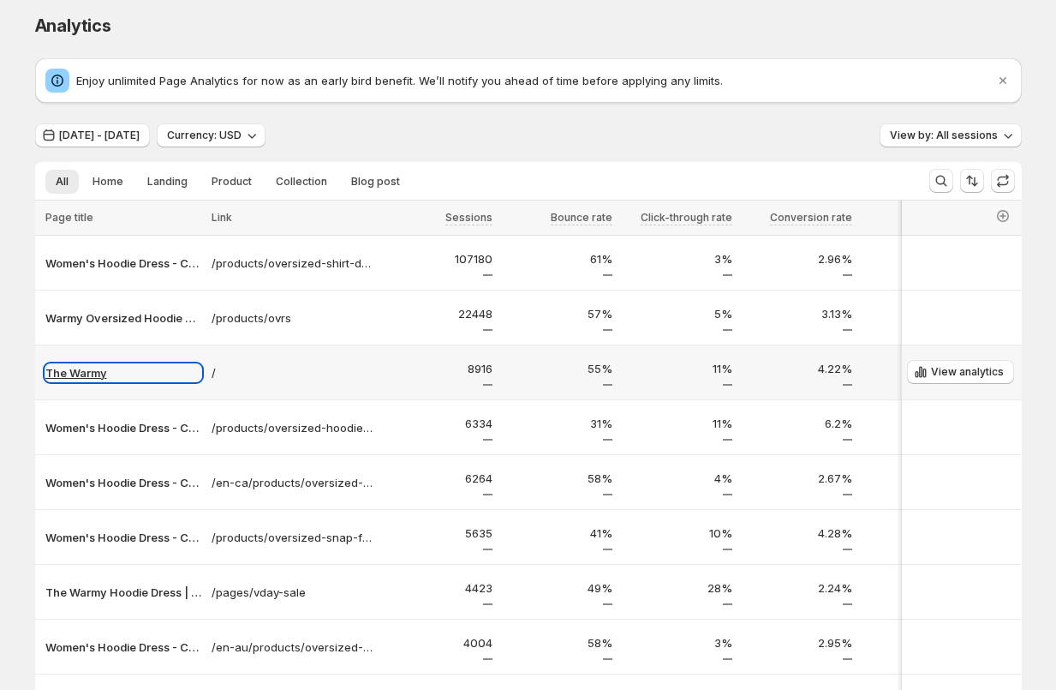
click at [92, 374] on p "The Warmy" at bounding box center [123, 372] width 156 height 17
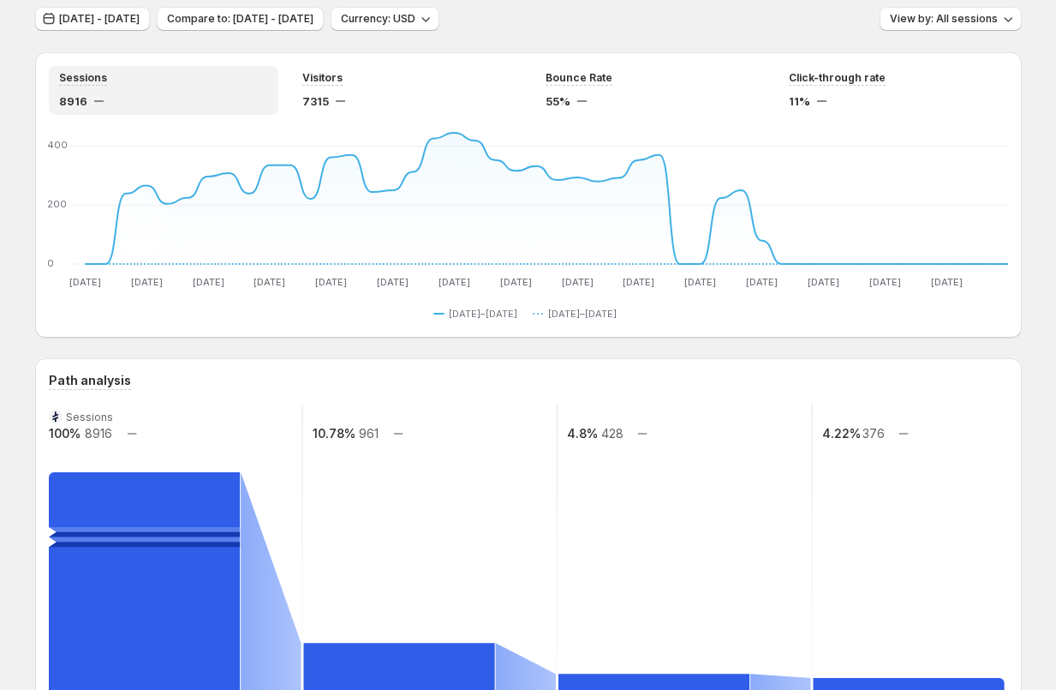
scroll to position [2, 0]
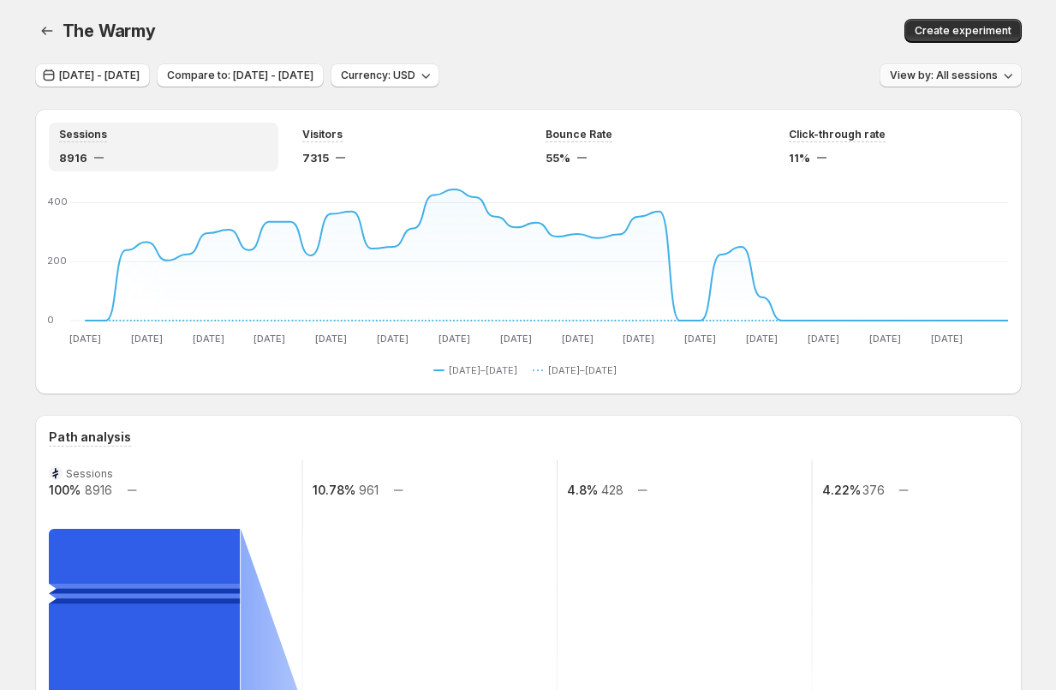
click at [952, 66] on button "View by: All sessions" at bounding box center [951, 75] width 142 height 24
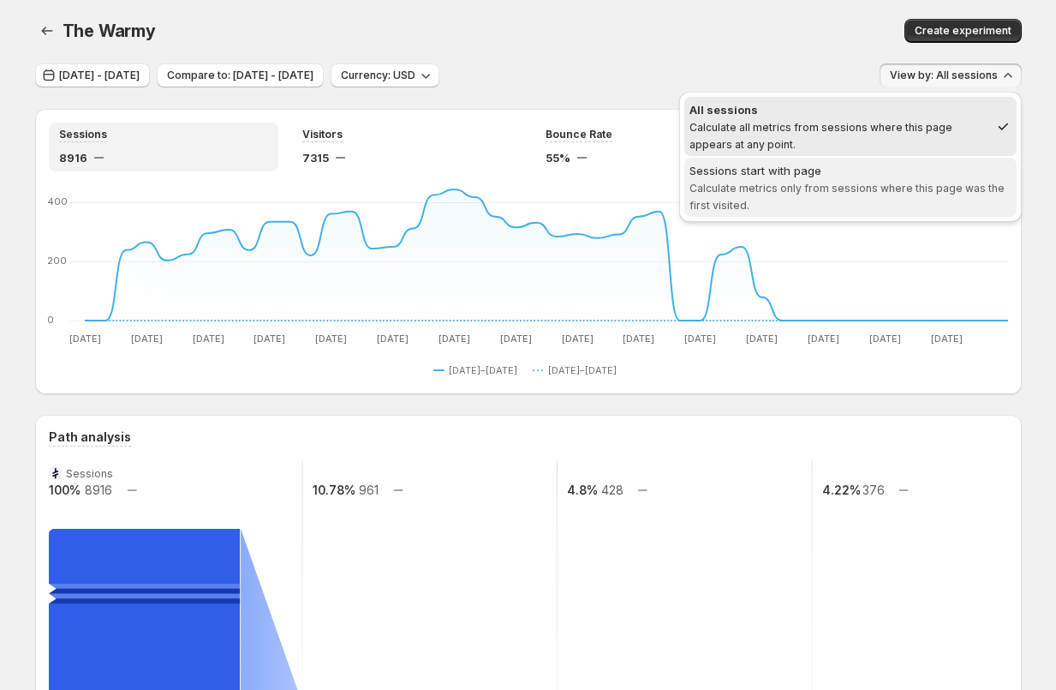
click at [905, 176] on div "Sessions start with page" at bounding box center [851, 170] width 322 height 17
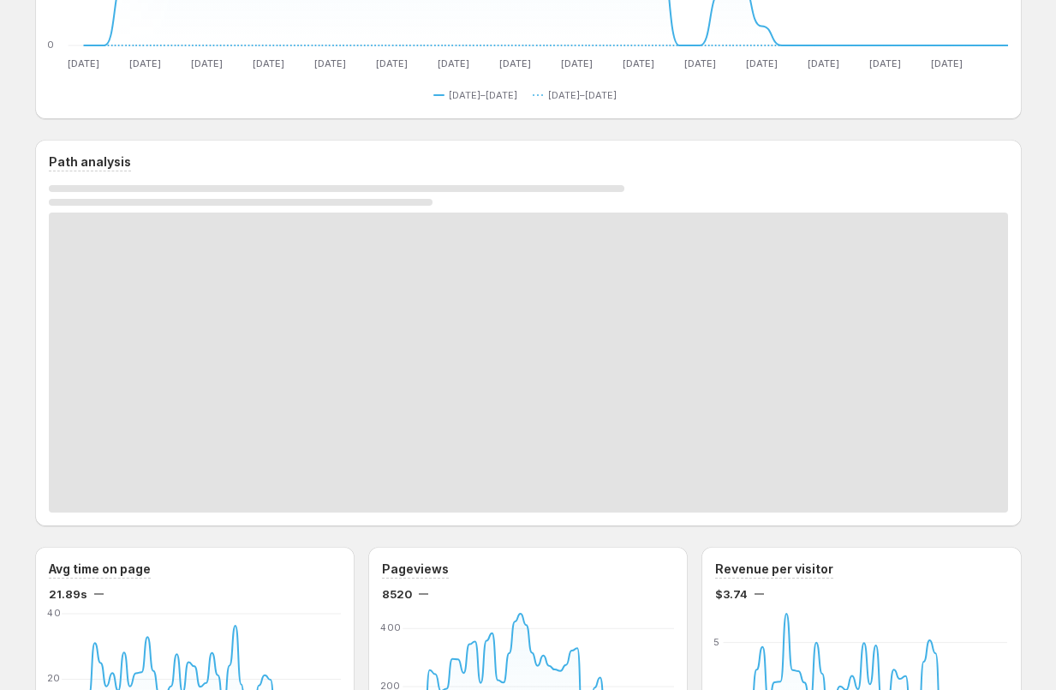
scroll to position [235, 0]
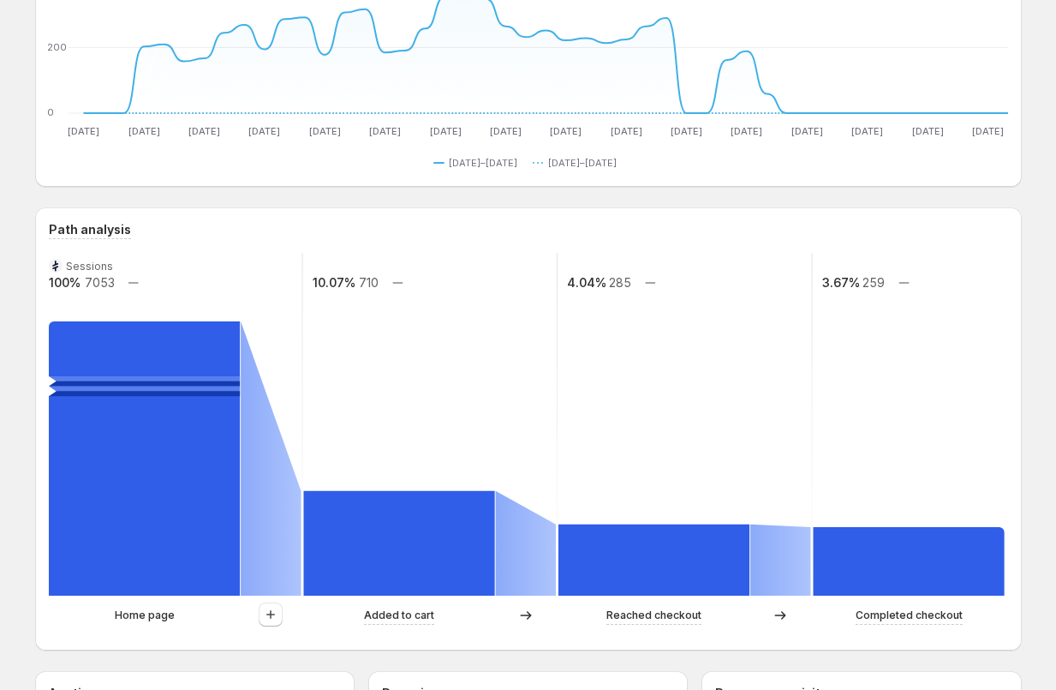
scroll to position [339, 0]
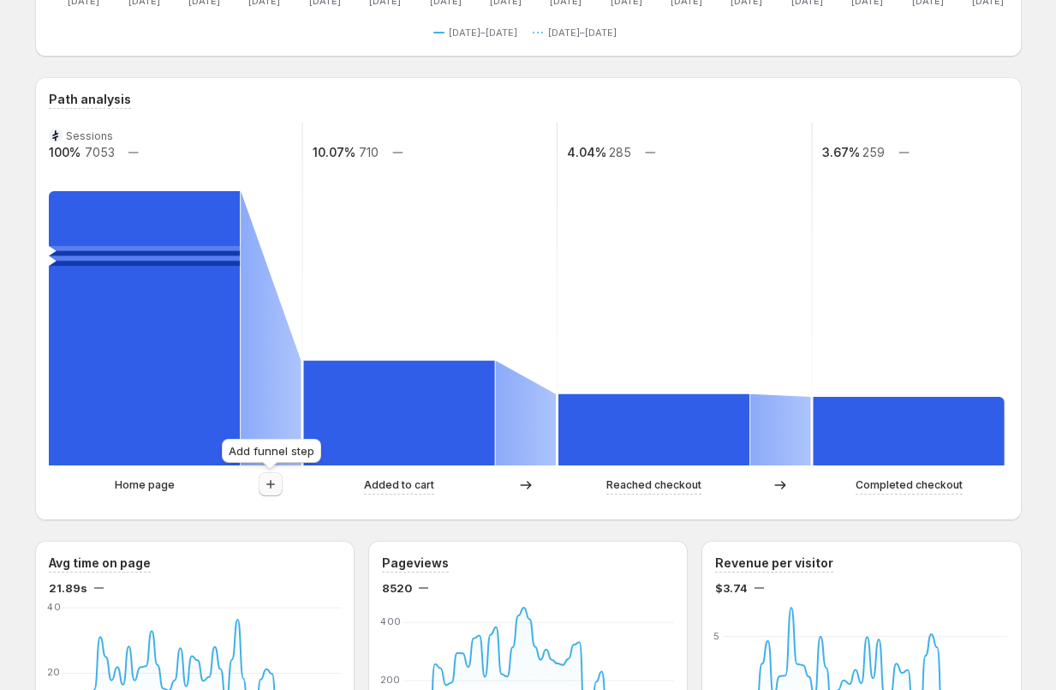
click at [270, 490] on icon "button" at bounding box center [270, 483] width 17 height 17
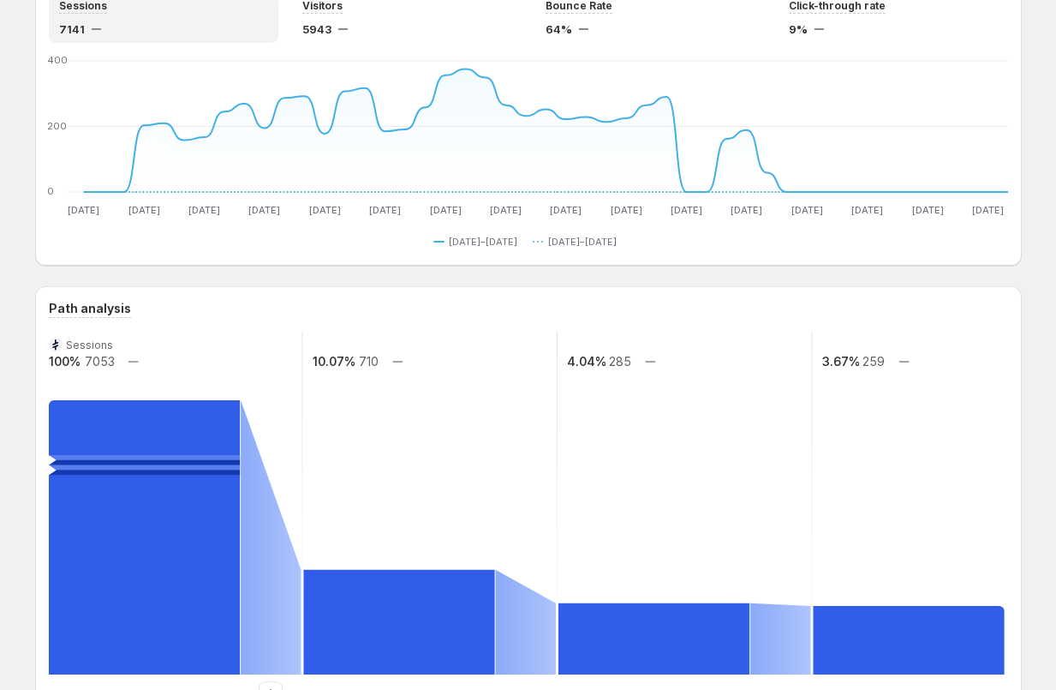
scroll to position [0, 0]
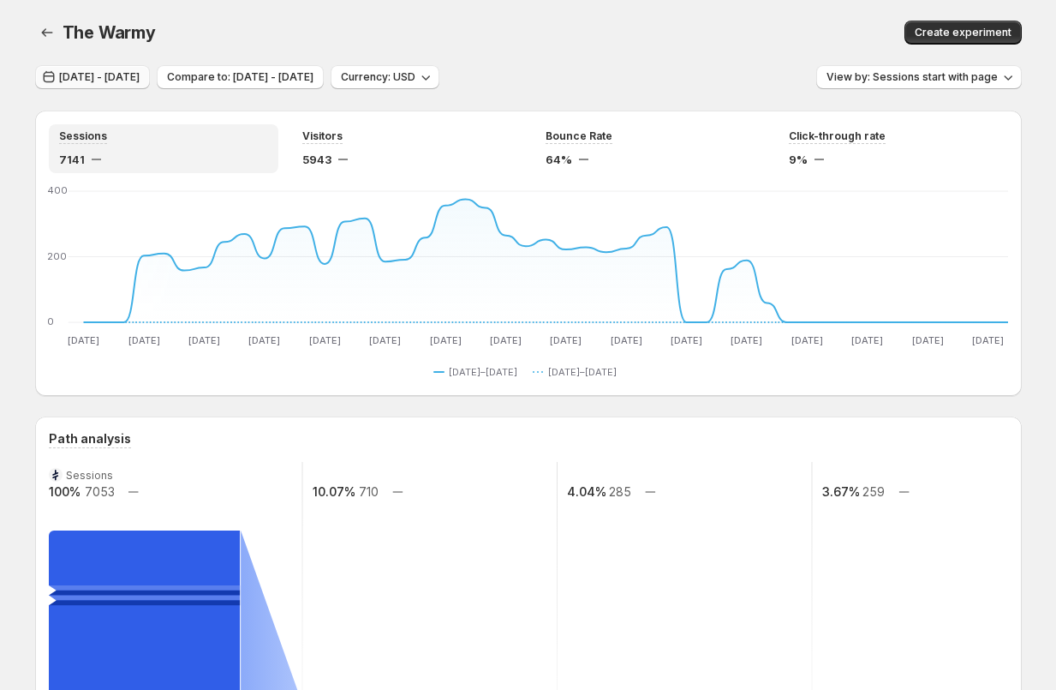
click at [122, 79] on span "[DATE] - [DATE]" at bounding box center [99, 77] width 81 height 14
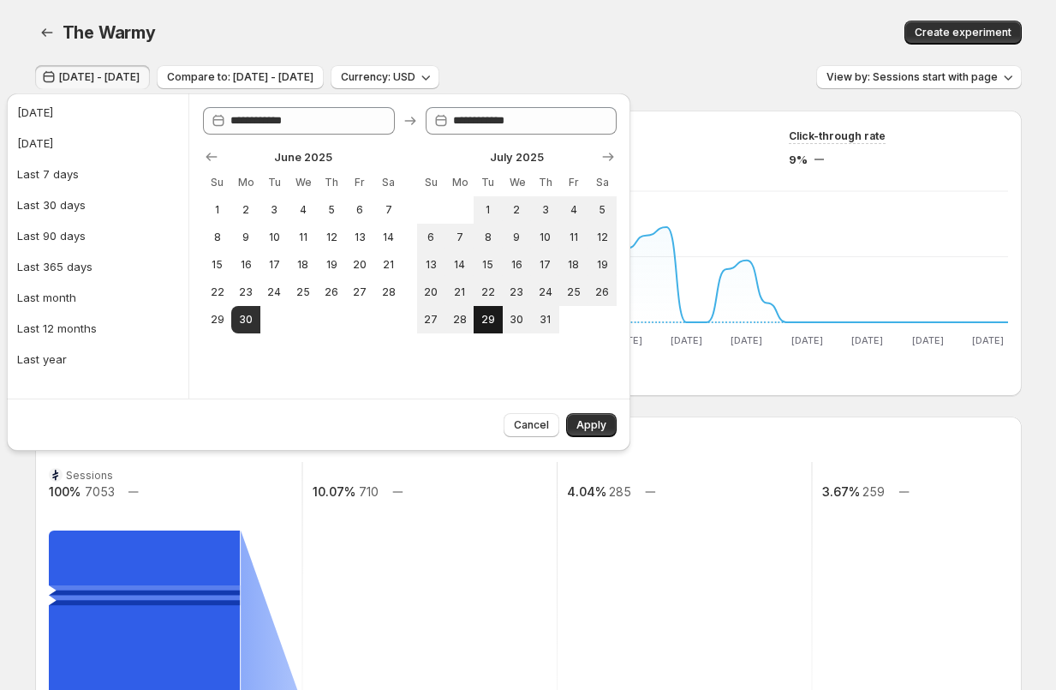
scroll to position [19, 0]
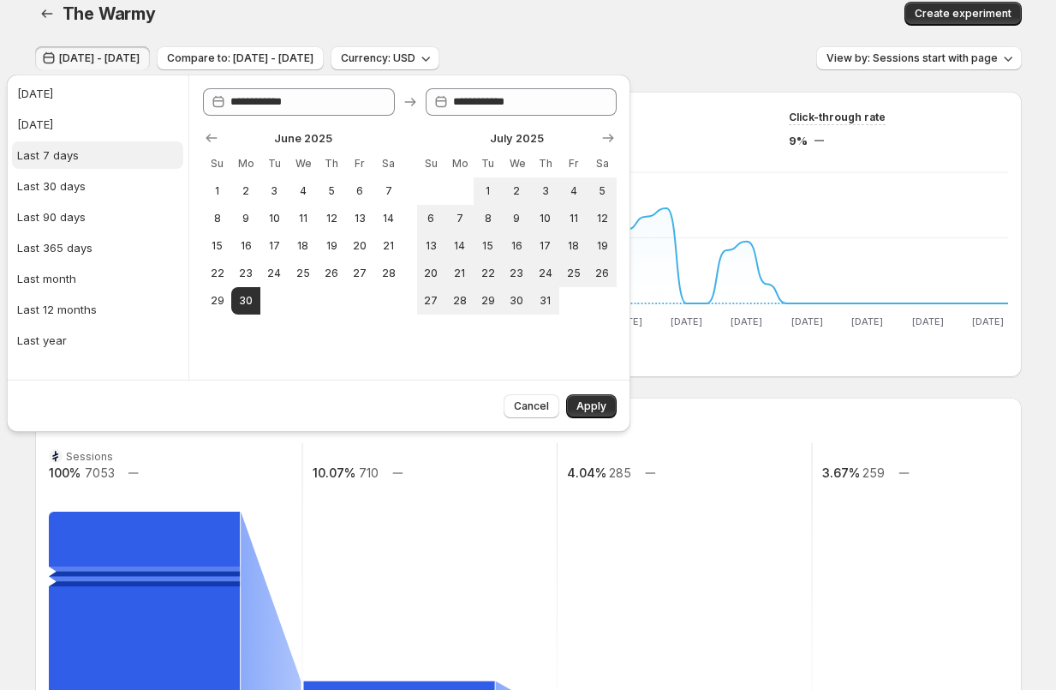
click at [51, 163] on div "Last 7 days" at bounding box center [48, 154] width 62 height 17
type input "**********"
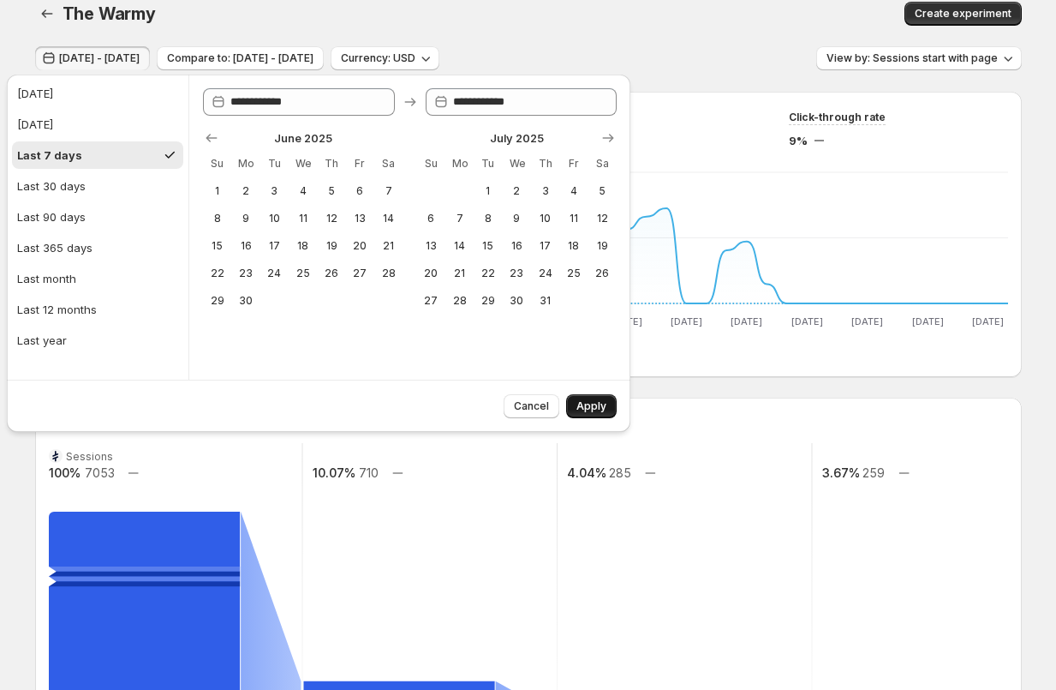
click at [605, 412] on span "Apply" at bounding box center [592, 406] width 30 height 14
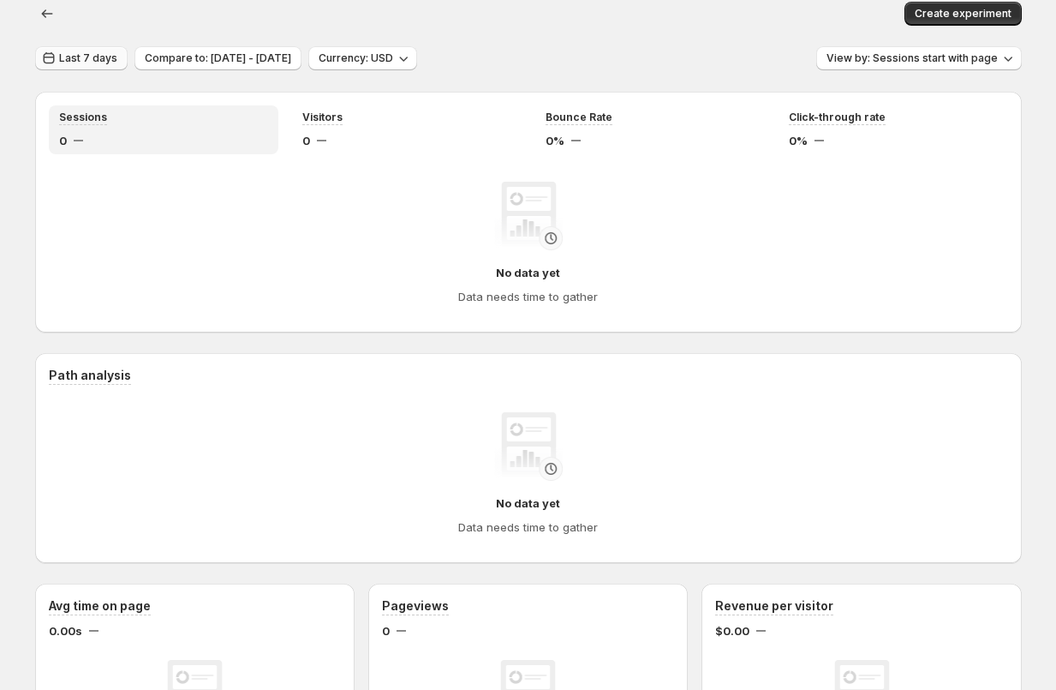
click at [81, 53] on span "Last 7 days" at bounding box center [88, 58] width 58 height 14
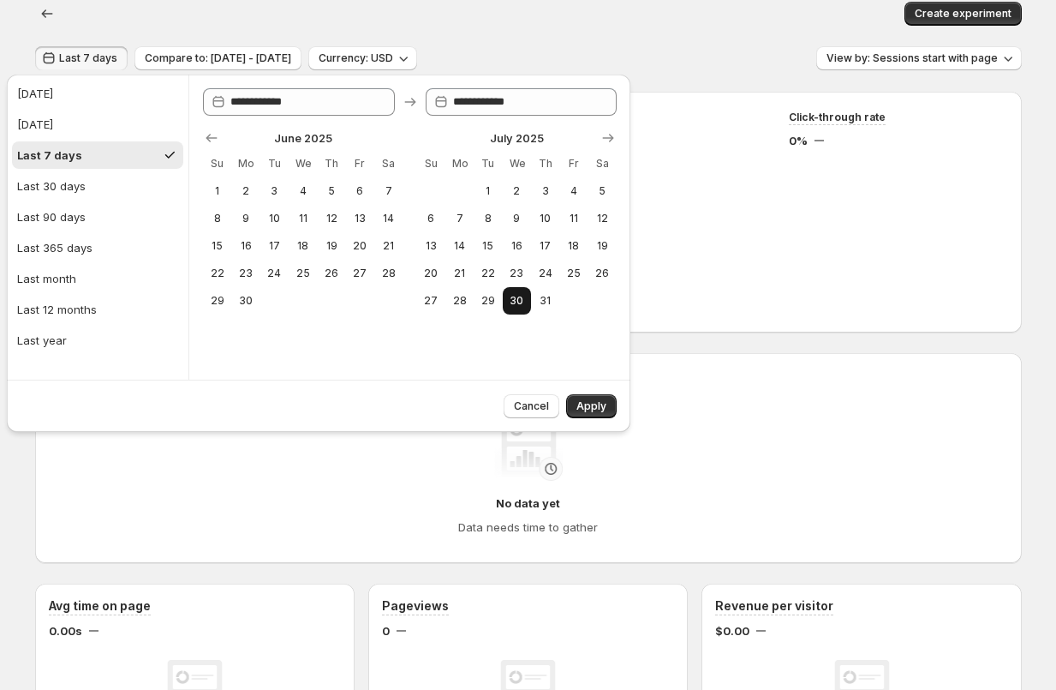
click at [513, 290] on button "30" at bounding box center [517, 300] width 28 height 27
type input "**********"
click at [590, 409] on span "Apply" at bounding box center [592, 406] width 30 height 14
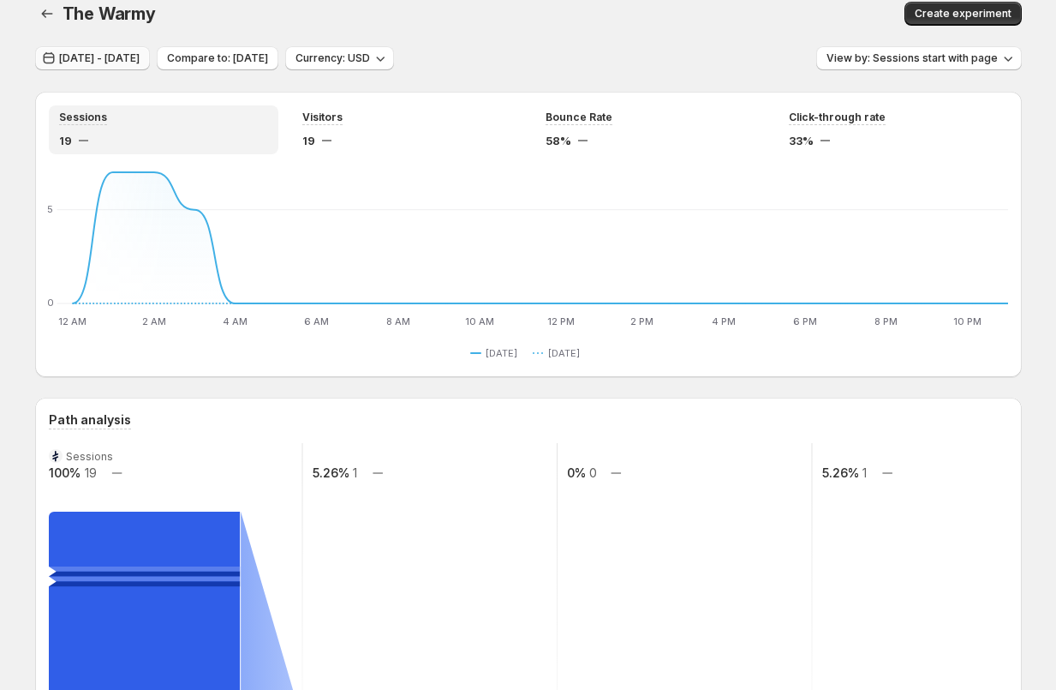
click at [138, 61] on span "[DATE] - [DATE]" at bounding box center [99, 58] width 81 height 14
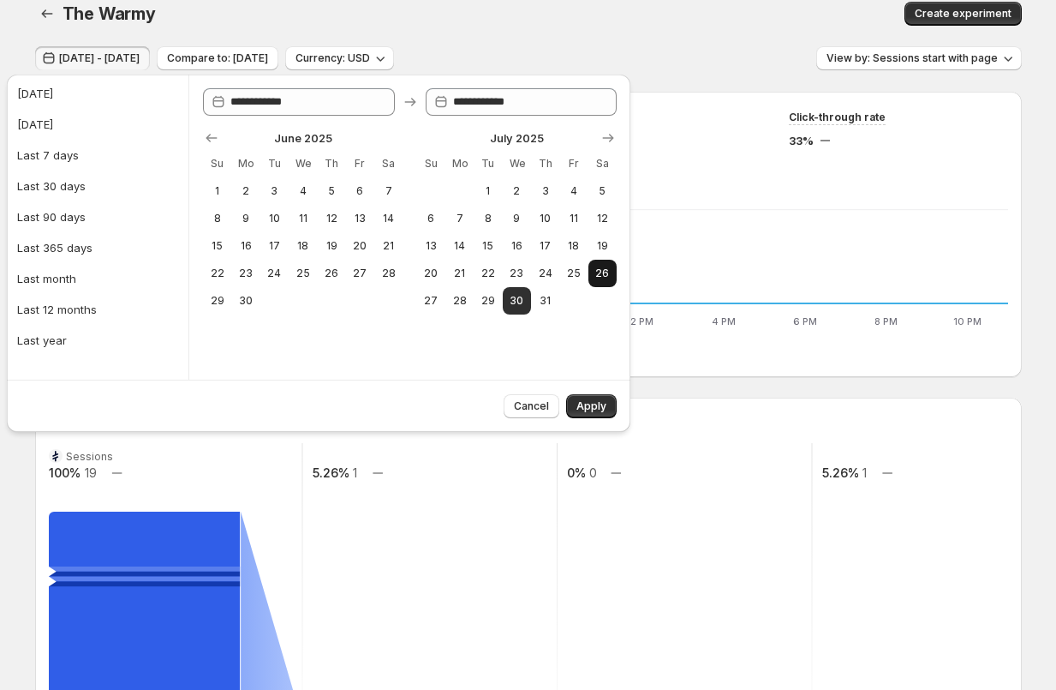
click at [604, 272] on span "26" at bounding box center [602, 273] width 15 height 14
type input "**********"
click at [579, 402] on span "Apply" at bounding box center [592, 406] width 30 height 14
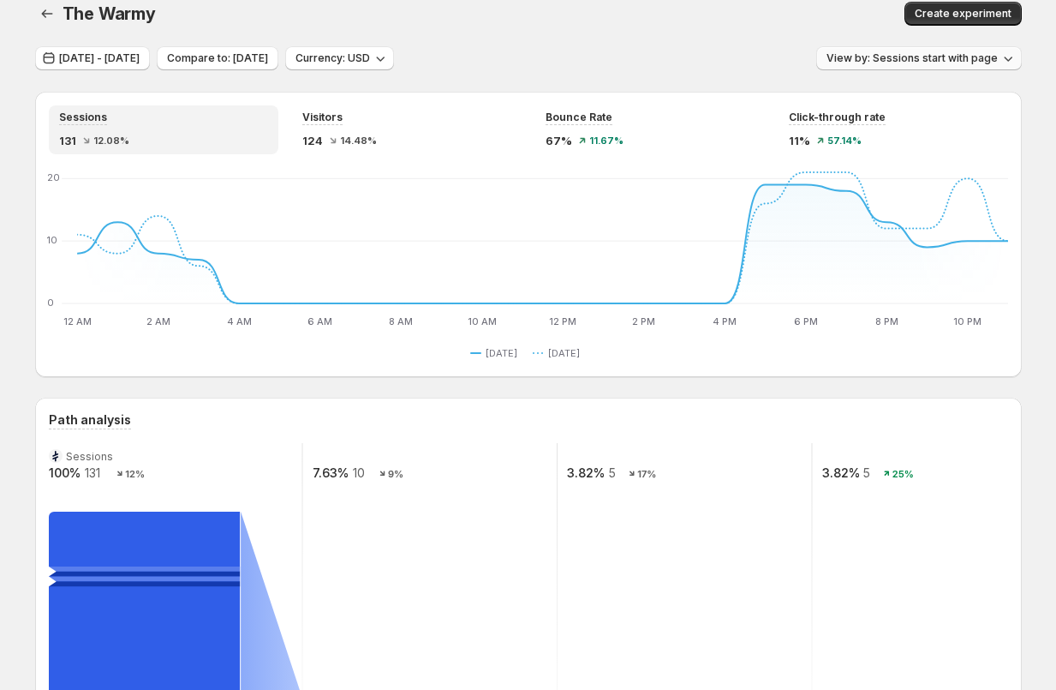
click at [881, 55] on span "View by: Sessions start with page" at bounding box center [912, 58] width 171 height 14
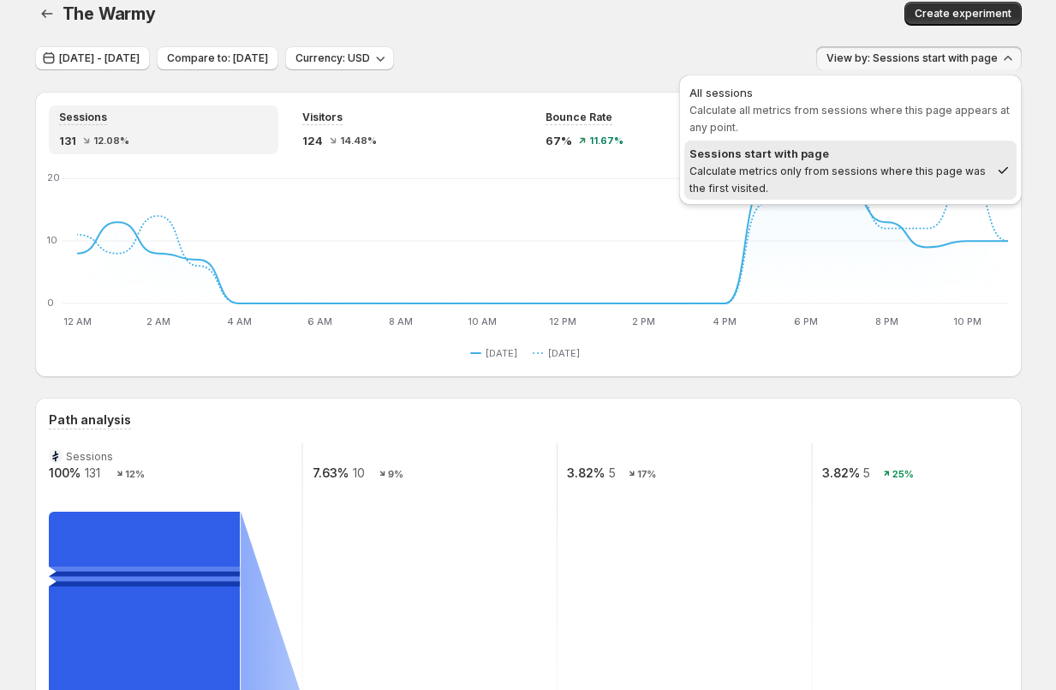
click at [895, 58] on span "View by: Sessions start with page" at bounding box center [912, 58] width 171 height 14
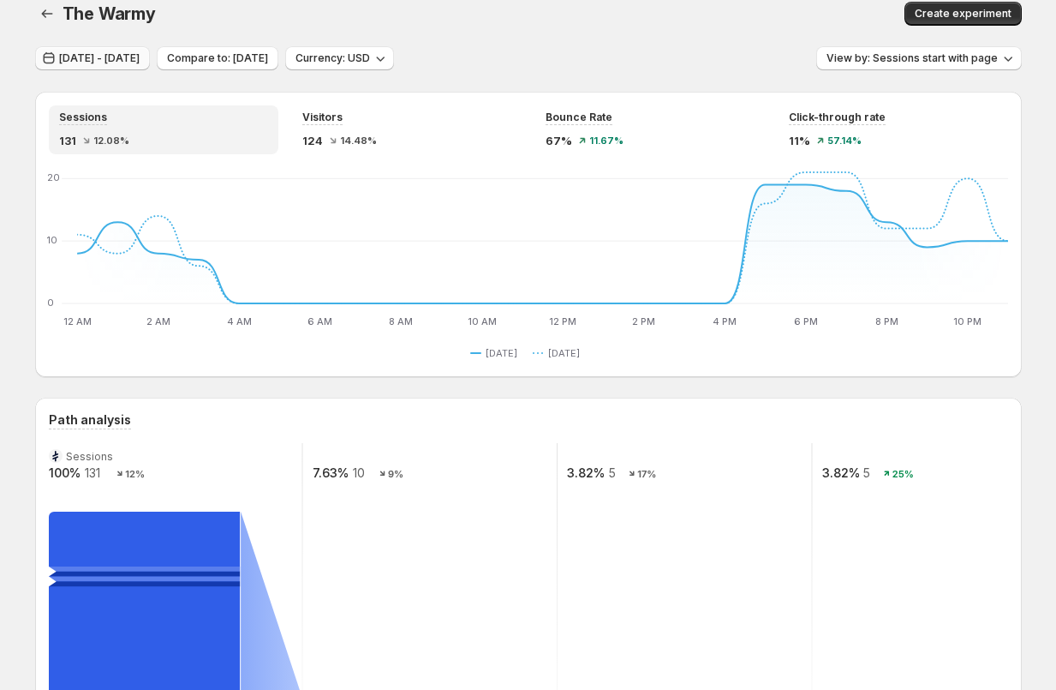
click at [97, 59] on span "[DATE] - [DATE]" at bounding box center [99, 58] width 81 height 14
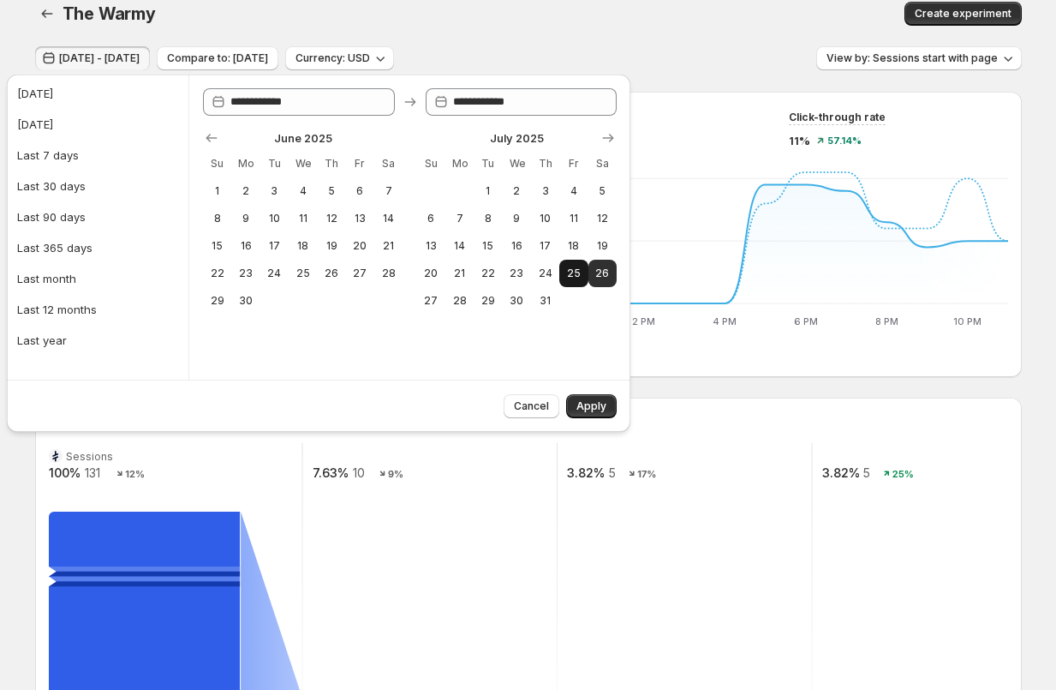
click at [577, 278] on span "25" at bounding box center [573, 273] width 15 height 14
type input "**********"
click at [600, 401] on span "Apply" at bounding box center [592, 406] width 30 height 14
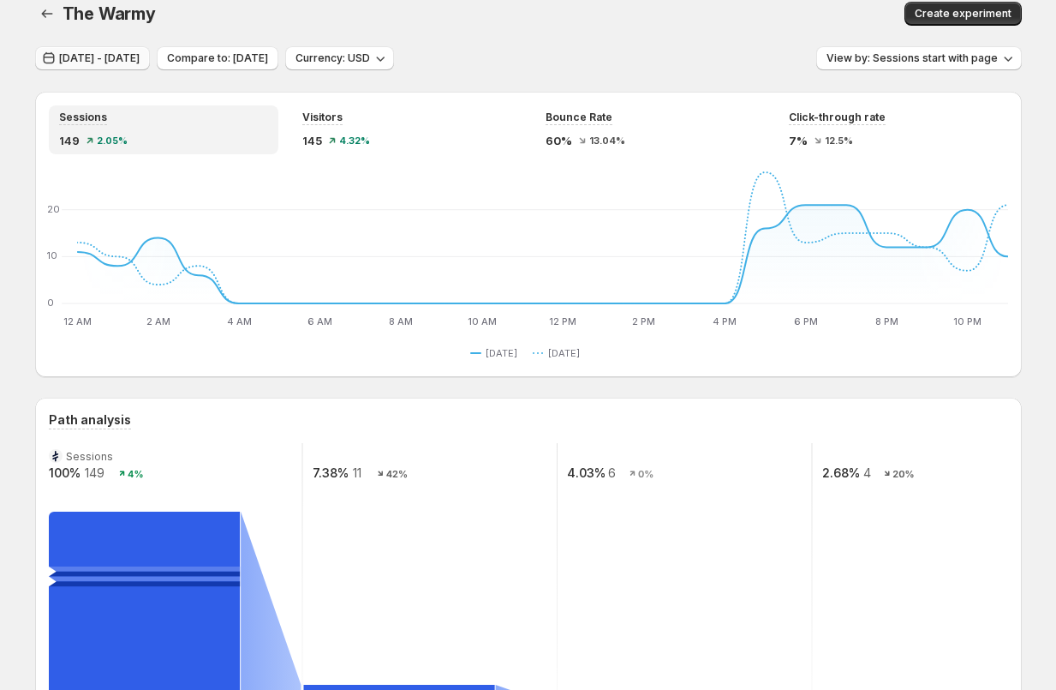
click at [140, 63] on span "[DATE] - [DATE]" at bounding box center [99, 58] width 81 height 14
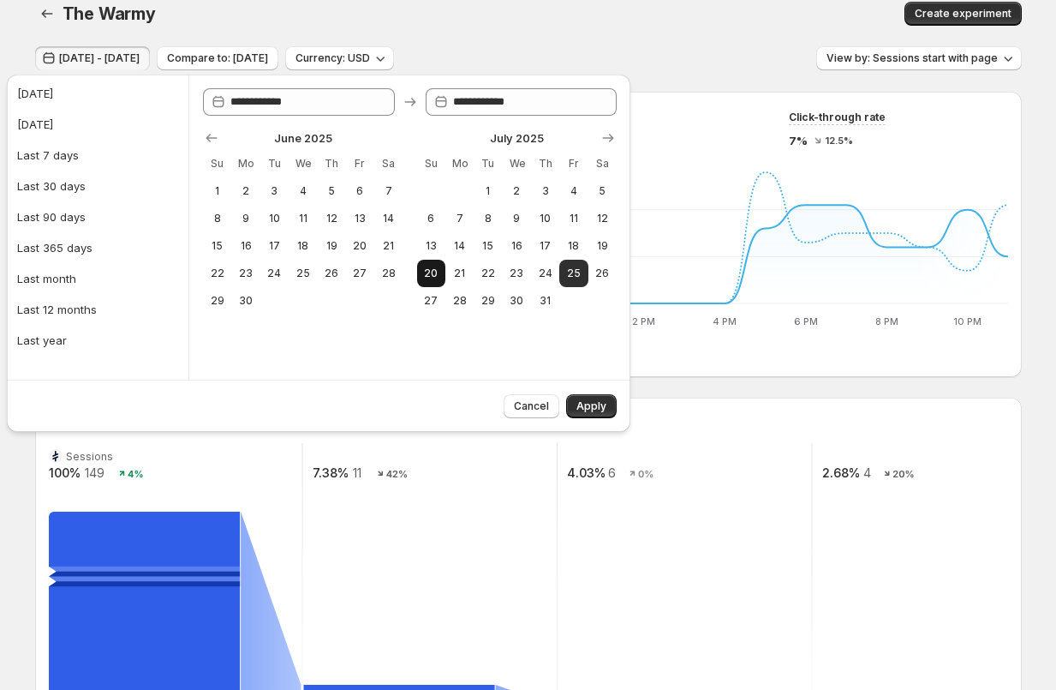
click at [432, 269] on span "20" at bounding box center [431, 273] width 15 height 14
type input "**********"
click at [580, 409] on span "Apply" at bounding box center [592, 406] width 30 height 14
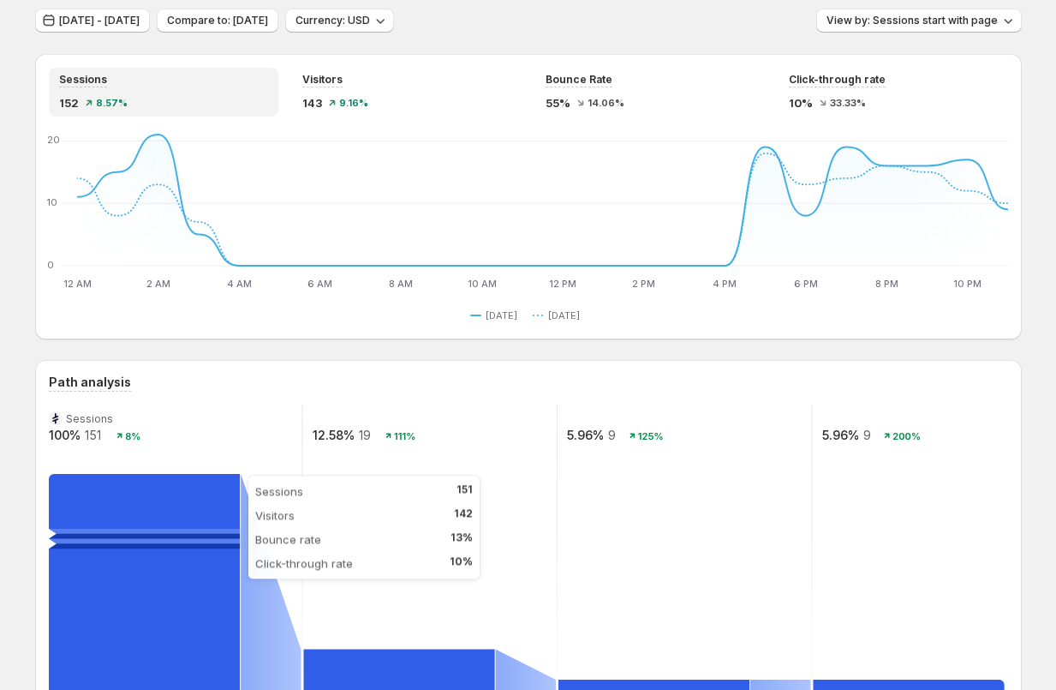
scroll to position [17, 0]
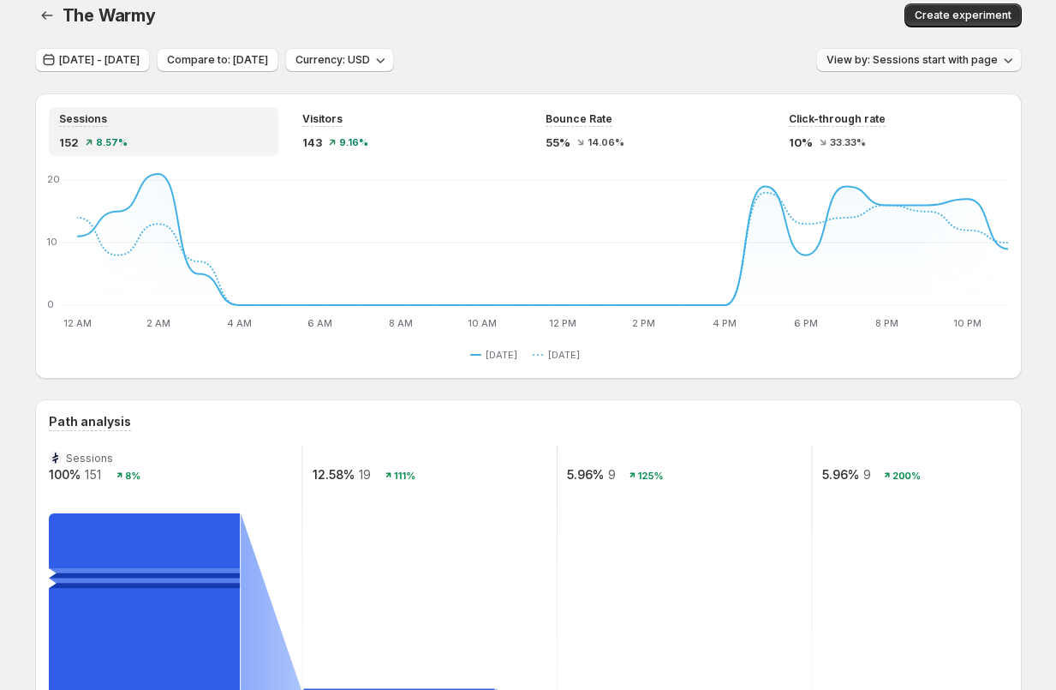
click at [832, 62] on span "View by: Sessions start with page" at bounding box center [912, 60] width 171 height 14
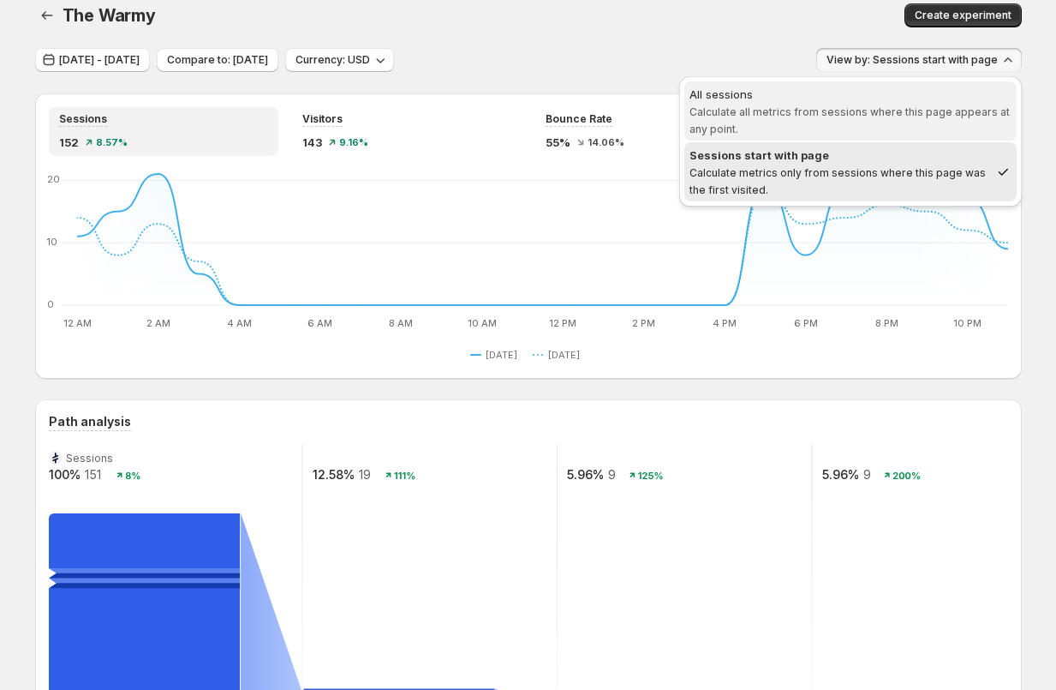
click at [831, 118] on span "All sessions Calculate all metrics from sessions where this page appears at any…" at bounding box center [851, 111] width 322 height 51
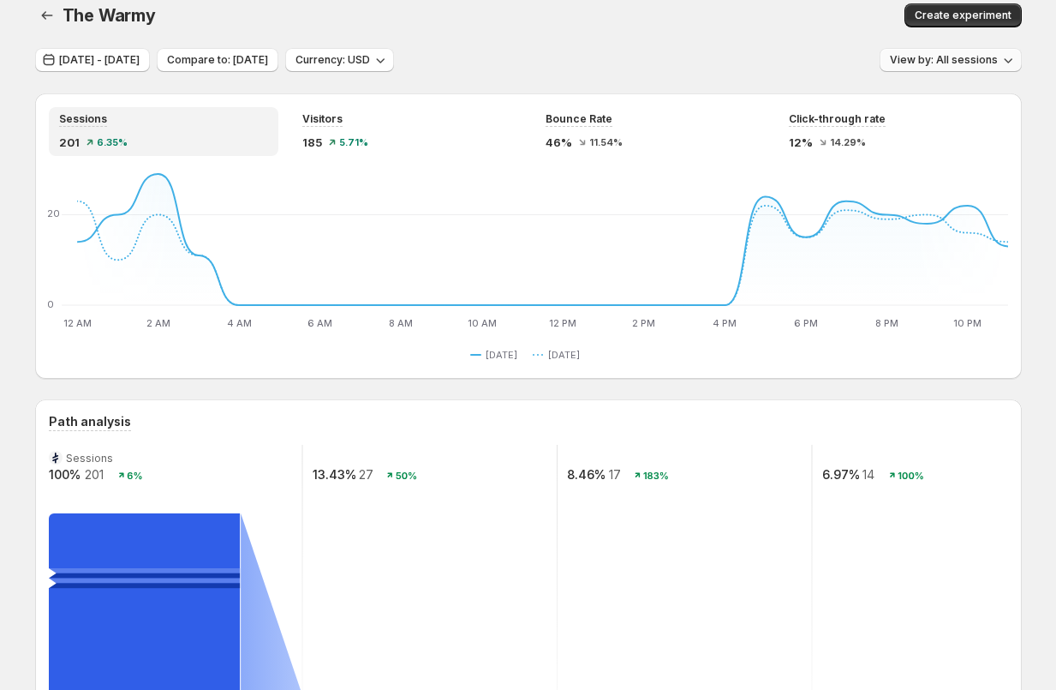
click at [920, 57] on span "View by: All sessions" at bounding box center [944, 60] width 108 height 14
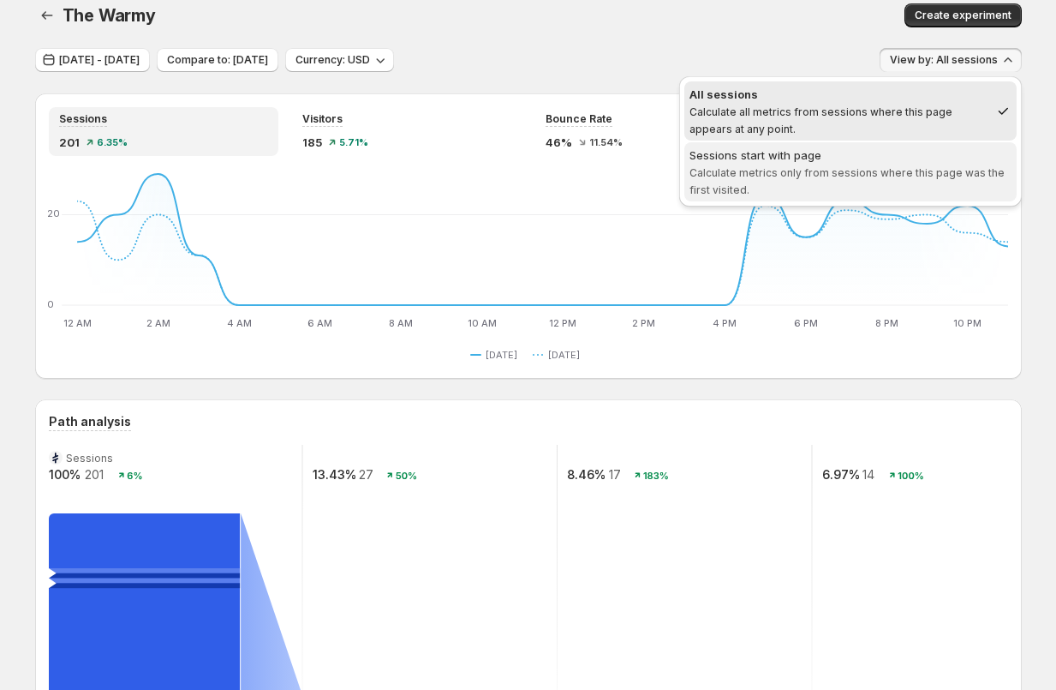
click at [857, 173] on span "Calculate metrics only from sessions where this page was the first visited." at bounding box center [847, 181] width 315 height 30
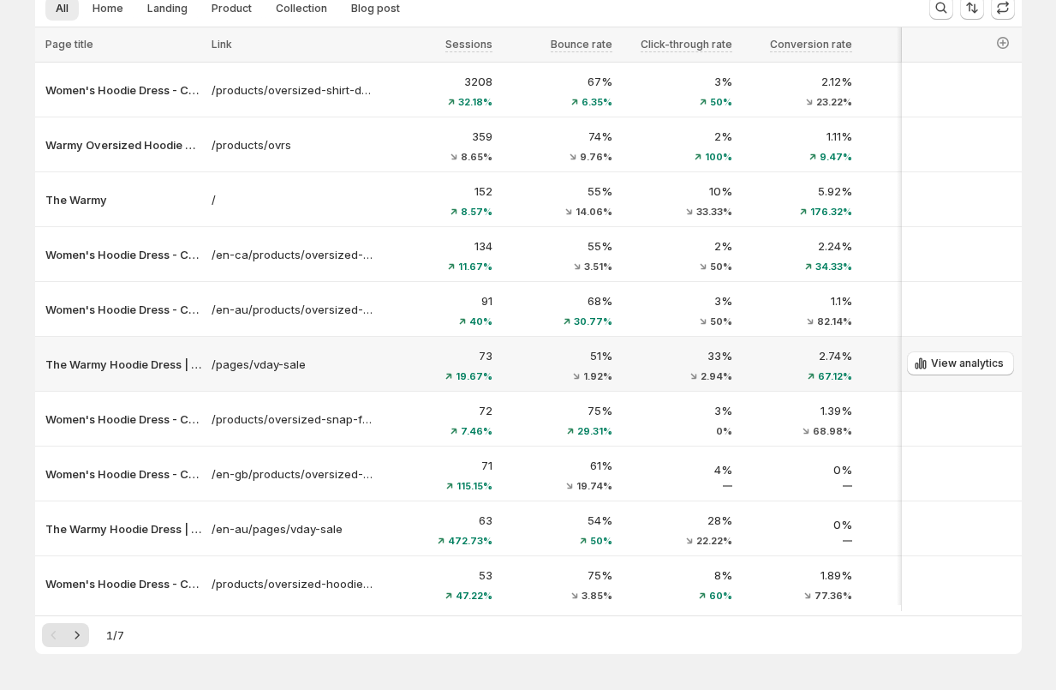
scroll to position [185, 0]
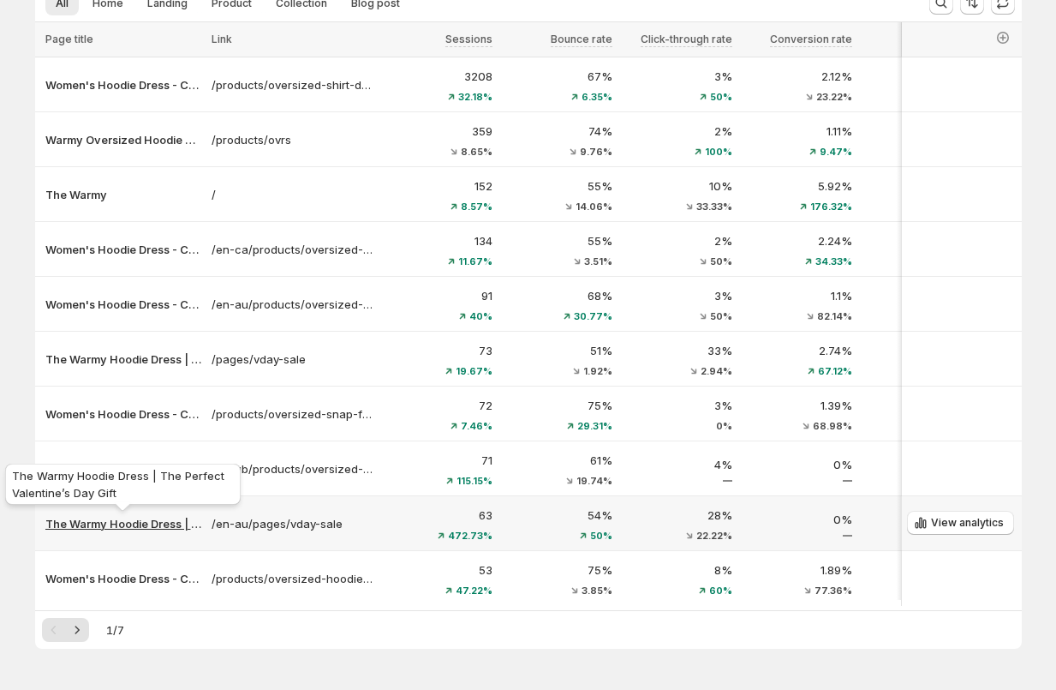
click at [103, 525] on p "The Warmy Hoodie Dress | The Perfect Valentine’s Day Gift" at bounding box center [123, 523] width 156 height 17
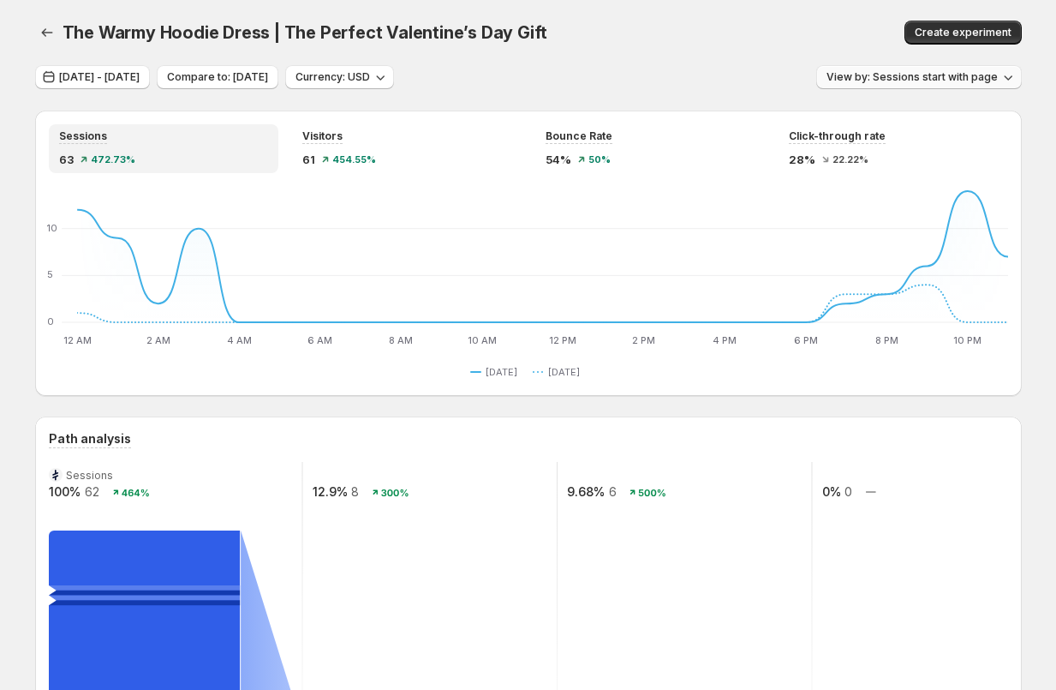
click at [944, 80] on span "View by: Sessions start with page" at bounding box center [912, 77] width 171 height 14
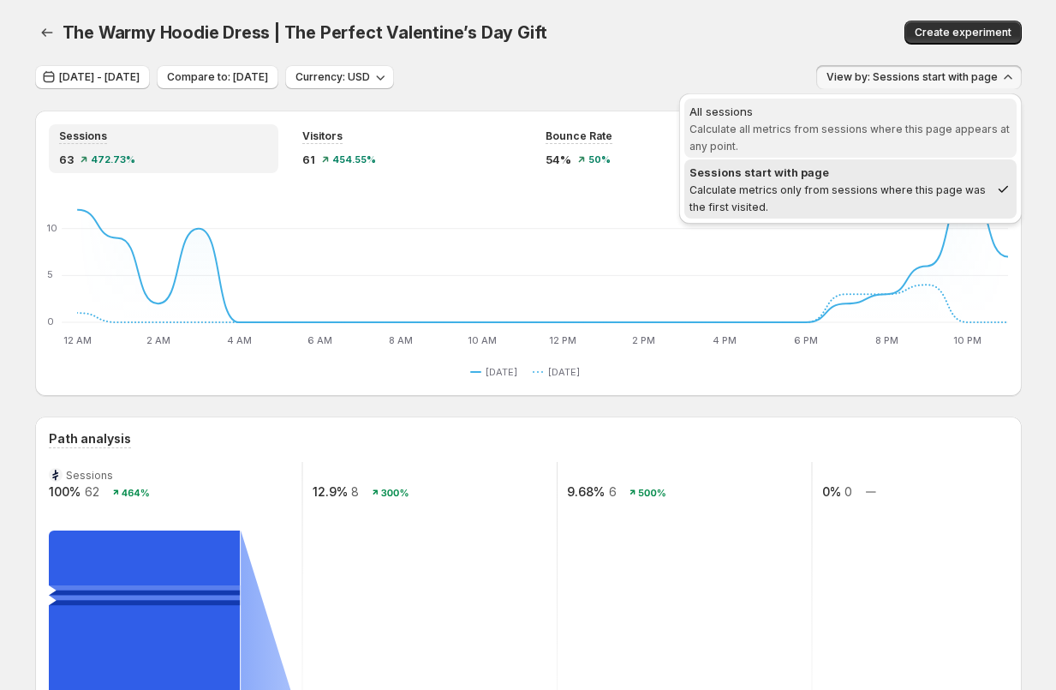
click at [901, 134] on span "Calculate all metrics from sessions where this page appears at any point." at bounding box center [850, 137] width 320 height 30
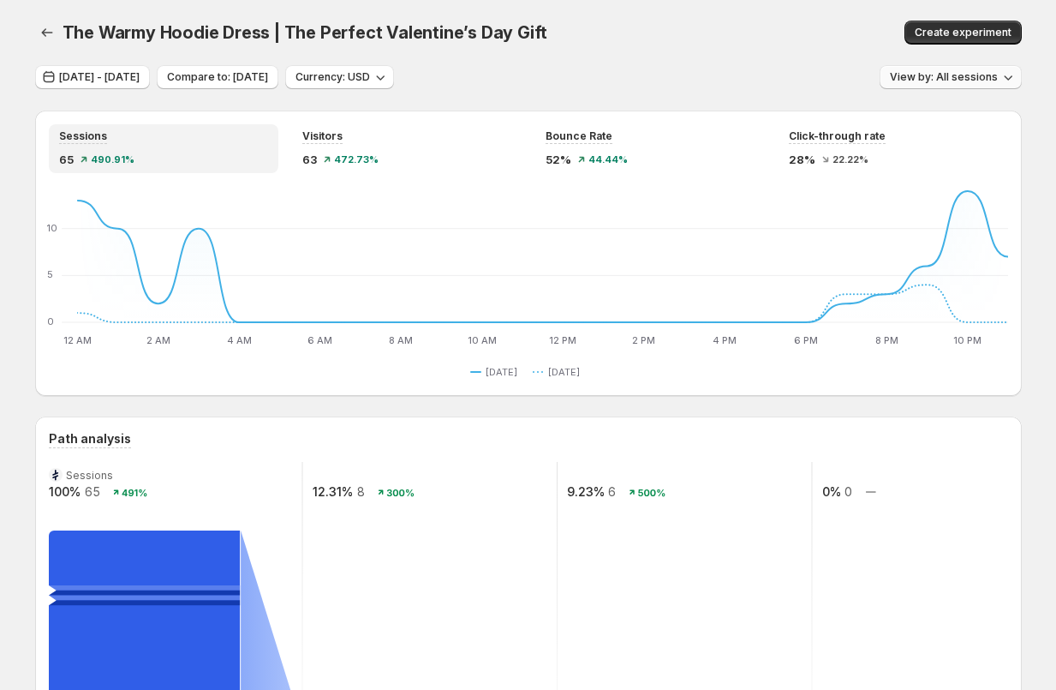
click at [948, 79] on span "View by: All sessions" at bounding box center [944, 77] width 108 height 14
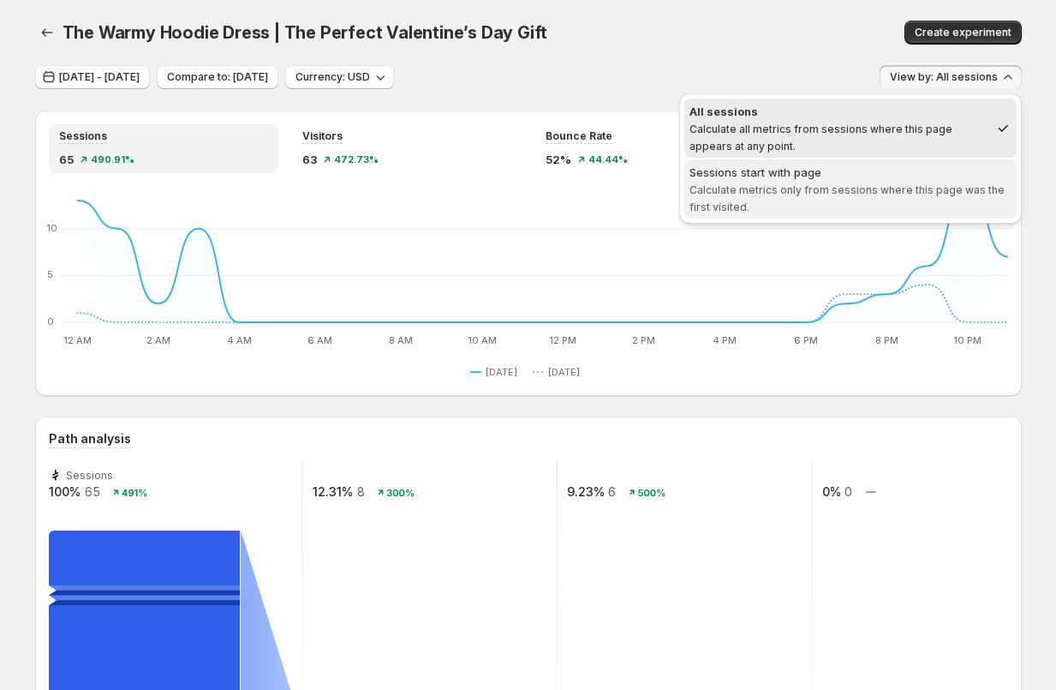
click at [921, 194] on span "Calculate metrics only from sessions where this page was the first visited." at bounding box center [847, 198] width 315 height 30
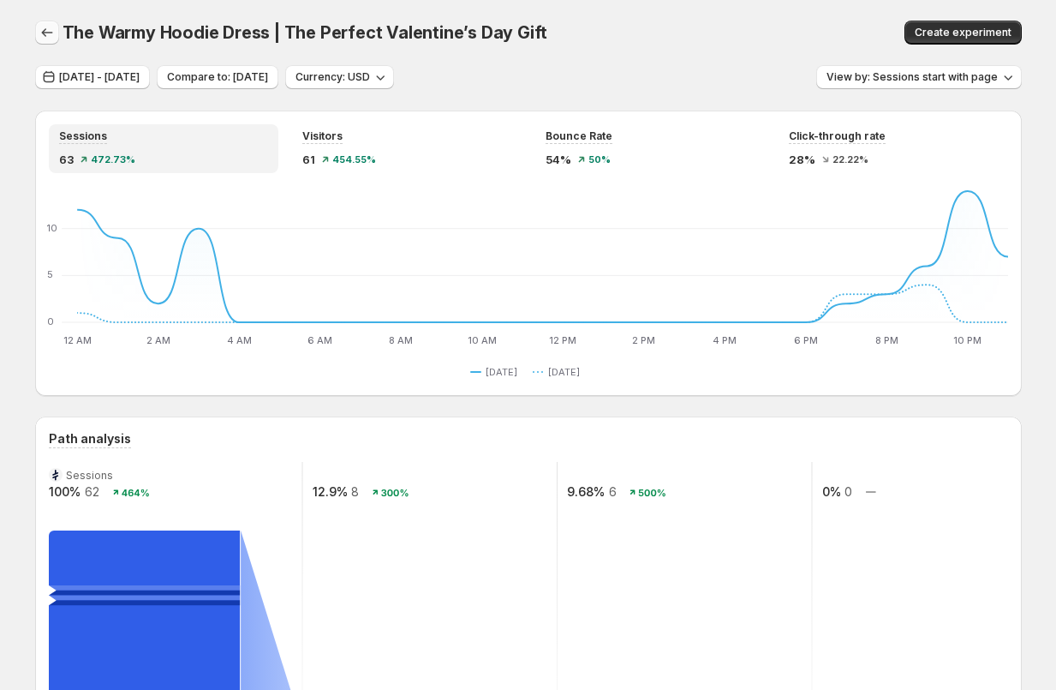
click at [46, 31] on icon "button" at bounding box center [47, 32] width 17 height 17
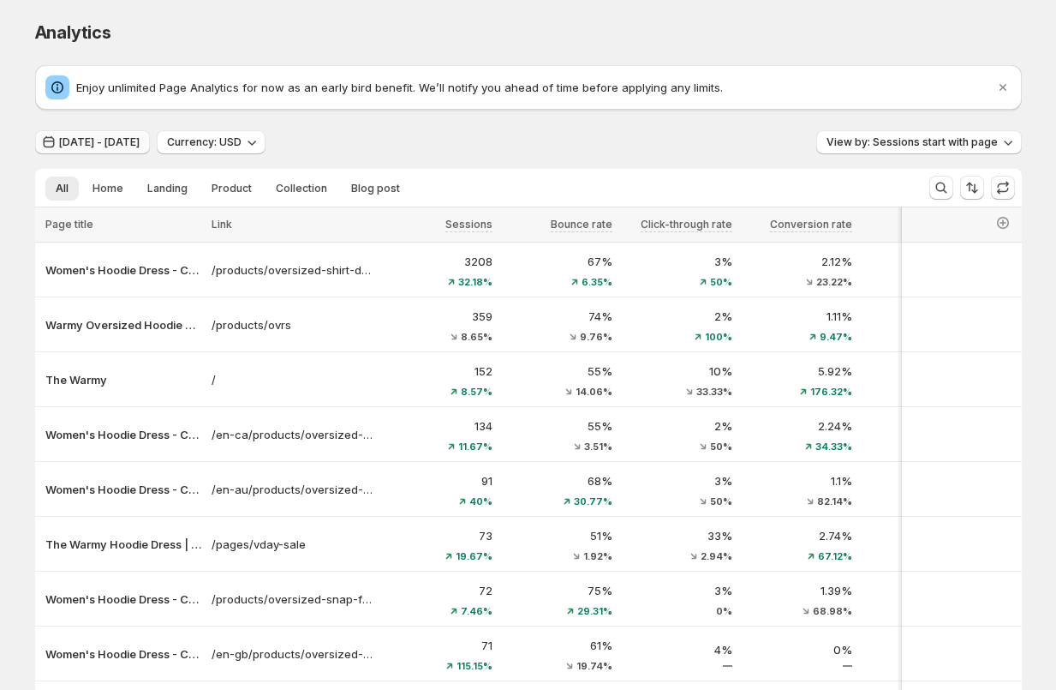
click at [96, 141] on span "[DATE] - [DATE]" at bounding box center [99, 142] width 81 height 14
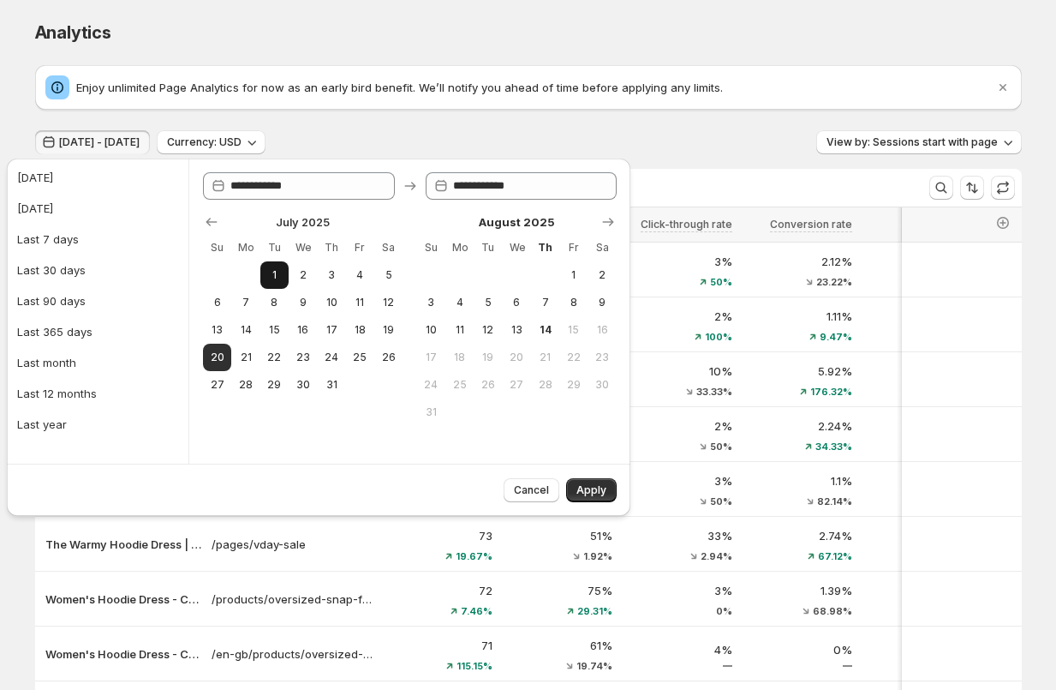
click at [278, 276] on span "1" at bounding box center [274, 275] width 15 height 14
type input "**********"
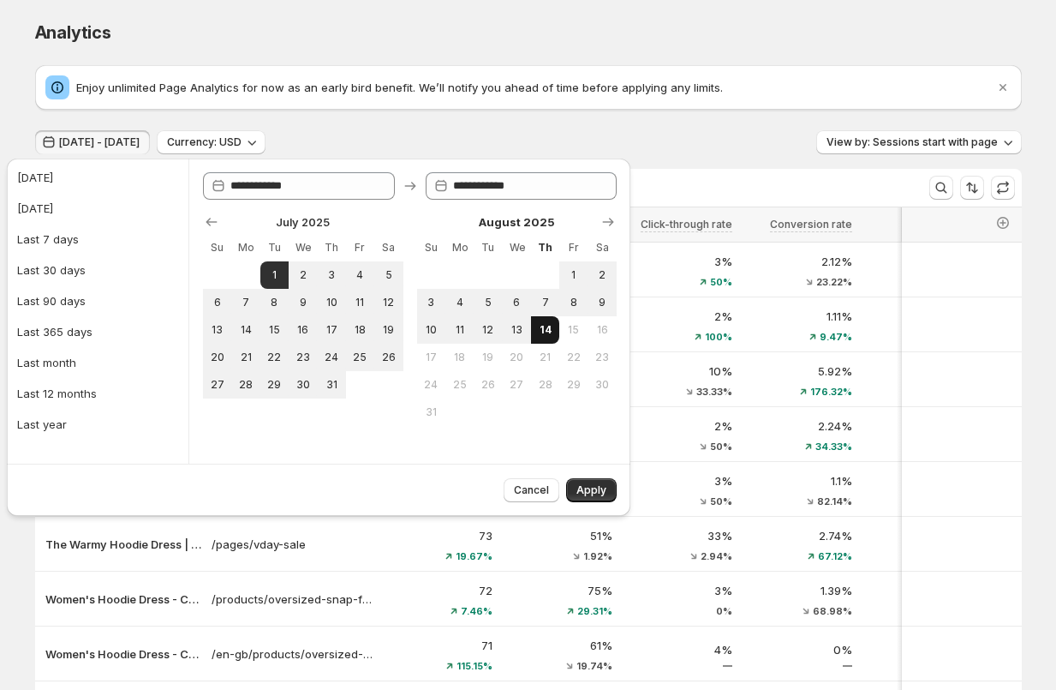
click at [546, 329] on span "14" at bounding box center [545, 330] width 15 height 14
type input "**********"
click at [599, 489] on span "Apply" at bounding box center [592, 490] width 30 height 14
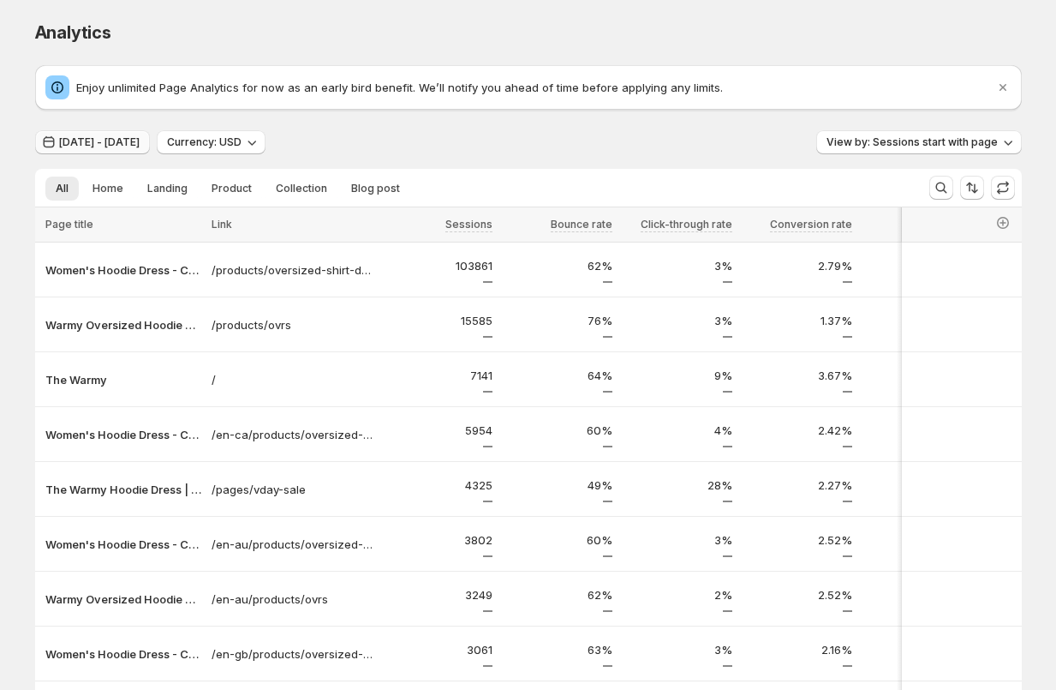
click at [115, 146] on span "[DATE] - [DATE]" at bounding box center [99, 142] width 81 height 14
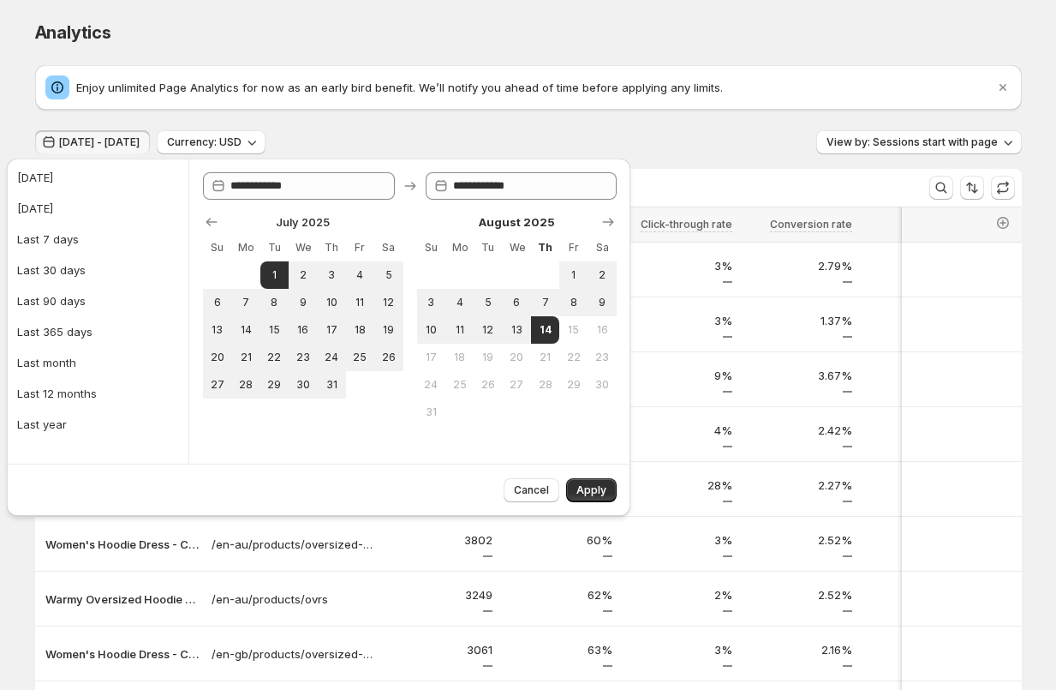
click at [196, 220] on div "[DATE] Su Mo Tu We Th Fr Sa 1 2 3 4 5 6 7 8 9 10 11 12 13 14 15 16 17 18 19 20 …" at bounding box center [402, 313] width 427 height 226
click at [212, 219] on icon "Show previous month, June 2025" at bounding box center [211, 221] width 17 height 17
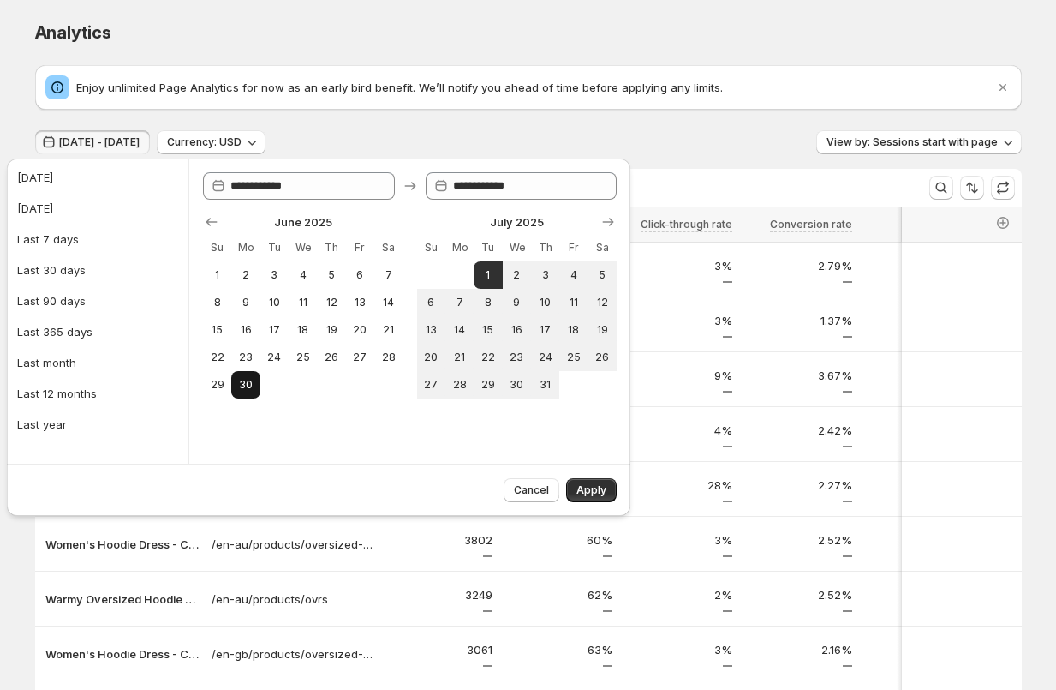
click at [249, 380] on span "30" at bounding box center [245, 385] width 15 height 14
type input "**********"
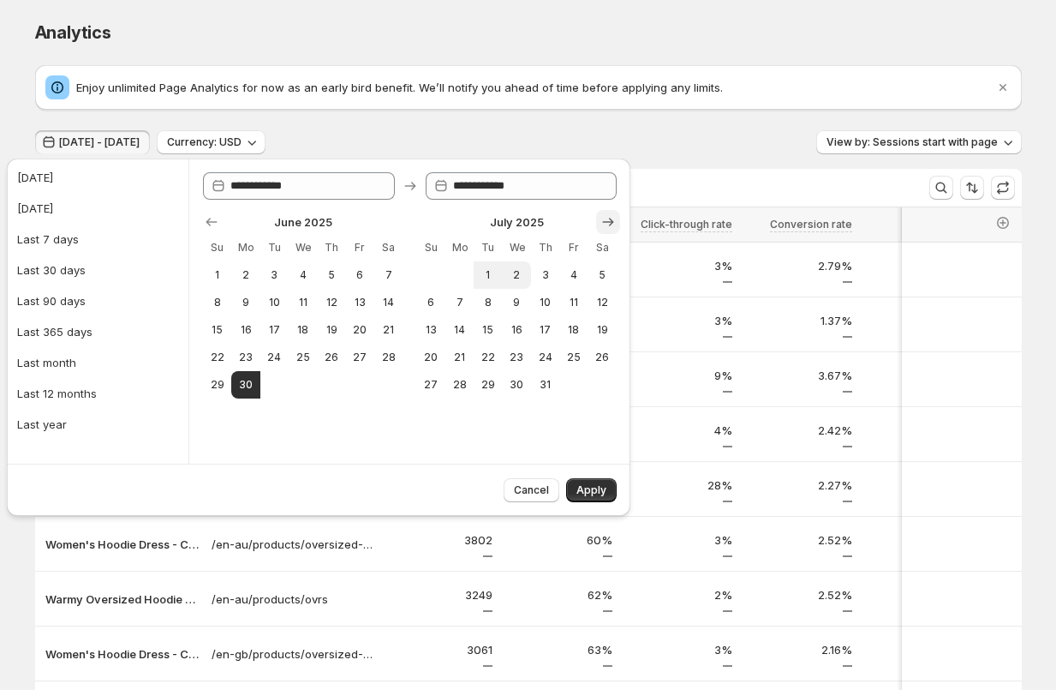
click at [605, 226] on icon "Show next month, August 2025" at bounding box center [608, 221] width 17 height 17
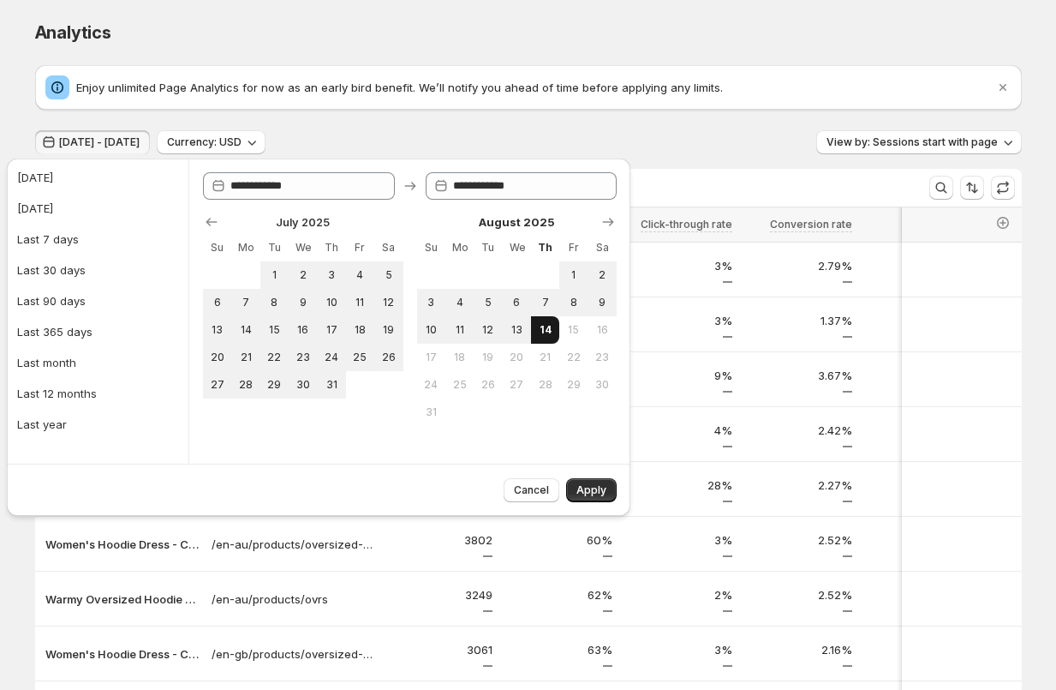
click at [553, 329] on button "14" at bounding box center [545, 329] width 28 height 27
type input "**********"
click at [584, 493] on span "Apply" at bounding box center [592, 490] width 30 height 14
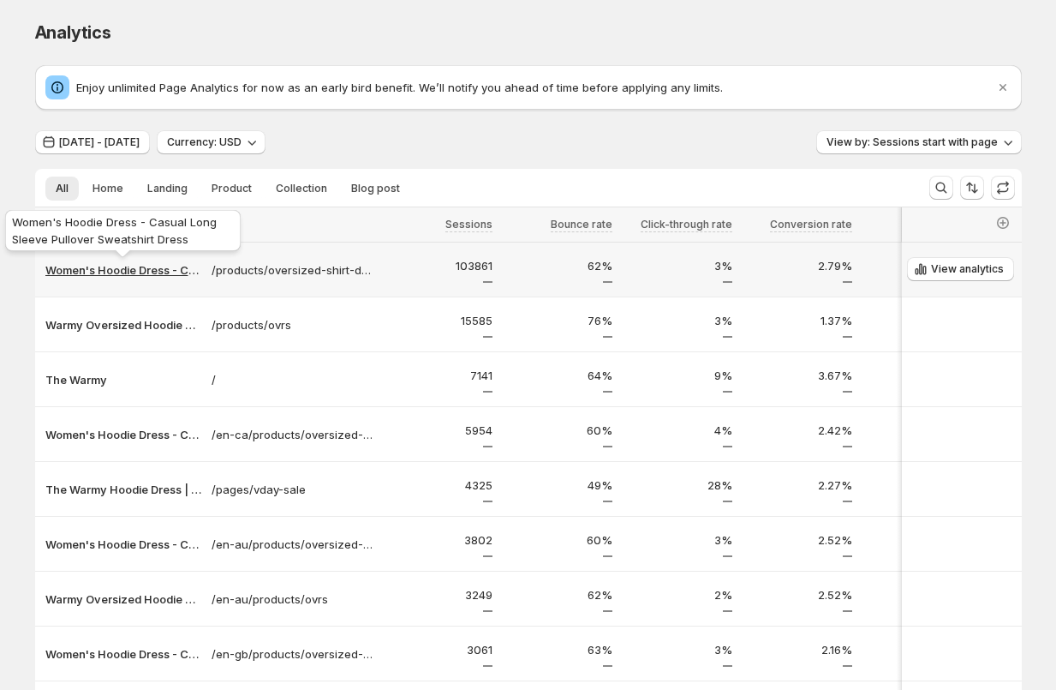
click at [93, 273] on p "Women's Hoodie Dress - Casual Long Sleeve Pullover Sweatshirt Dress" at bounding box center [123, 269] width 156 height 17
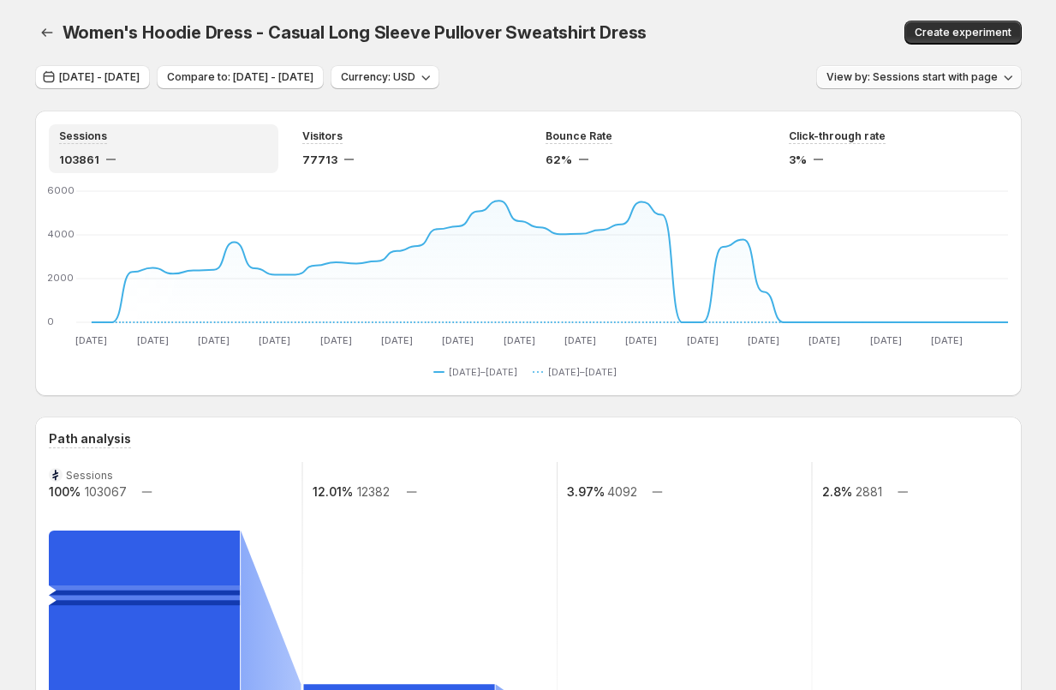
click at [913, 85] on button "View by: Sessions start with page" at bounding box center [919, 77] width 206 height 24
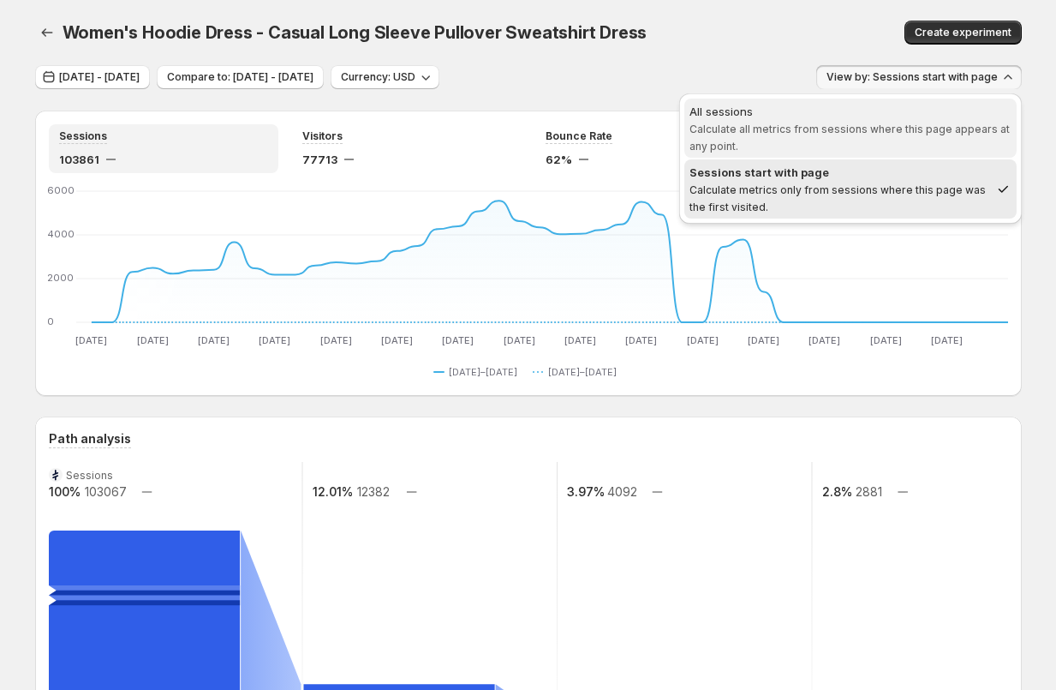
click at [874, 141] on span "All sessions Calculate all metrics from sessions where this page appears at any…" at bounding box center [851, 128] width 322 height 51
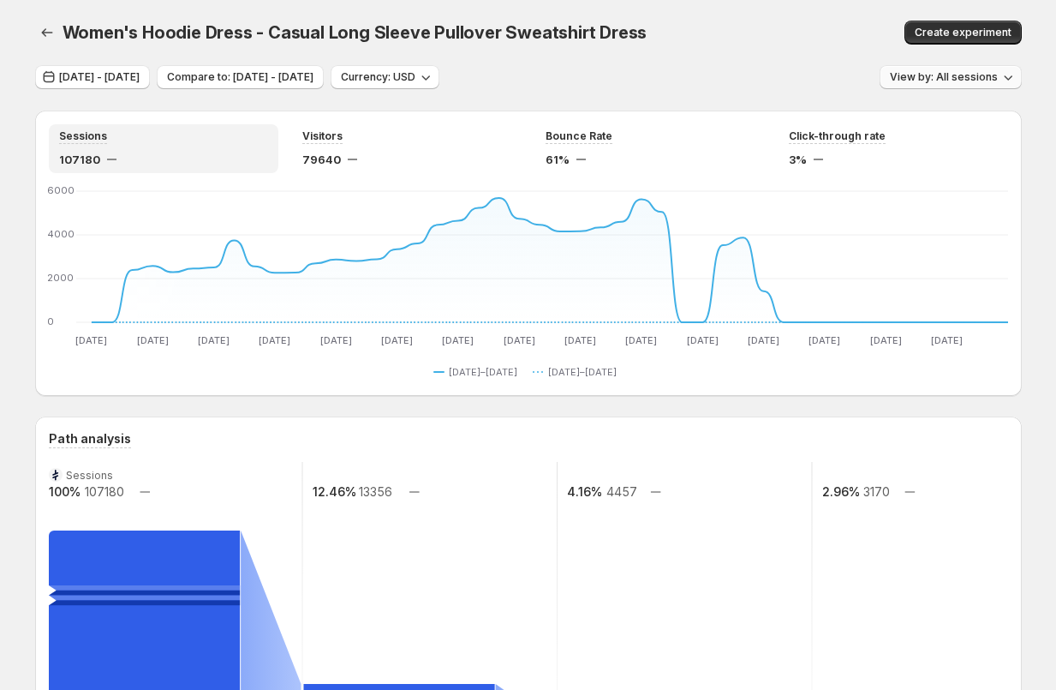
click at [919, 80] on span "View by: All sessions" at bounding box center [944, 77] width 108 height 14
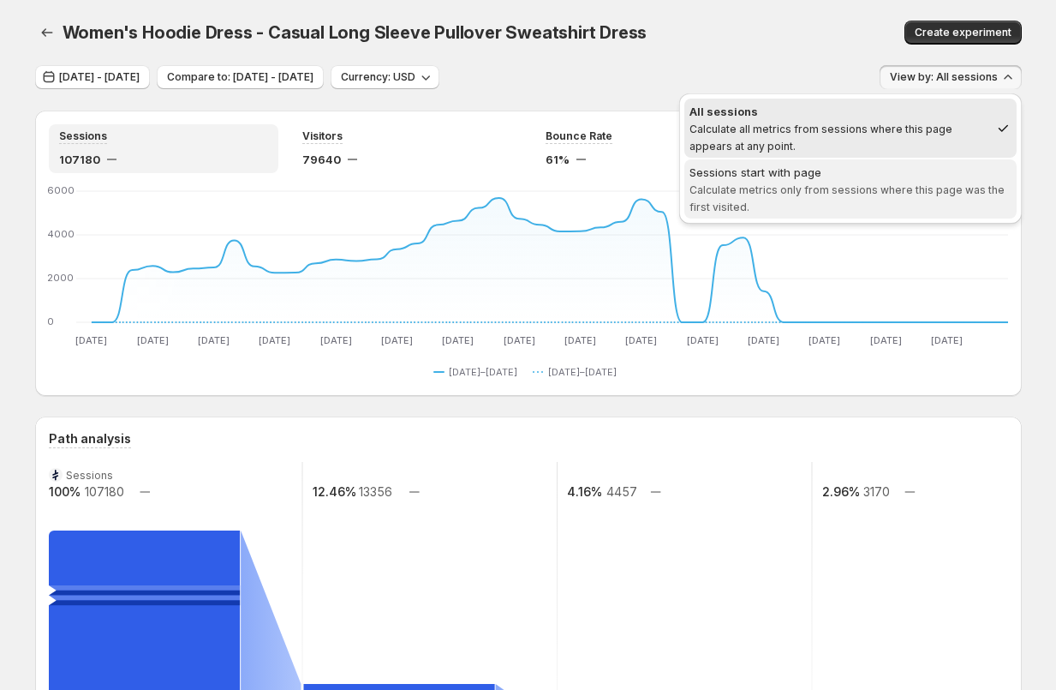
click at [868, 187] on span "Calculate metrics only from sessions where this page was the first visited." at bounding box center [847, 198] width 315 height 30
